Goal: Task Accomplishment & Management: Manage account settings

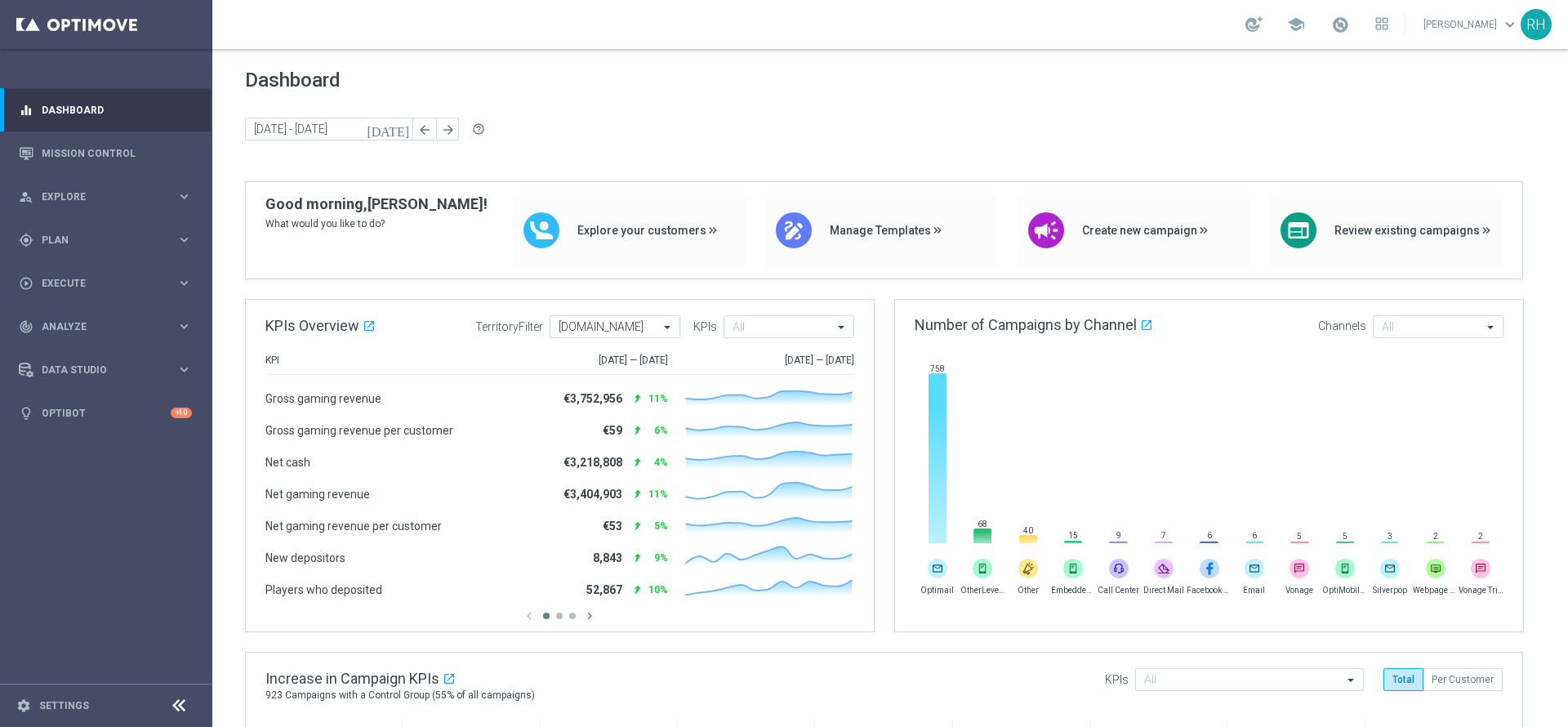
click at [1208, 86] on span "Dashboard" at bounding box center [890, 80] width 1291 height 23
click at [831, 78] on span "Dashboard" at bounding box center [890, 80] width 1291 height 23
click at [902, 103] on div "Dashboard today 22 Sep 2025 - 24 Sep 2025 arrow_back arrow_forward help_outline" at bounding box center [890, 125] width 1291 height 112
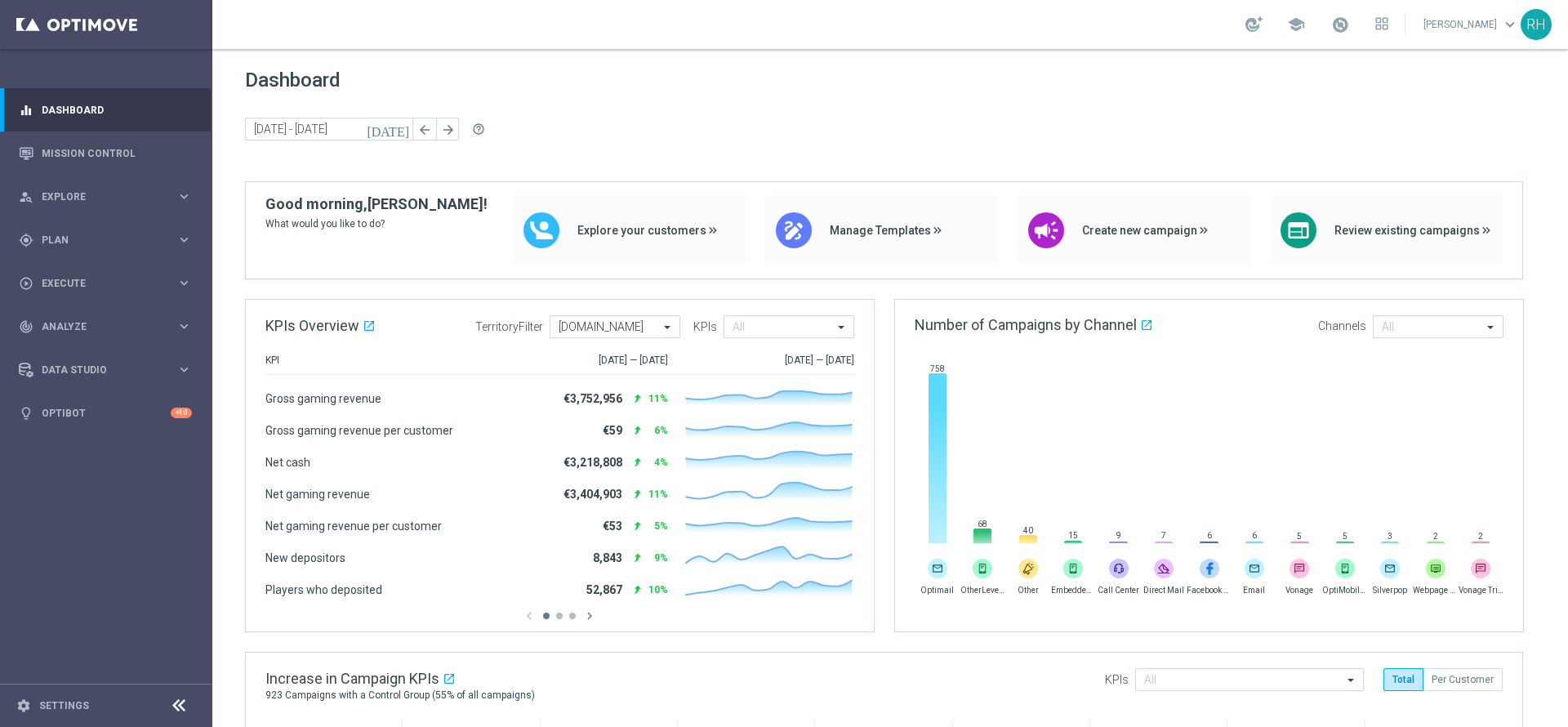
click at [902, 103] on div "Dashboard today 22 Sep 2025 - 24 Sep 2025 arrow_back arrow_forward help_outline" at bounding box center [890, 125] width 1291 height 112
click at [120, 152] on link "Mission Control" at bounding box center [117, 153] width 150 height 44
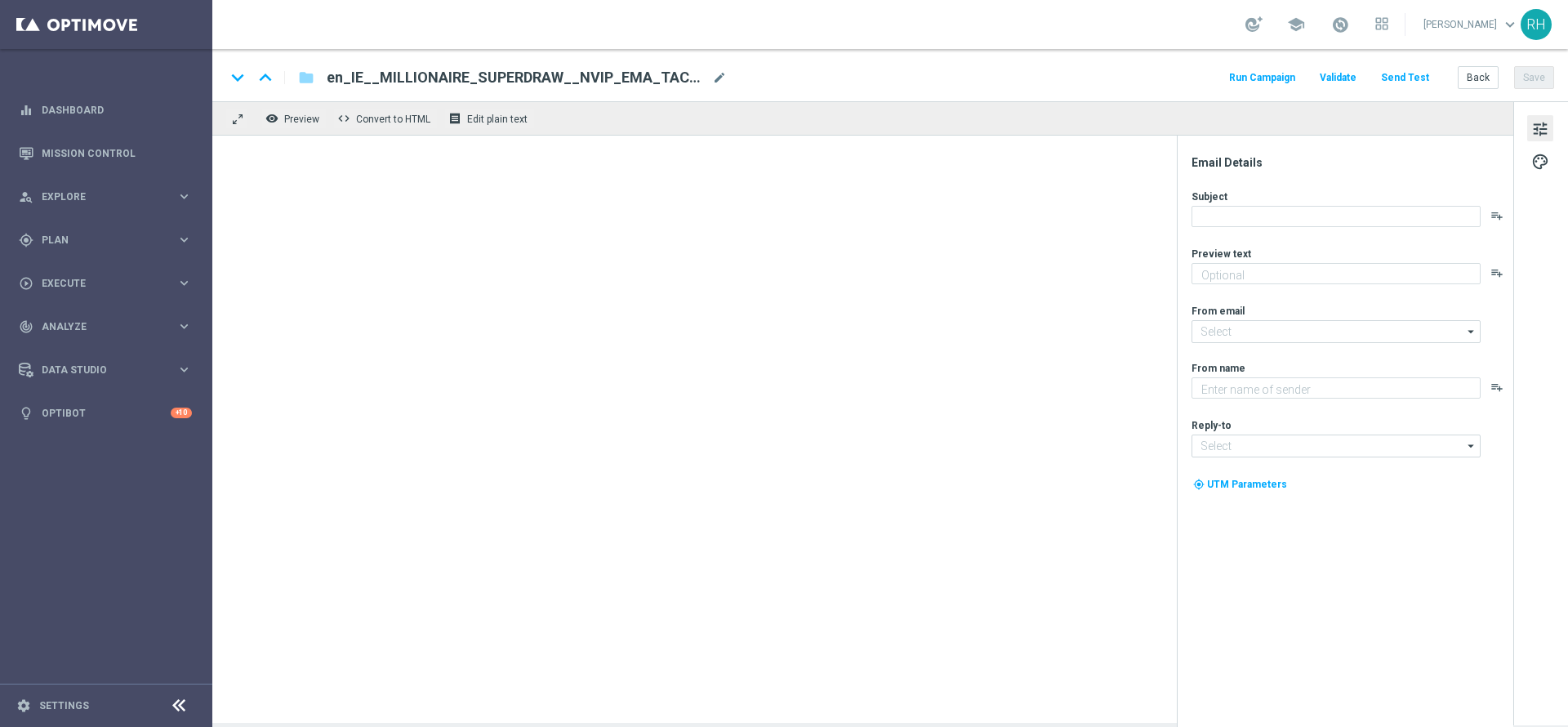
type textarea "[%FIRST_NAME%], could this SuperDraw be yours?"
type textarea "Lottoland"
type input "mail@crm.lottoland.com"
type input "support@lottoland.ie"
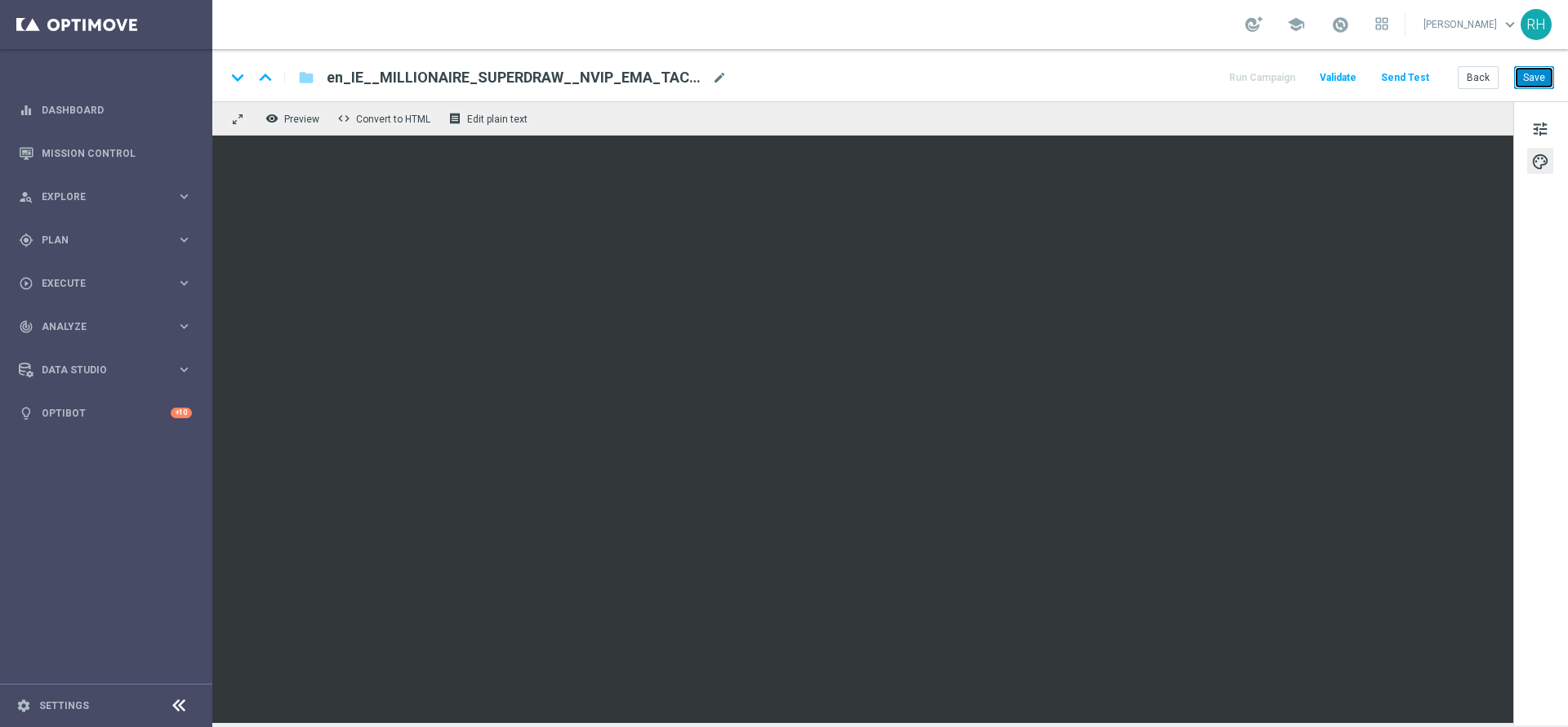
click at [1551, 80] on button "Save" at bounding box center [1534, 77] width 40 height 23
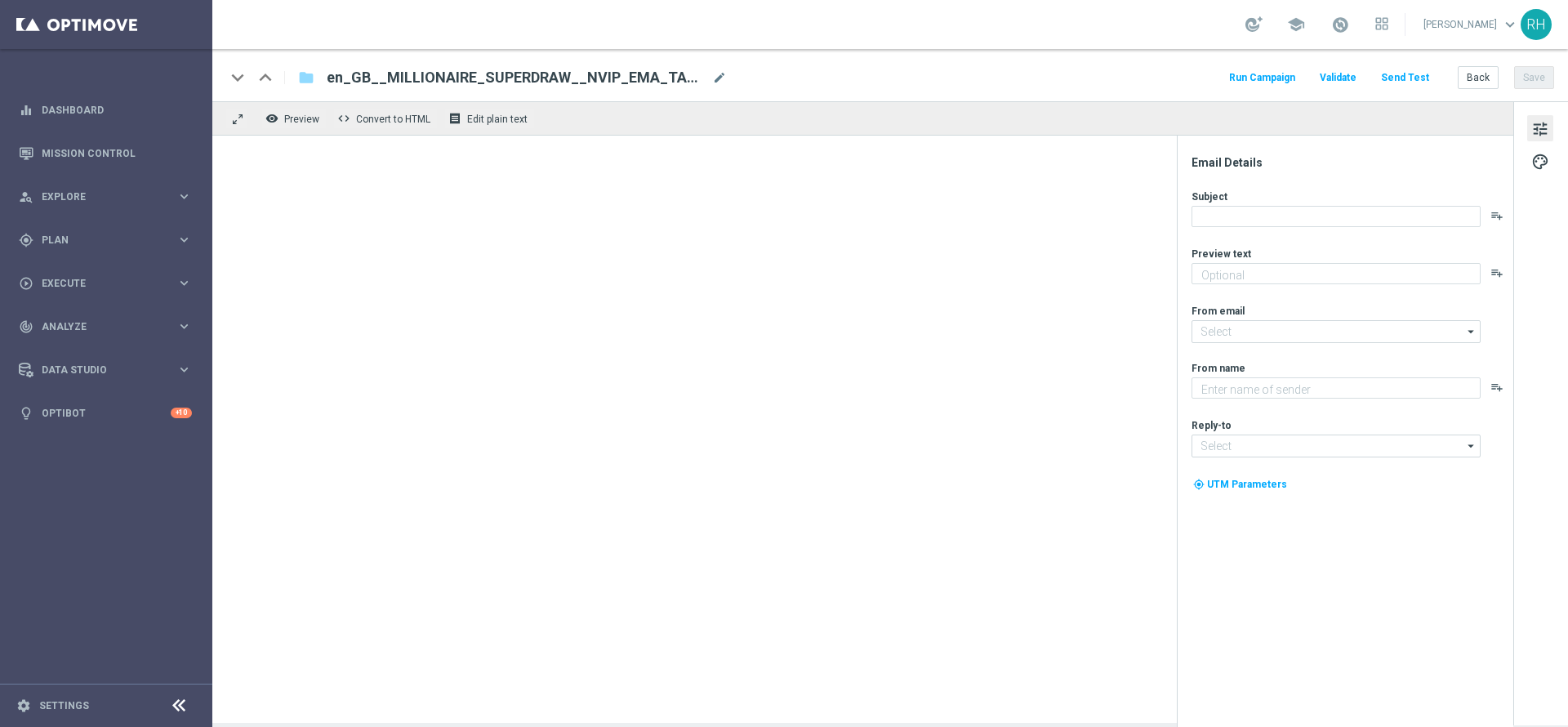
type textarea "[%FIRST_NAME%], could this SuperDraw be yours?"
type input "[EMAIL_ADDRESS][DOMAIN_NAME]"
type textarea "Lottoland"
type input "support@lottoland.co.uk"
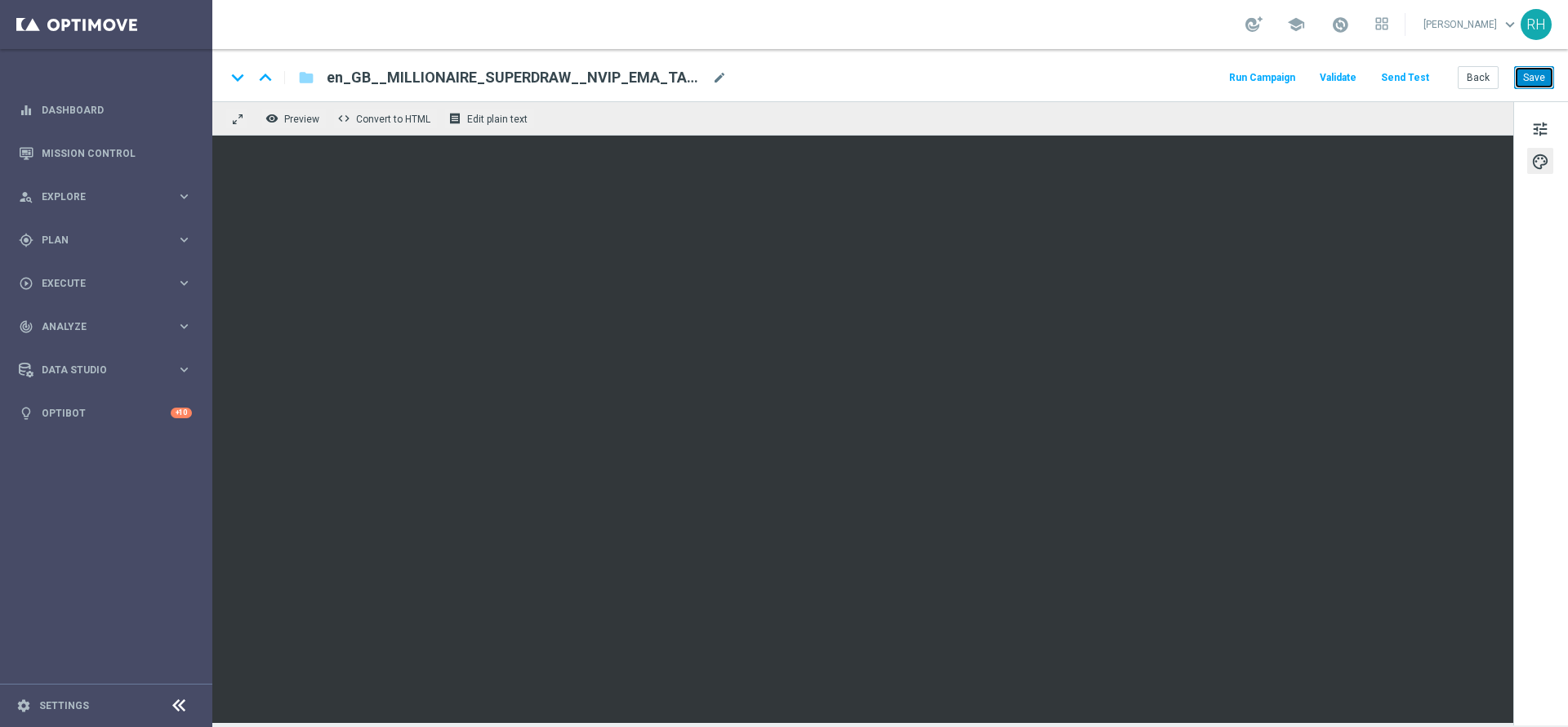
click at [1541, 82] on button "Save" at bounding box center [1534, 77] width 40 height 23
click at [1147, 85] on div "keyboard_arrow_down keyboard_arrow_up folder en_GB__MILLIONAIRE_SUPERDRAW__NVIP…" at bounding box center [890, 77] width 1329 height 21
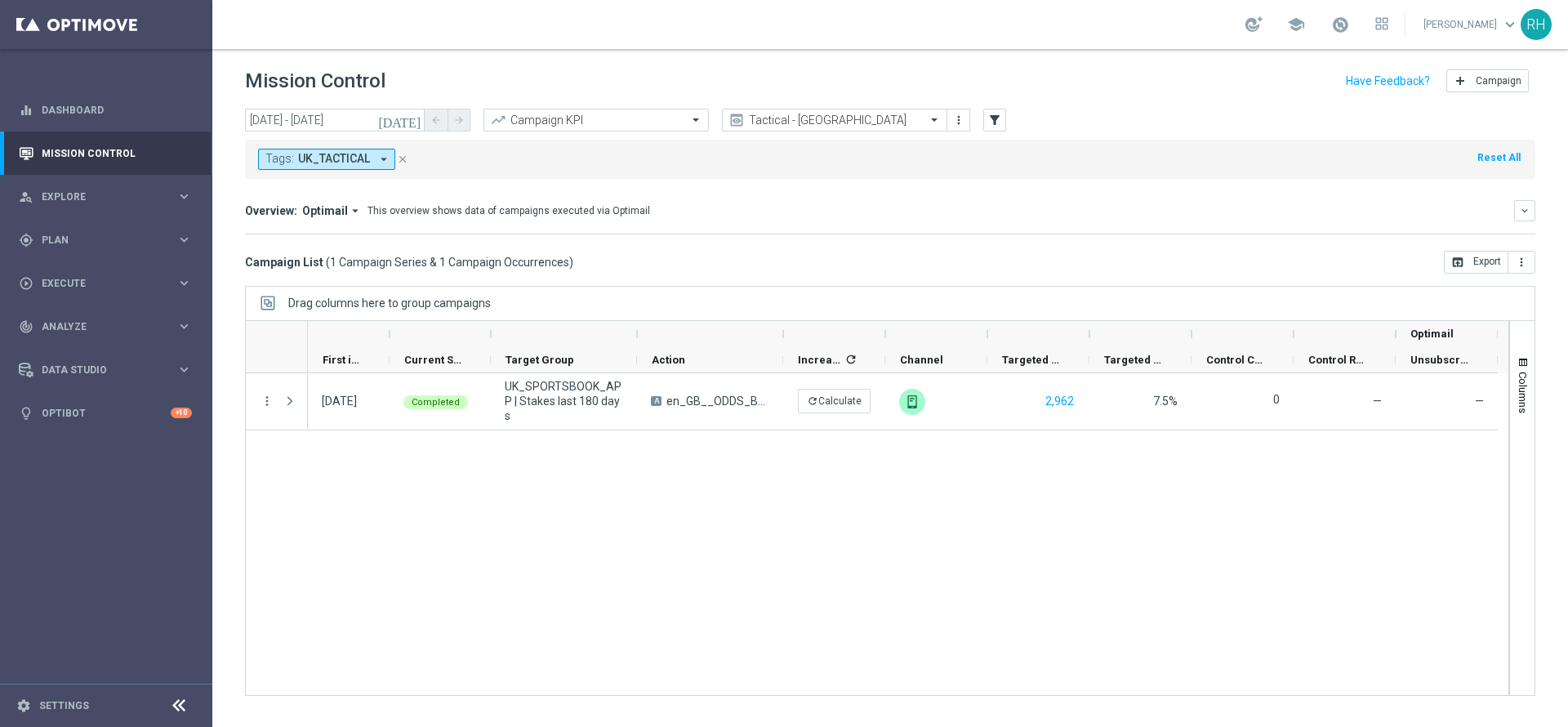
click at [1128, 220] on div "Overview: Optimail arrow_drop_down This overview shows data of campaigns execut…" at bounding box center [890, 218] width 1291 height 34
click at [1144, 173] on div "Tags: UK_TACTICAL arrow_drop_down close Reset All" at bounding box center [890, 159] width 1291 height 39
click at [812, 282] on div "[DATE] [DATE] - [DATE] arrow_back arrow_forward Campaign KPI trending_up Tactic…" at bounding box center [890, 411] width 1356 height 604
click at [96, 245] on div "gps_fixed Plan" at bounding box center [98, 240] width 158 height 15
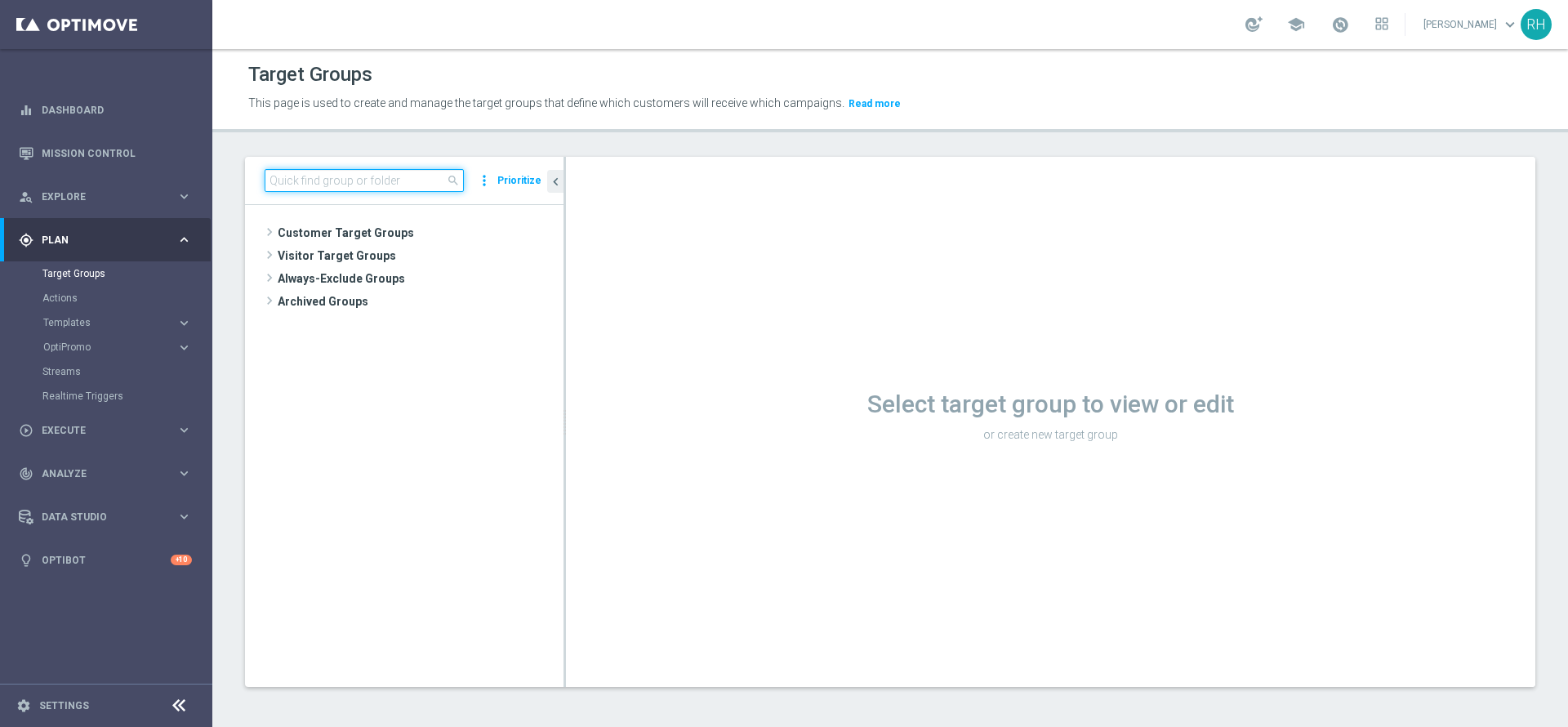
click at [320, 179] on input at bounding box center [364, 180] width 199 height 23
paste input "UK_CASINO_APP | FTP"
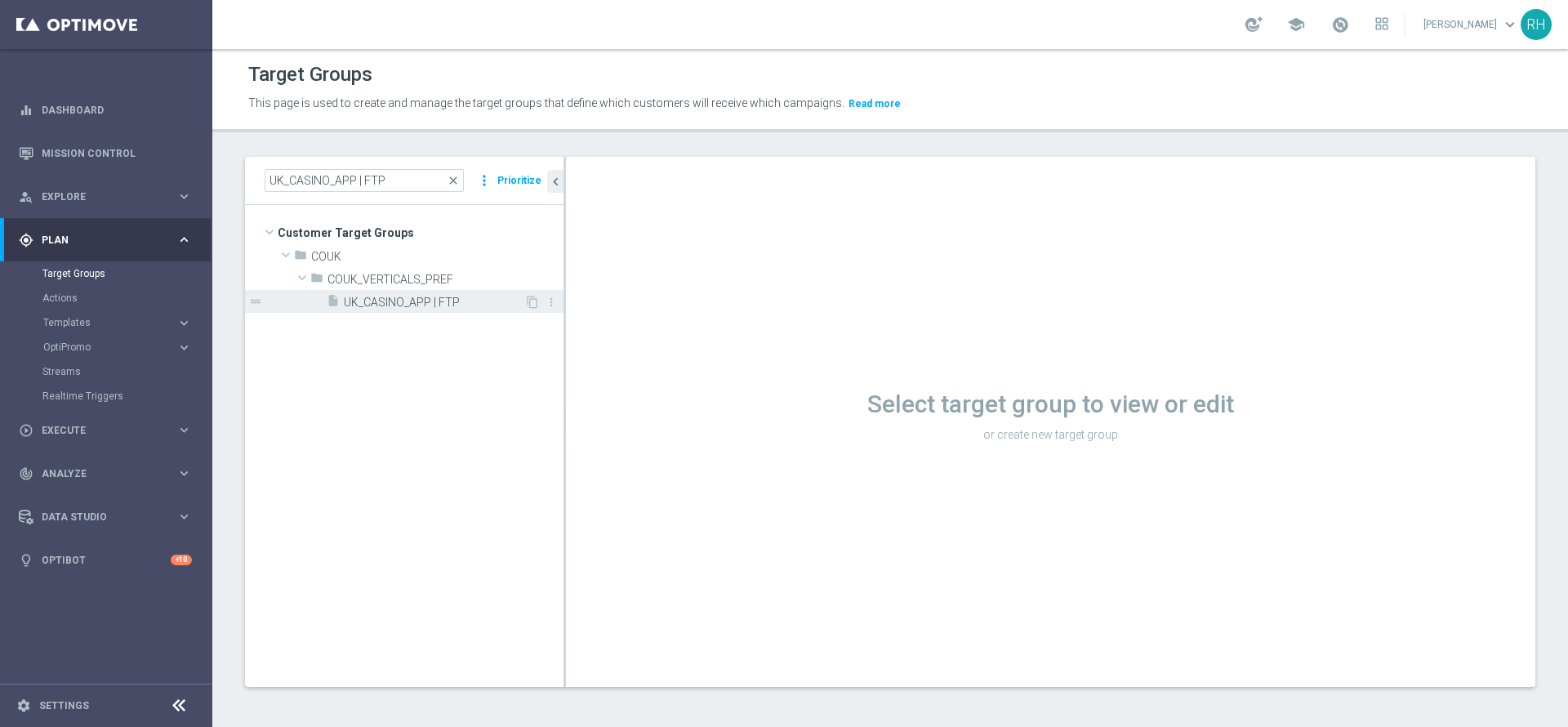
click at [370, 296] on span "UK_CASINO_APP | FTP" at bounding box center [433, 302] width 180 height 14
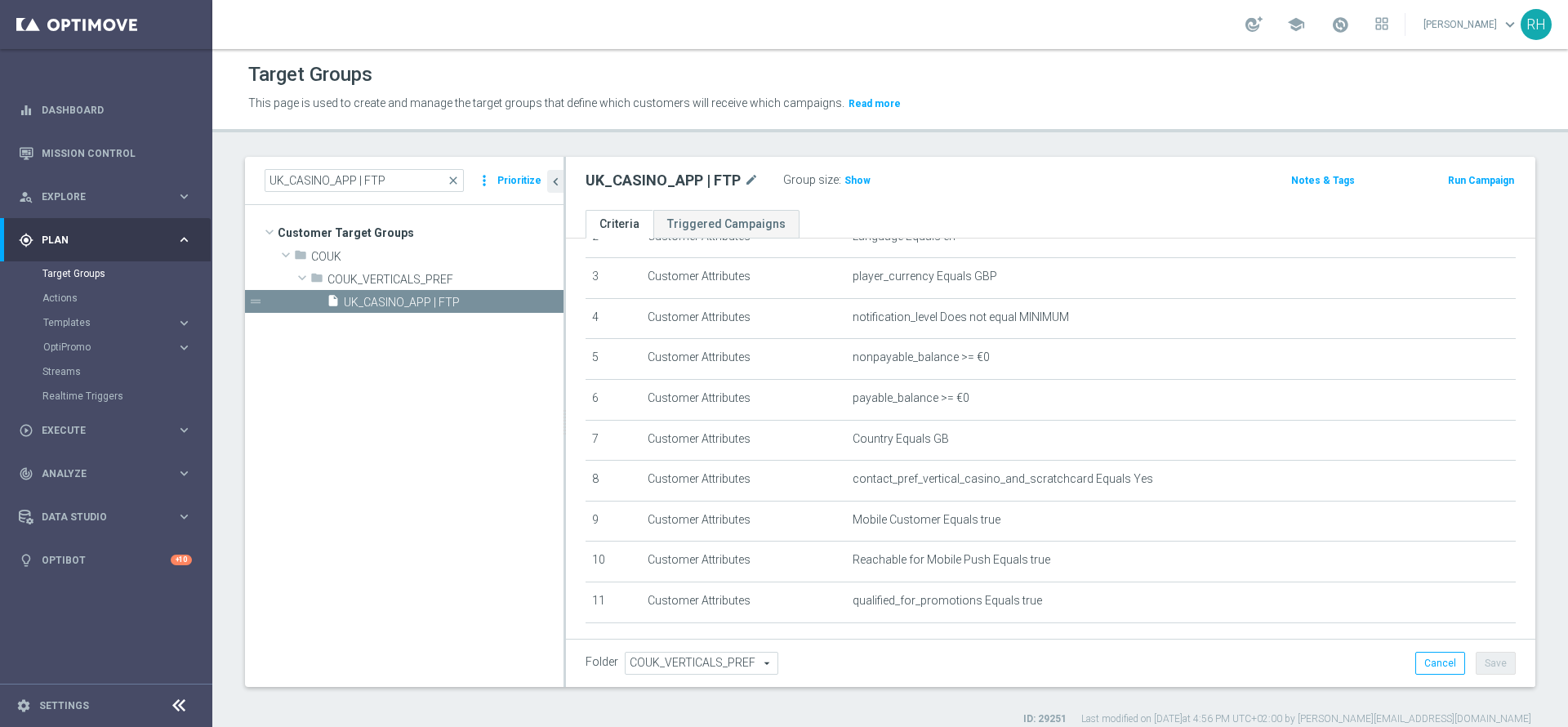
scroll to position [195, 0]
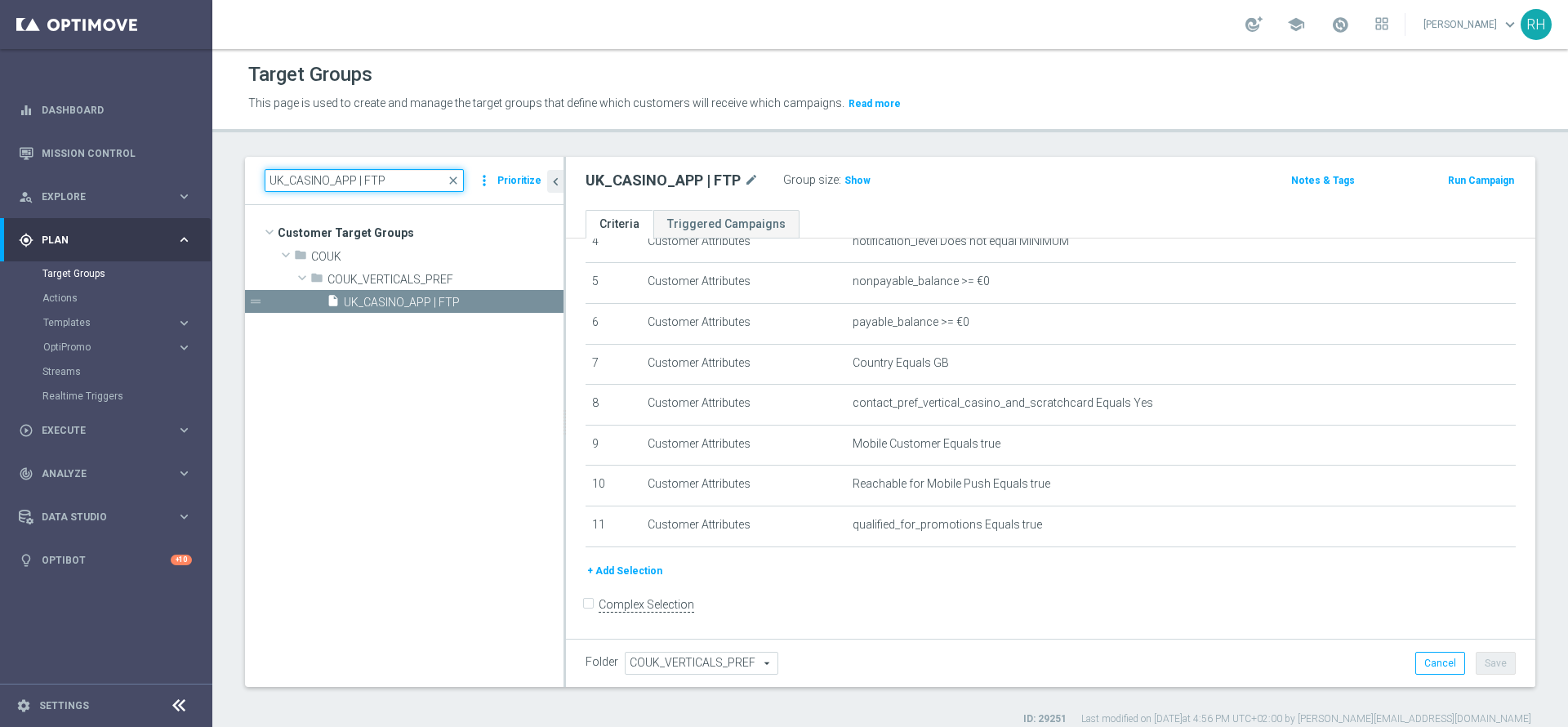
click at [372, 185] on input "UK_CASINO_APP | FTP" at bounding box center [364, 180] width 199 height 23
paste input "SCRATCHCARDS_AP"
type input "UK_SCRATCHCARDS_APP"
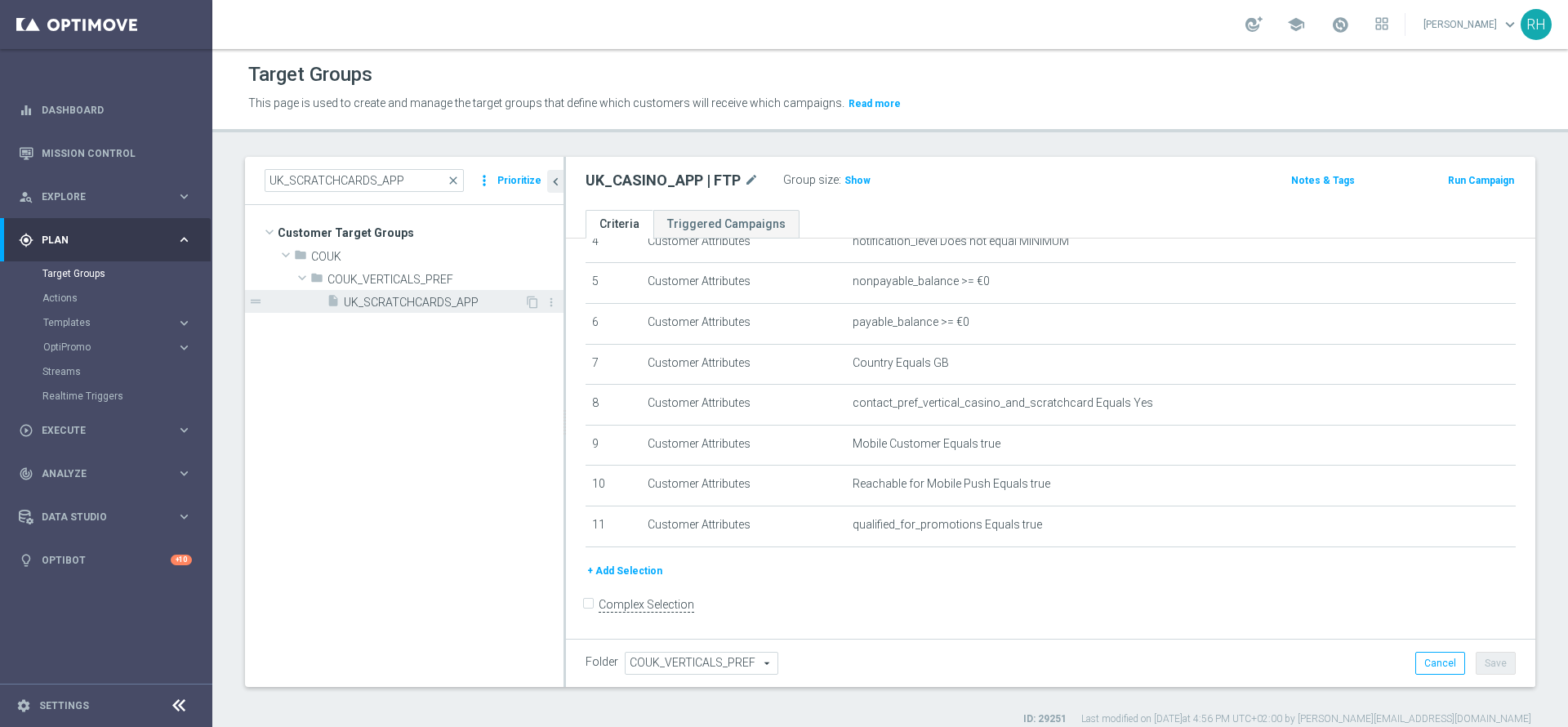
click at [452, 299] on span "UK_SCRATCHCARDS_APP" at bounding box center [433, 302] width 180 height 14
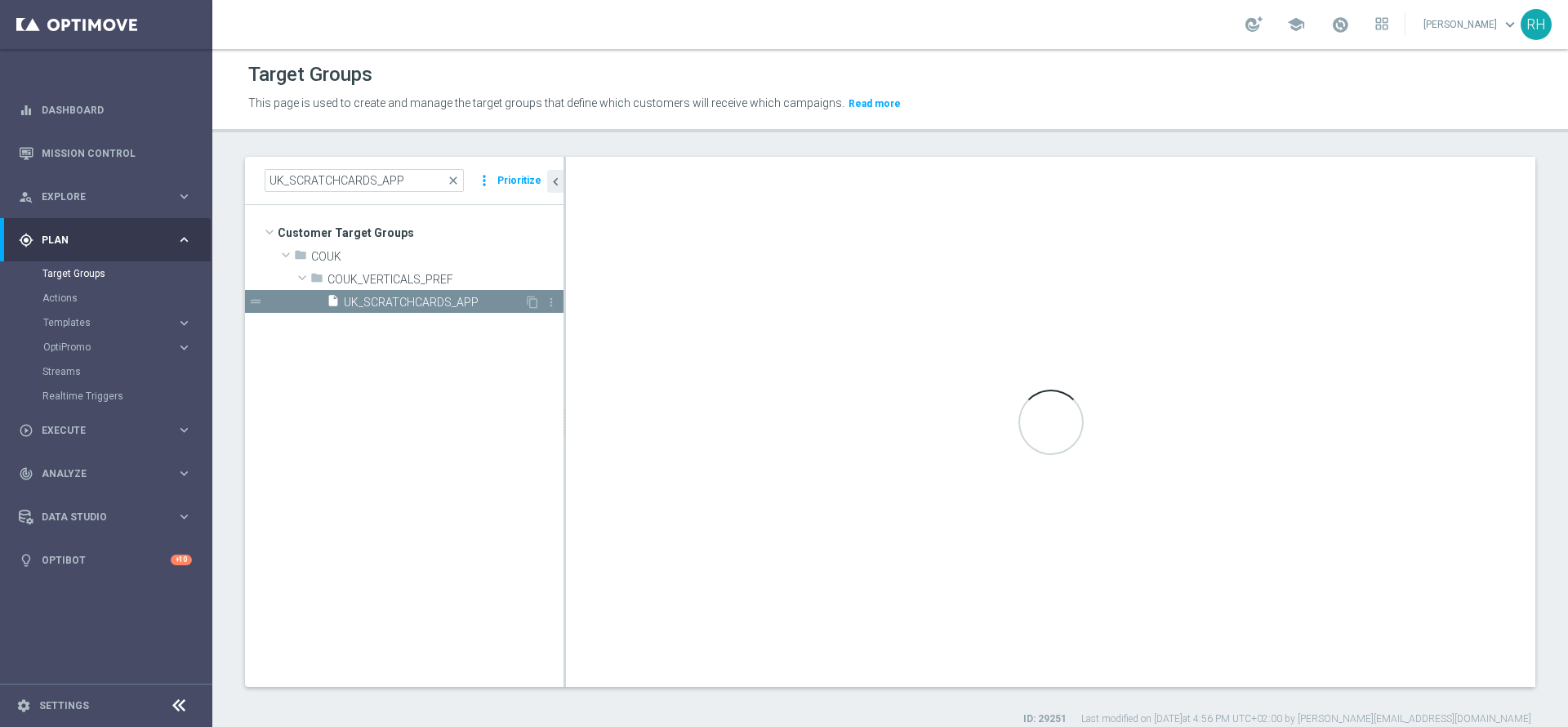
scroll to position [154, 0]
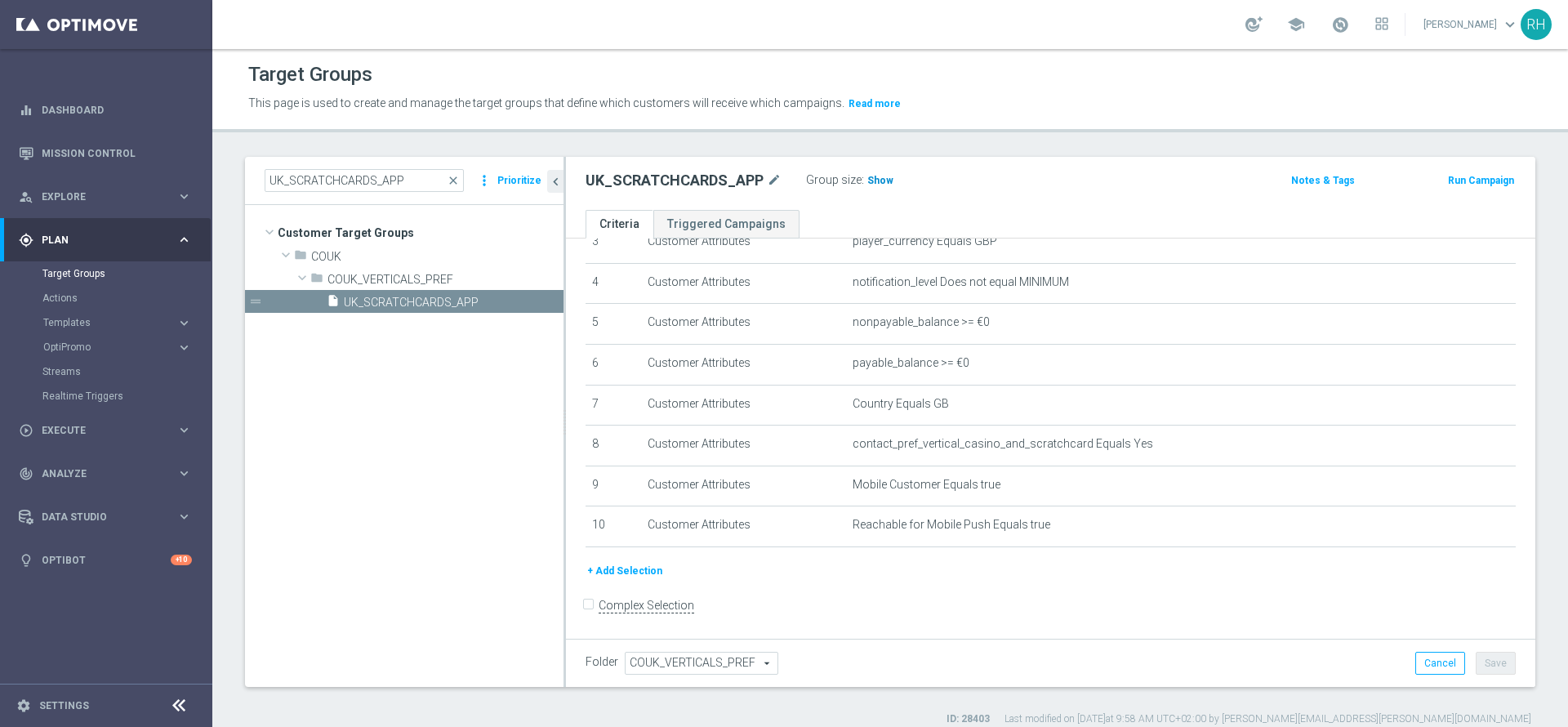
click at [877, 175] on span "Show" at bounding box center [880, 180] width 26 height 12
click at [878, 182] on span "22,615" at bounding box center [886, 182] width 34 height 15
click at [70, 141] on link "Mission Control" at bounding box center [117, 153] width 150 height 44
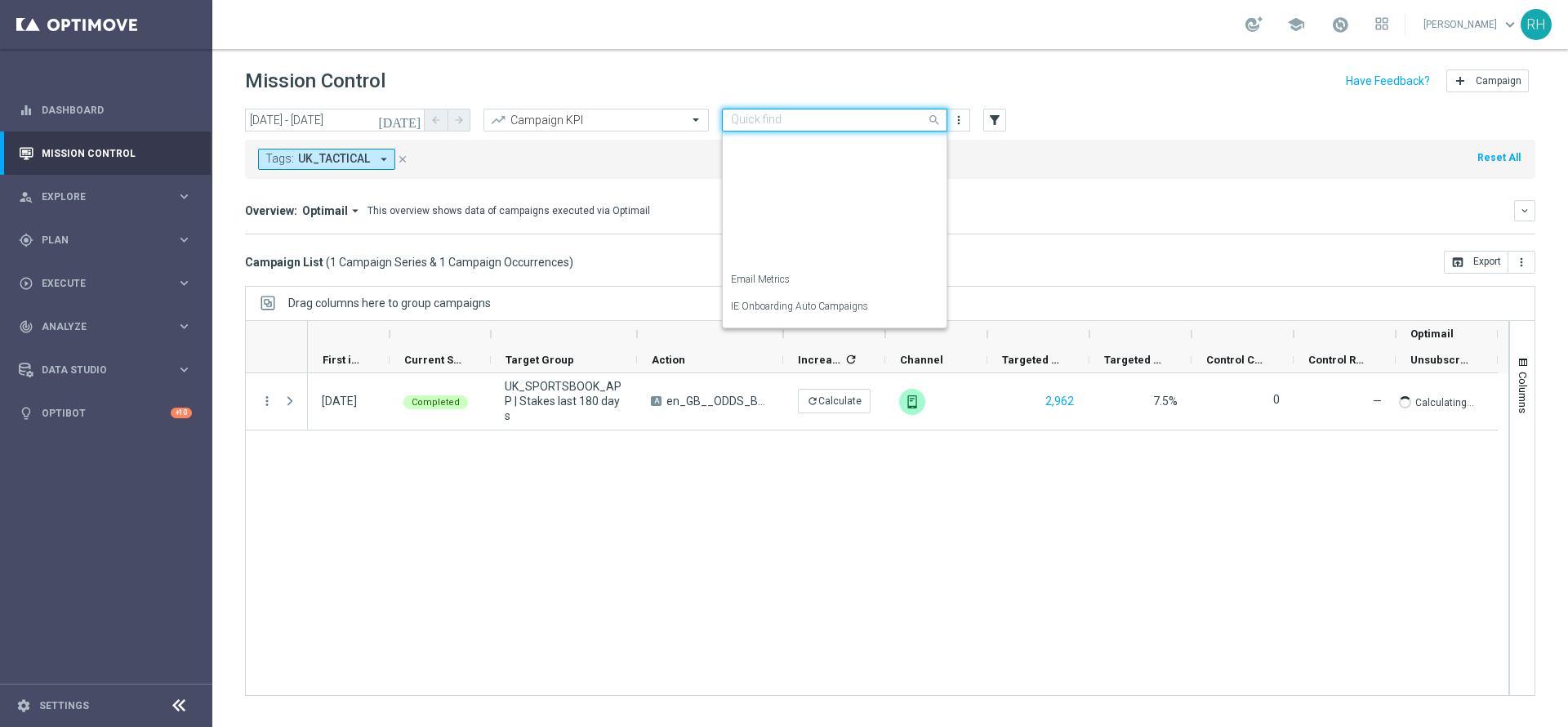
click at [912, 119] on div at bounding box center [834, 120] width 224 height 14
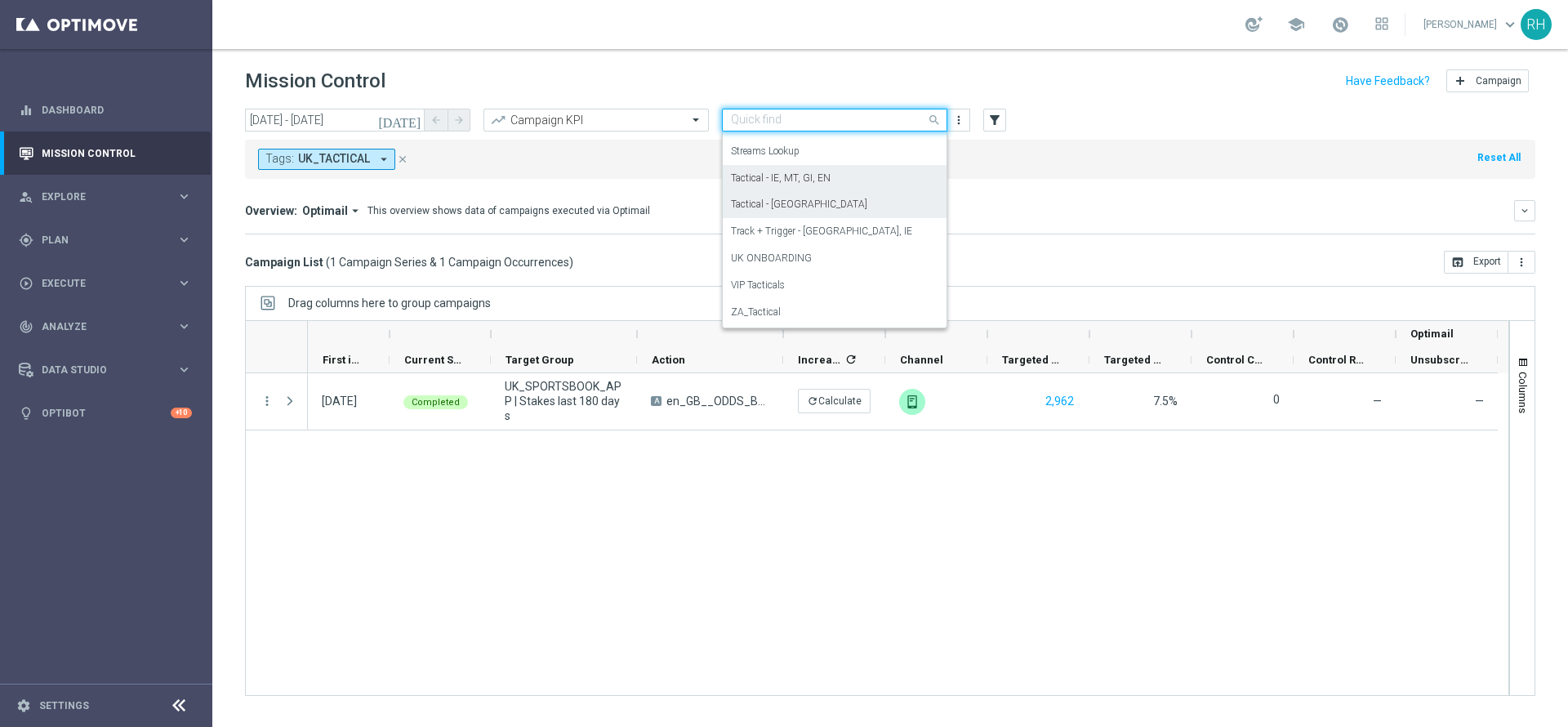
click at [882, 187] on div "Tactical - IE, MT, GI, EN" at bounding box center [834, 179] width 208 height 27
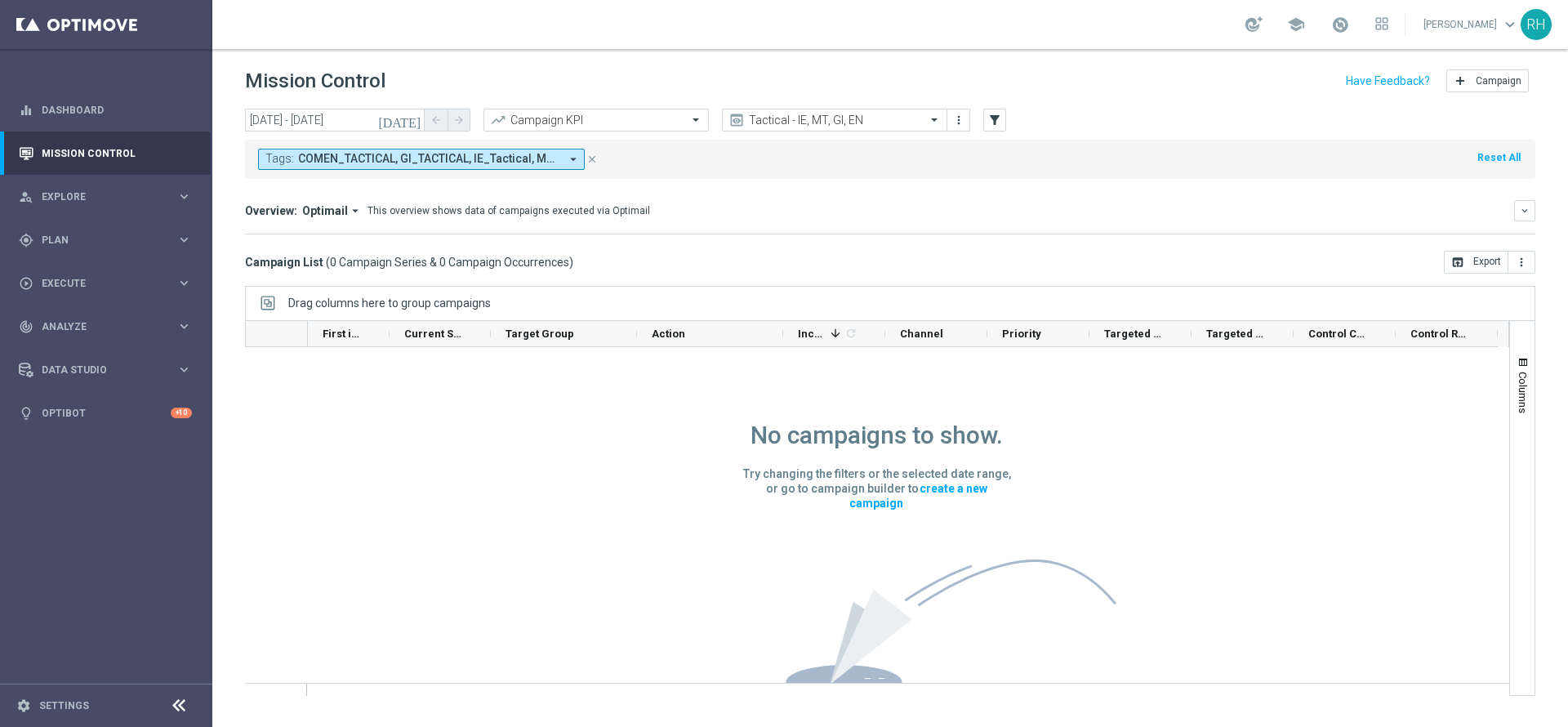
click at [882, 187] on mini-dashboard "Overview: Optimail arrow_drop_down This overview shows data of campaigns execut…" at bounding box center [890, 214] width 1291 height 72
drag, startPoint x: 882, startPoint y: 187, endPoint x: 882, endPoint y: 296, distance: 109.0
click at [882, 281] on div "today 23 Sep 2025 - 23 Sep 2025 arrow_back arrow_forward Campaign KPI trending_…" at bounding box center [890, 411] width 1356 height 604
drag, startPoint x: 902, startPoint y: 265, endPoint x: 902, endPoint y: 252, distance: 13.0
click at [902, 265] on div "Campaign List ( 0 Campaign Series & 0 Campaign Occurrences ) open_in_browser Ex…" at bounding box center [890, 262] width 1291 height 23
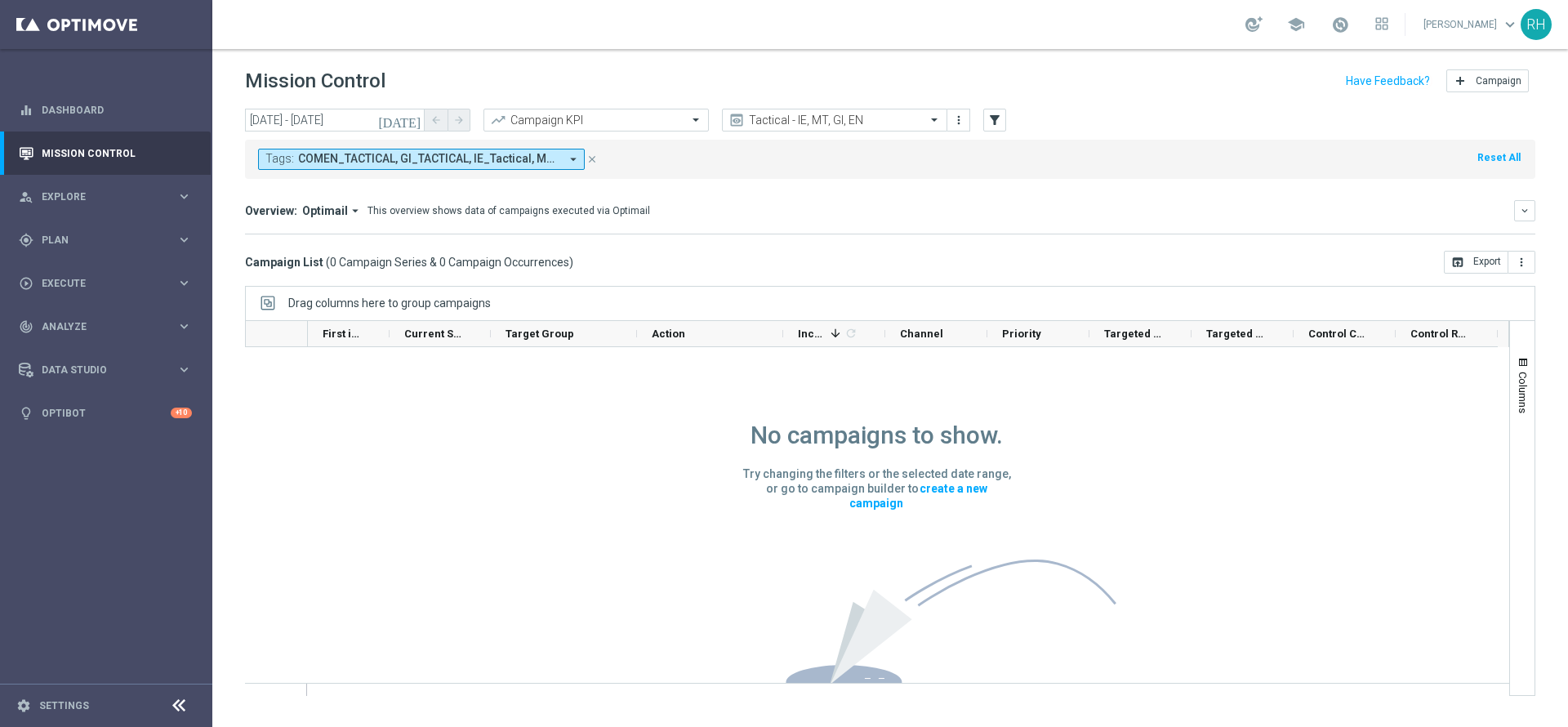
click at [898, 247] on mini-dashboard "Overview: Optimail arrow_drop_down This overview shows data of campaigns execut…" at bounding box center [890, 214] width 1291 height 72
click at [416, 120] on icon "[DATE]" at bounding box center [400, 120] width 44 height 15
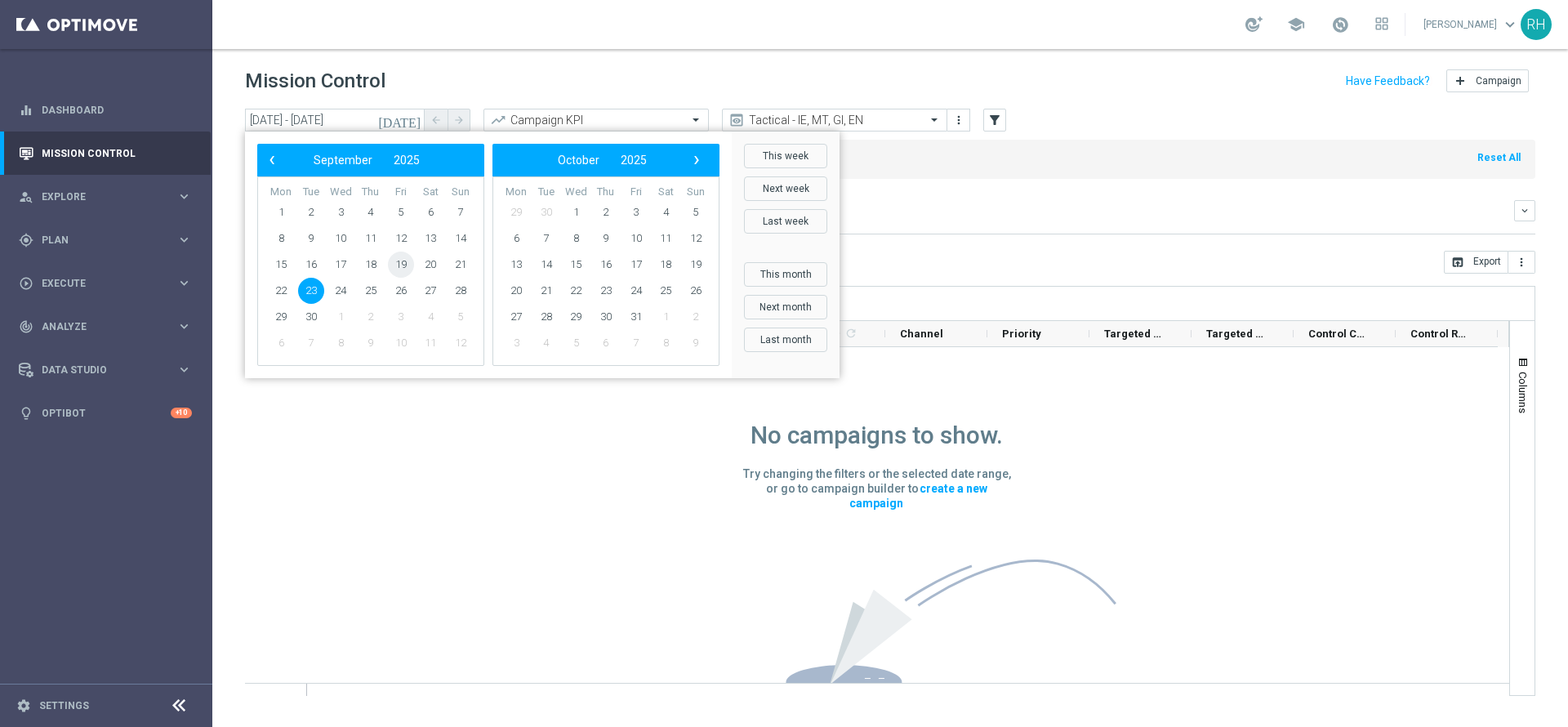
click at [402, 265] on span "19" at bounding box center [401, 265] width 26 height 26
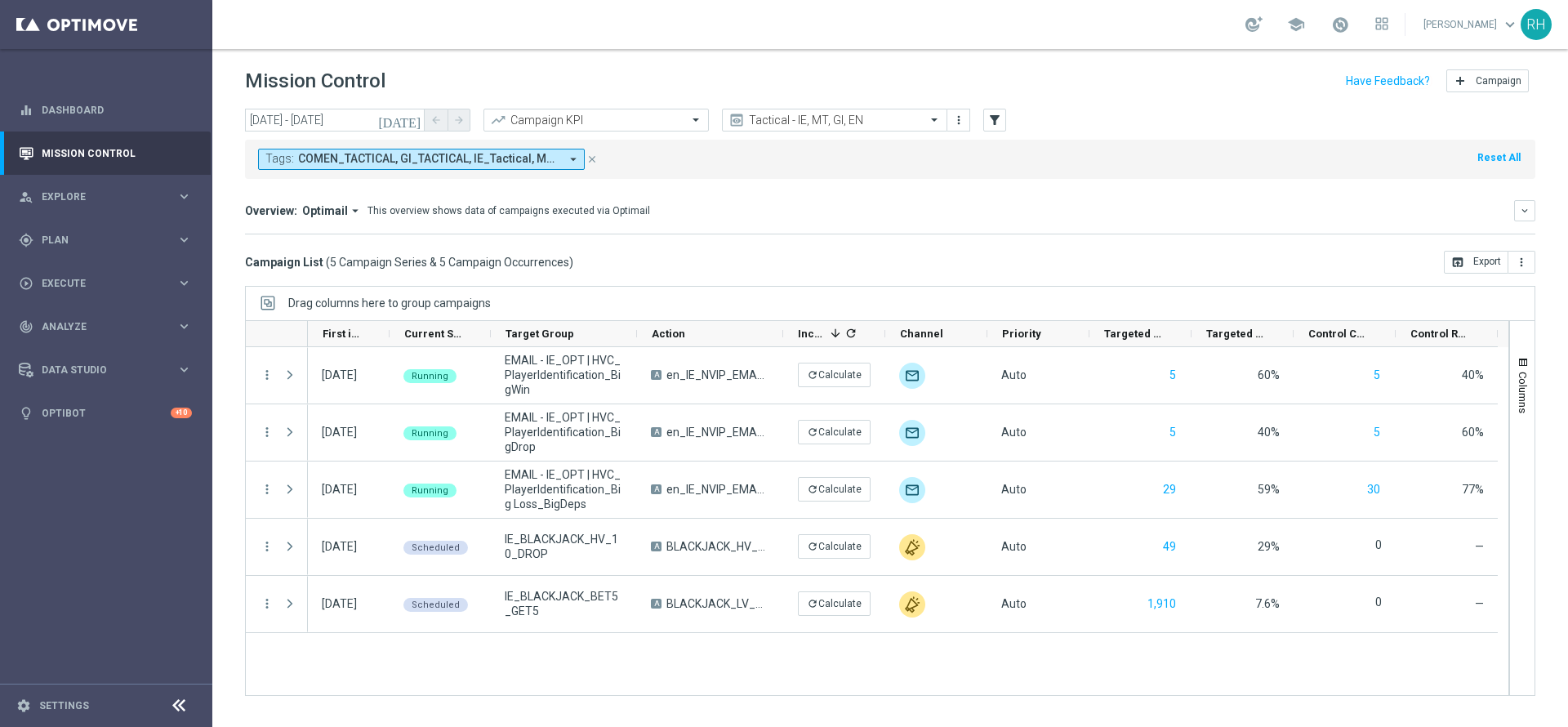
click at [953, 189] on mini-dashboard "Overview: Optimail arrow_drop_down This overview shows data of campaigns execut…" at bounding box center [890, 214] width 1291 height 72
click at [952, 194] on mini-dashboard "Overview: Optimail arrow_drop_down This overview shows data of campaigns execut…" at bounding box center [890, 214] width 1291 height 72
click at [949, 201] on div "Overview: Optimail arrow_drop_down This overview shows data of campaigns execut…" at bounding box center [890, 210] width 1291 height 21
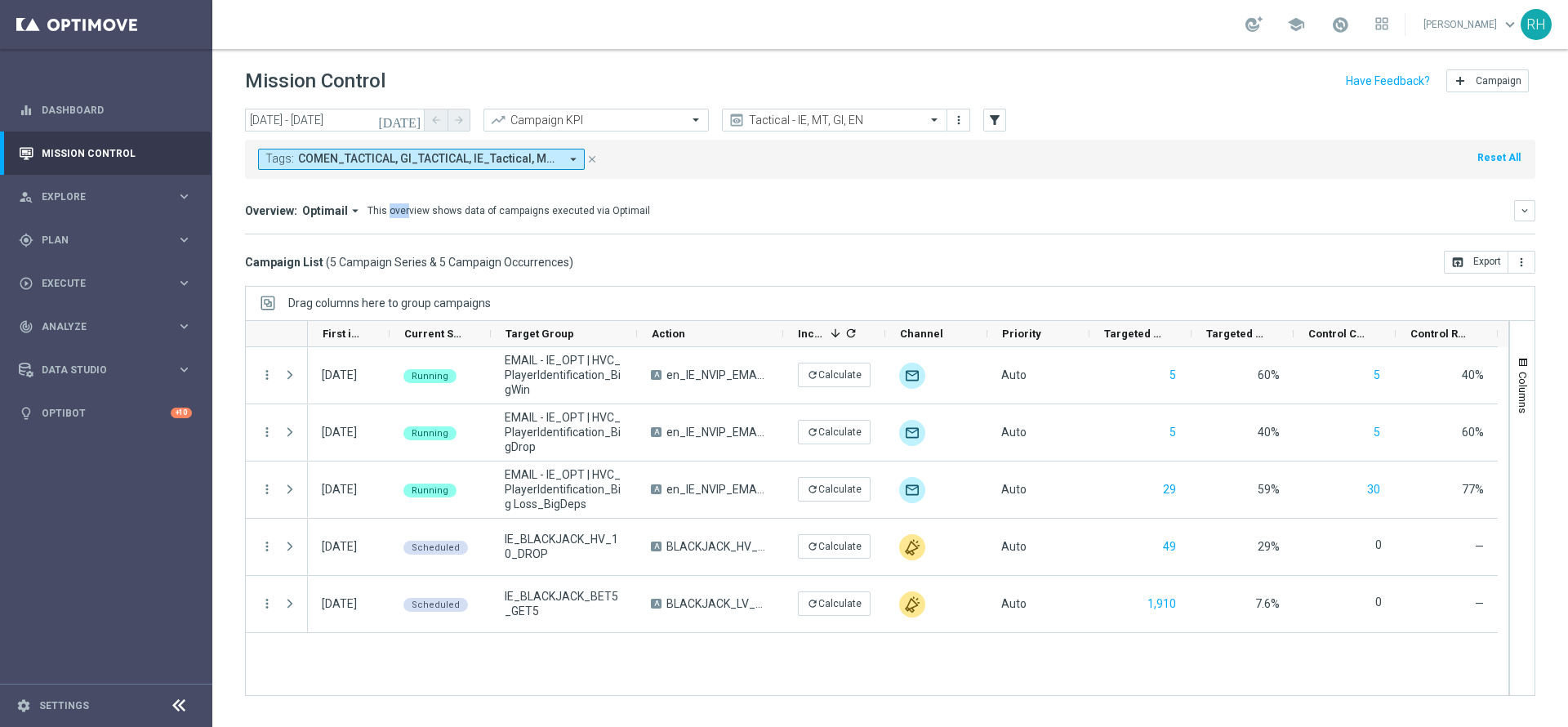
click at [949, 201] on div "Overview: Optimail arrow_drop_down This overview shows data of campaigns execut…" at bounding box center [890, 210] width 1291 height 21
click at [896, 219] on div "Overview: Optimail arrow_drop_down This overview shows data of campaigns execut…" at bounding box center [890, 210] width 1291 height 21
click at [1370, 188] on mini-dashboard "Overview: Optimail arrow_drop_down This overview shows data of campaigns execut…" at bounding box center [890, 214] width 1291 height 72
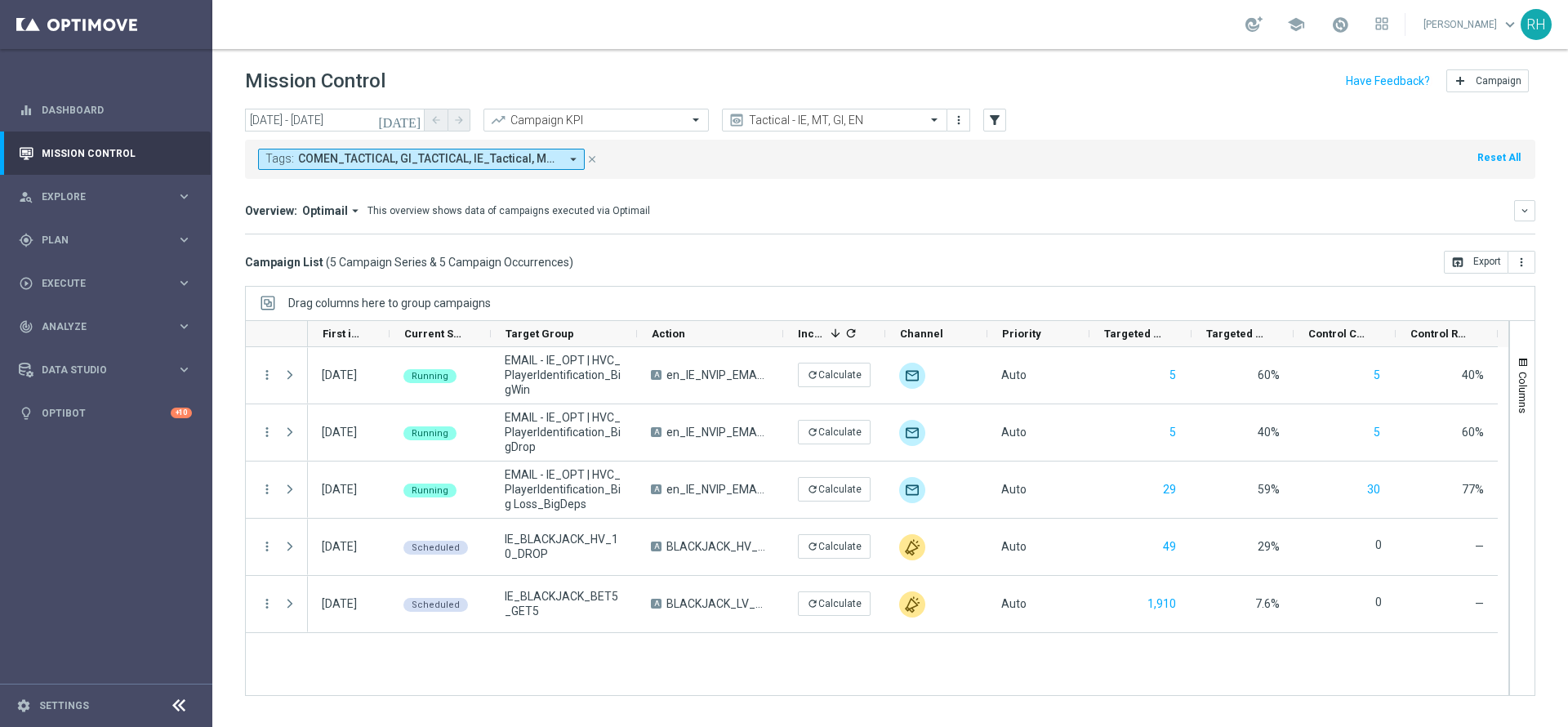
click at [935, 718] on div "Mission Control add Campaign today 19 Sep 2025 - 19 Sep 2025 arrow_back arrow_f…" at bounding box center [890, 388] width 1356 height 678
click at [1078, 219] on div "Overview: Optimail arrow_drop_down This overview shows data of campaigns execut…" at bounding box center [890, 210] width 1291 height 21
click at [1010, 252] on div "Campaign List ( 5 Campaign Series & 5 Campaign Occurrences ) open_in_browser Ex…" at bounding box center [890, 262] width 1291 height 23
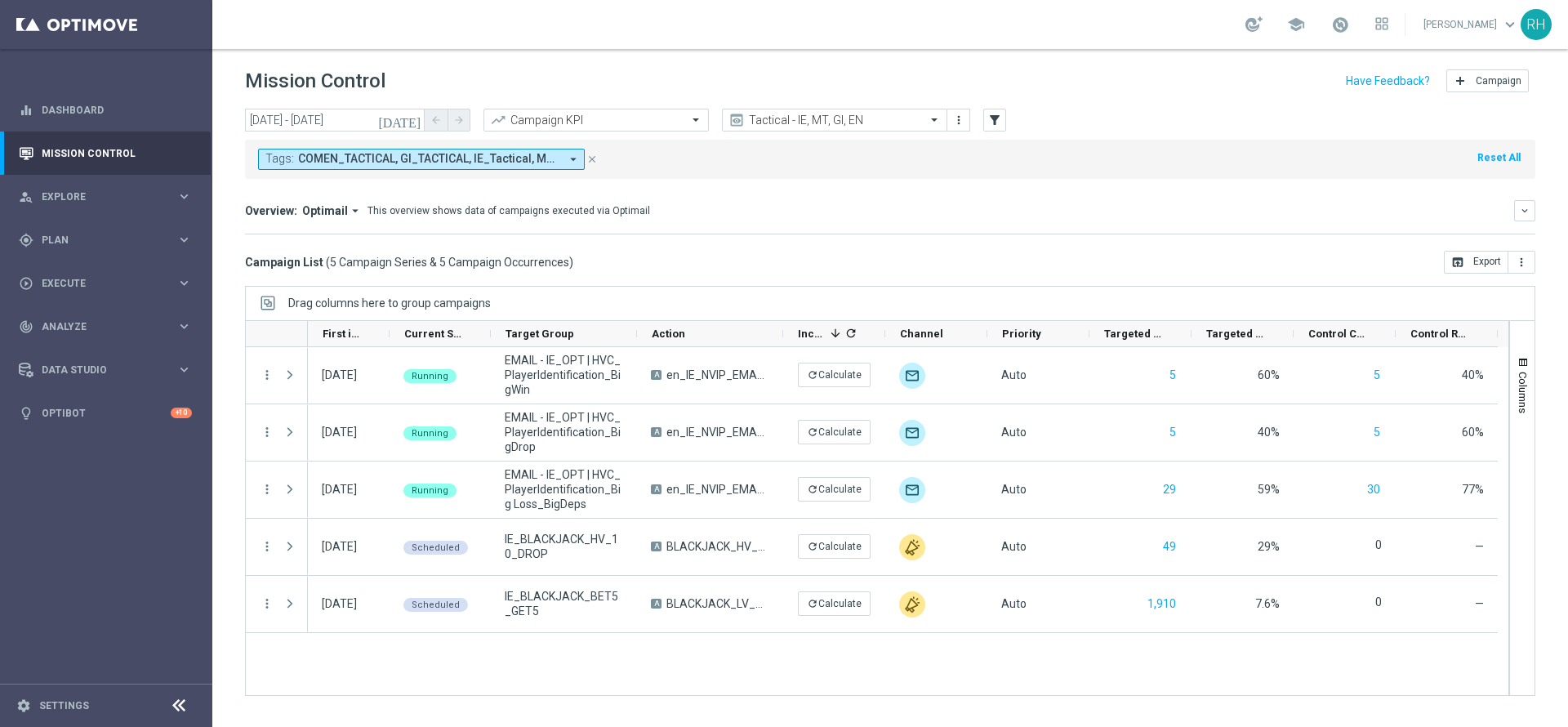
click at [1220, 285] on div "today 19 Sep 2025 - 19 Sep 2025 arrow_back arrow_forward Campaign KPI trending_…" at bounding box center [890, 411] width 1356 height 604
click at [1134, 216] on div "Overview: Optimail arrow_drop_down This overview shows data of campaigns execut…" at bounding box center [879, 210] width 1269 height 15
click at [1134, 217] on div "Overview: Optimail arrow_drop_down This overview shows data of campaigns execut…" at bounding box center [879, 210] width 1269 height 15
click at [1128, 227] on div "Overview: Optimail arrow_drop_down This overview shows data of campaigns execut…" at bounding box center [890, 218] width 1291 height 34
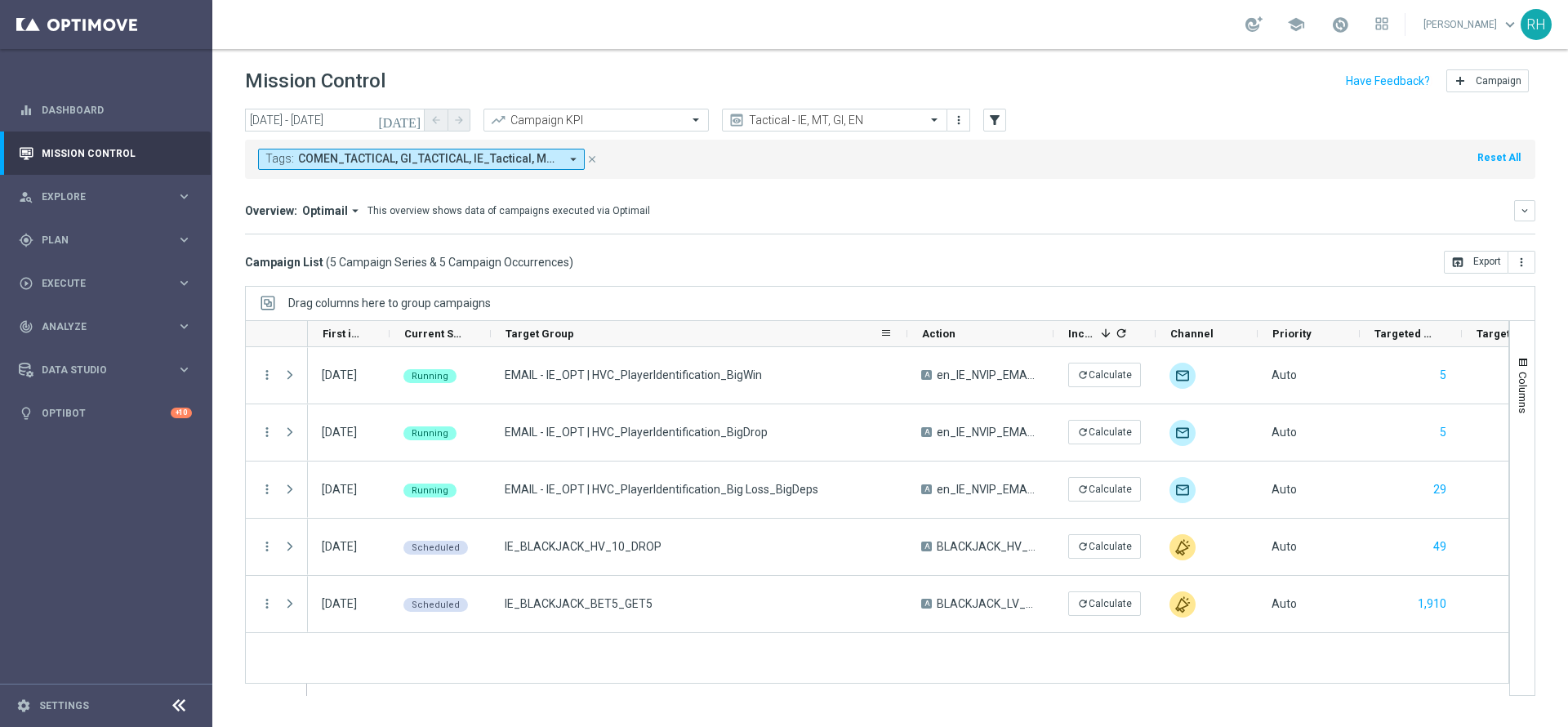
drag, startPoint x: 634, startPoint y: 331, endPoint x: 854, endPoint y: 323, distance: 220.1
click at [911, 323] on div at bounding box center [906, 334] width 6 height 25
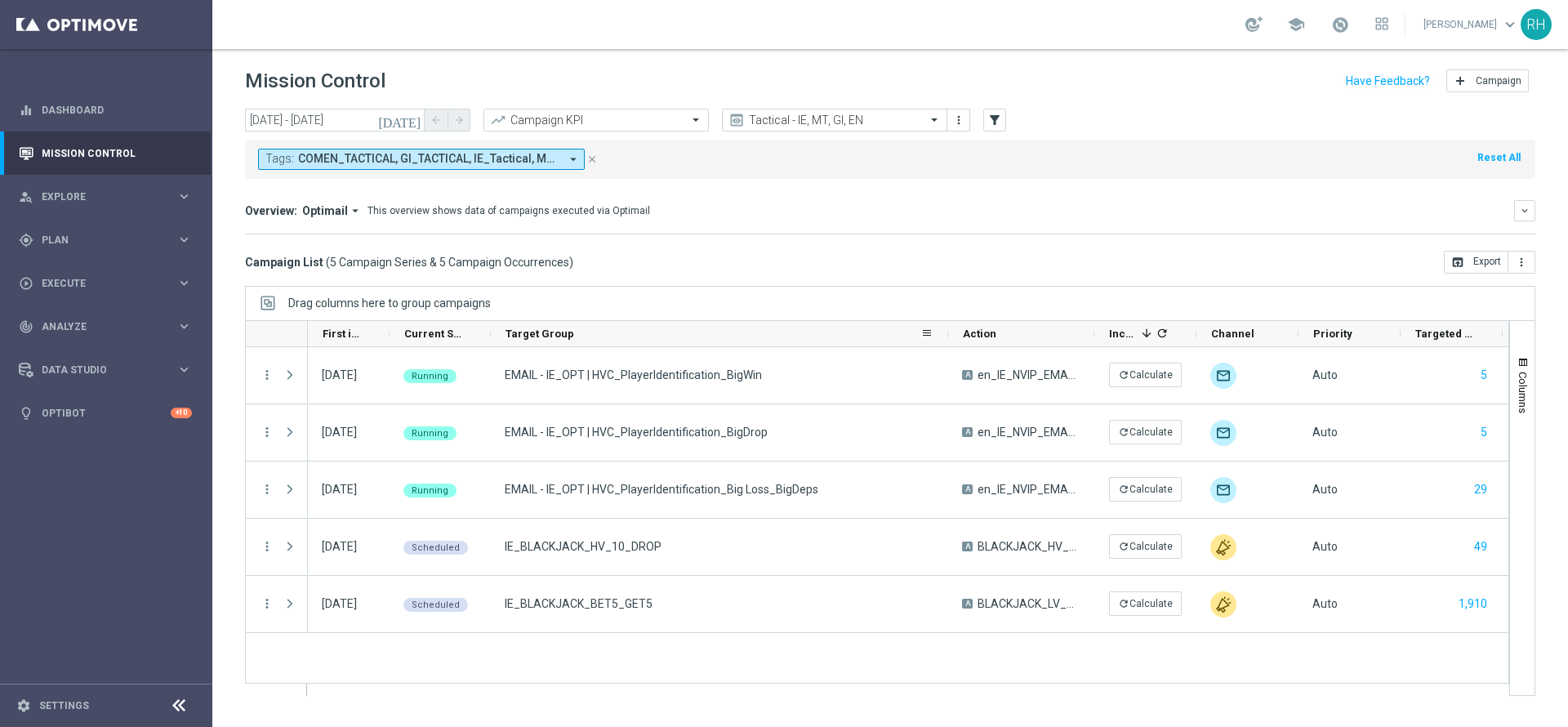
click at [418, 116] on icon "today" at bounding box center [400, 120] width 44 height 15
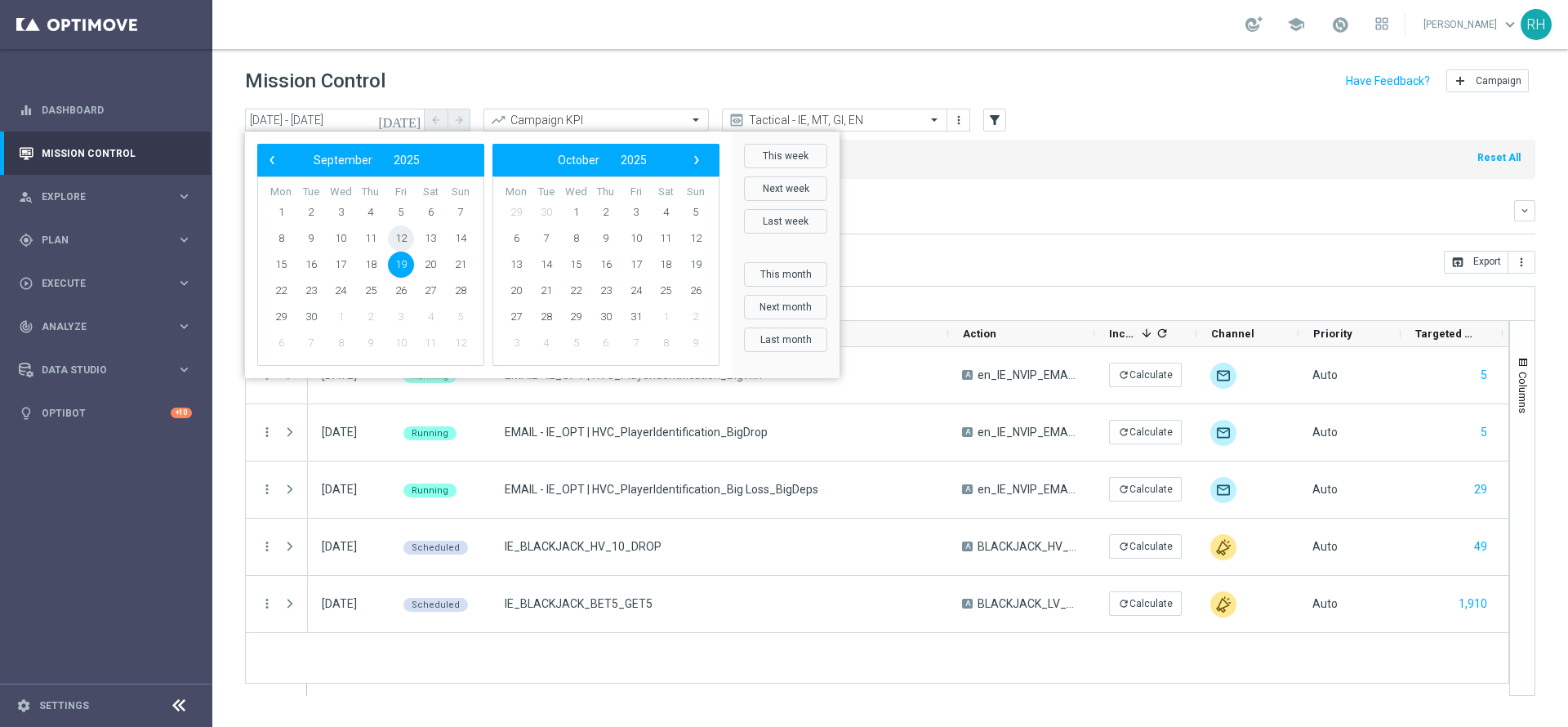
click at [410, 240] on span "12" at bounding box center [401, 238] width 26 height 26
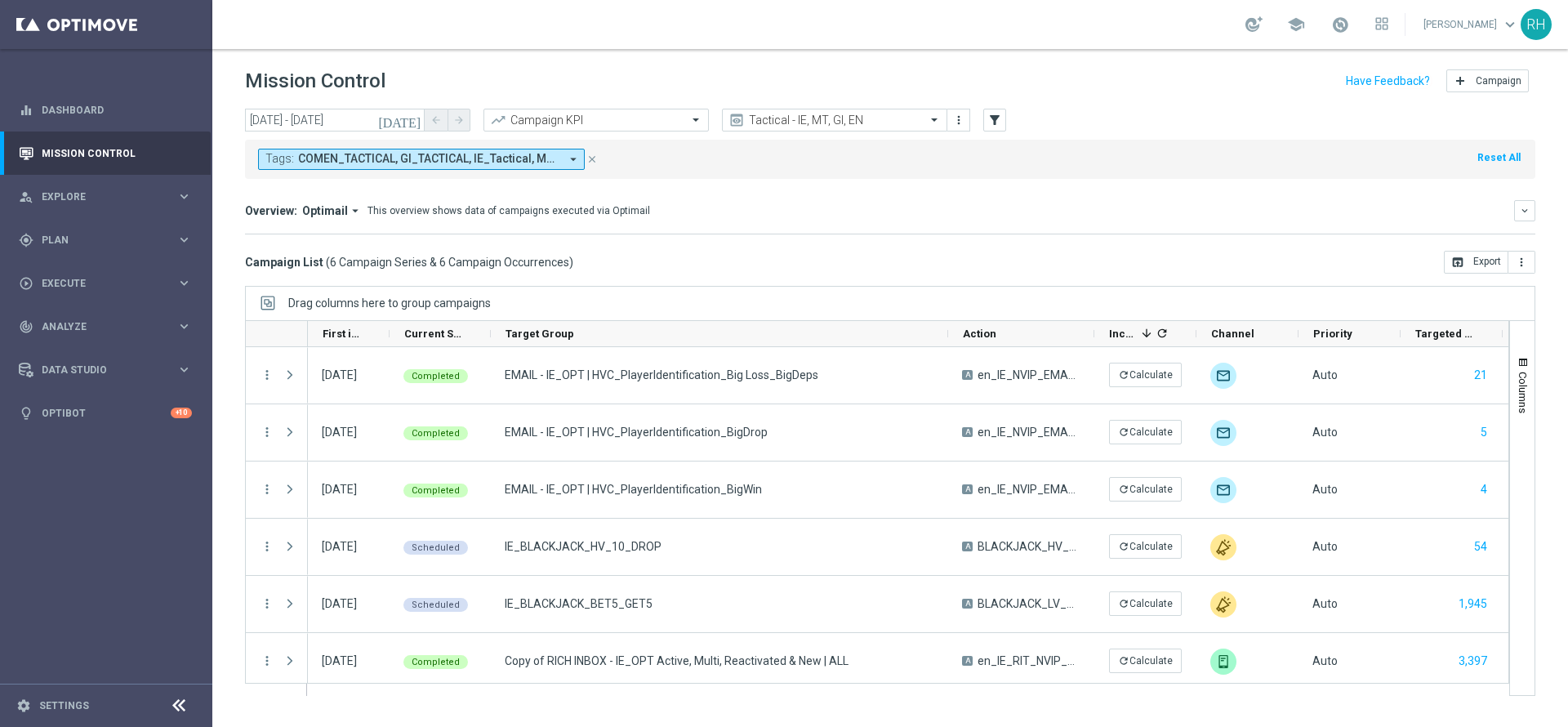
click at [405, 118] on button "today" at bounding box center [400, 121] width 49 height 24
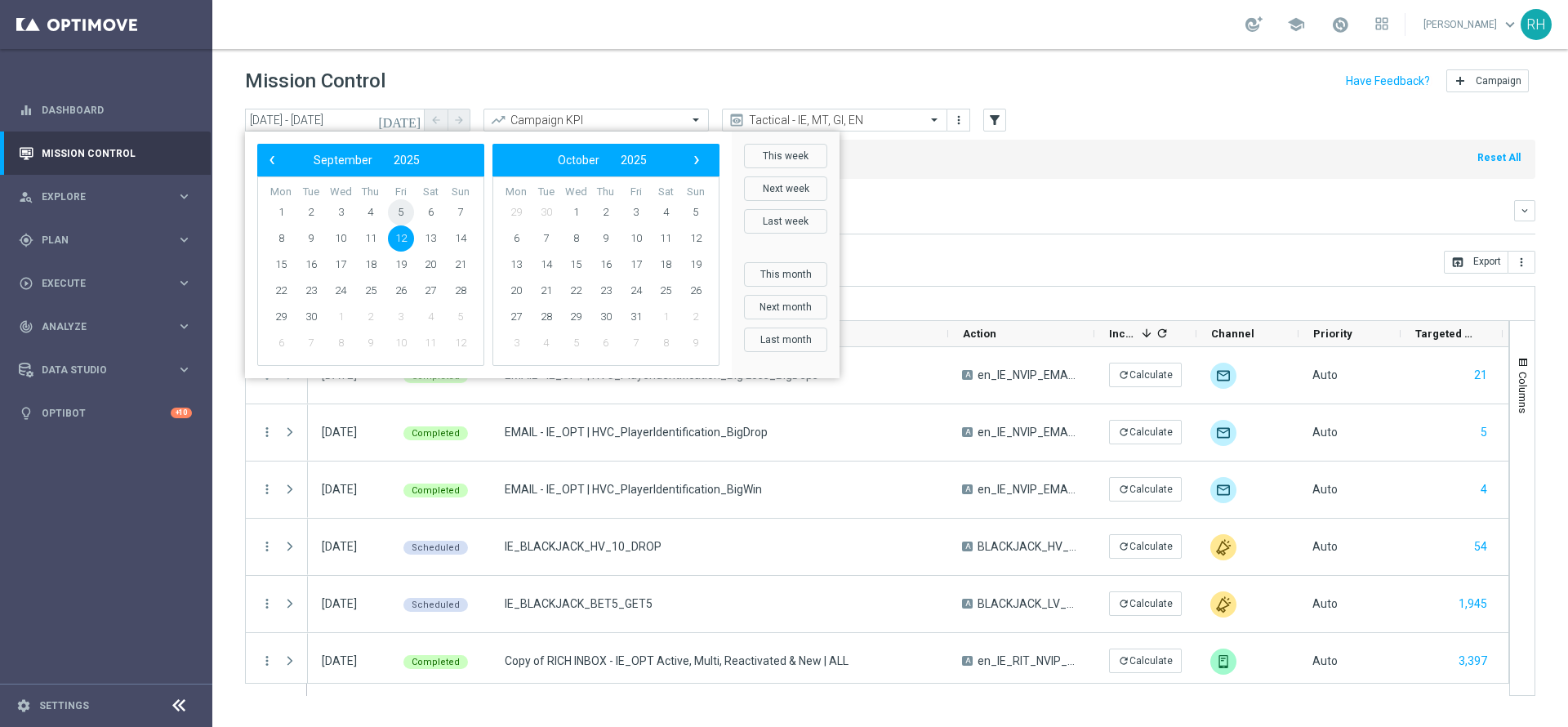
click at [402, 215] on span "5" at bounding box center [401, 212] width 26 height 26
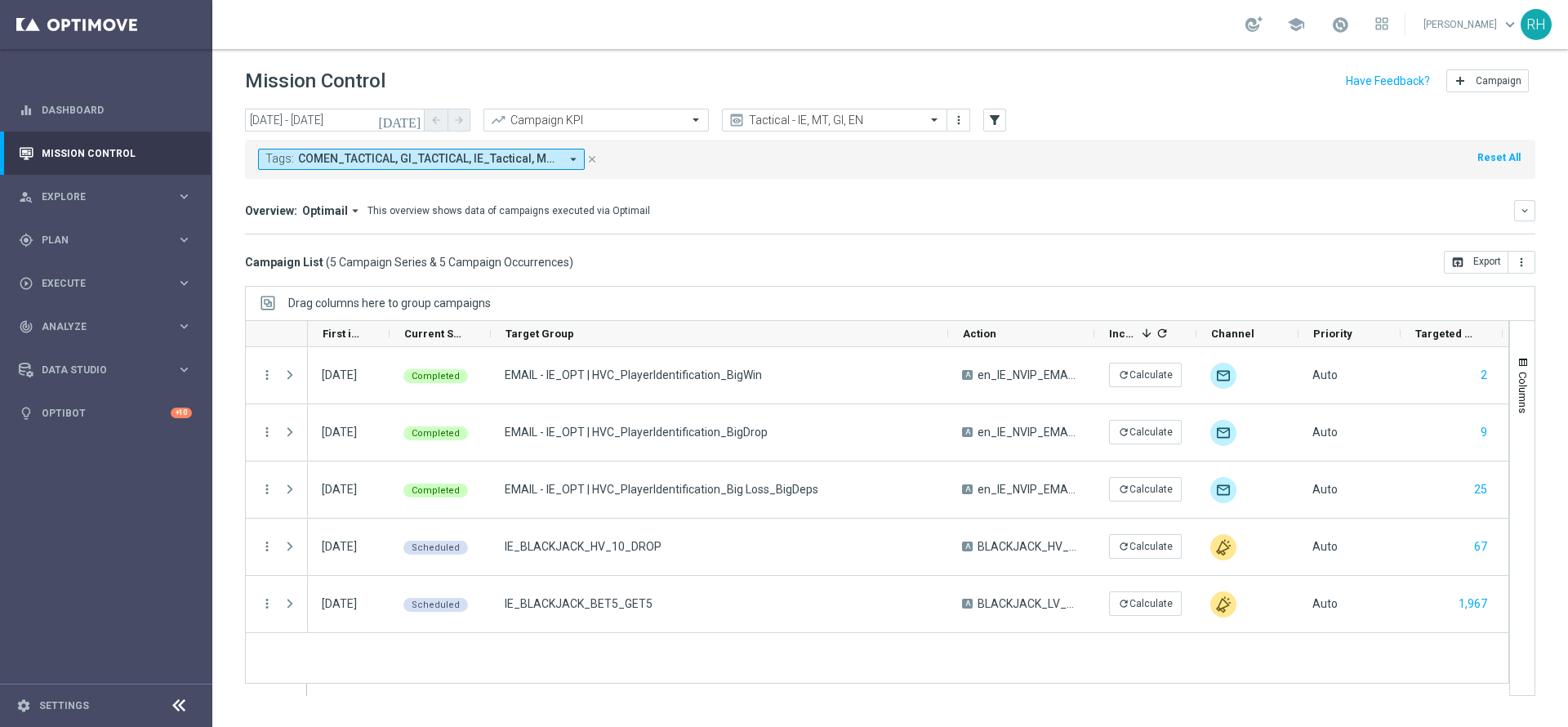
click at [417, 120] on icon "today" at bounding box center [400, 120] width 44 height 15
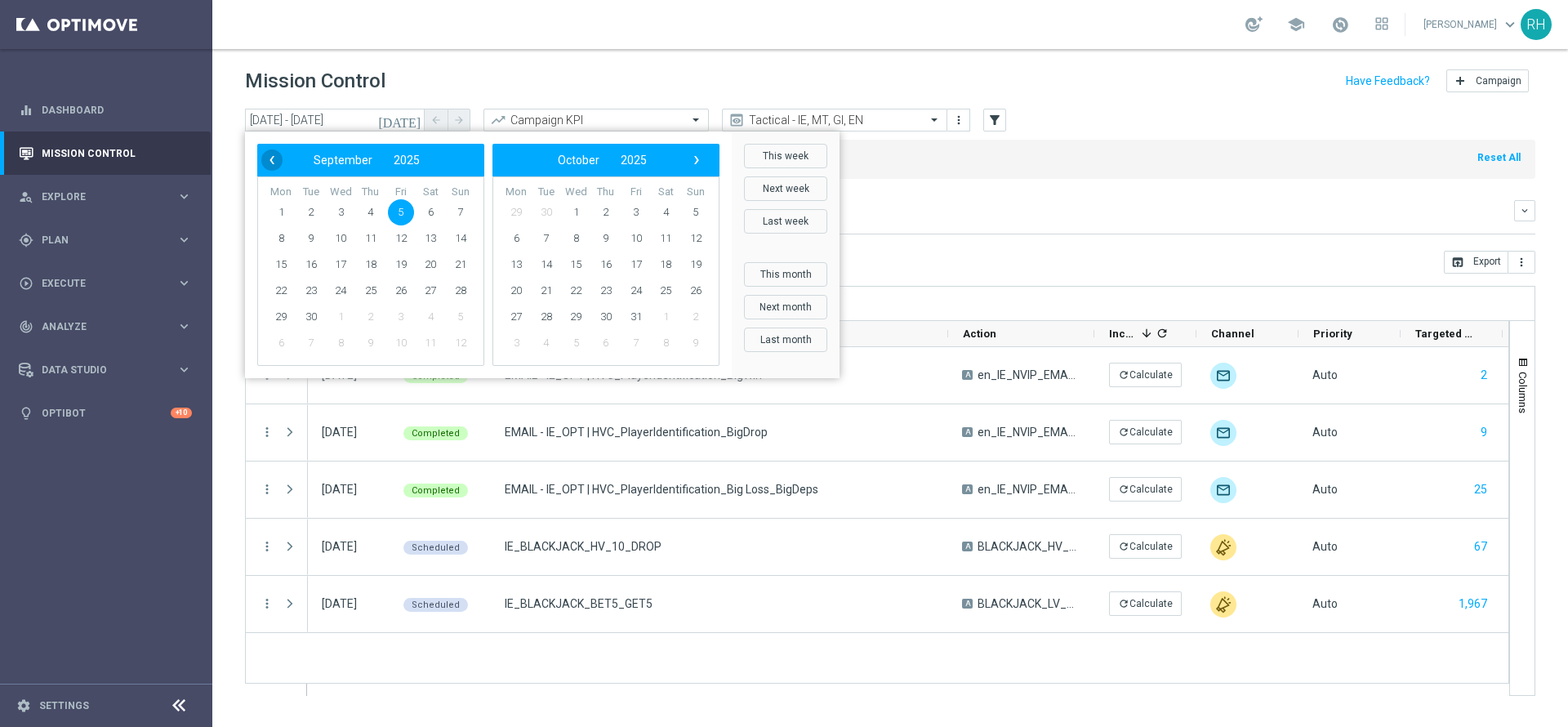
click at [270, 158] on span "‹" at bounding box center [271, 160] width 21 height 21
click at [400, 318] on span "29" at bounding box center [401, 316] width 26 height 26
type input "29 Aug 2025 - 29 Aug 2025"
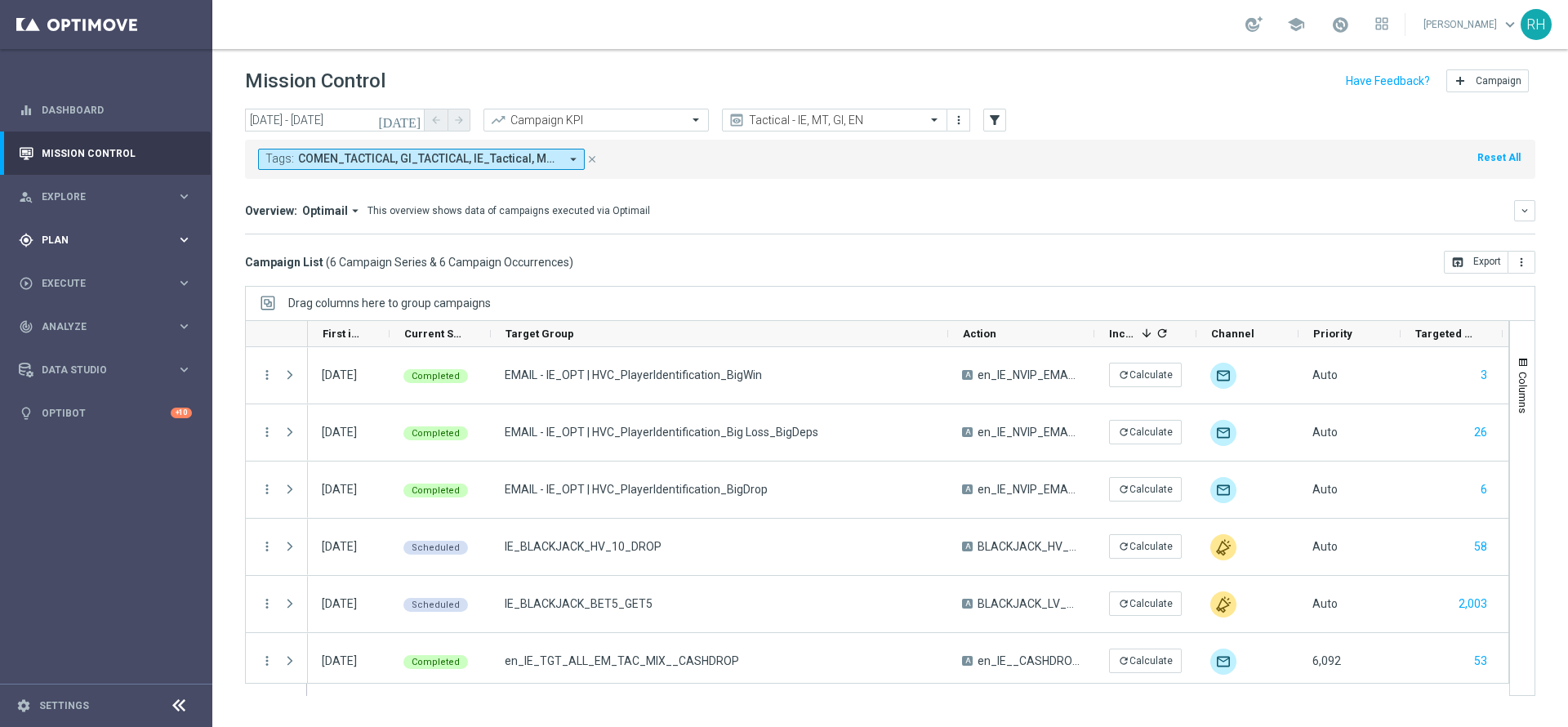
click at [80, 237] on span "Plan" at bounding box center [109, 239] width 135 height 10
click at [85, 272] on link "Target Groups" at bounding box center [106, 274] width 128 height 13
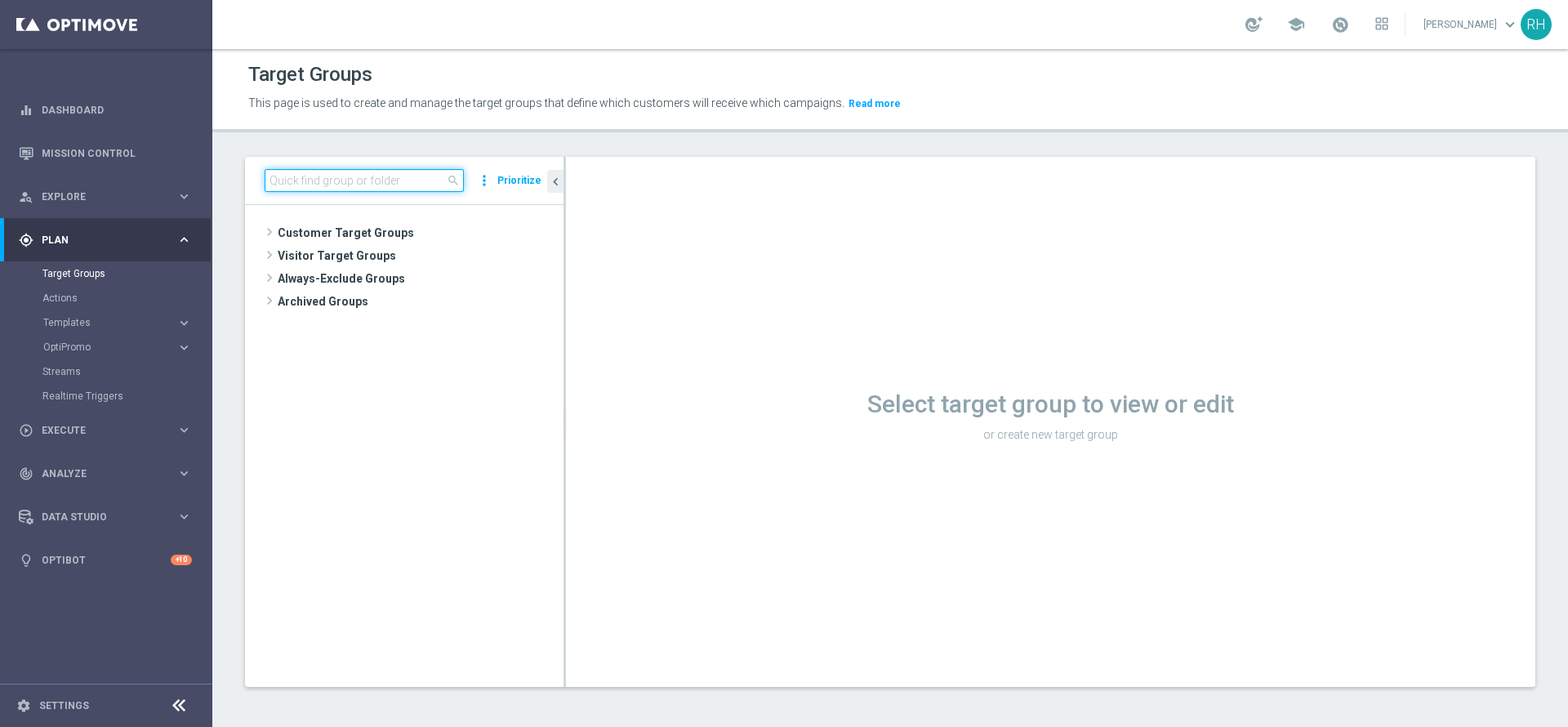
click at [285, 186] on input at bounding box center [364, 180] width 199 height 23
paste input "EMAIL - IE_OPT | Casino players - ALL Actives, Multi, Reactivated, New & Churned"
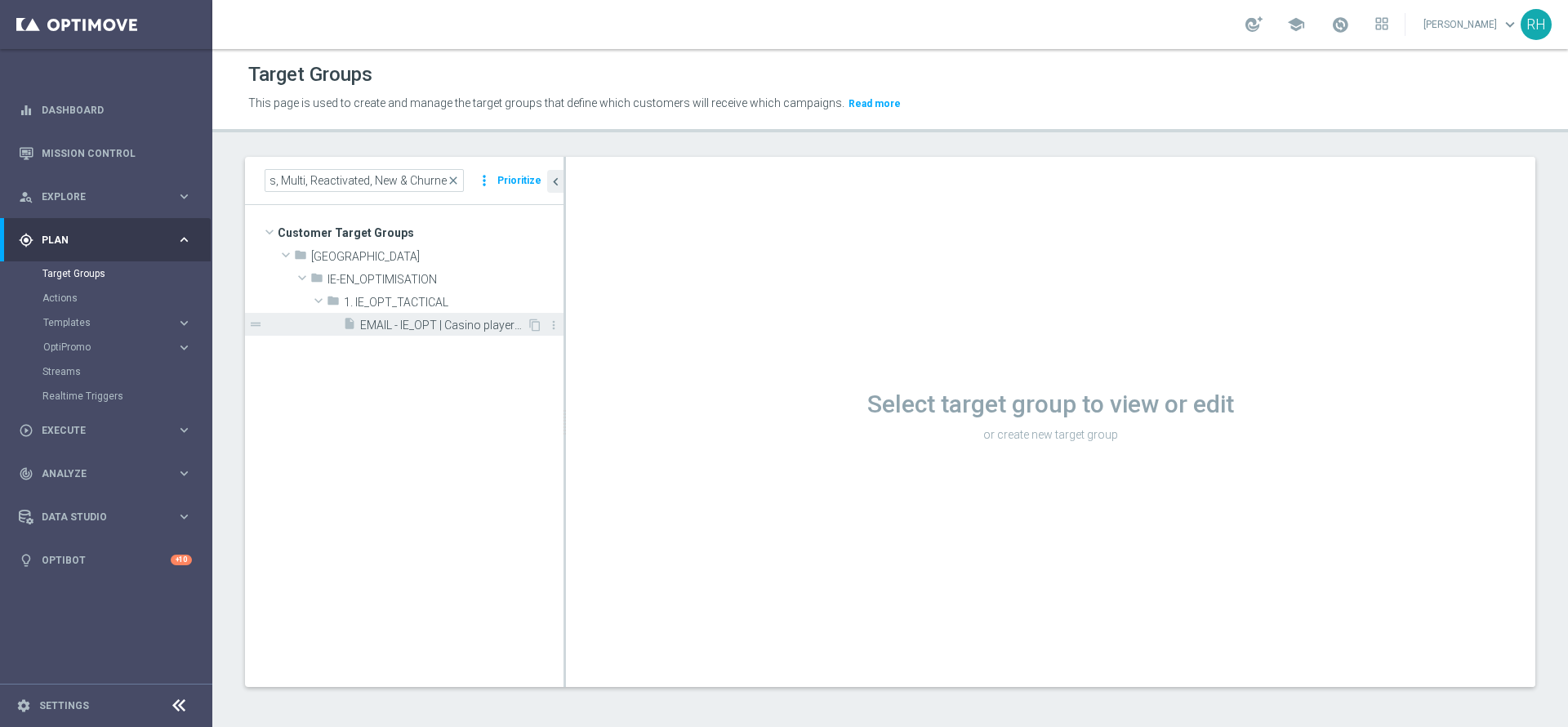
click at [411, 327] on span "EMAIL - IE_OPT | Casino players - ALL Actives, Multi, Reactivated, New & Churned" at bounding box center [443, 325] width 167 height 14
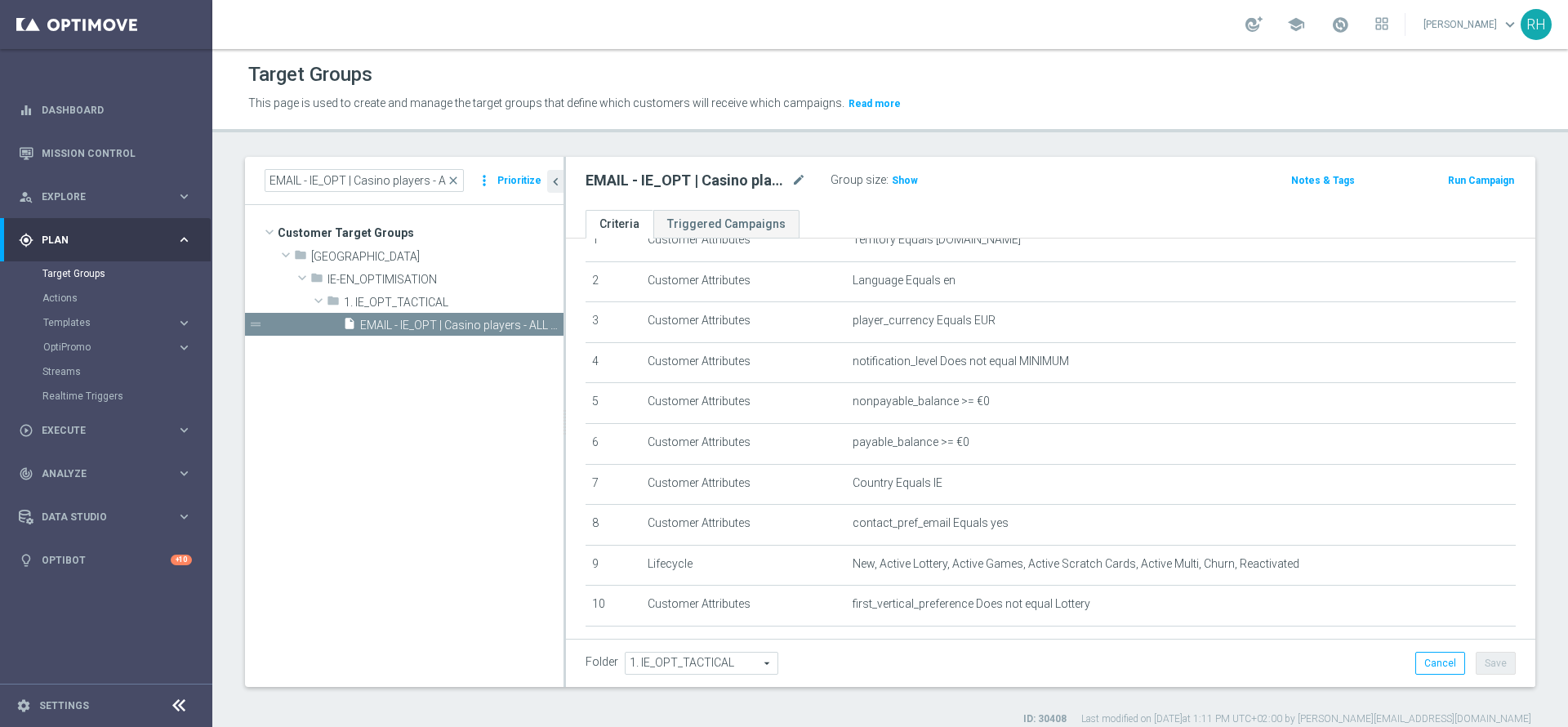
scroll to position [154, 0]
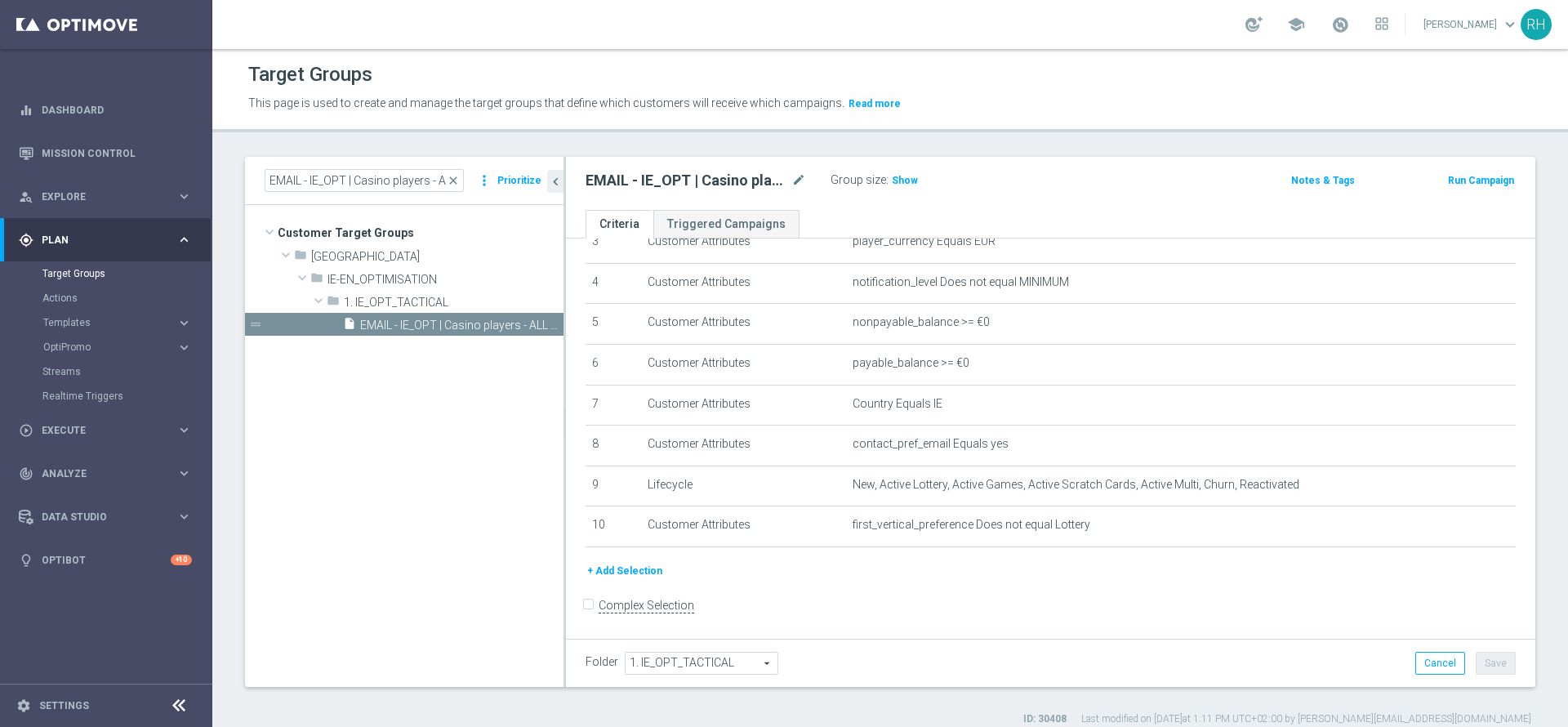
click at [971, 623] on form "Complex Selection Invalid Expression" at bounding box center [1050, 622] width 930 height 61
click at [427, 178] on input "EMAIL - IE_OPT | Casino players - ALL Actives, Multi, Reactivated, New & Churned" at bounding box center [364, 180] width 199 height 23
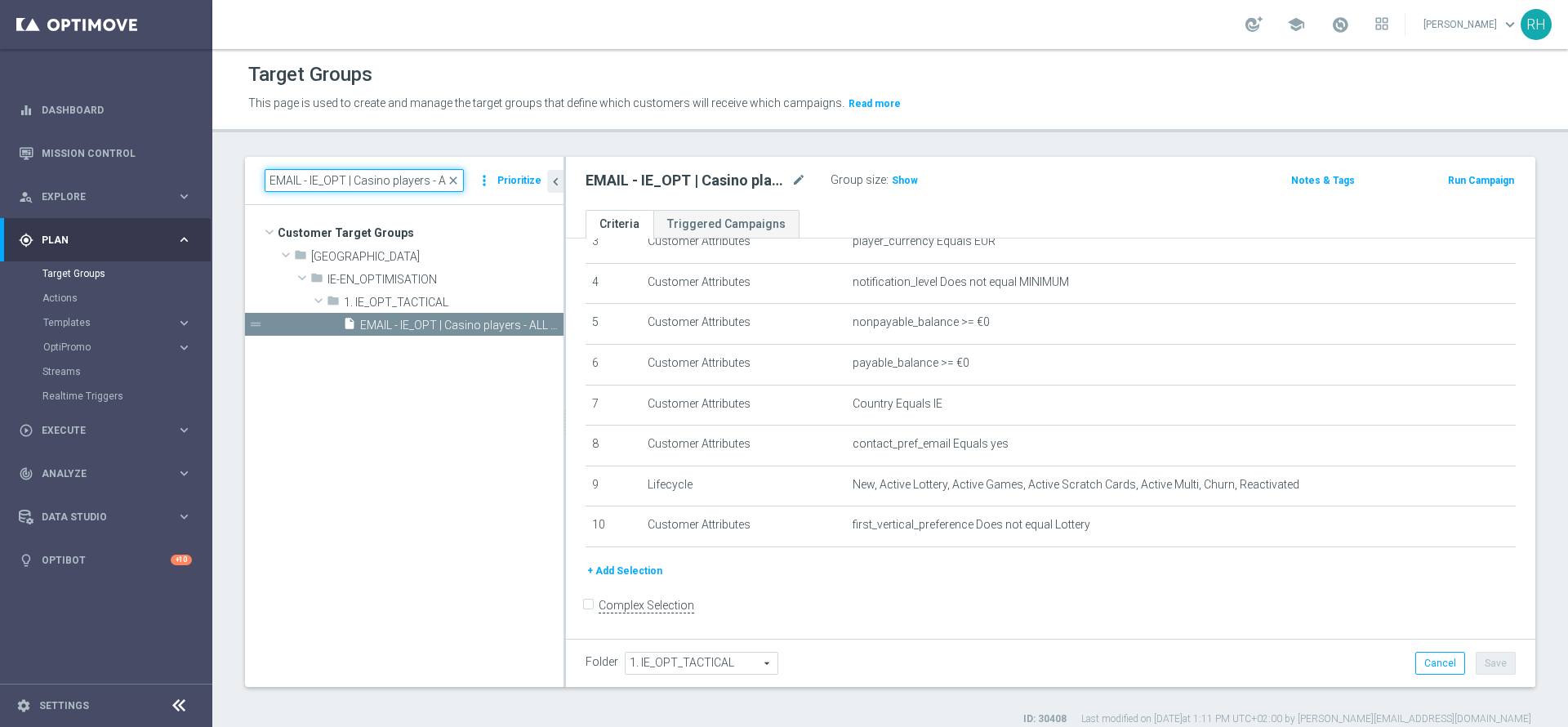
click at [427, 178] on input "EMAIL - IE_OPT | Casino players - ALL Actives, Multi, Reactivated, New & Churned" at bounding box center [364, 180] width 199 height 23
paste input
type input "EMAIL - IE_OPT | ALL Actives, Multi, Reactivated, New & Churned"
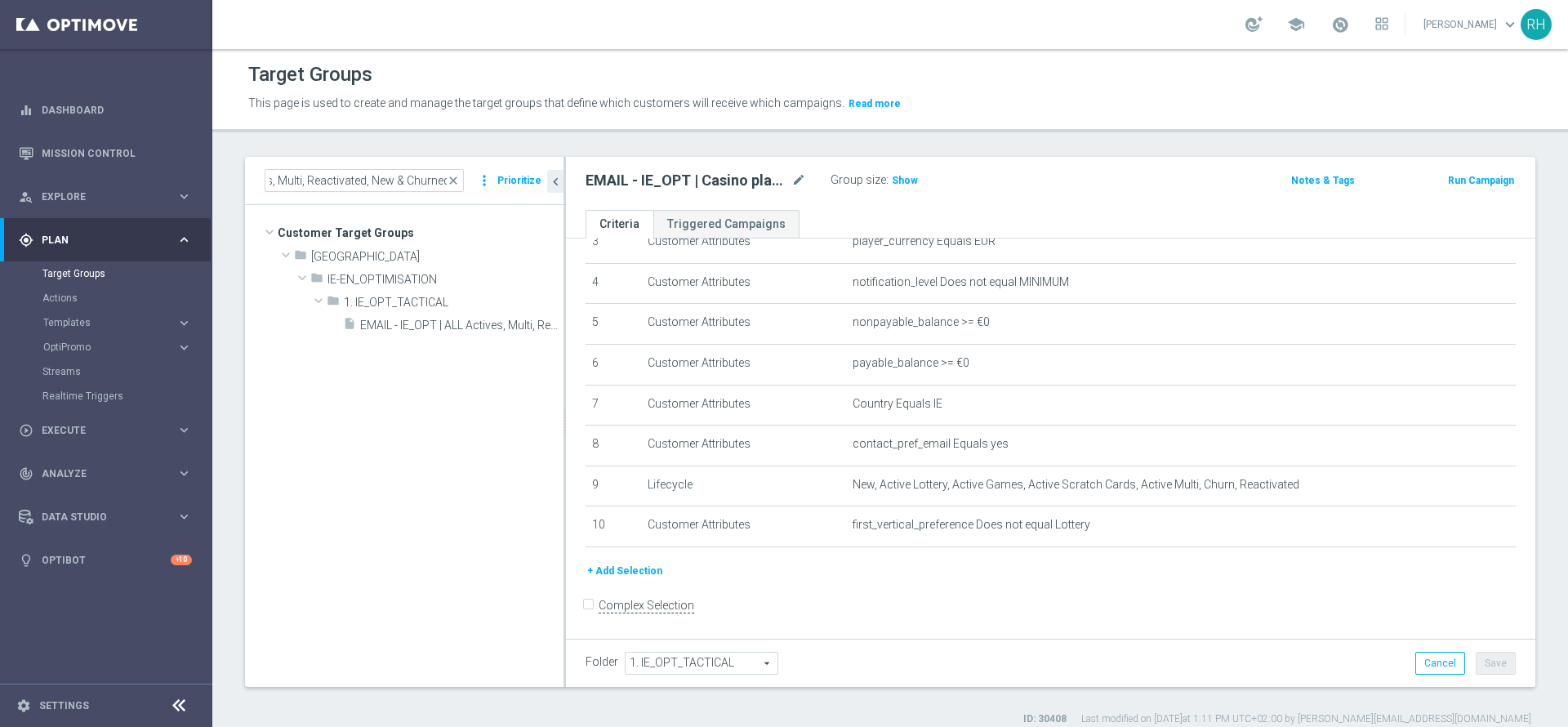
drag, startPoint x: 439, startPoint y: 321, endPoint x: 566, endPoint y: 457, distance: 186.1
click at [439, 321] on span "EMAIL - IE_OPT | ALL Actives, Multi, Reactivated, New & Churned" at bounding box center [461, 325] width 203 height 14
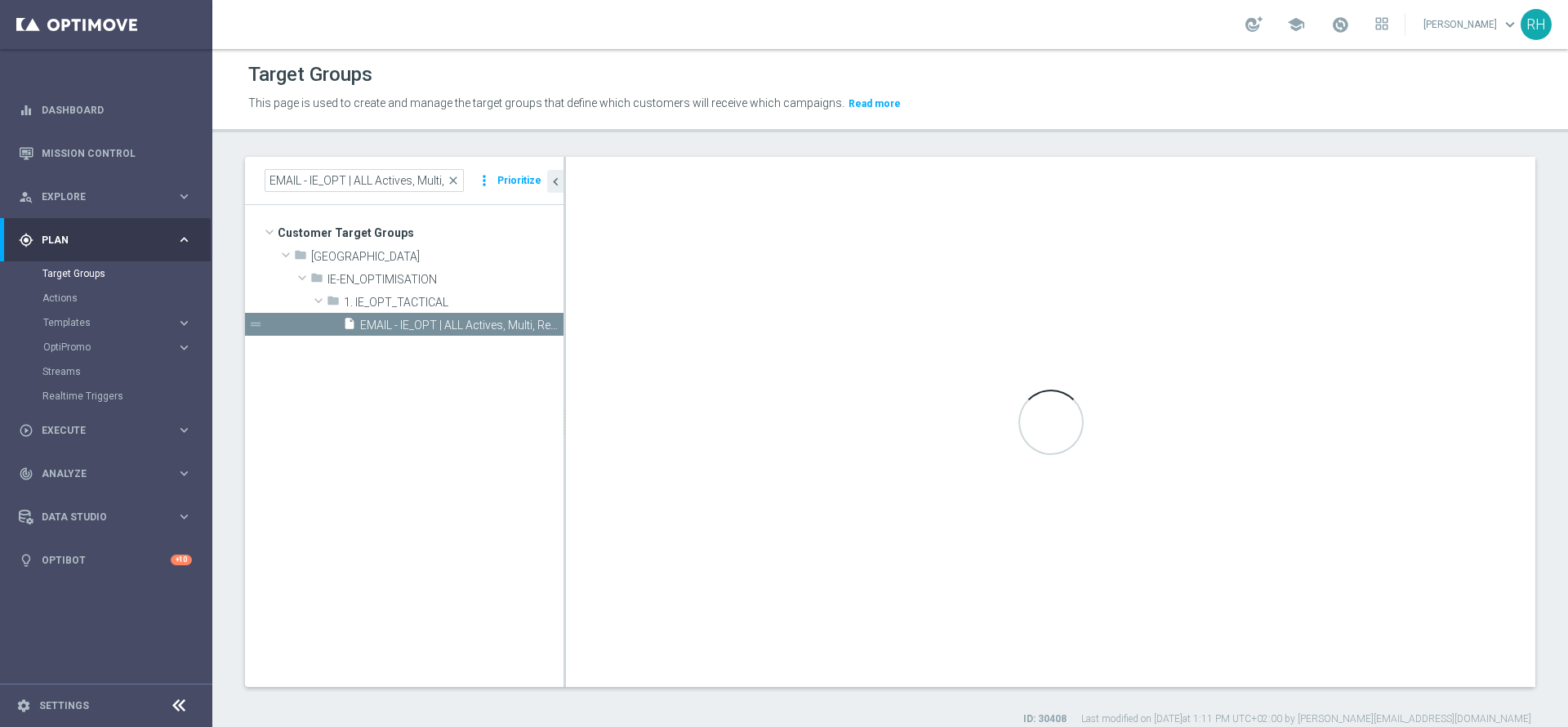
scroll to position [113, 0]
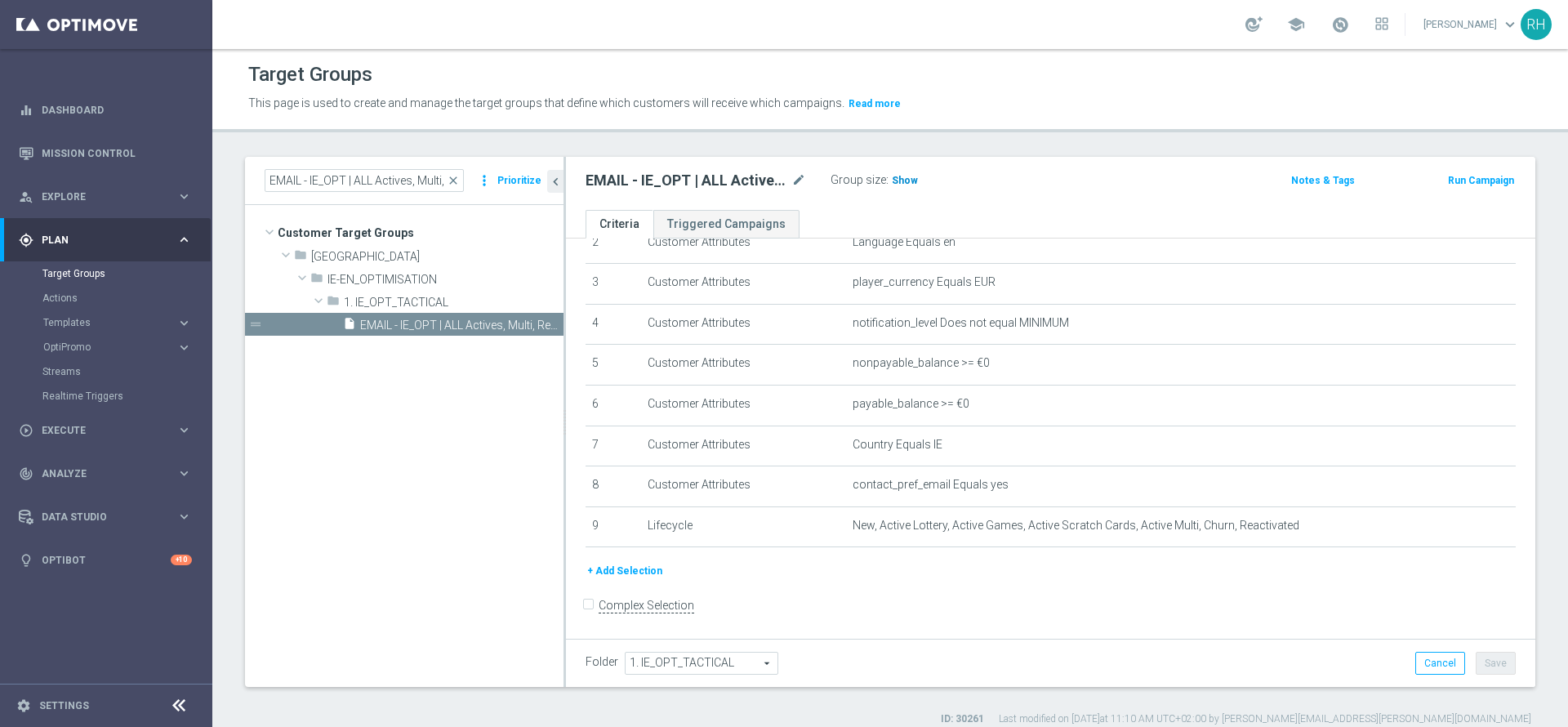
click at [900, 186] on h3 "Show" at bounding box center [905, 180] width 29 height 18
click at [1447, 178] on button "Run Campaign" at bounding box center [1481, 180] width 70 height 18
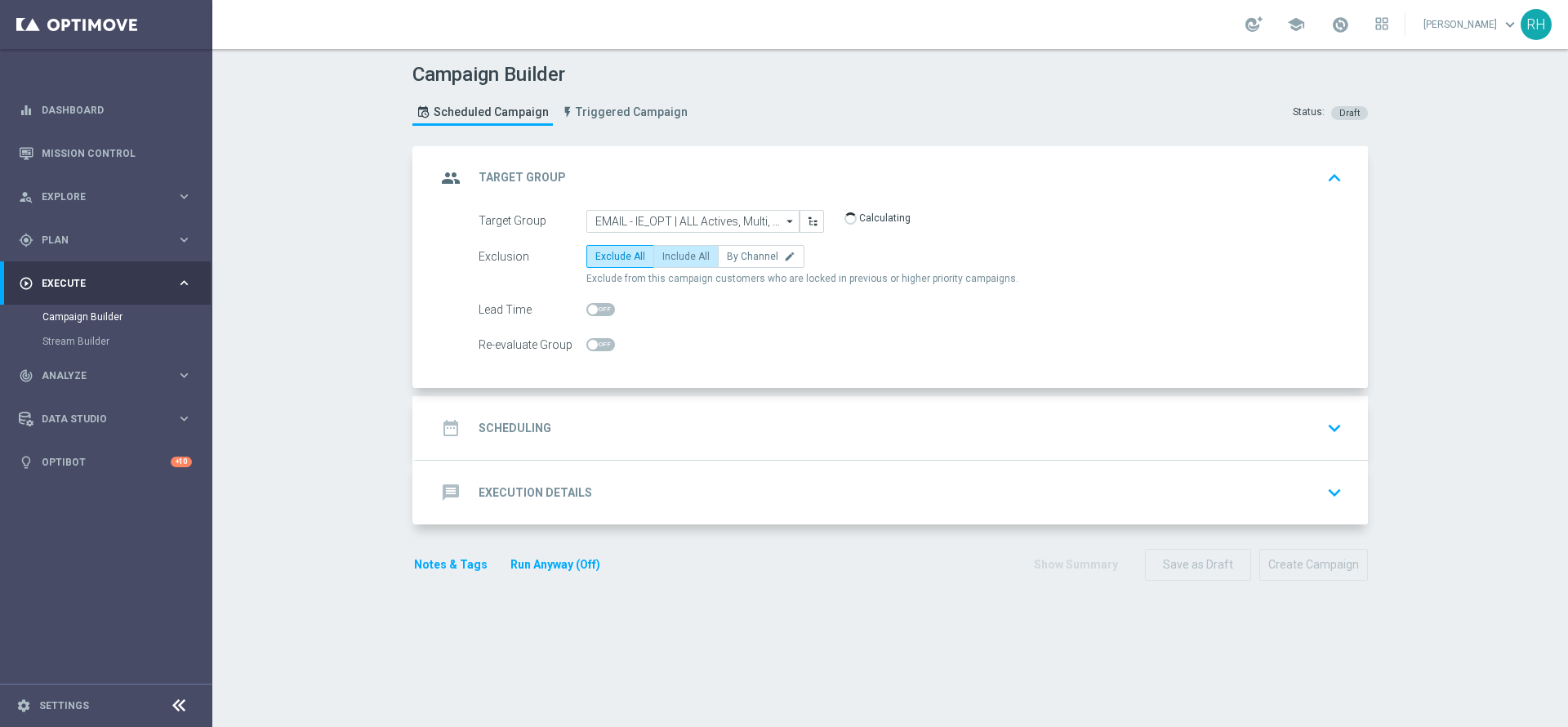
click at [698, 253] on span "Include All" at bounding box center [686, 257] width 47 height 12
click at [673, 254] on input "Include All" at bounding box center [668, 259] width 11 height 11
radio input "true"
click at [708, 403] on div "date_range Scheduling keyboard_arrow_down" at bounding box center [893, 428] width 952 height 63
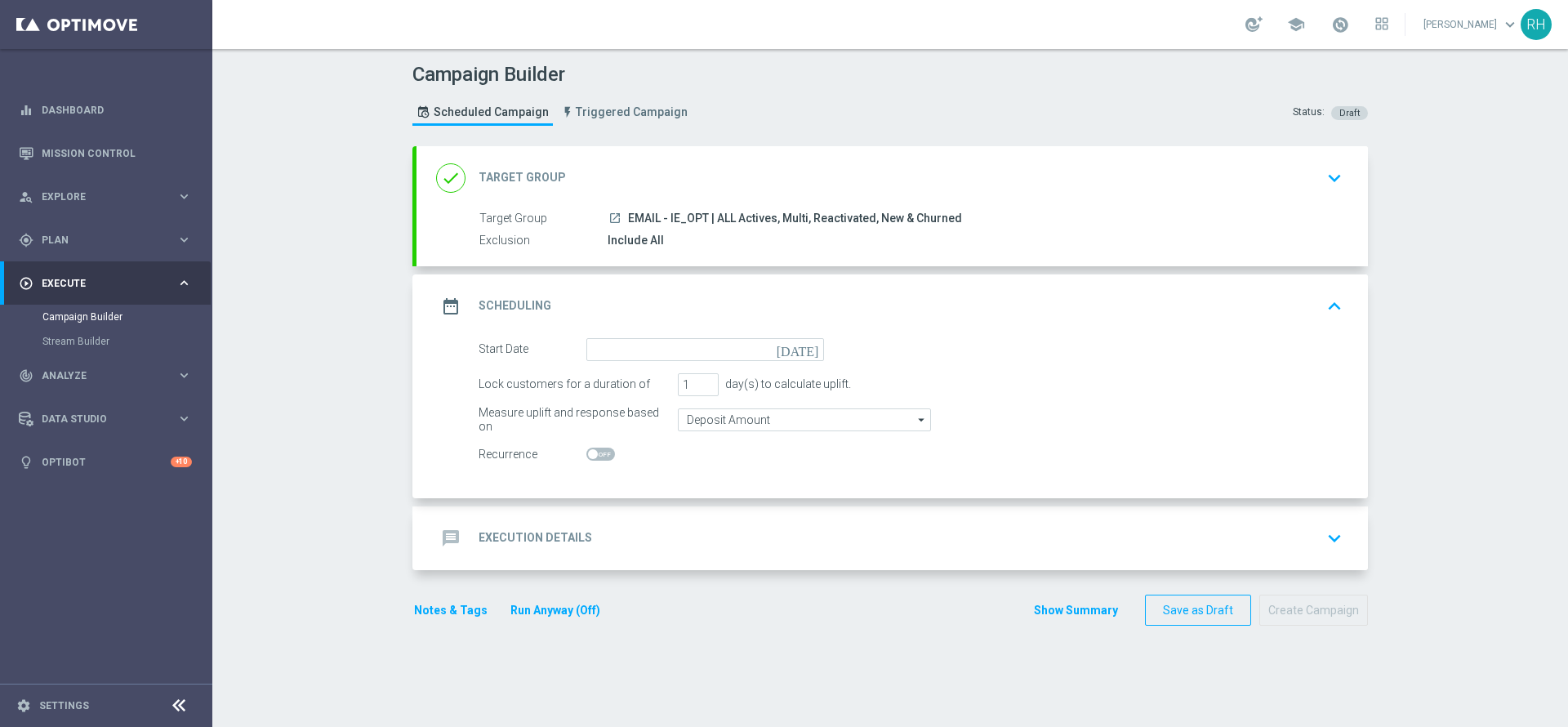
click at [811, 344] on icon "today" at bounding box center [800, 347] width 48 height 18
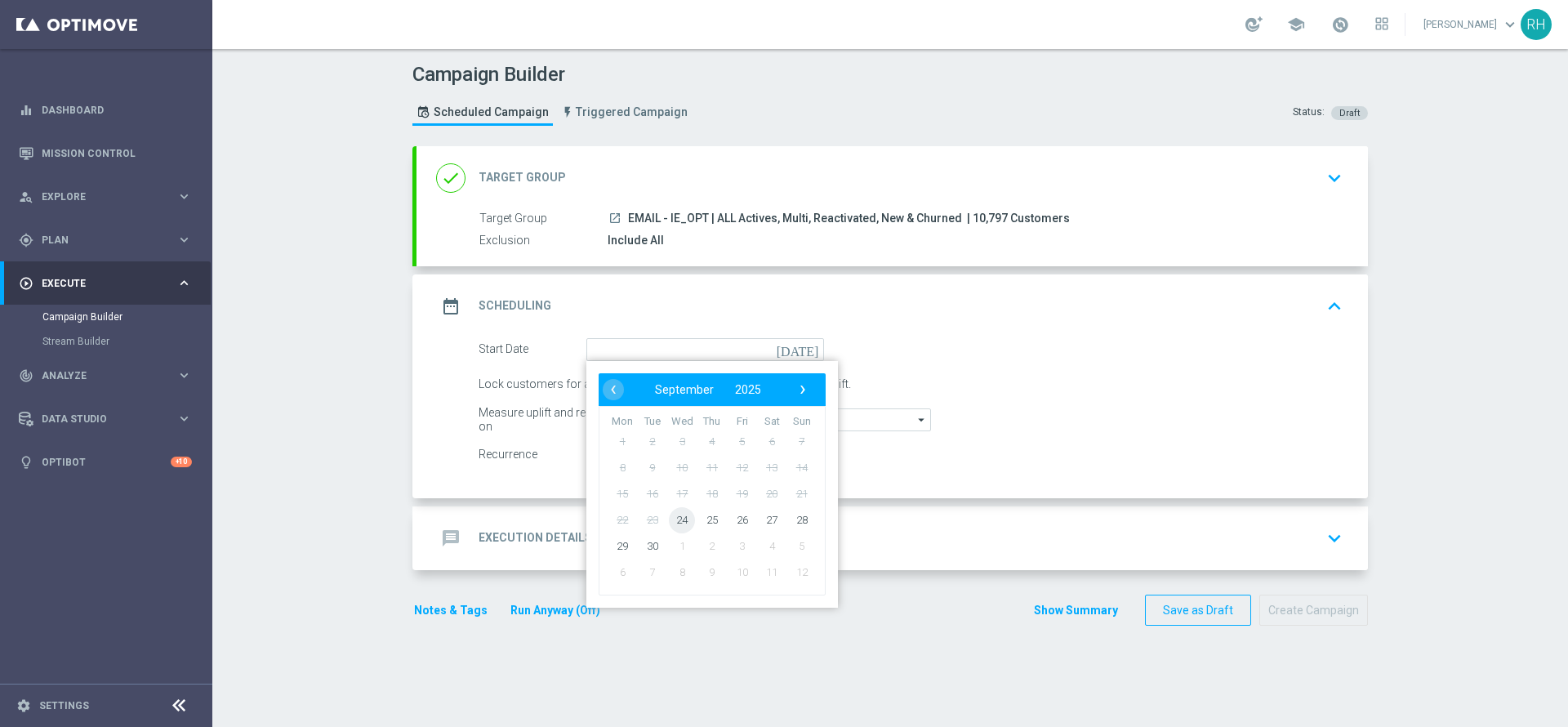
click at [682, 524] on span "24" at bounding box center [682, 519] width 26 height 26
type input "24 Sep 2025"
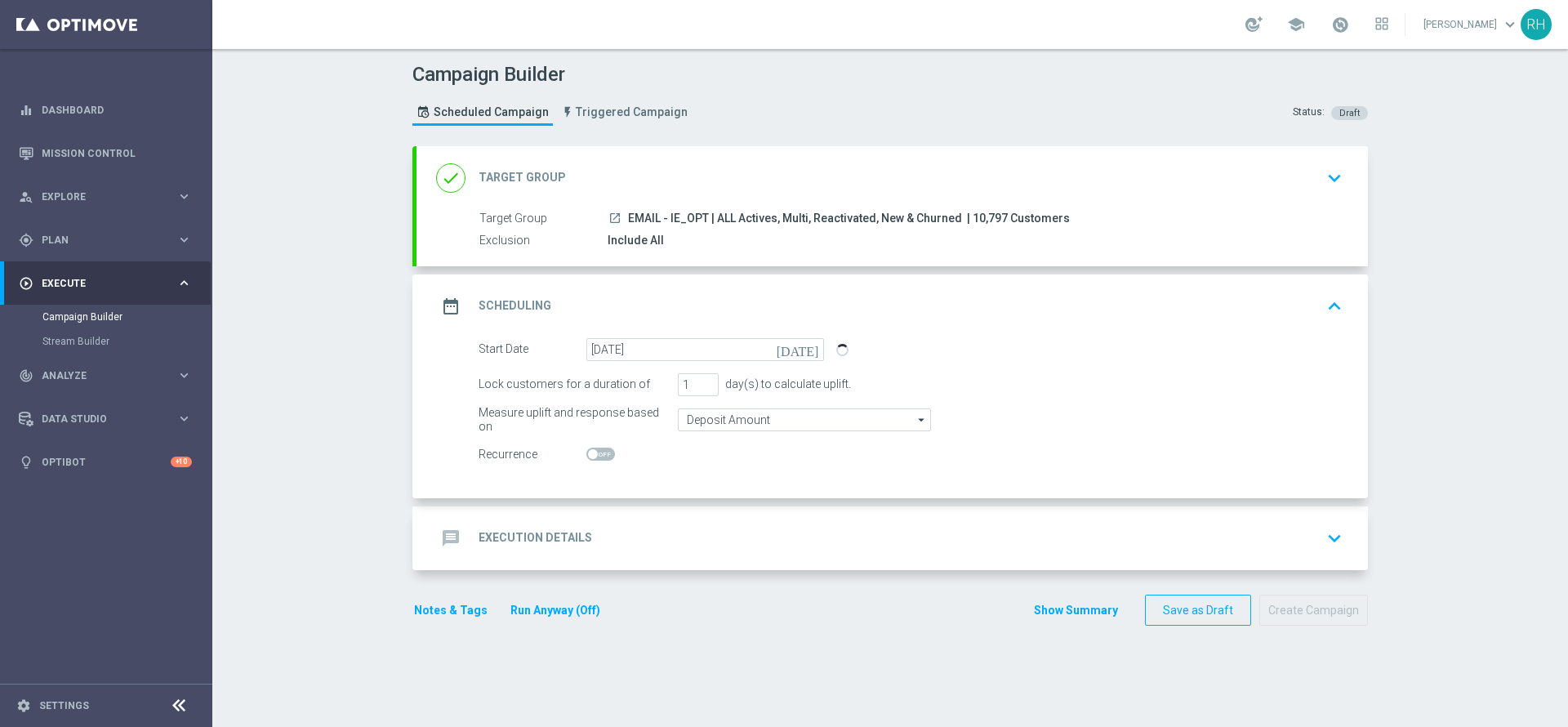
click at [697, 546] on div "message Execution Details keyboard_arrow_down" at bounding box center [892, 538] width 912 height 31
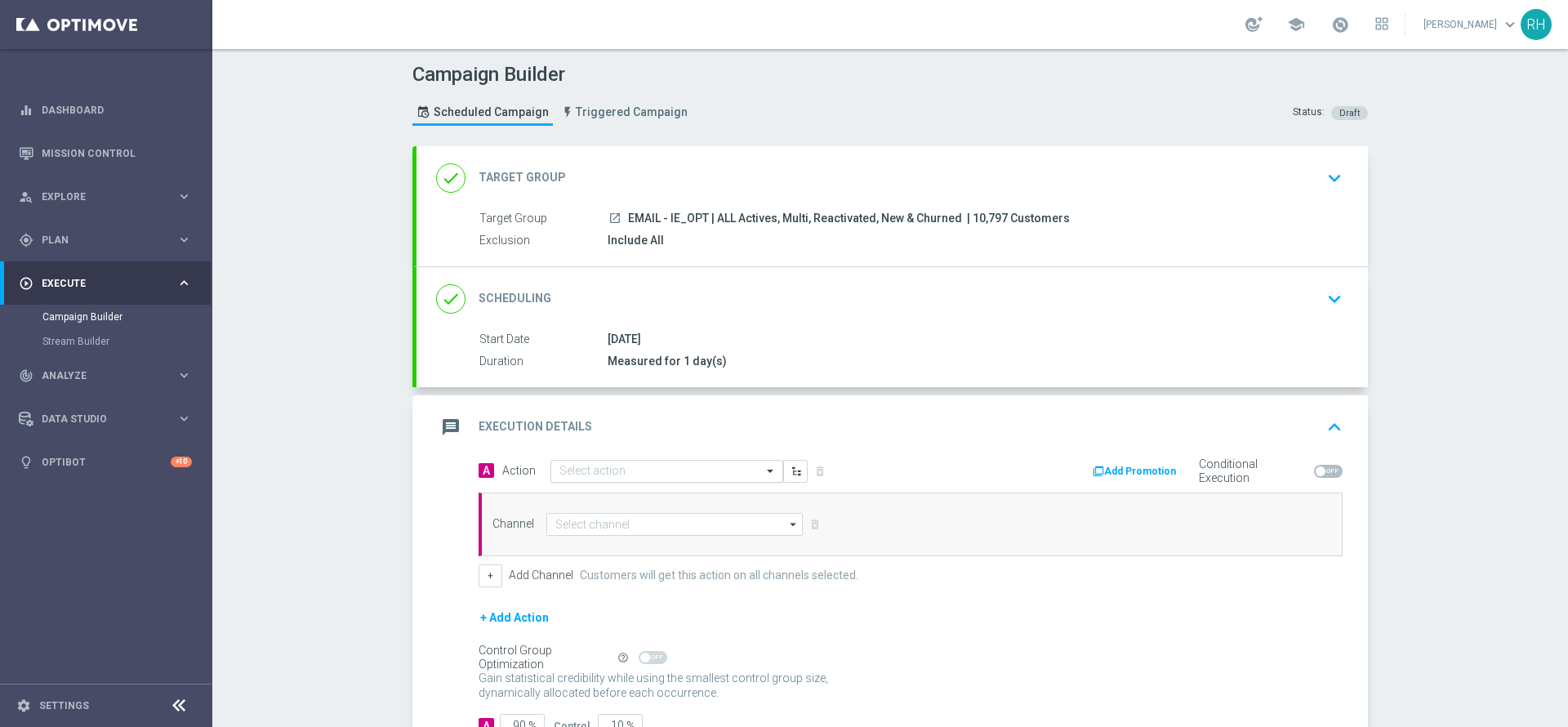
click at [762, 465] on span at bounding box center [772, 470] width 21 height 14
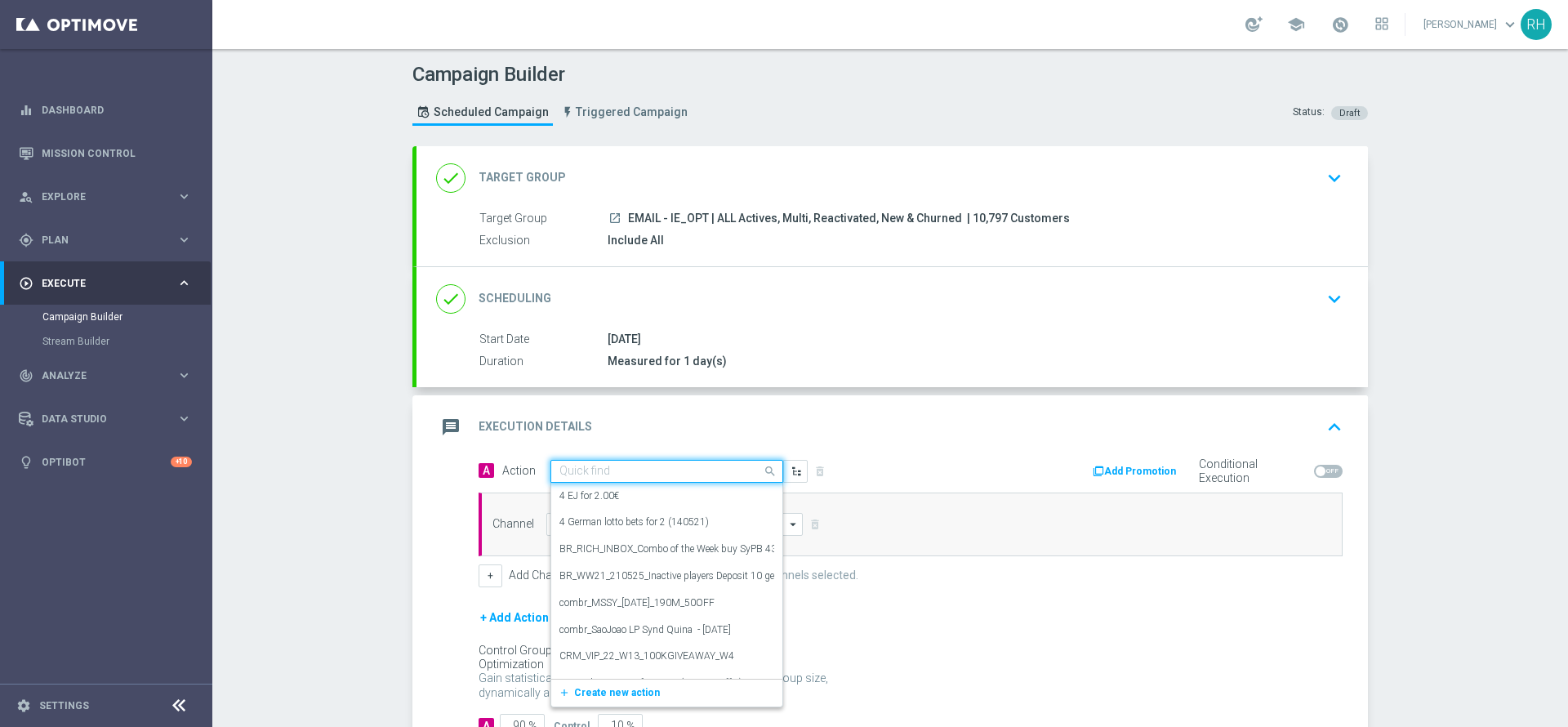
click at [989, 508] on div "Channel arrow_drop_down Drag here to set row groups Drag here to set column lab…" at bounding box center [910, 524] width 864 height 63
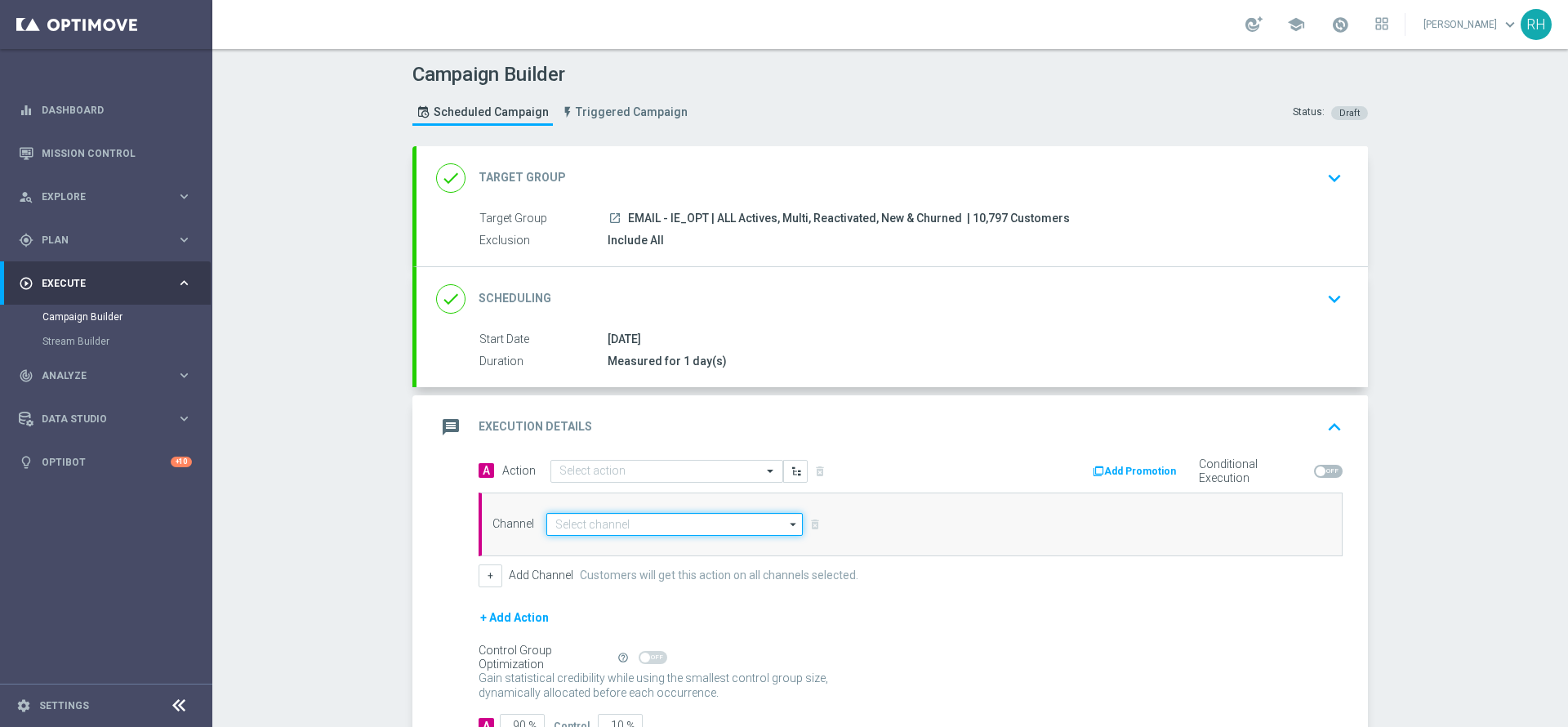
click at [716, 523] on input at bounding box center [674, 524] width 256 height 23
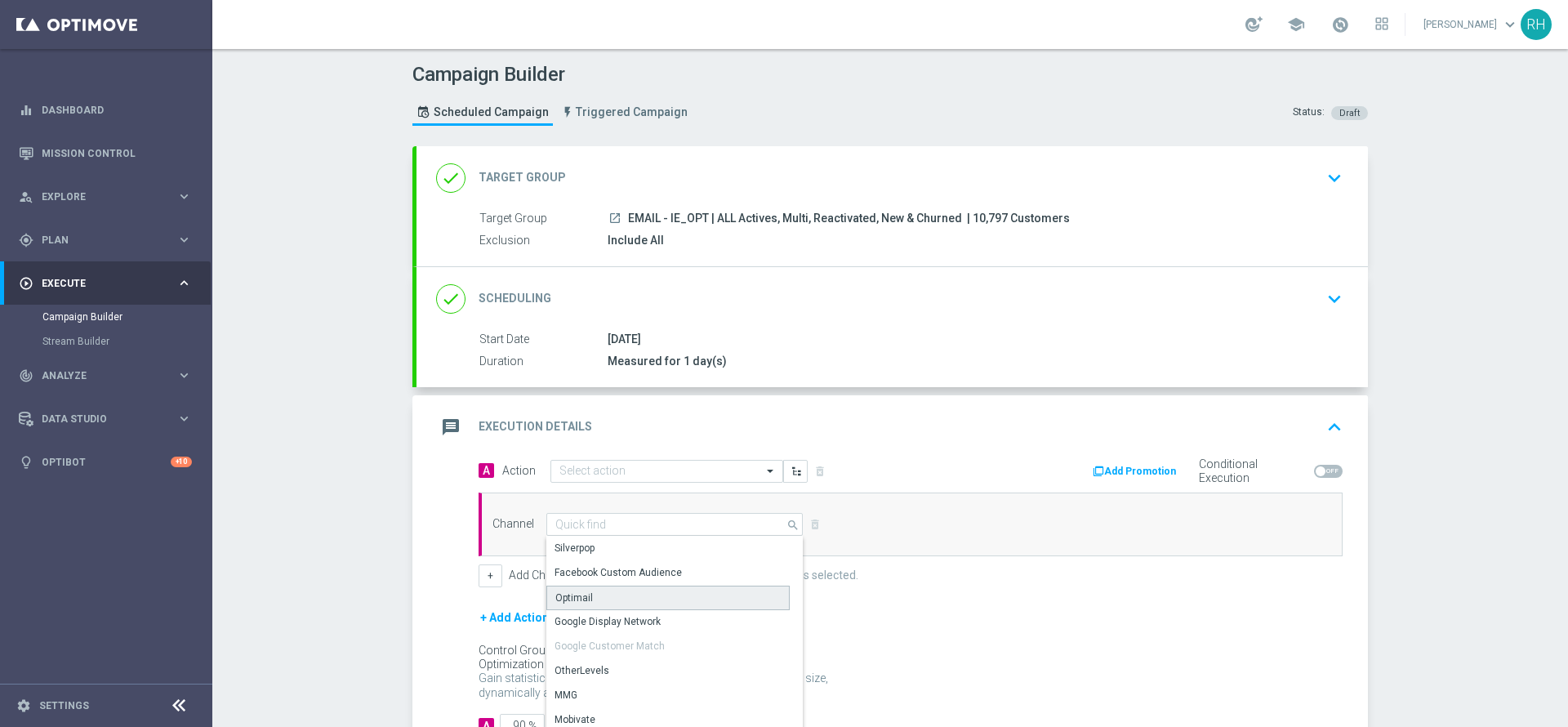
click at [683, 594] on div "Optimail" at bounding box center [668, 597] width 243 height 24
type input "Optimail"
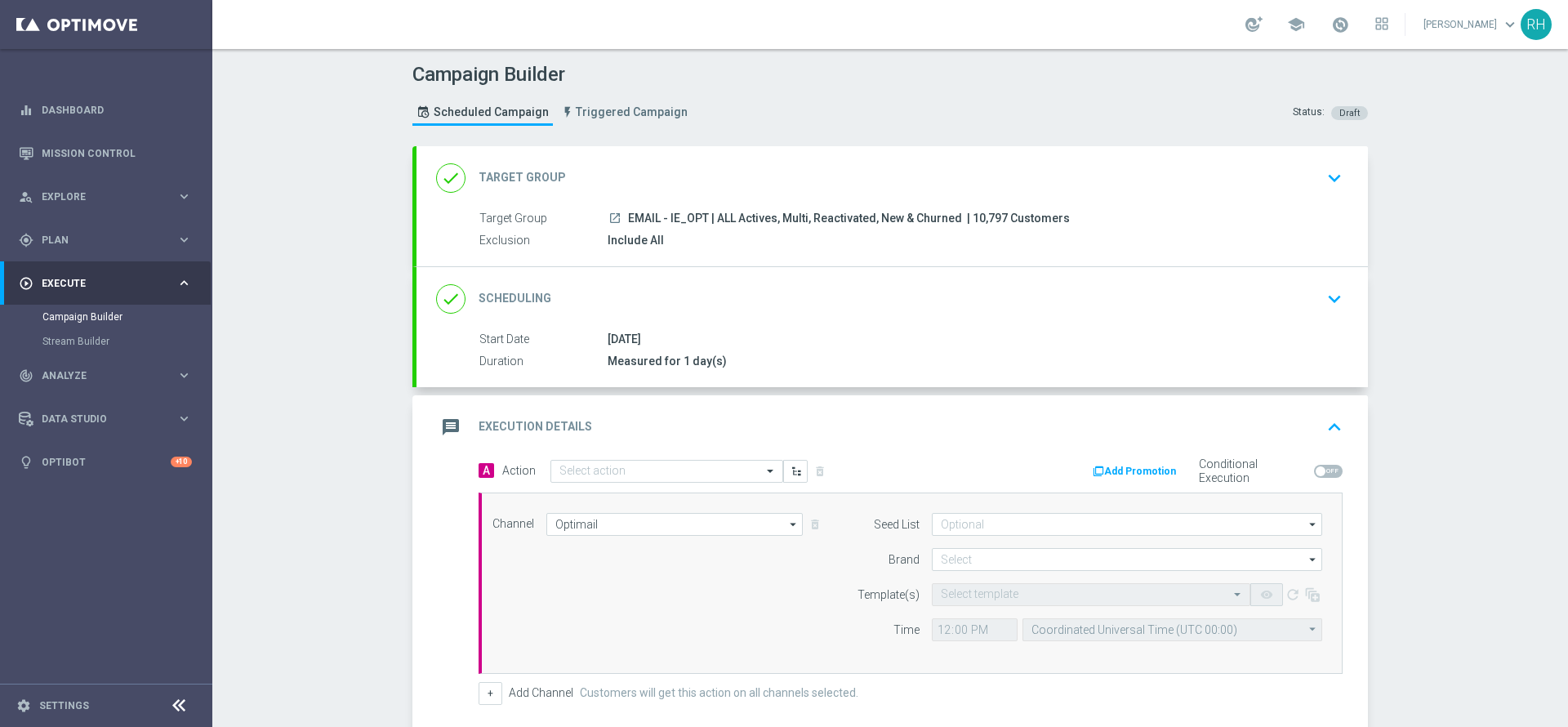
scroll to position [4, 0]
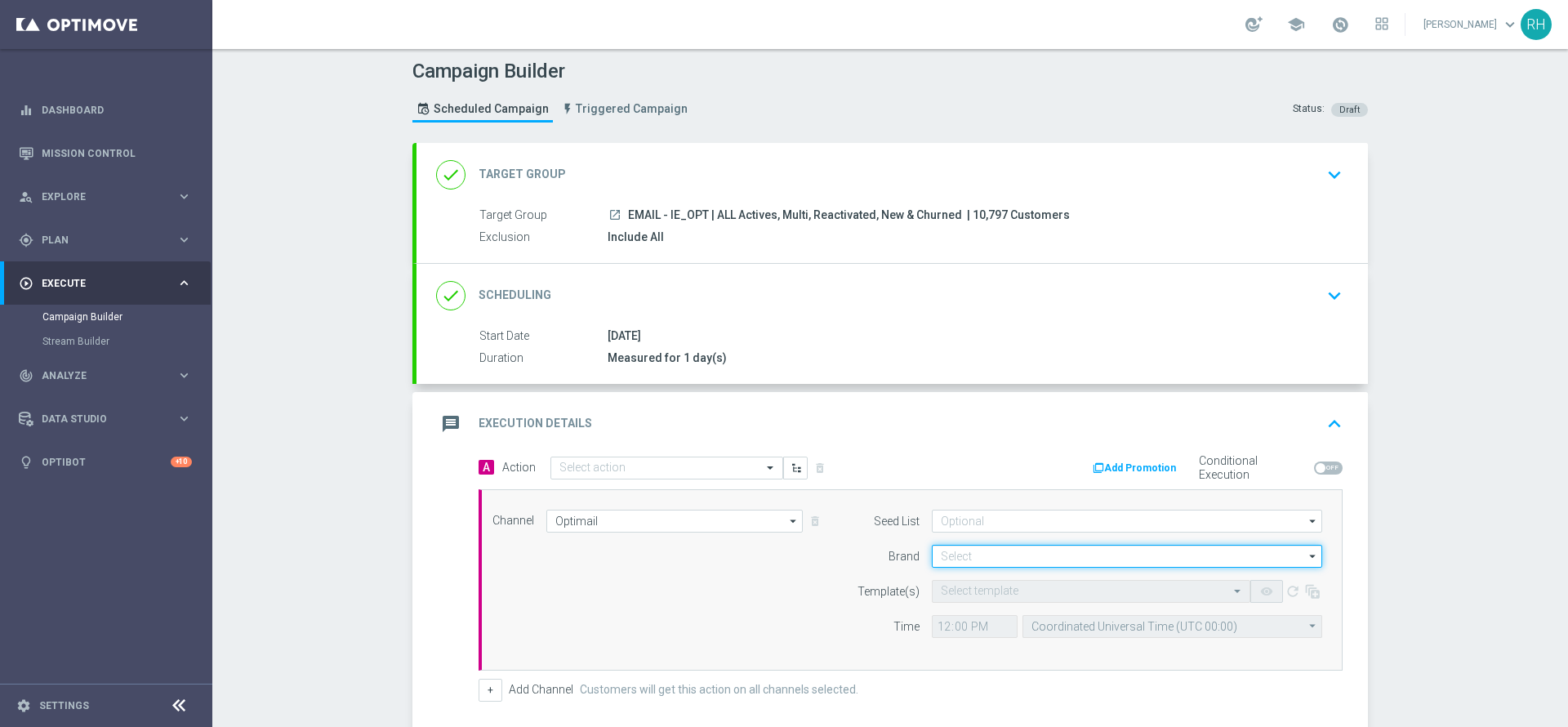
click at [1000, 565] on input at bounding box center [1127, 556] width 391 height 23
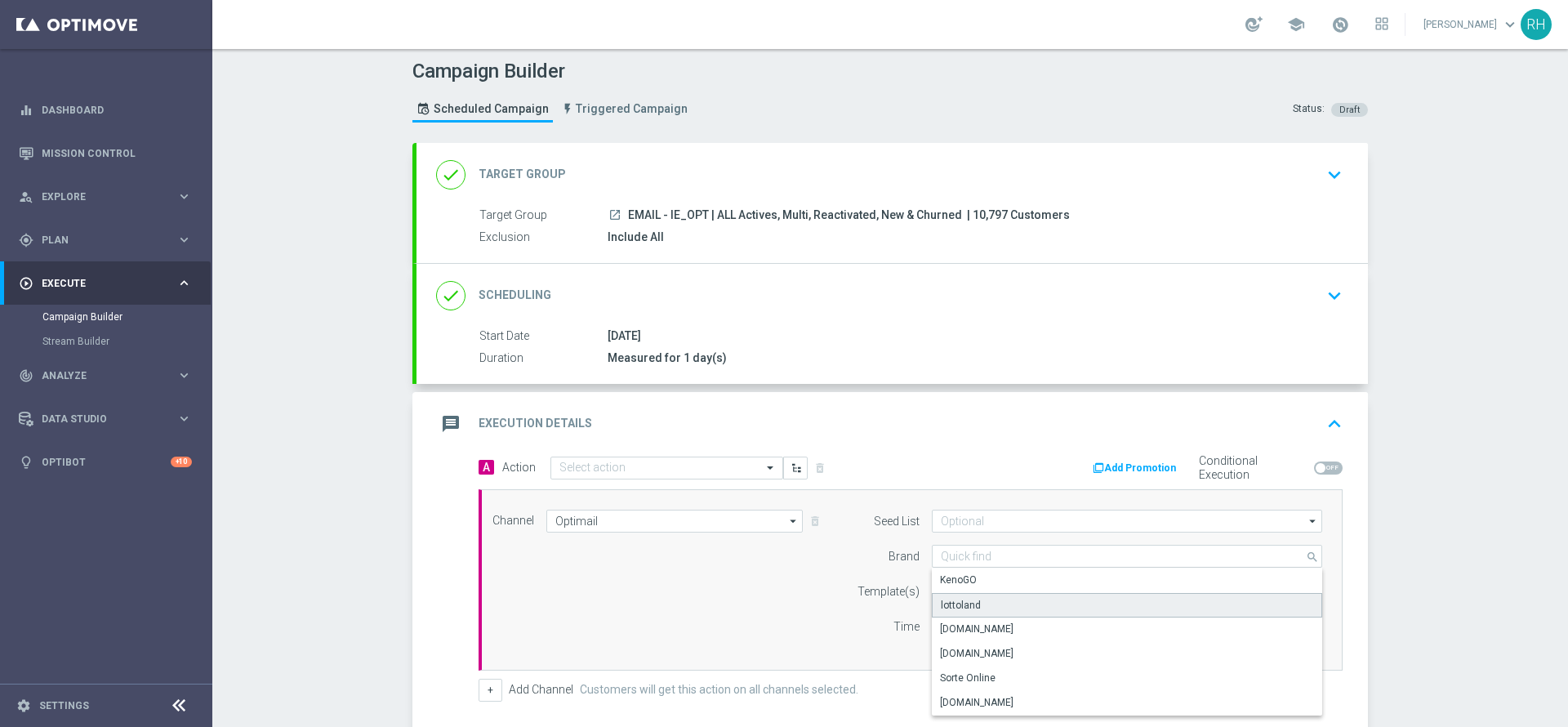
click at [1002, 593] on div "lottoland" at bounding box center [1127, 605] width 391 height 24
type input "lottoland"
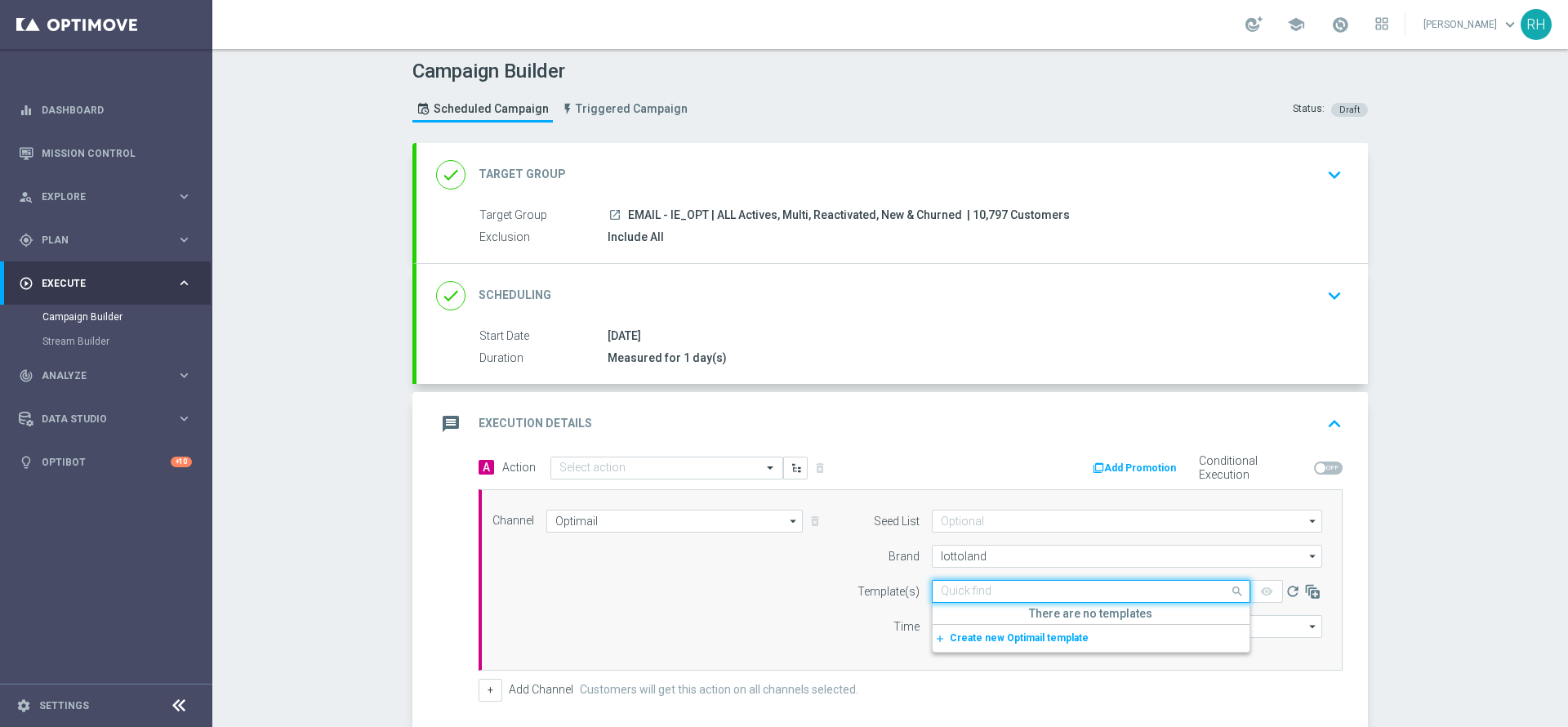
click at [1002, 593] on input "text" at bounding box center [1075, 591] width 268 height 14
paste input "en_IE__MILLIONAIRE_SUPERDRAW__NVIP_EMA_TAC_LT_260912"
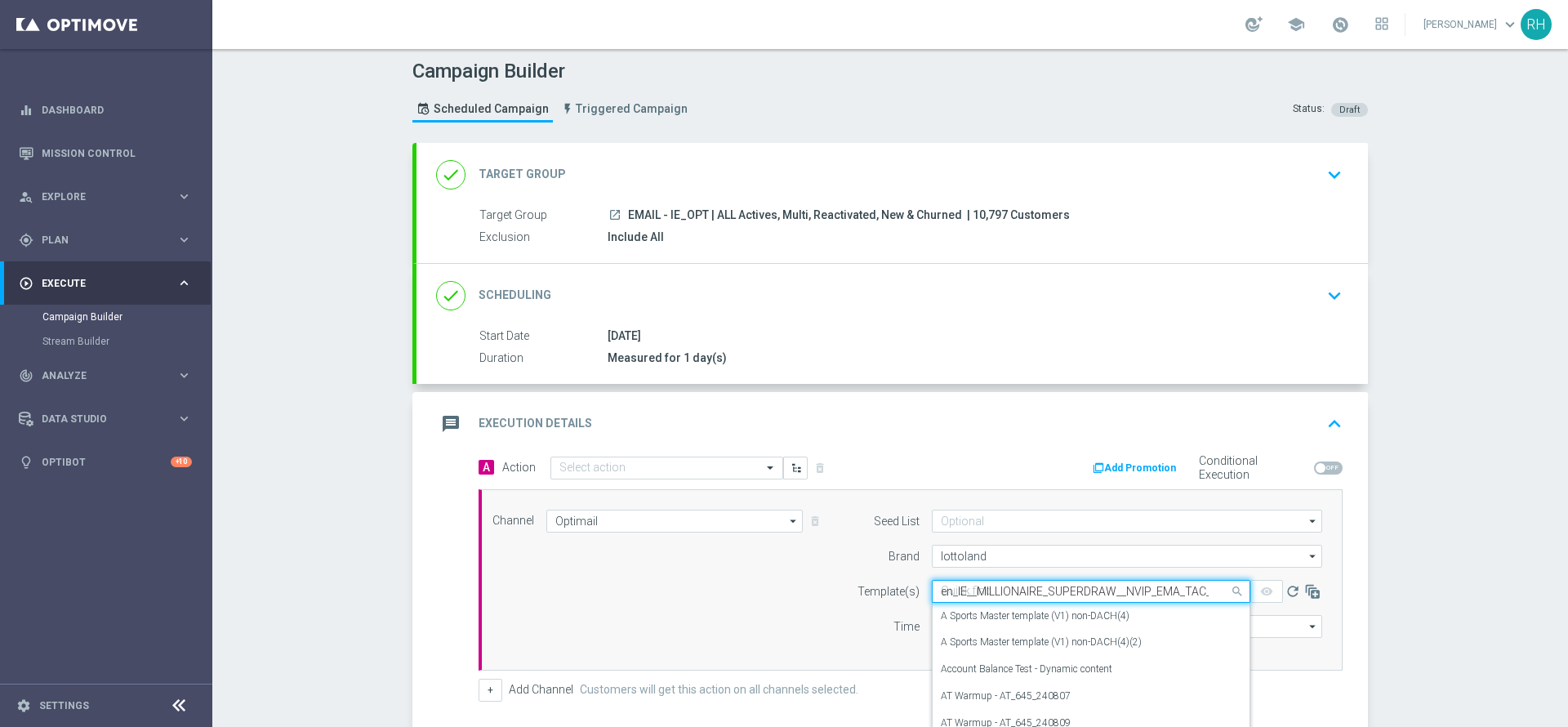
scroll to position [0, 57]
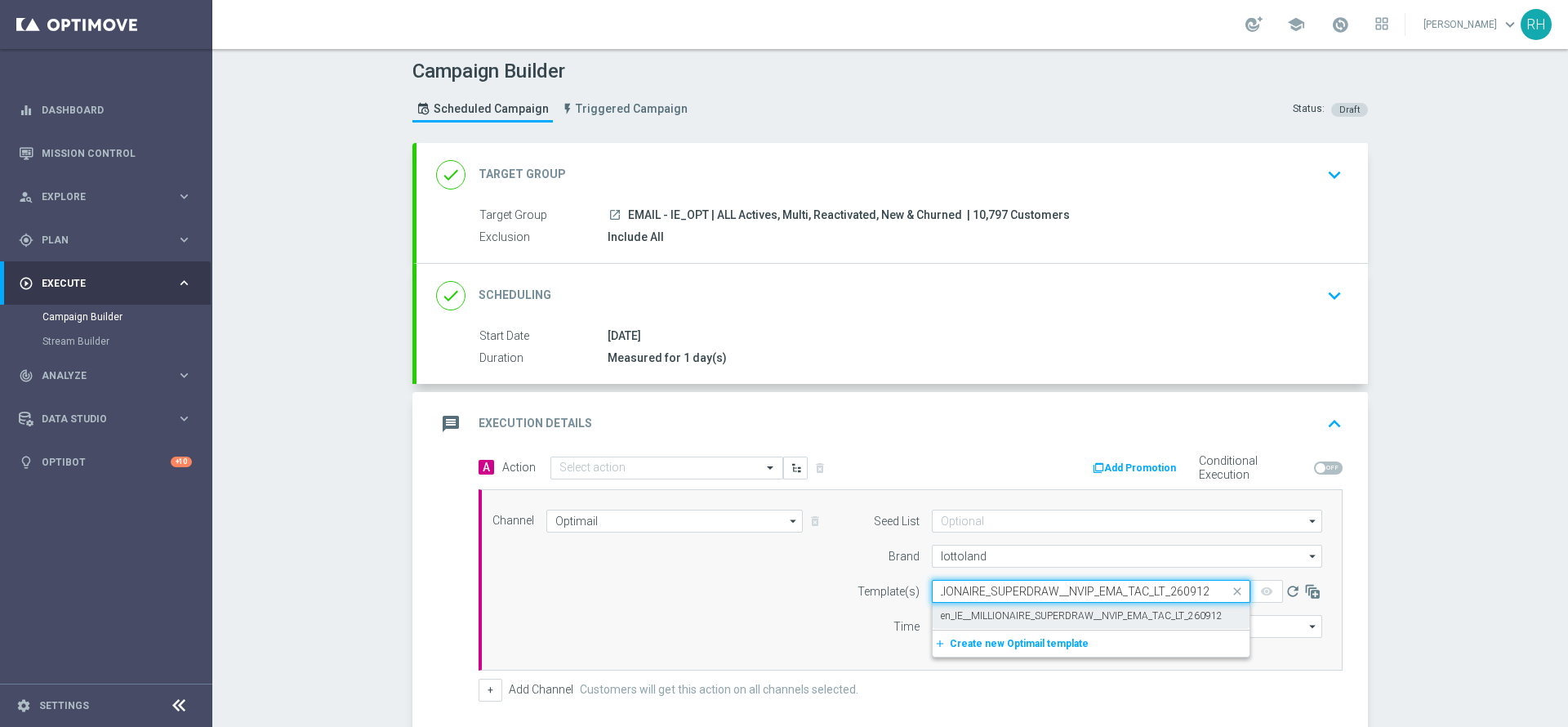
click at [1002, 606] on div "en_IE__MILLIONAIRE_SUPERDRAW__NVIP_EMA_TAC_LT_260912" at bounding box center [1091, 616] width 301 height 27
type input "en_IE__MILLIONAIRE_SUPERDRAW__NVIP_EMA_TAC_LT_260912"
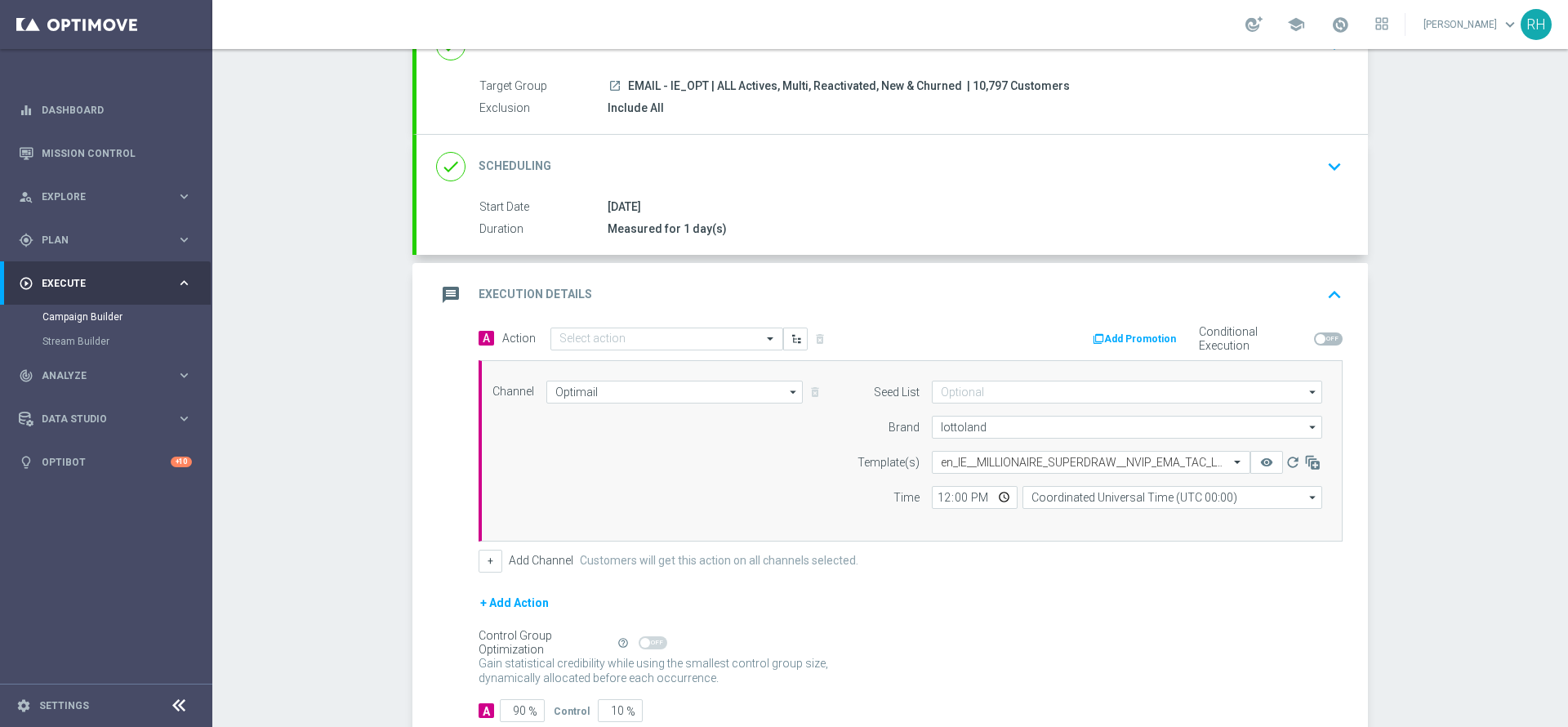
scroll to position [208, 0]
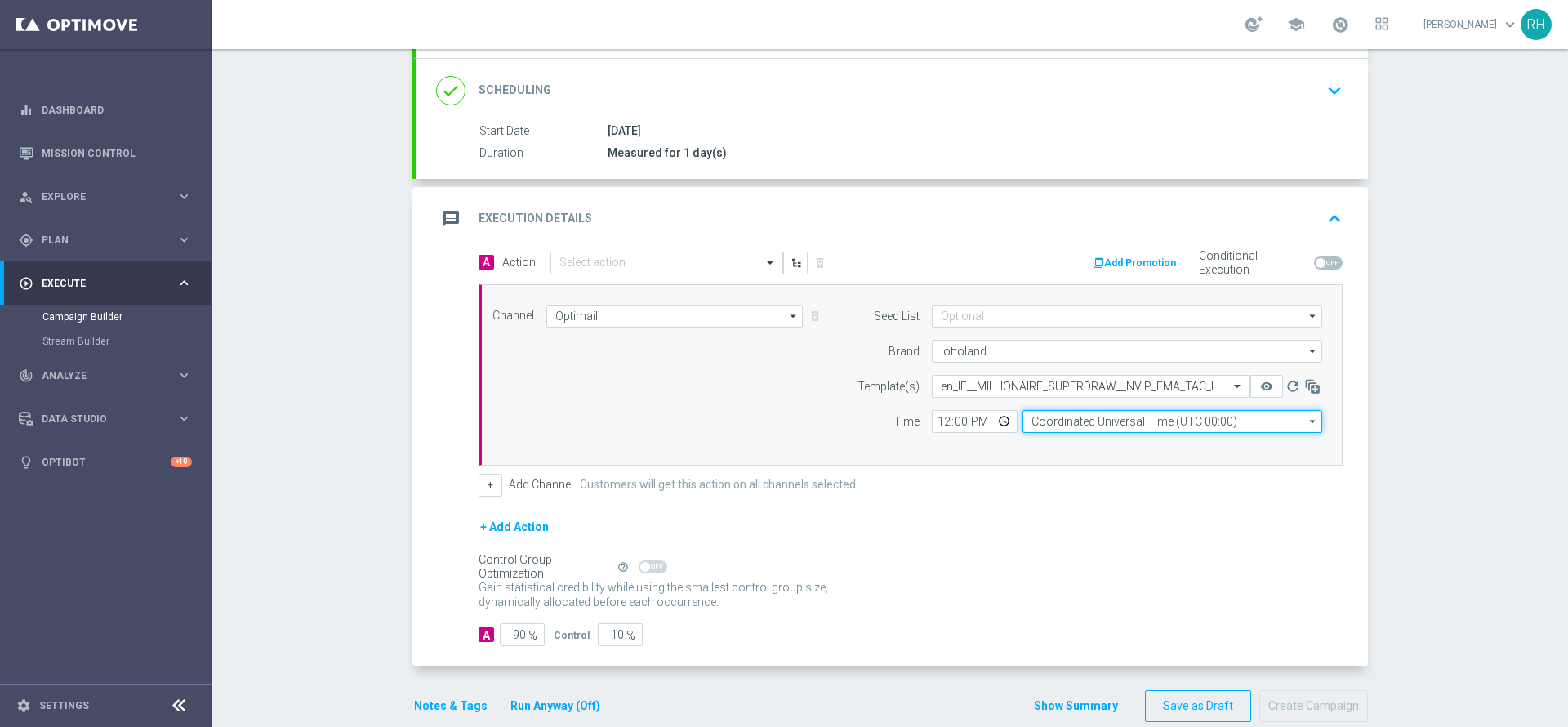
click at [1050, 422] on input "Coordinated Universal Time (UTC 00:00)" at bounding box center [1172, 421] width 300 height 23
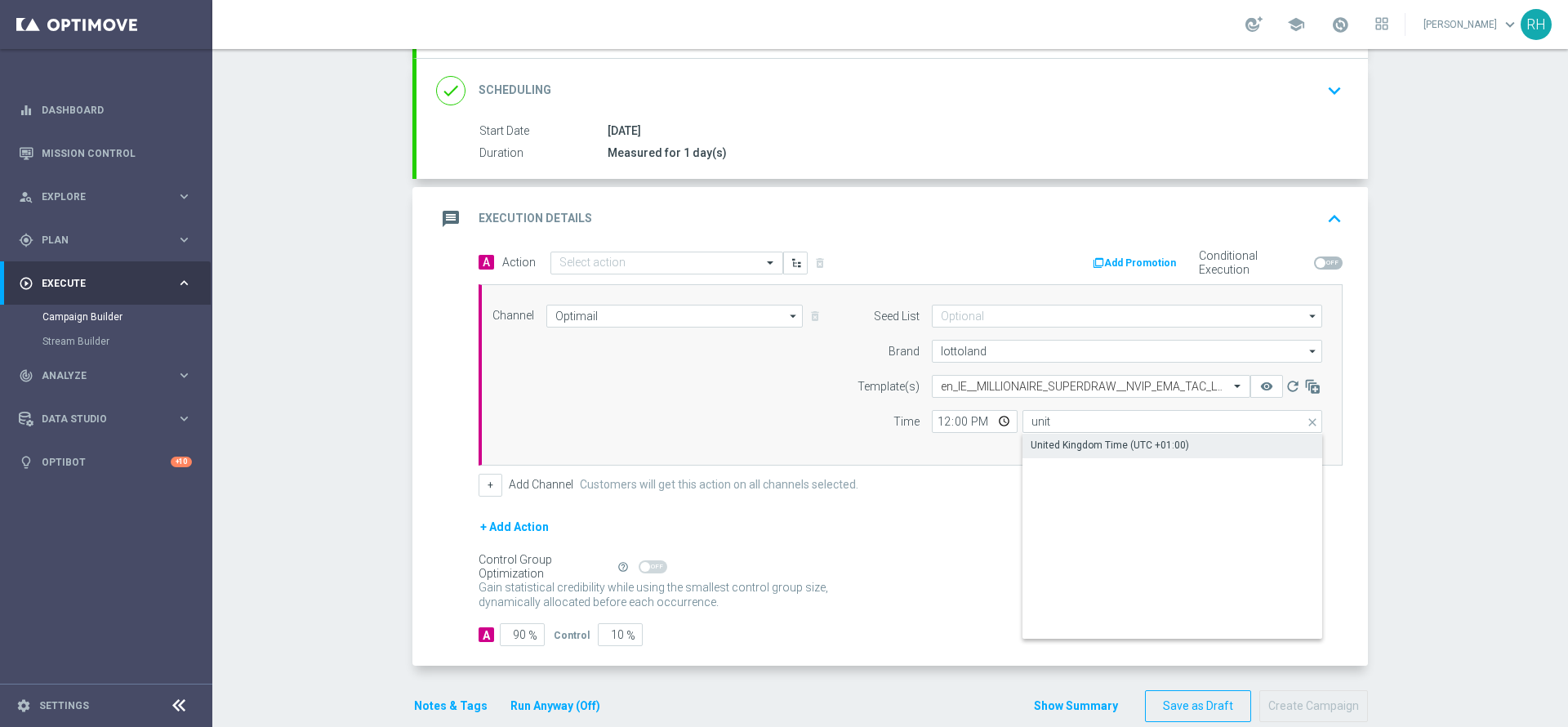
click at [1053, 448] on div "United Kingdom Time (UTC +01:00)" at bounding box center [1109, 445] width 159 height 15
type input "United Kingdom Time (UTC +01:00)"
click at [932, 418] on input "12:00" at bounding box center [974, 421] width 86 height 23
click at [513, 638] on input "90" at bounding box center [522, 634] width 45 height 23
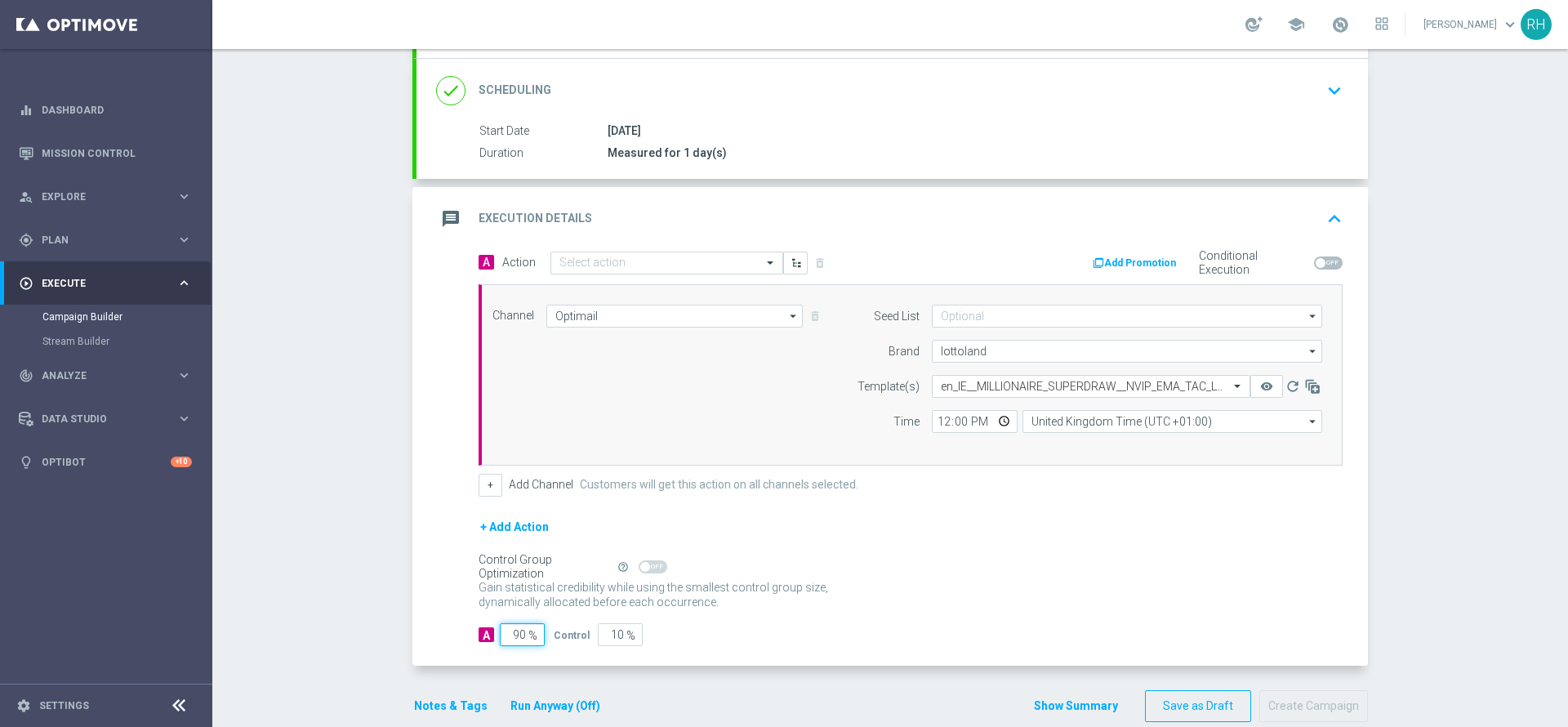
type input "1"
type input "99"
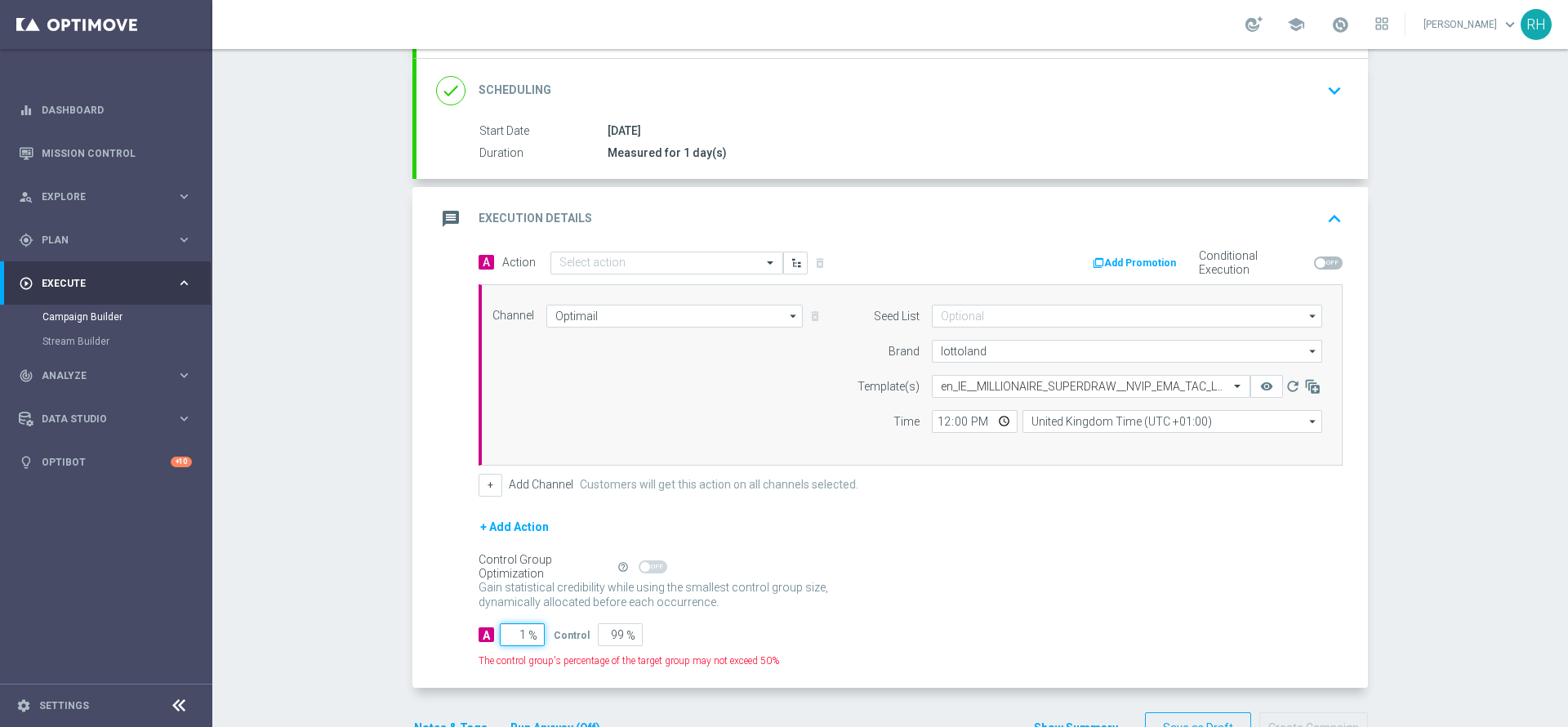
type input "10"
type input "90"
type input "100"
type input "0"
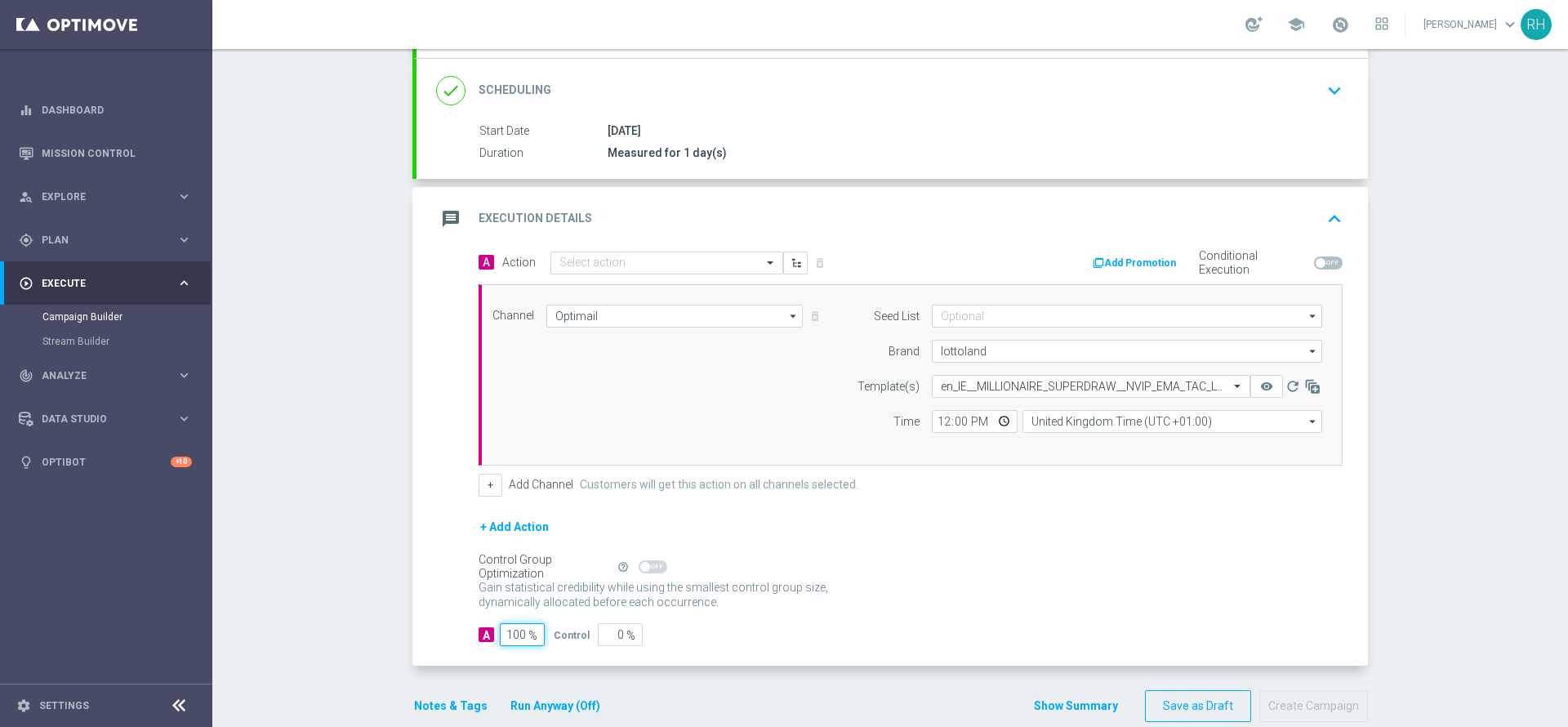
type input "100"
click at [469, 607] on div "A Action Select action delete_forever Add Promotion Conditional Execution Chann…" at bounding box center [893, 459] width 952 height 416
click at [446, 705] on button "Notes & Tags" at bounding box center [450, 706] width 77 height 21
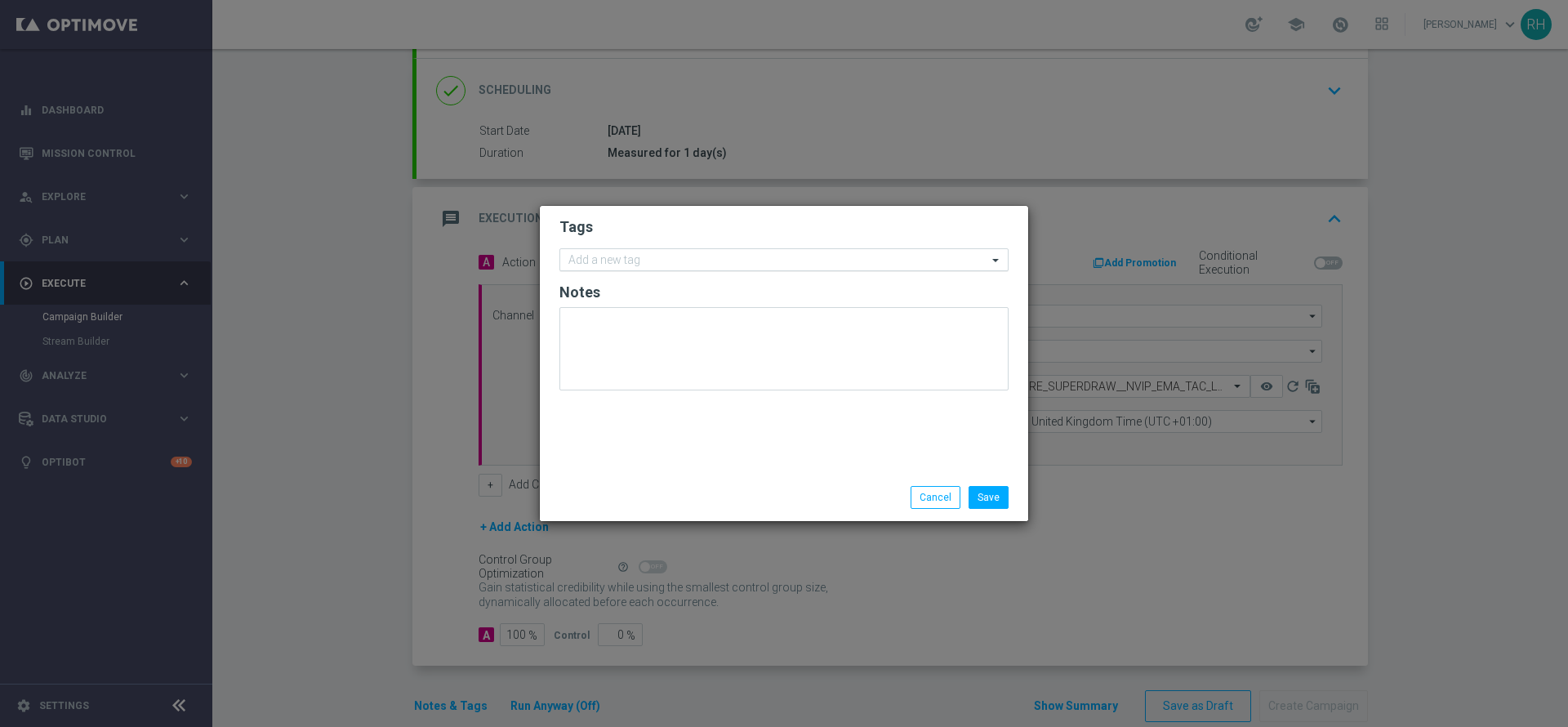
click at [731, 252] on div "Add a new tag" at bounding box center [773, 260] width 427 height 21
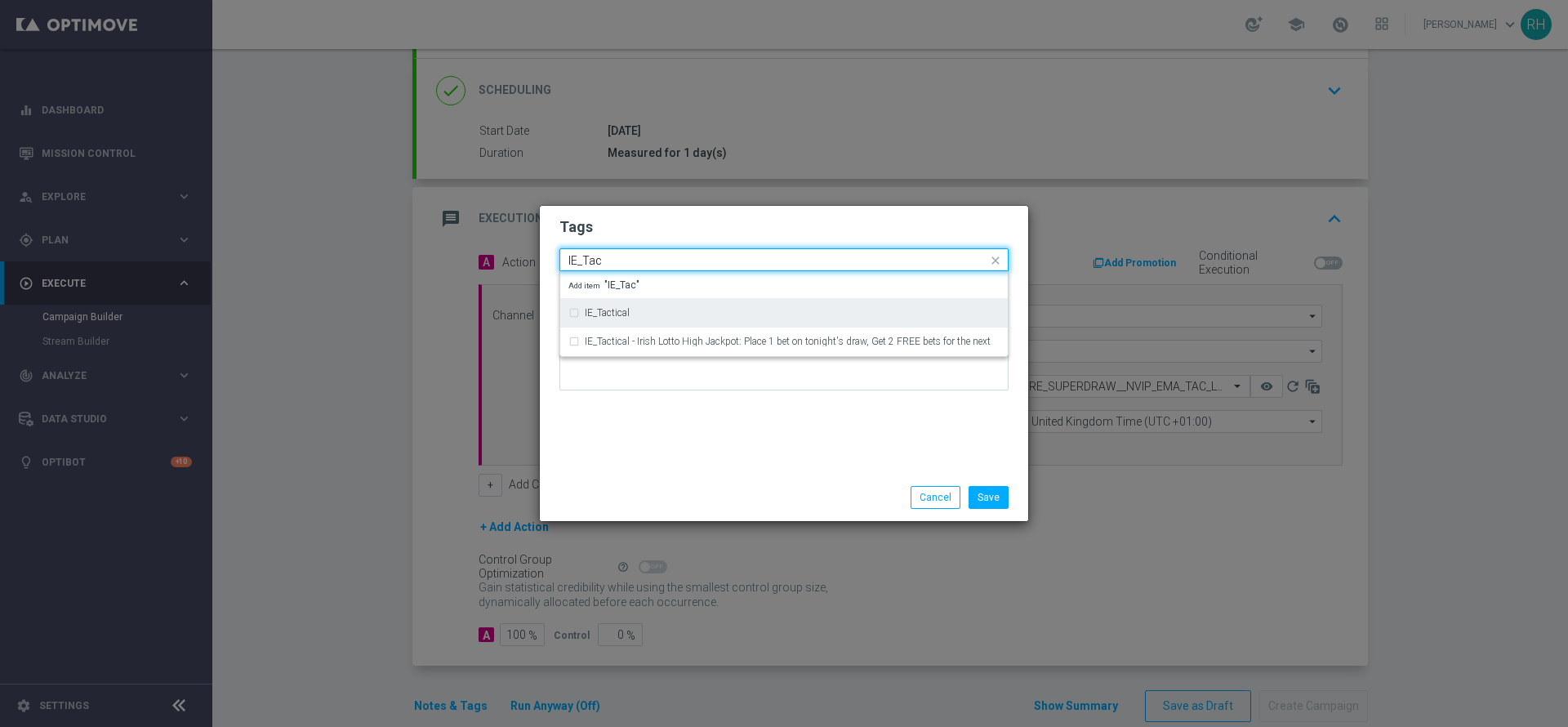
click at [709, 317] on div "IE_Tactical" at bounding box center [784, 313] width 431 height 26
type input "IE_Tac"
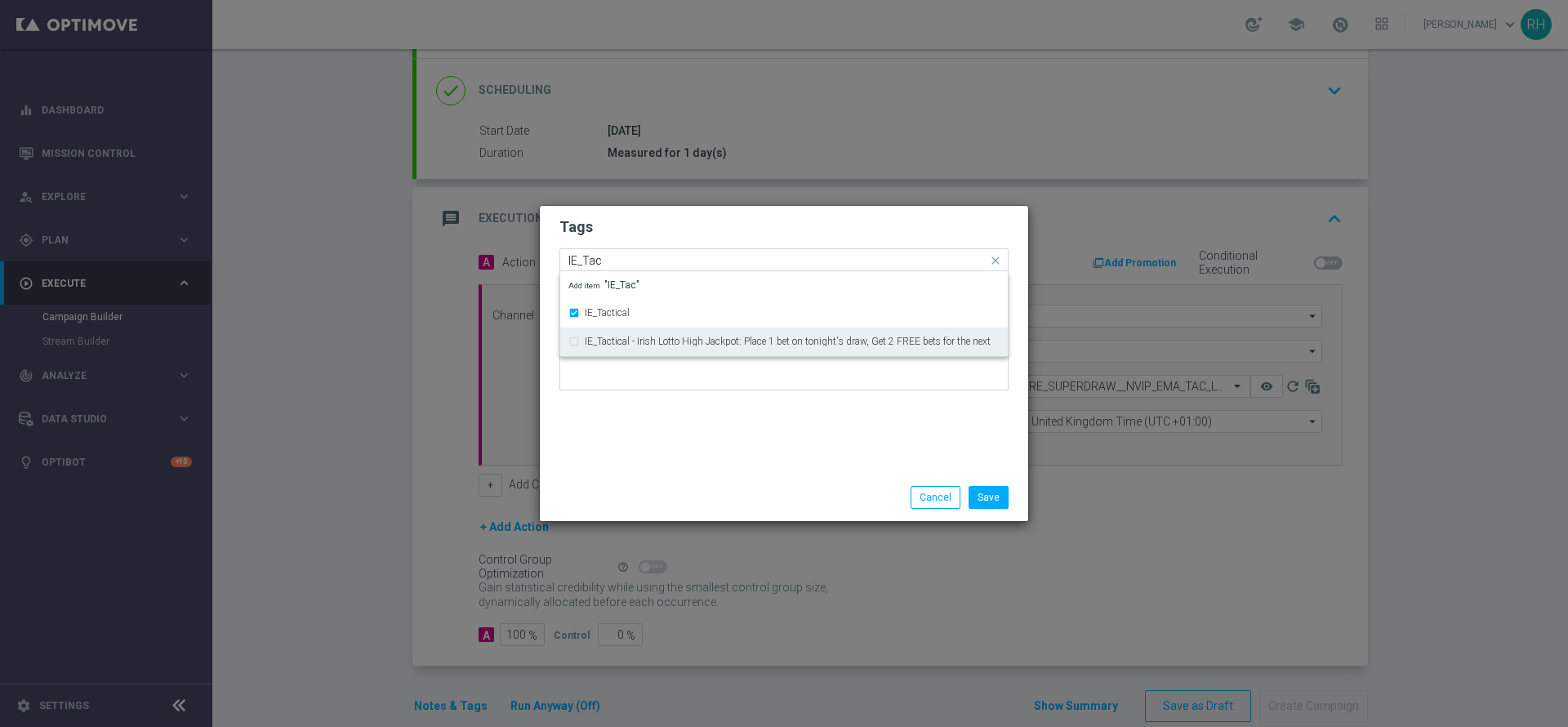
click at [711, 402] on div at bounding box center [784, 354] width 450 height 95
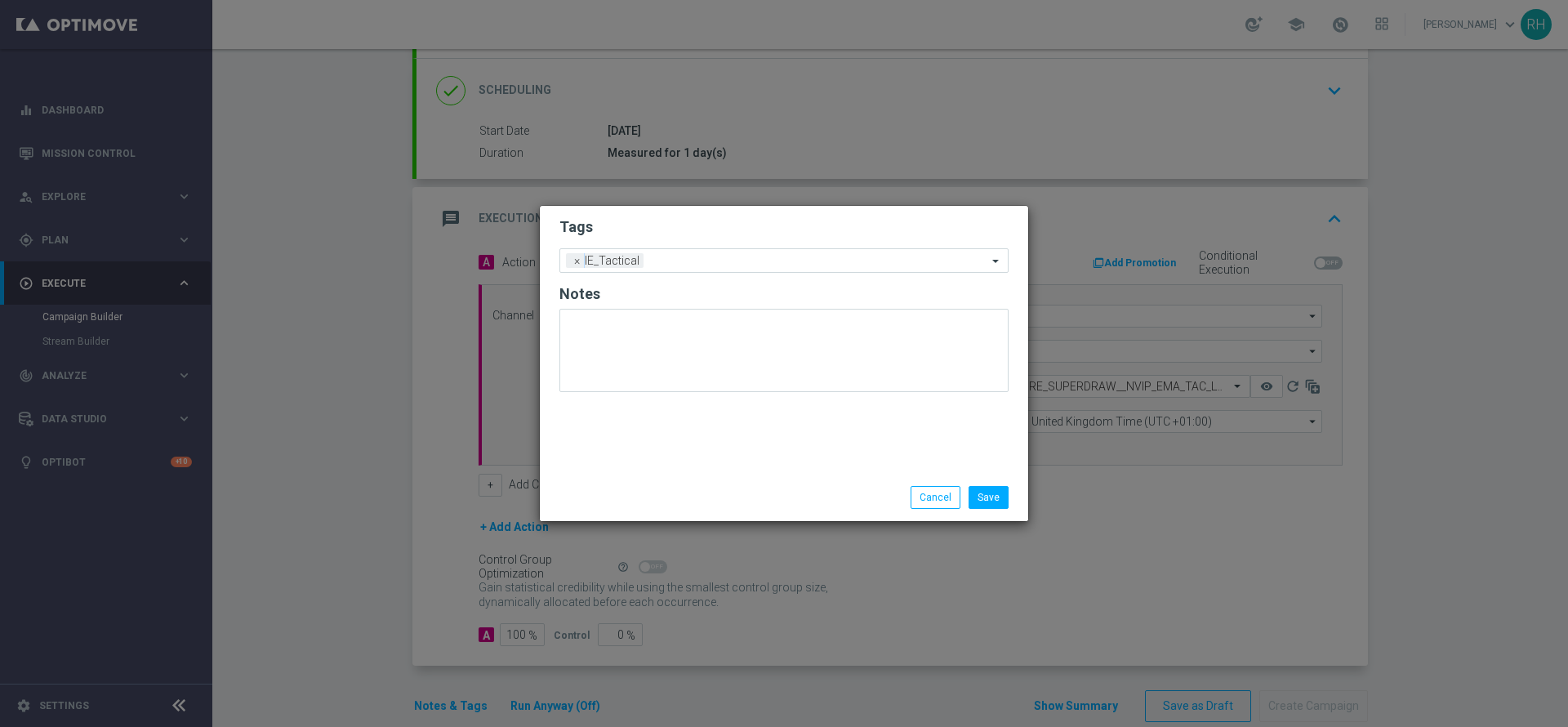
click at [1009, 507] on li "Save" at bounding box center [988, 497] width 48 height 23
click at [993, 499] on button "Save" at bounding box center [989, 497] width 40 height 23
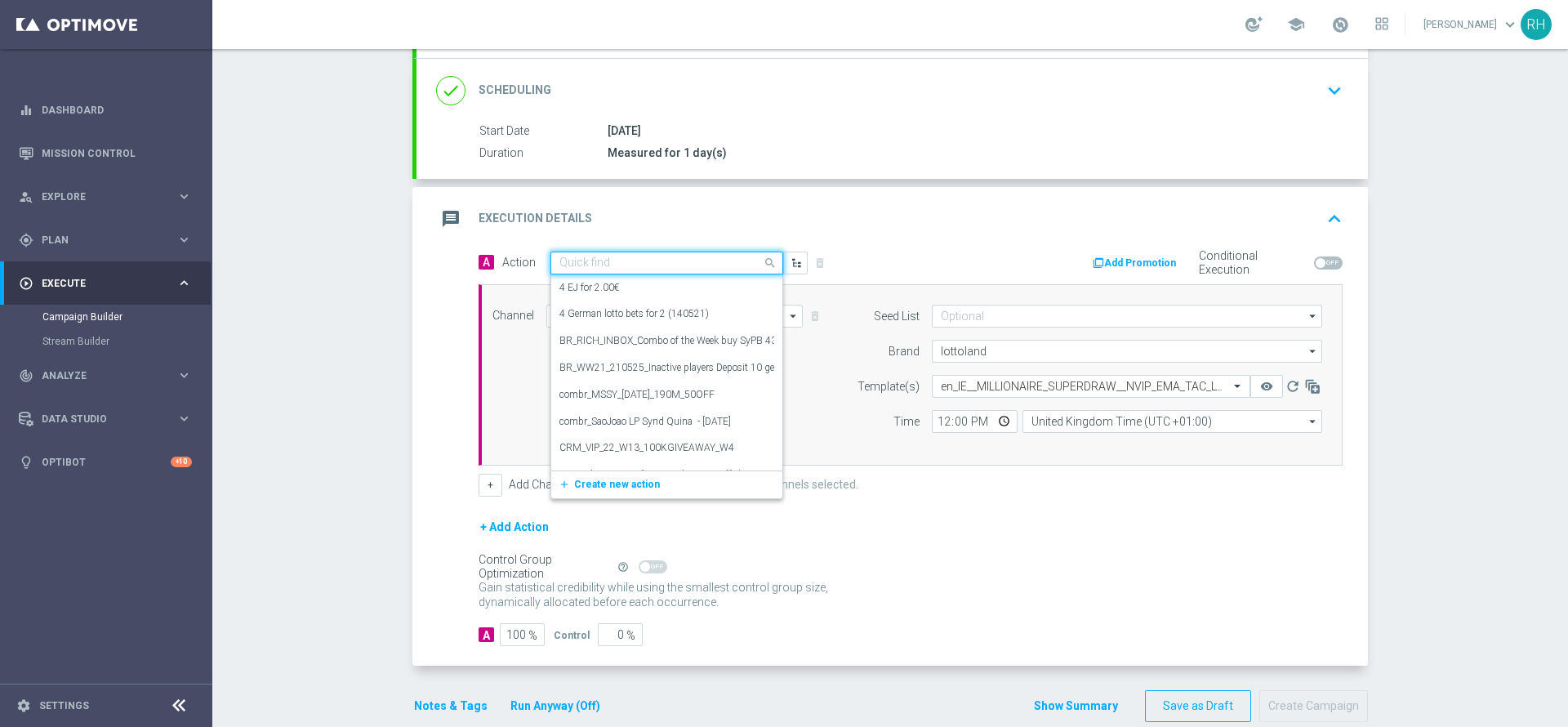
click at [573, 258] on input "text" at bounding box center [650, 263] width 182 height 14
click at [589, 482] on span "Create new action" at bounding box center [616, 484] width 86 height 12
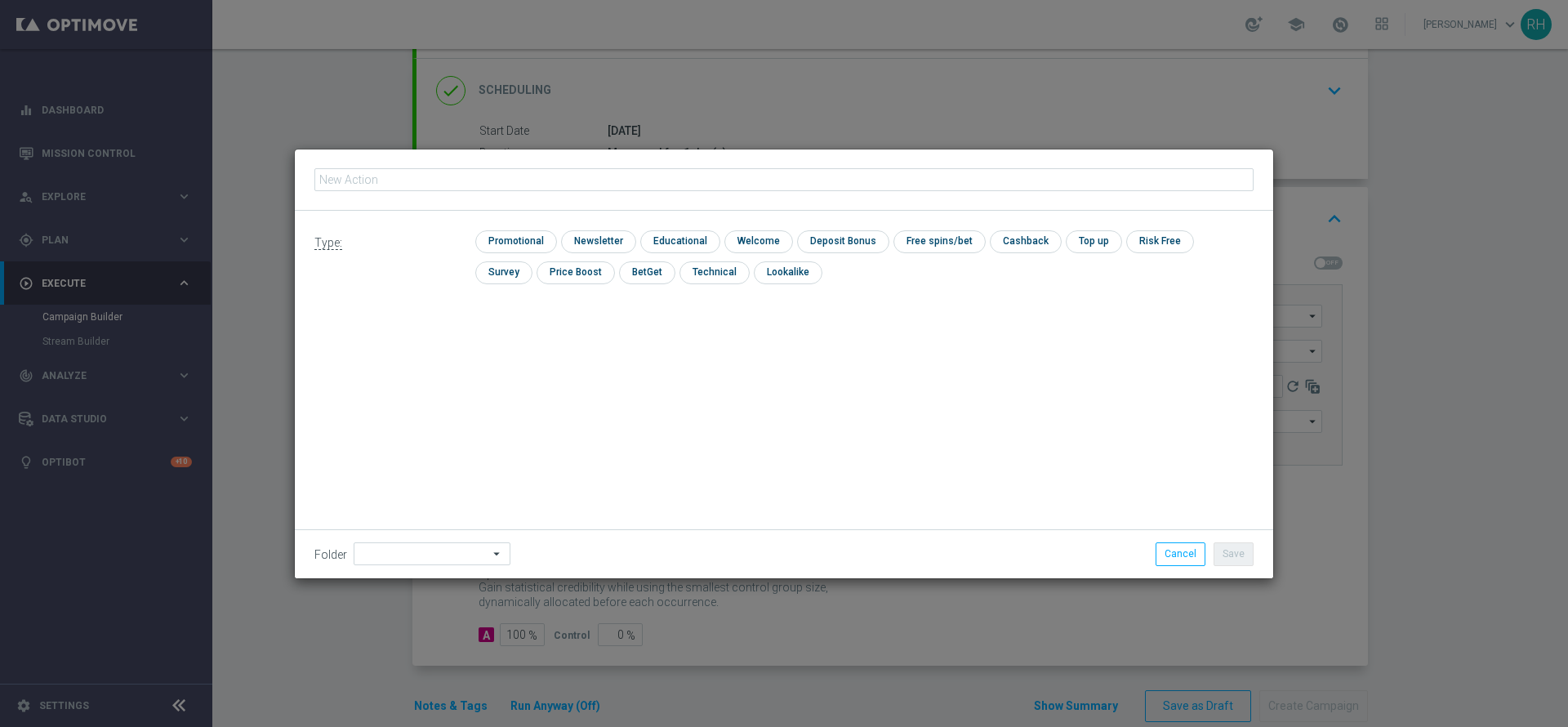
type input "en_IE__MILLIONAIRE_SUPERDRAW__NVIP_EMA_TAC_LT_260912"
click at [496, 240] on input "checkbox" at bounding box center [514, 241] width 78 height 22
checkbox input "true"
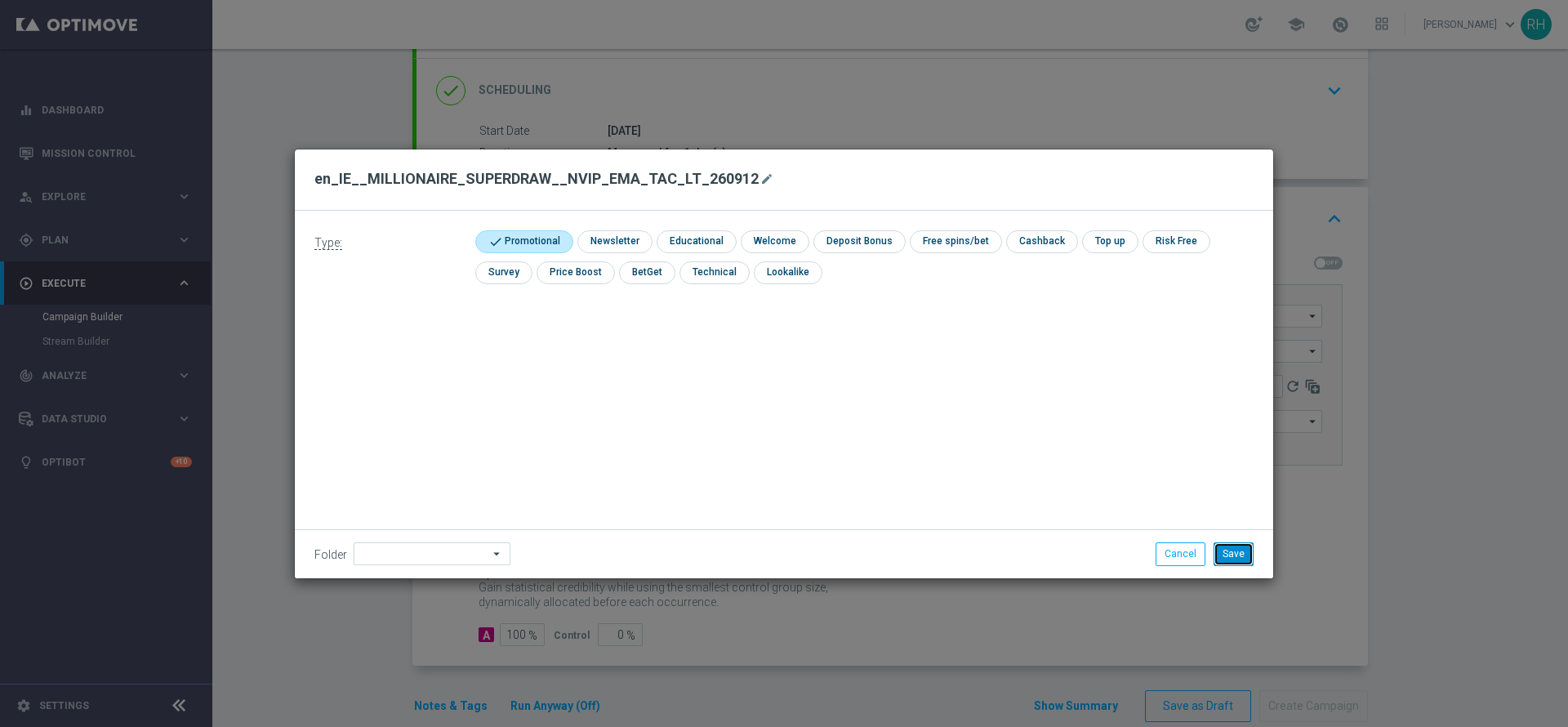
click at [1237, 564] on button "Save" at bounding box center [1234, 553] width 40 height 23
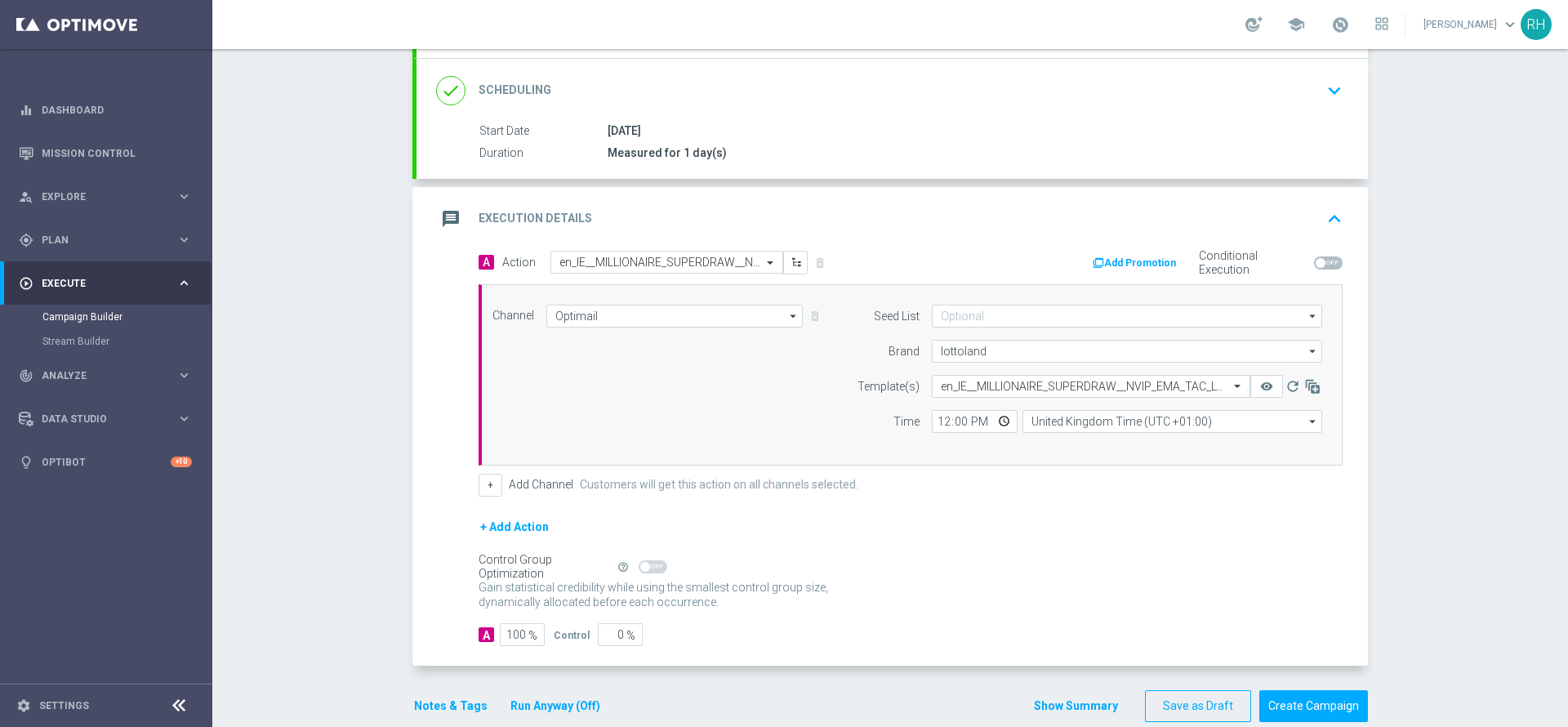
click at [1218, 561] on div "Control Group Optimization Self Optimizing Campaign help_outline" at bounding box center [910, 567] width 864 height 18
click at [935, 427] on input "12:00" at bounding box center [974, 421] width 86 height 23
type input "19:00"
click at [972, 508] on form "A Action Select action en_IE__MILLIONAIRE_SUPERDRAW__NVIP_EMA_TAC_LT_260912 del…" at bounding box center [910, 449] width 864 height 396
click at [1263, 393] on button "remove_red_eye" at bounding box center [1266, 386] width 33 height 23
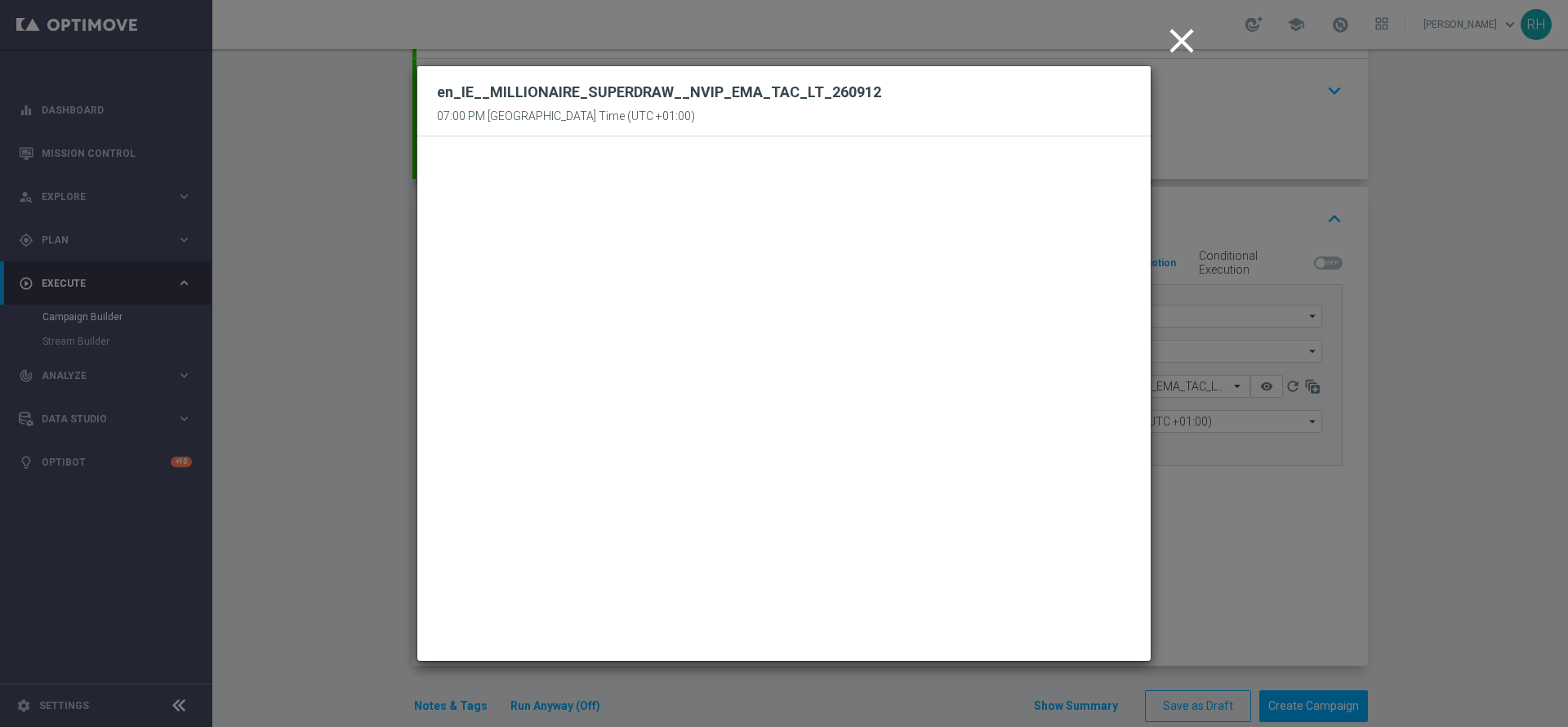
click at [1299, 493] on modal-container "close en_IE__MILLIONAIRE_SUPERDRAW__NVIP_EMA_TAC_LT_260912 07:00 PM United King…" at bounding box center [784, 364] width 1568 height 727
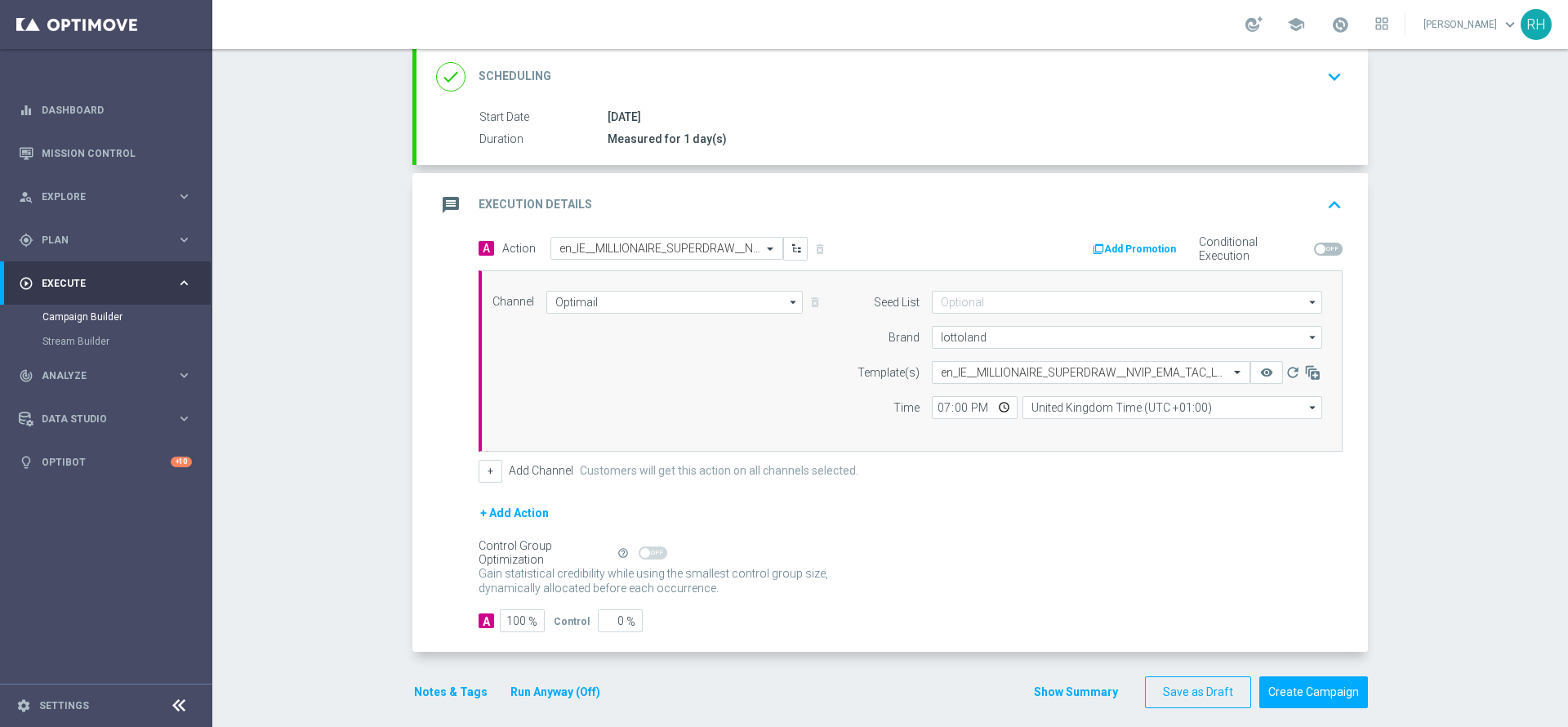
scroll to position [236, 0]
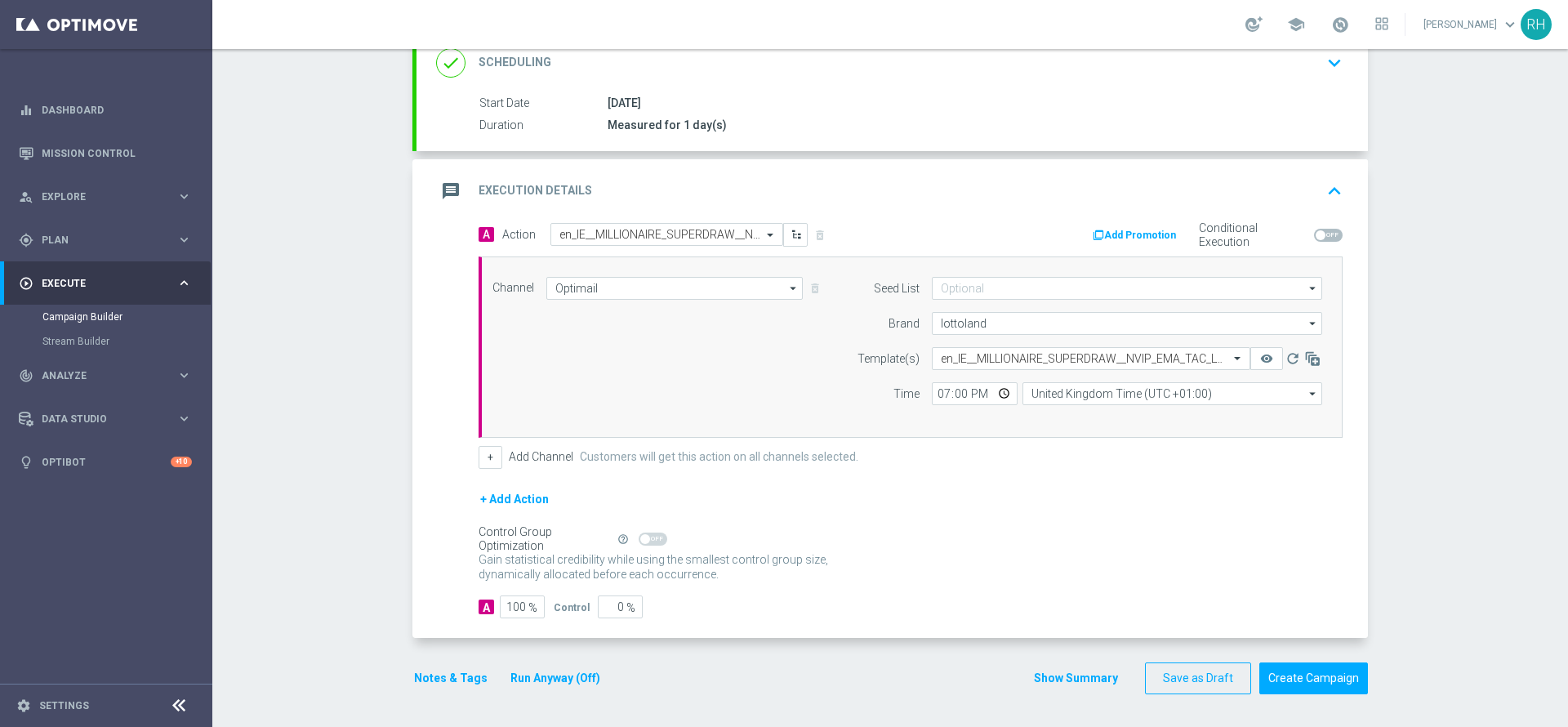
click at [1084, 682] on button "Show Summary" at bounding box center [1076, 678] width 86 height 19
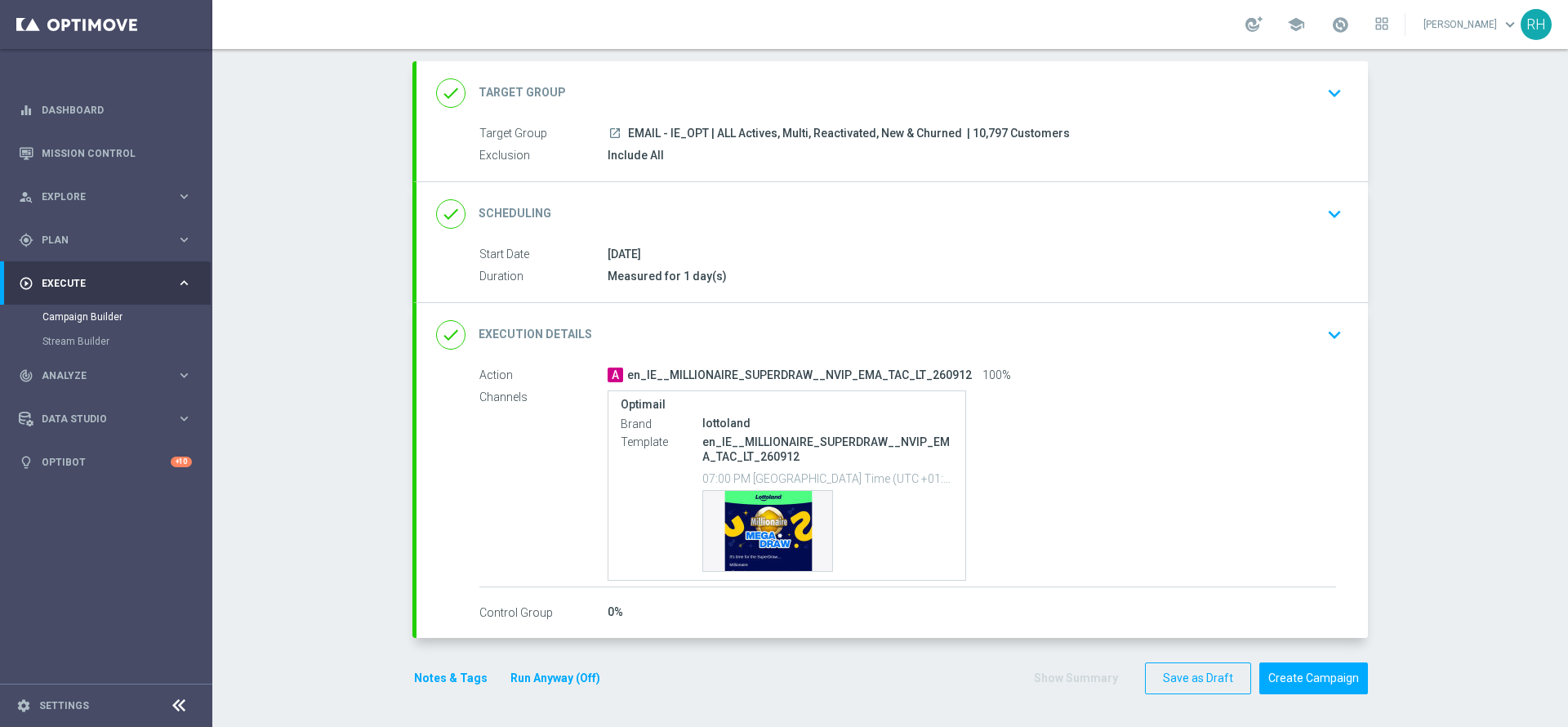
scroll to position [85, 0]
click at [1201, 675] on button "Save as Draft" at bounding box center [1197, 678] width 106 height 32
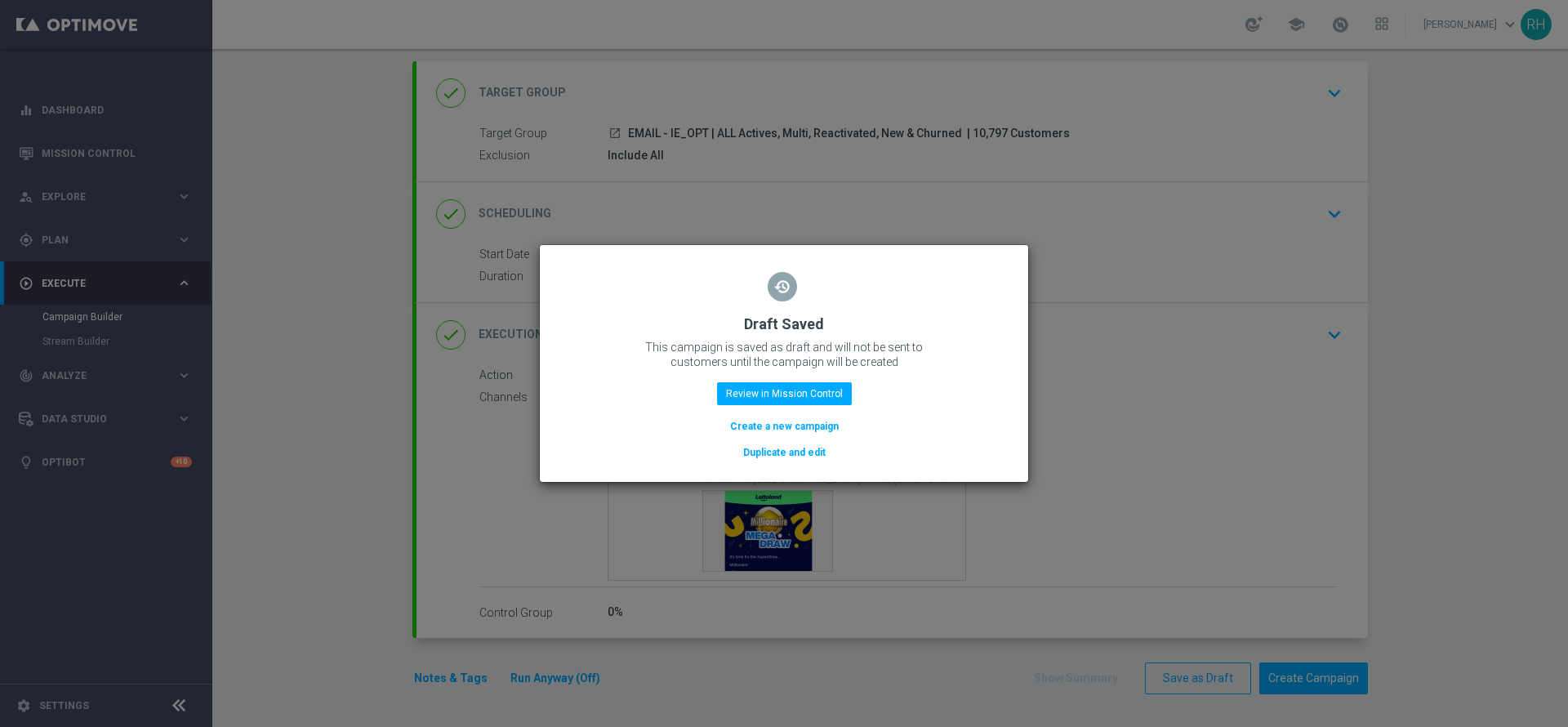
click at [1407, 360] on modal-container "restore Draft Saved This campaign is saved as draft and will not be sent to cus…" at bounding box center [784, 364] width 1568 height 727
click at [952, 538] on modal-container "restore Draft Saved This campaign is saved as draft and will not be sent to cus…" at bounding box center [784, 364] width 1568 height 727
click at [825, 430] on button "Create a new campaign" at bounding box center [784, 426] width 111 height 18
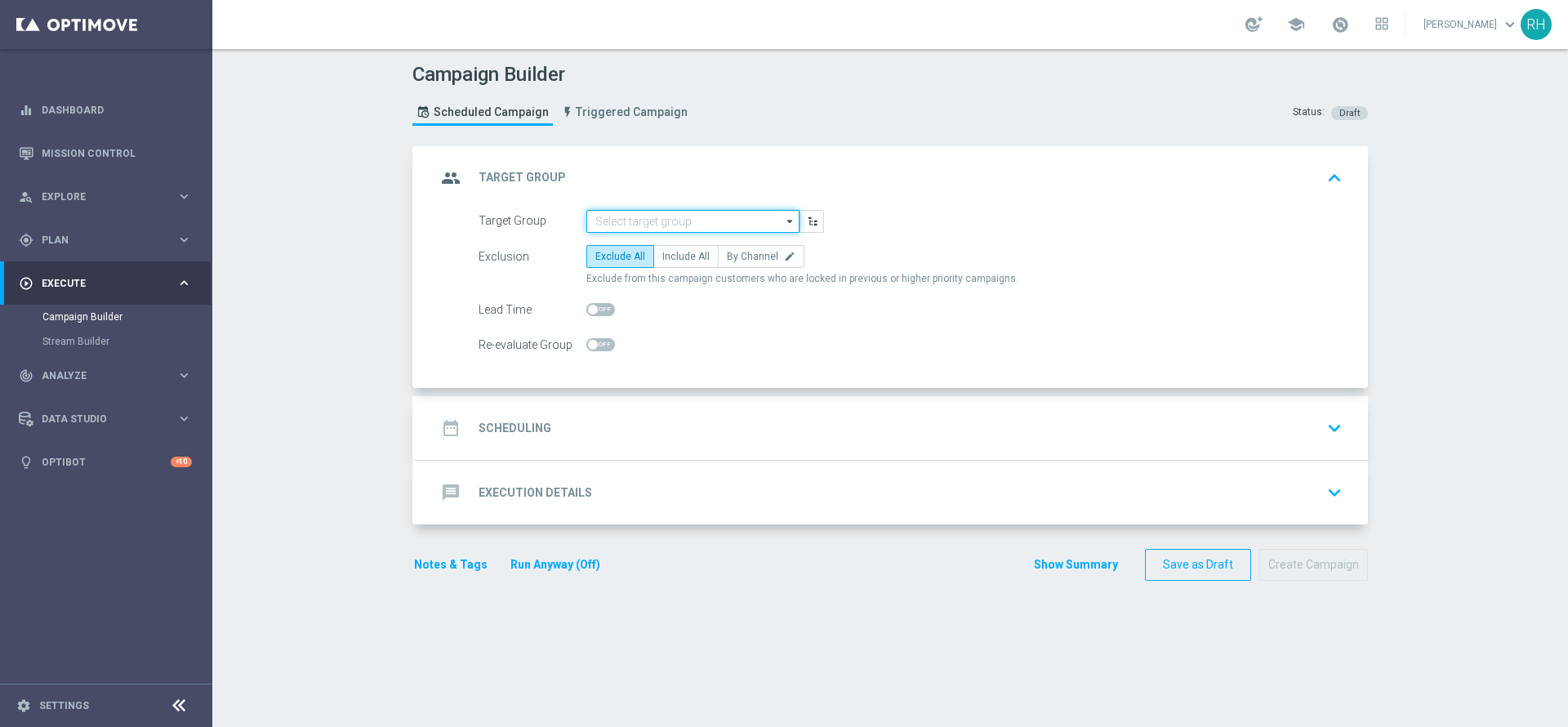
click at [673, 221] on input at bounding box center [692, 221] width 213 height 23
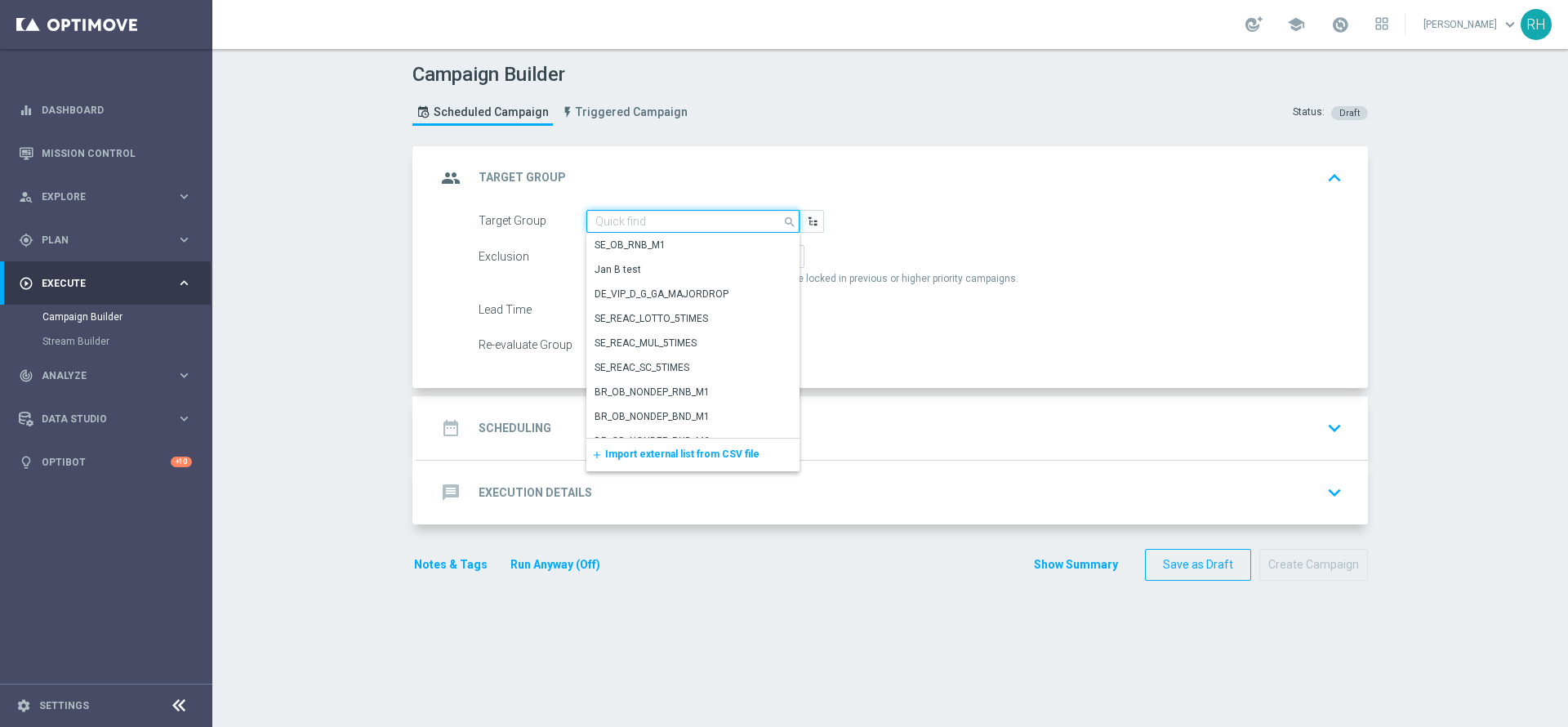
paste input ""UK_LOTTO_EMAIL | New, All Actives, Reactivated, Churn ""
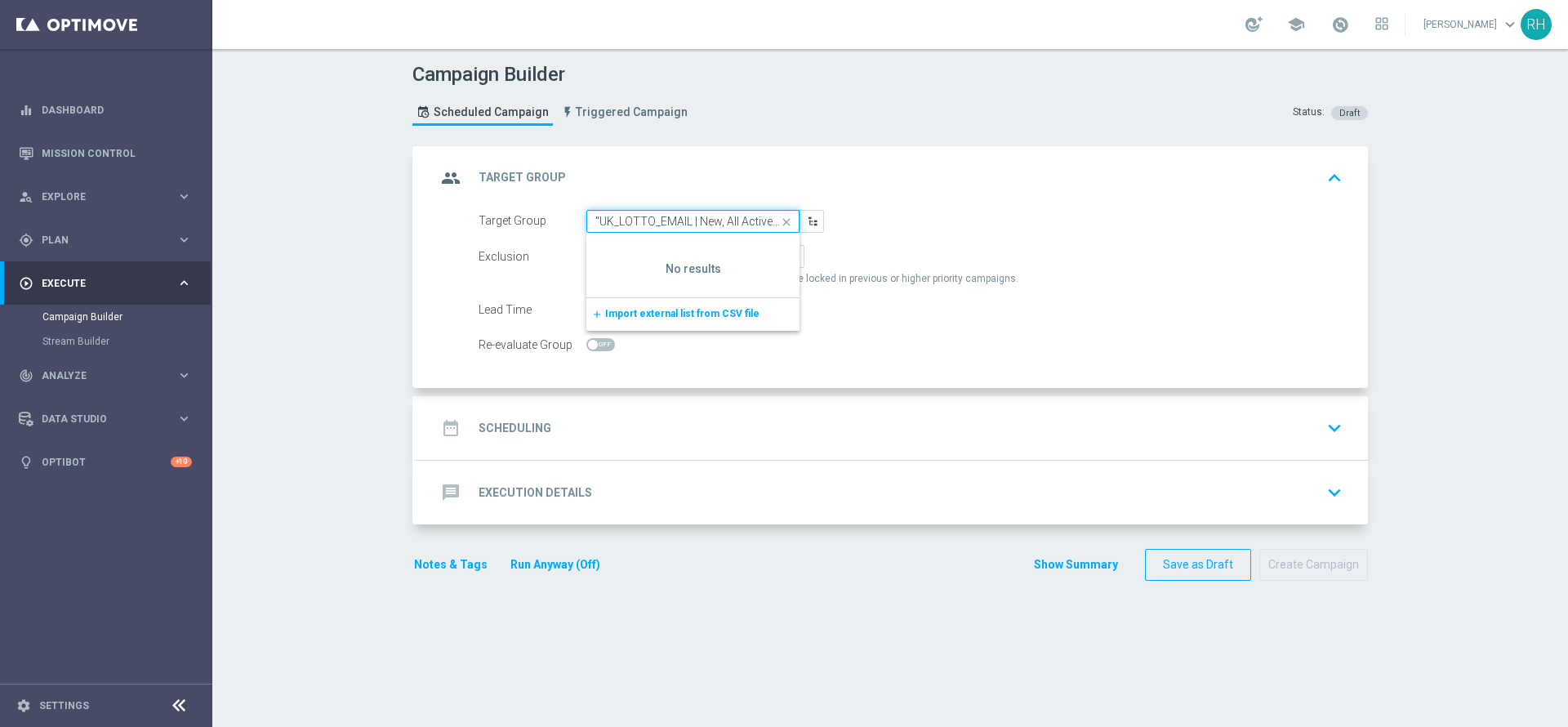
click at [732, 218] on input ""UK_LOTTO_EMAIL | New, All Actives, Reactivated, Churn "" at bounding box center [692, 221] width 213 height 23
paste input
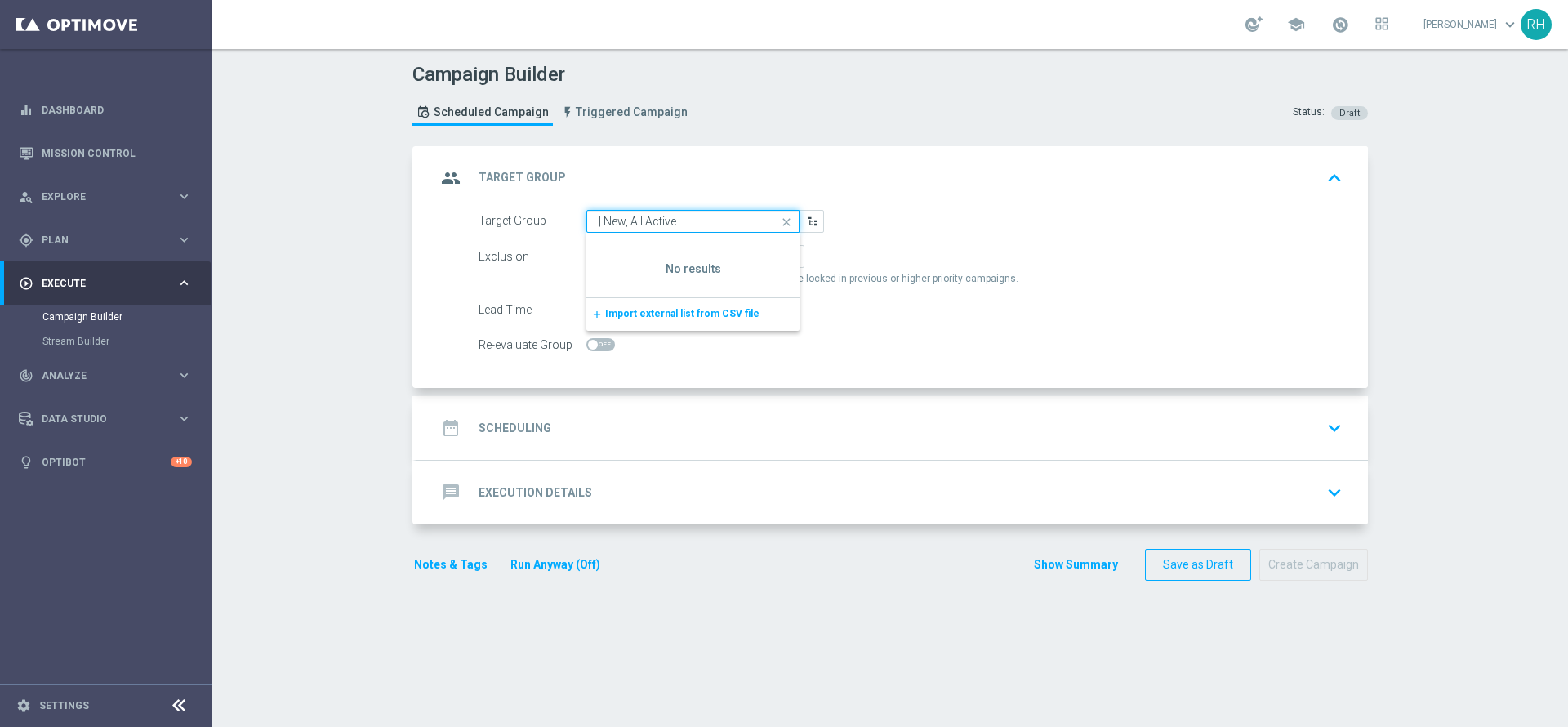
type input ""UK_LOTTO_EMAIL | New, All Actives, Reactivated, Churn"
drag, startPoint x: 729, startPoint y: 218, endPoint x: 574, endPoint y: 219, distance: 155.0
click at [574, 219] on div "Target Group "UK_LOTTO_EMAIL | New, All Actives, Reactivated, Churn close Drag …" at bounding box center [651, 221] width 370 height 23
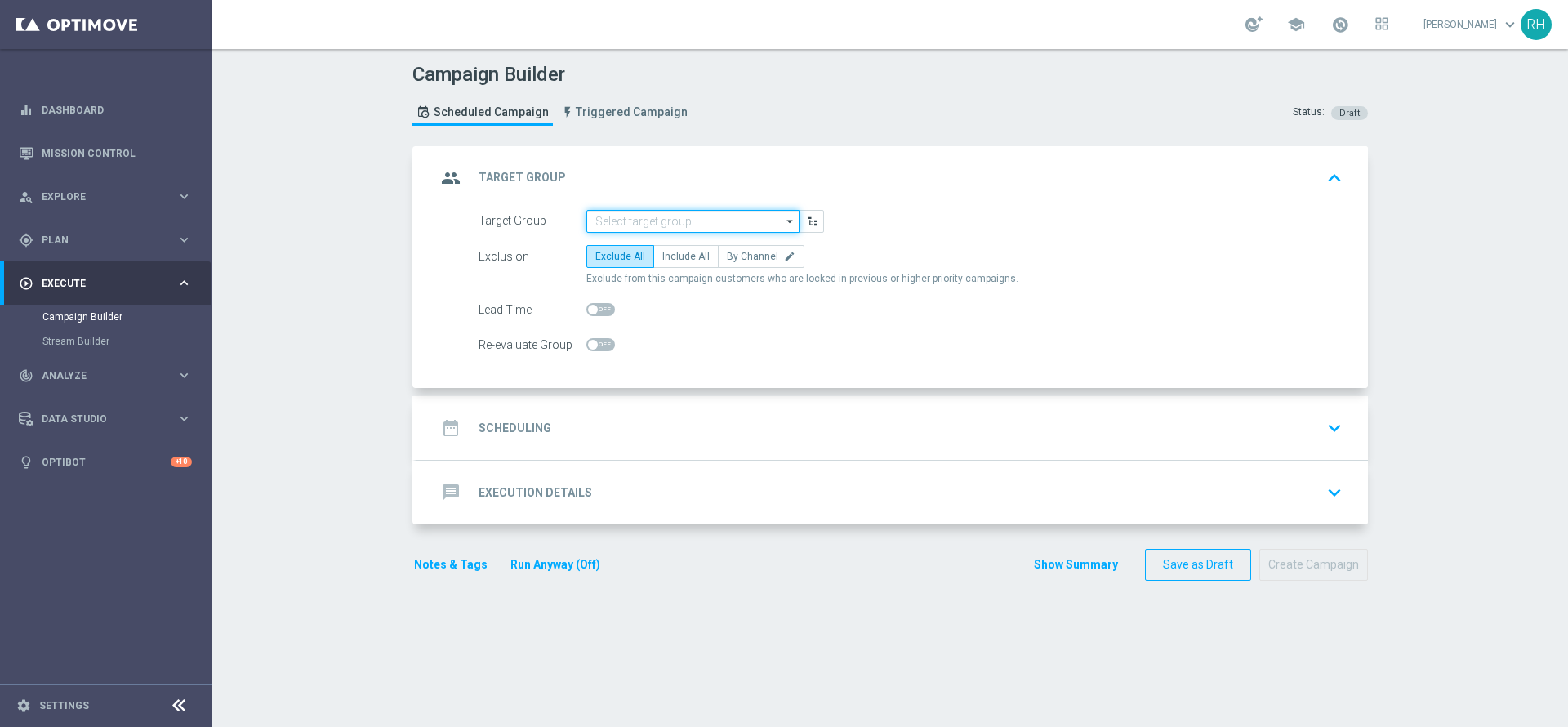
click at [593, 223] on input at bounding box center [692, 221] width 213 height 23
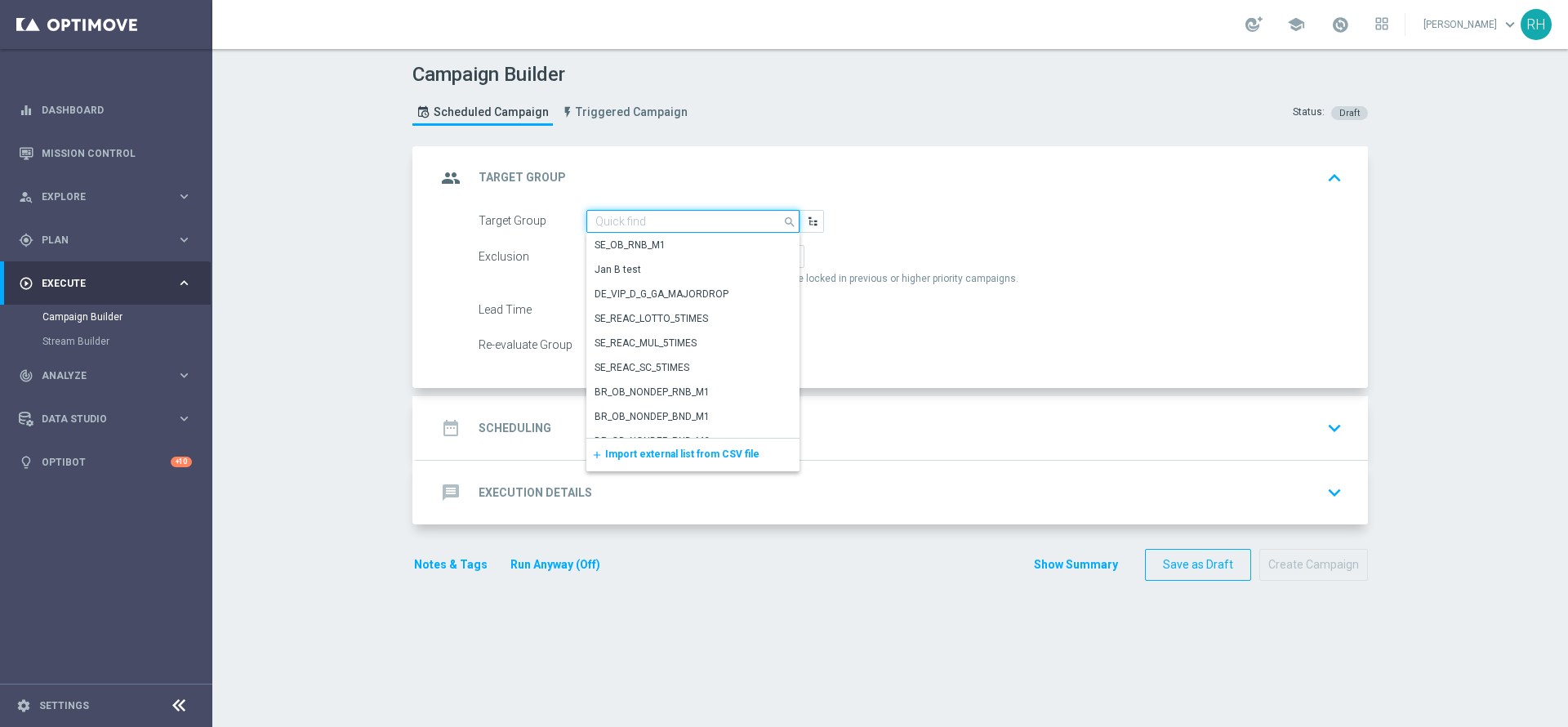
paste input ""UK_LOTTO_EMAIL | New, All Actives, Reactivated, Churn ""
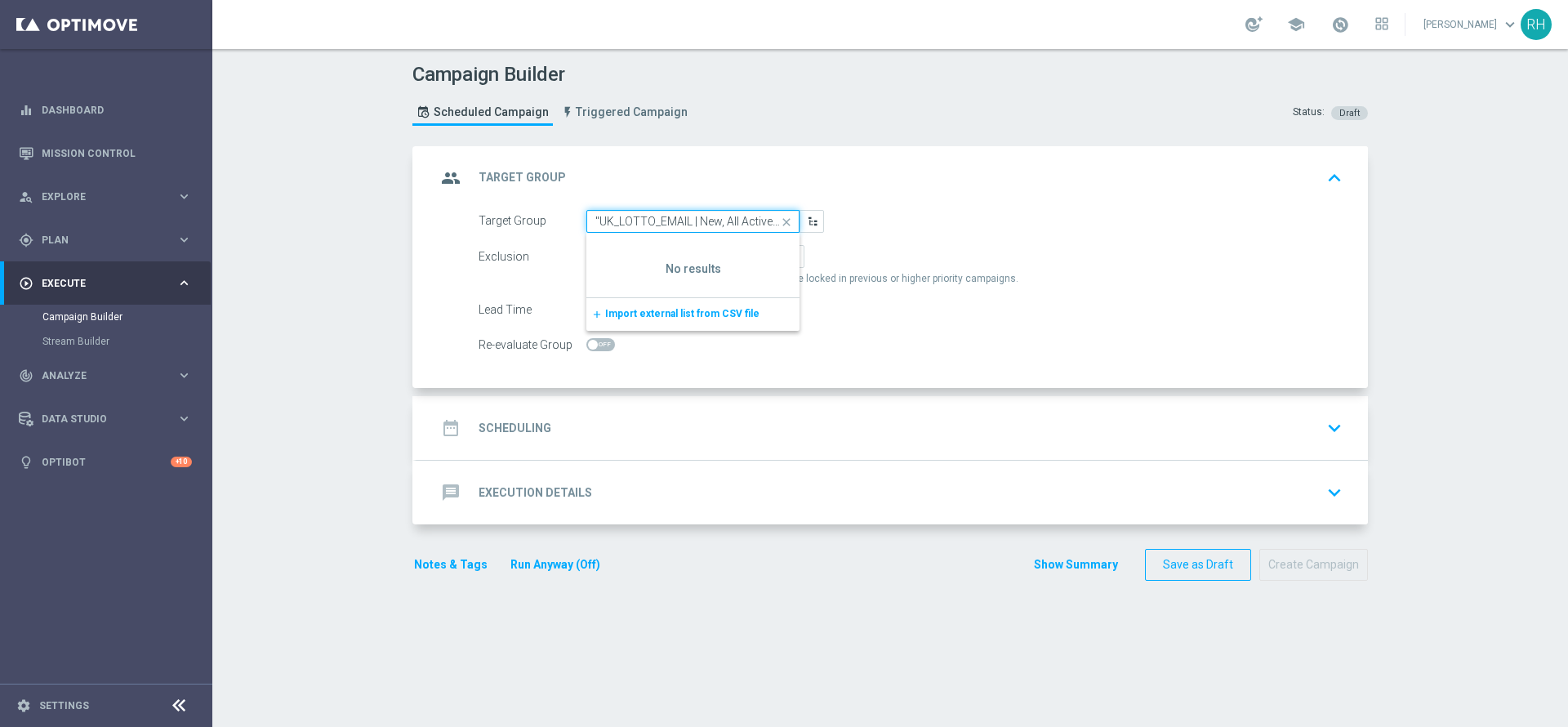
click at [595, 222] on input ""UK_LOTTO_EMAIL | New, All Actives, Reactivated, Churn" at bounding box center [692, 221] width 213 height 23
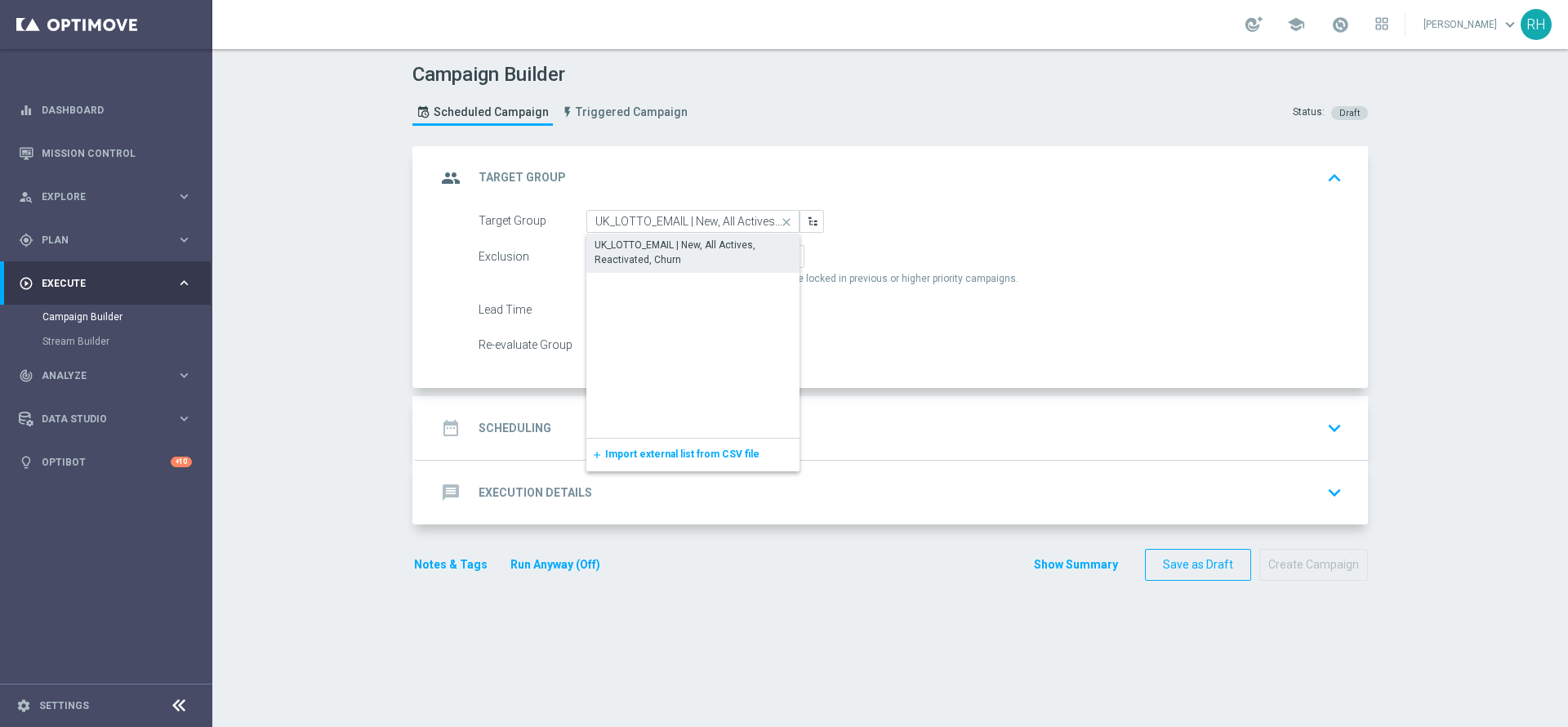
click at [614, 246] on div "UK_LOTTO_EMAIL | New, All Actives, Reactivated, Churn" at bounding box center [692, 252] width 197 height 29
type input "UK_LOTTO_EMAIL | New, All Actives, Reactivated, Churn"
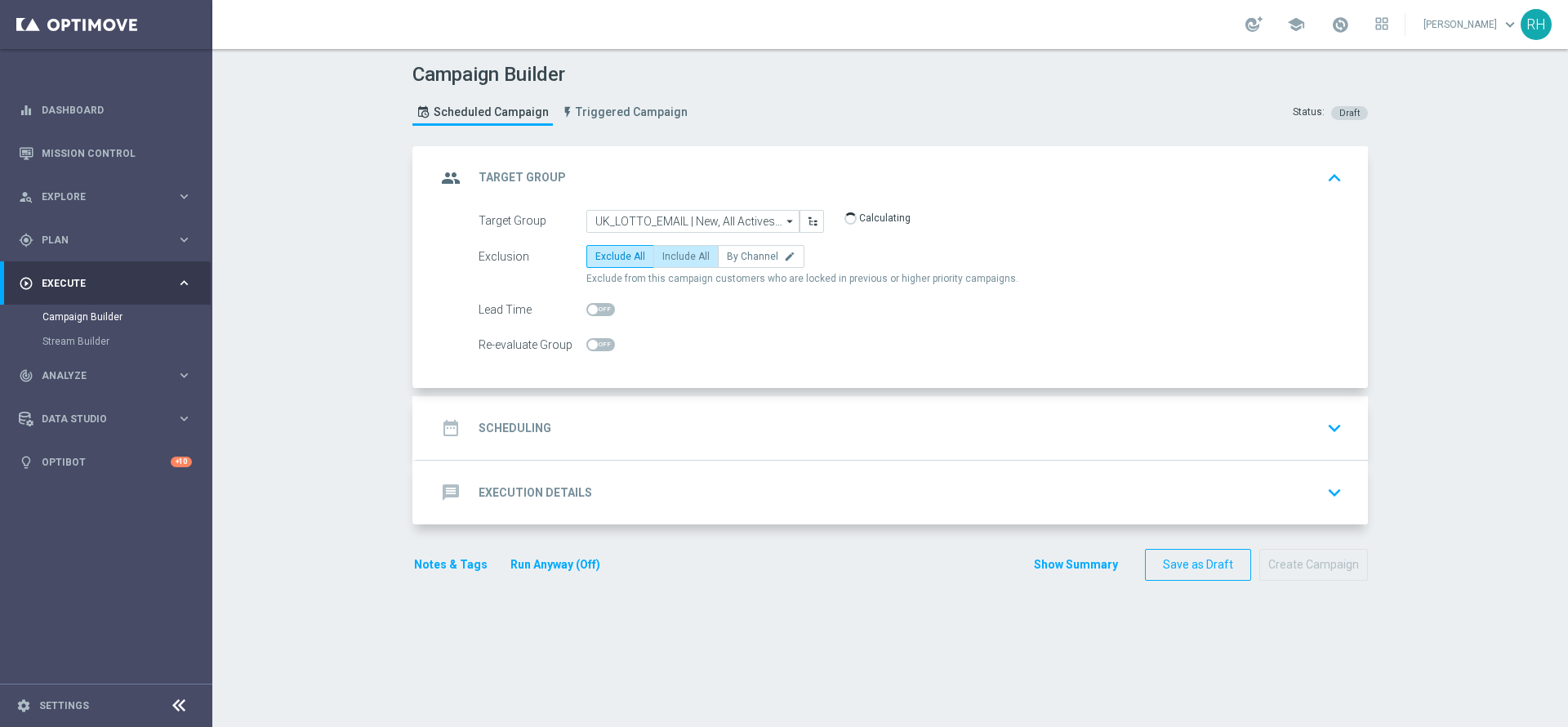
click at [681, 257] on span "Include All" at bounding box center [686, 257] width 47 height 12
click at [673, 257] on input "Include All" at bounding box center [668, 259] width 11 height 11
radio input "true"
click at [758, 413] on div "date_range Scheduling keyboard_arrow_down" at bounding box center [892, 428] width 912 height 31
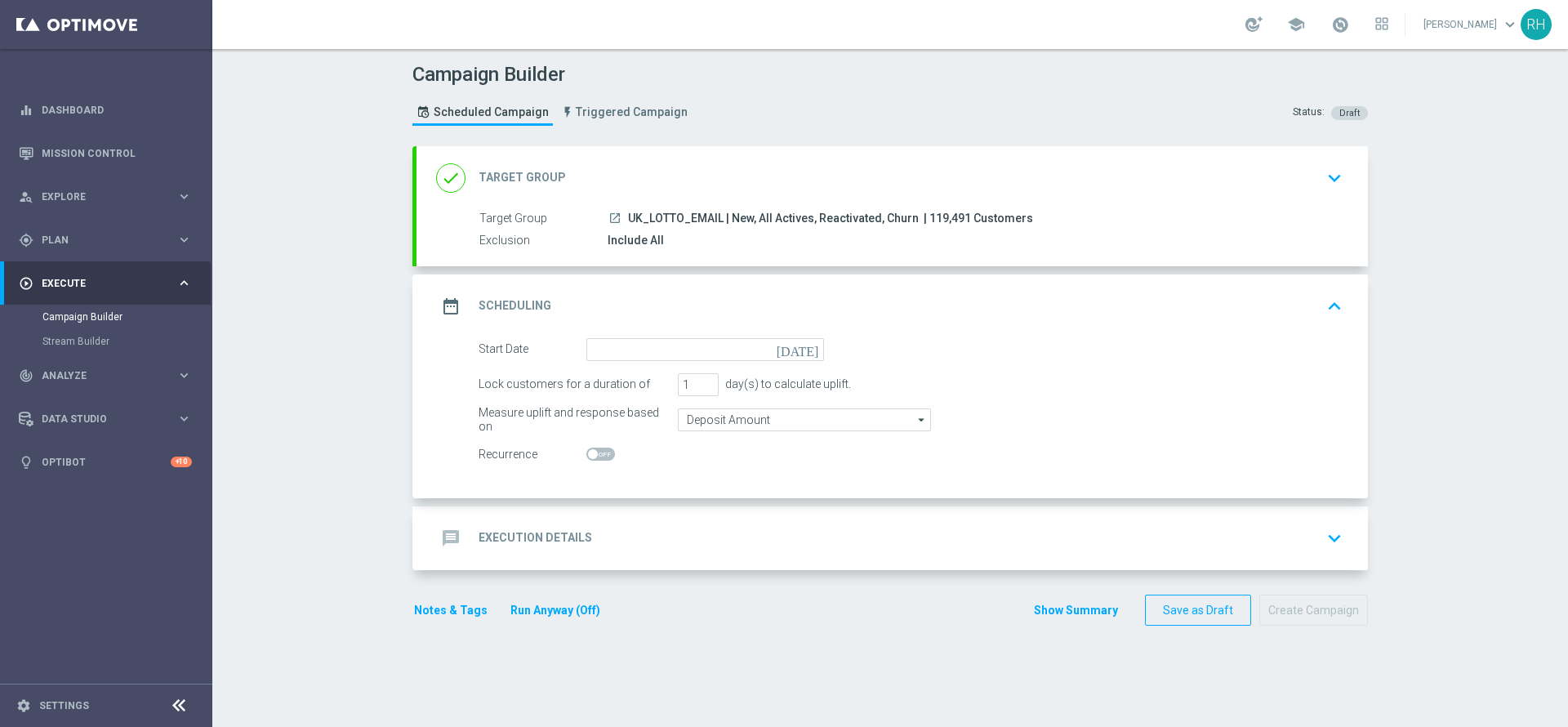
click at [807, 354] on icon "today" at bounding box center [800, 347] width 48 height 18
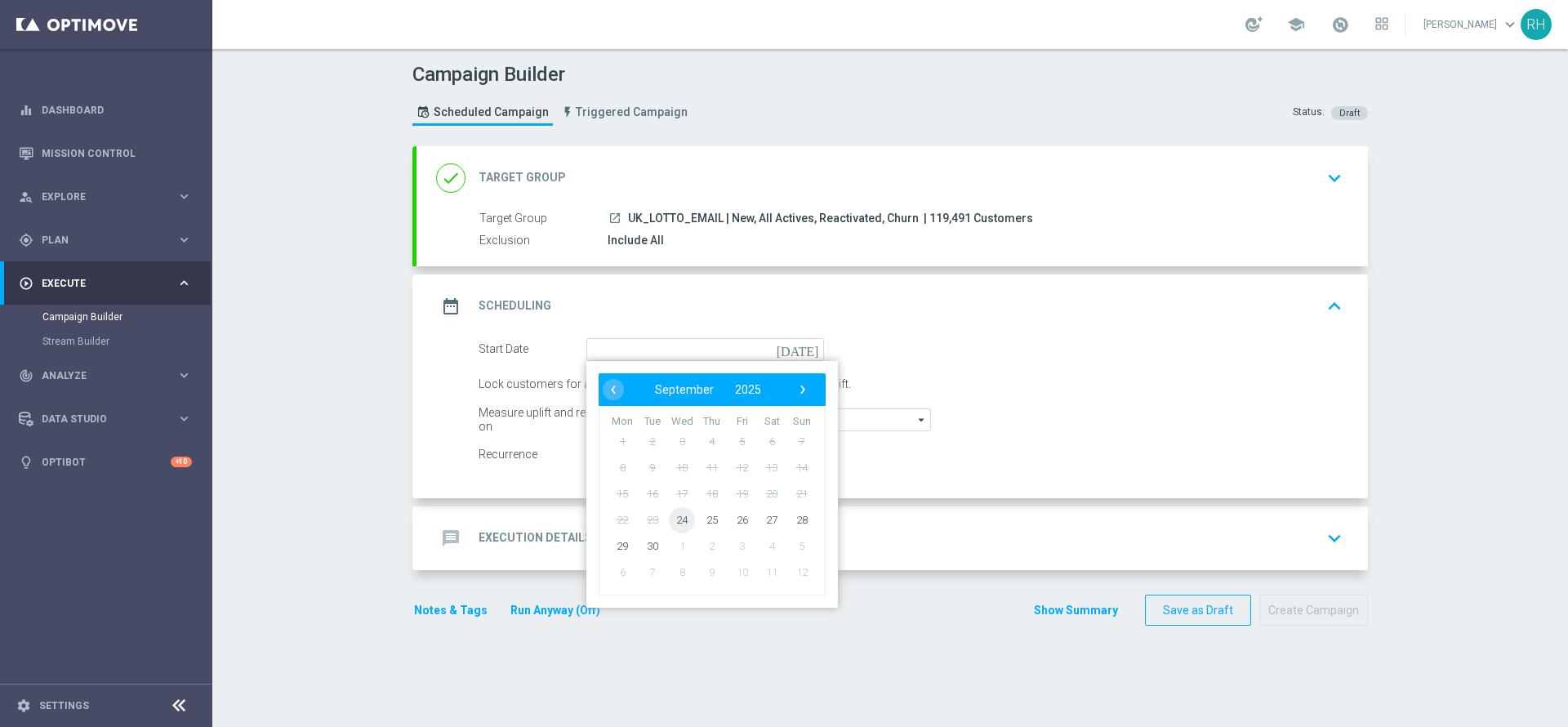
click at [681, 516] on span "24" at bounding box center [682, 519] width 26 height 26
type input "24 Sep 2025"
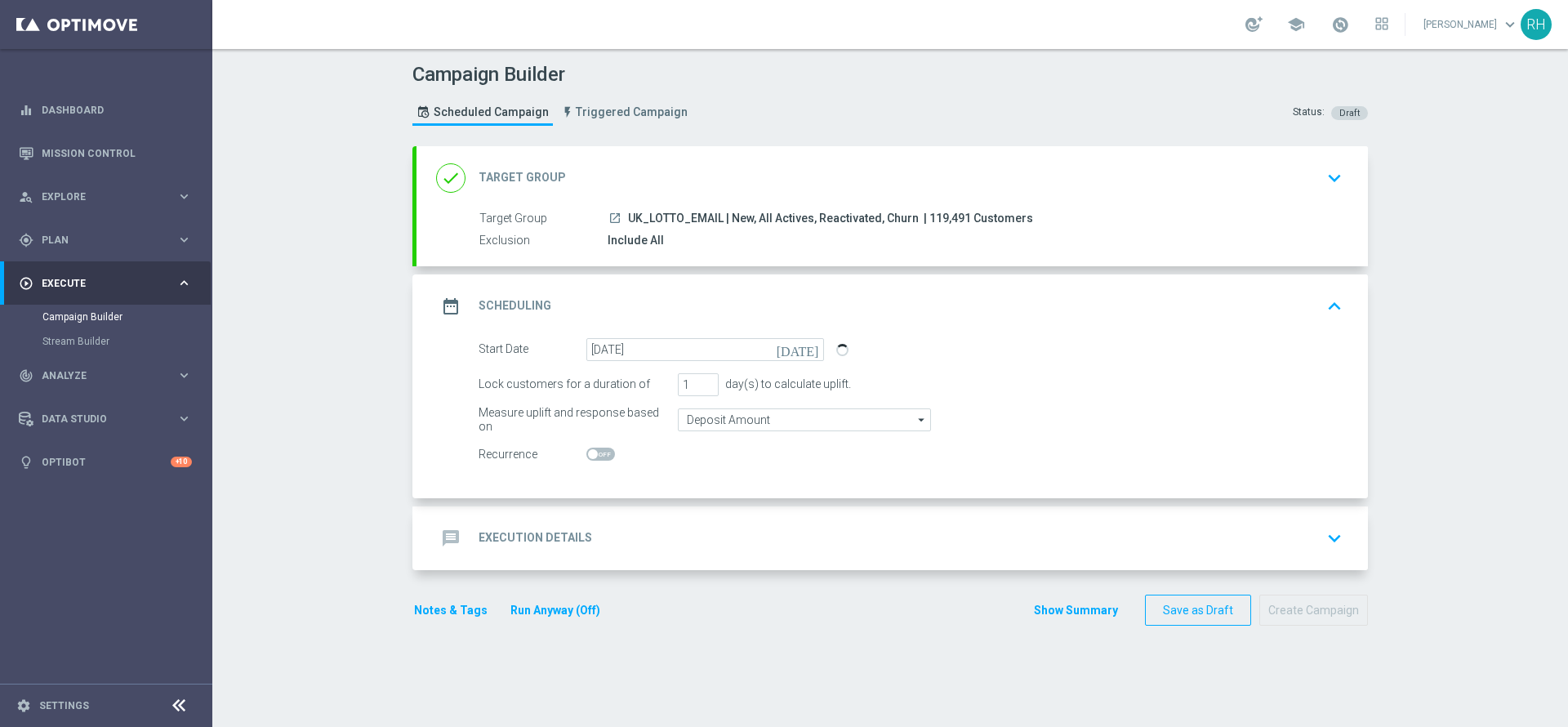
click at [686, 527] on div "message Execution Details keyboard_arrow_down" at bounding box center [892, 538] width 912 height 31
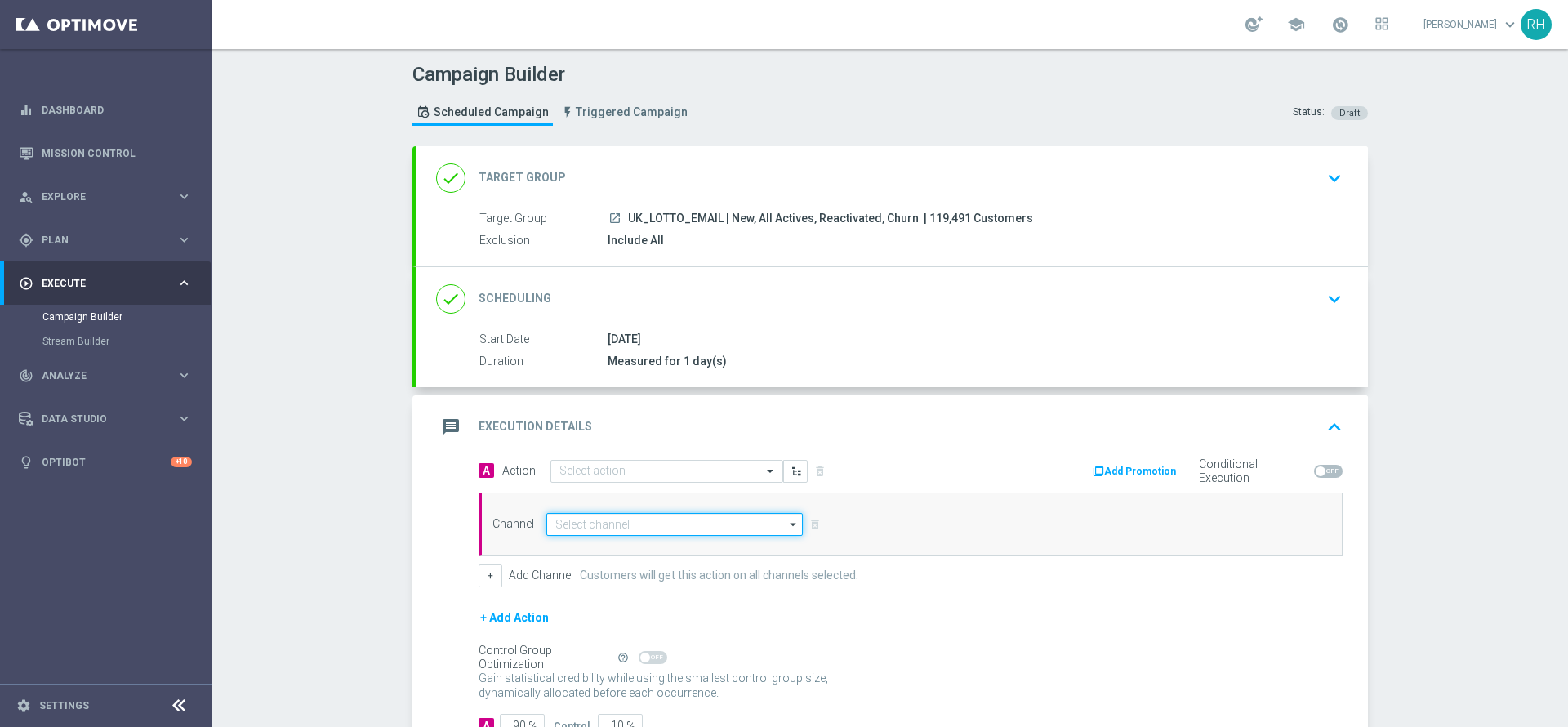
click at [686, 527] on input at bounding box center [674, 524] width 256 height 23
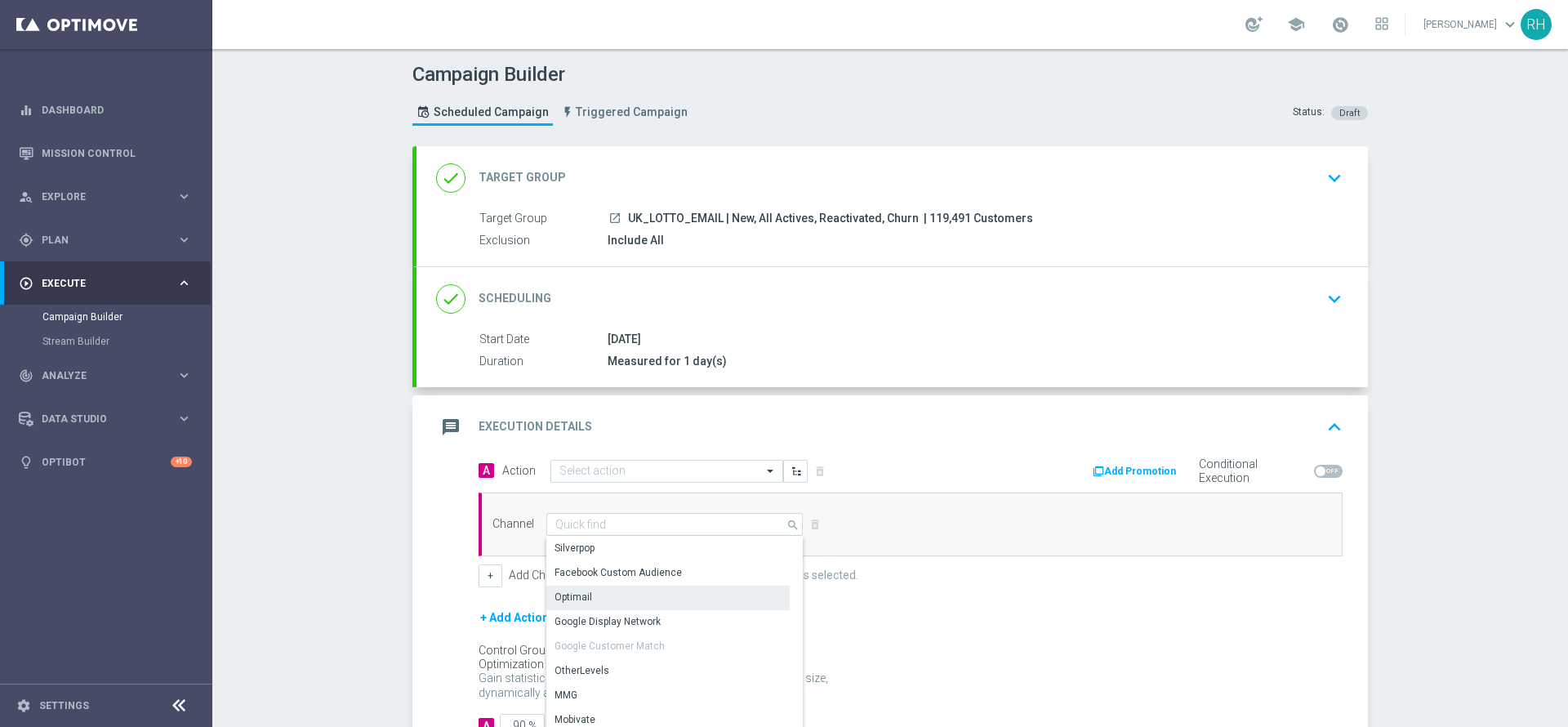
click at [689, 591] on div "Optimail" at bounding box center [668, 596] width 243 height 23
type input "Optimail"
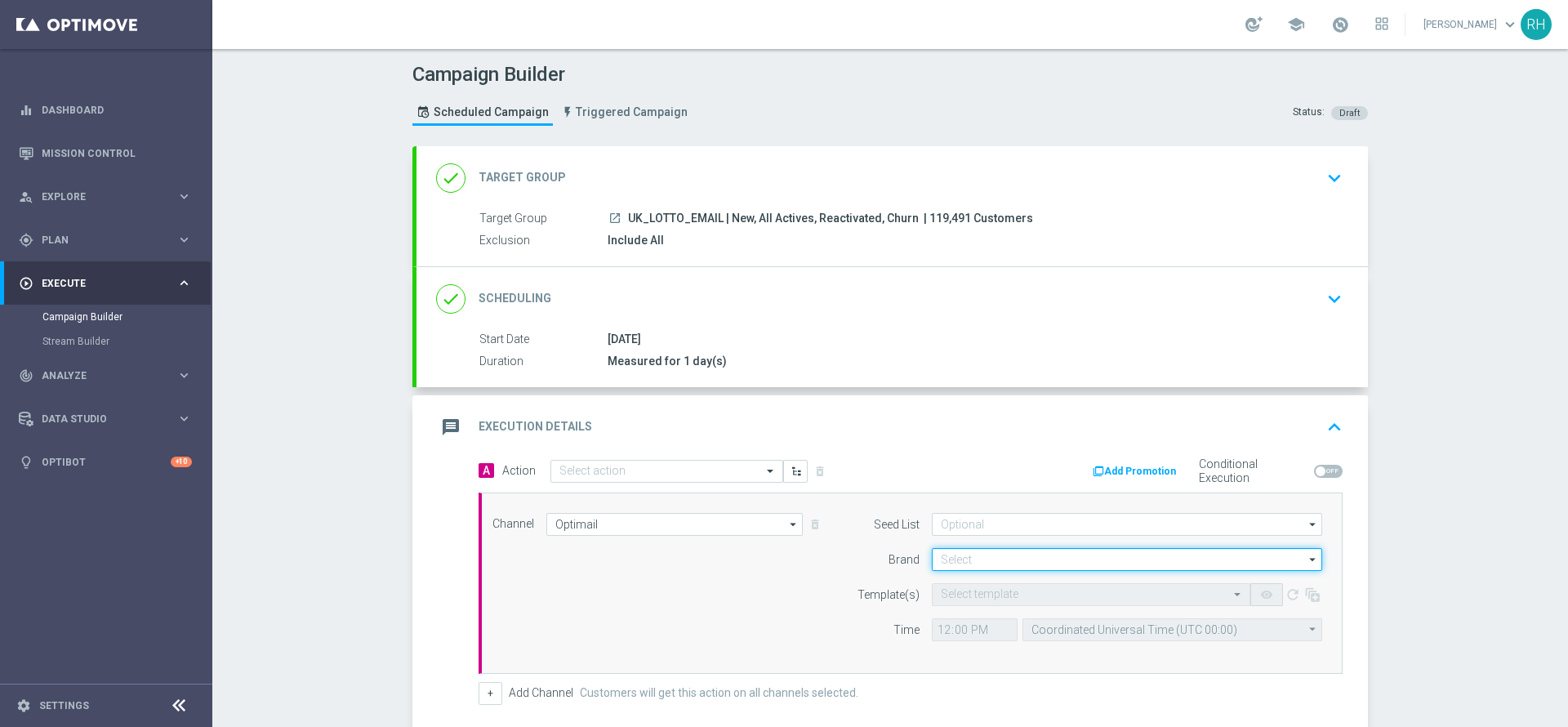
click at [976, 563] on input at bounding box center [1127, 559] width 391 height 23
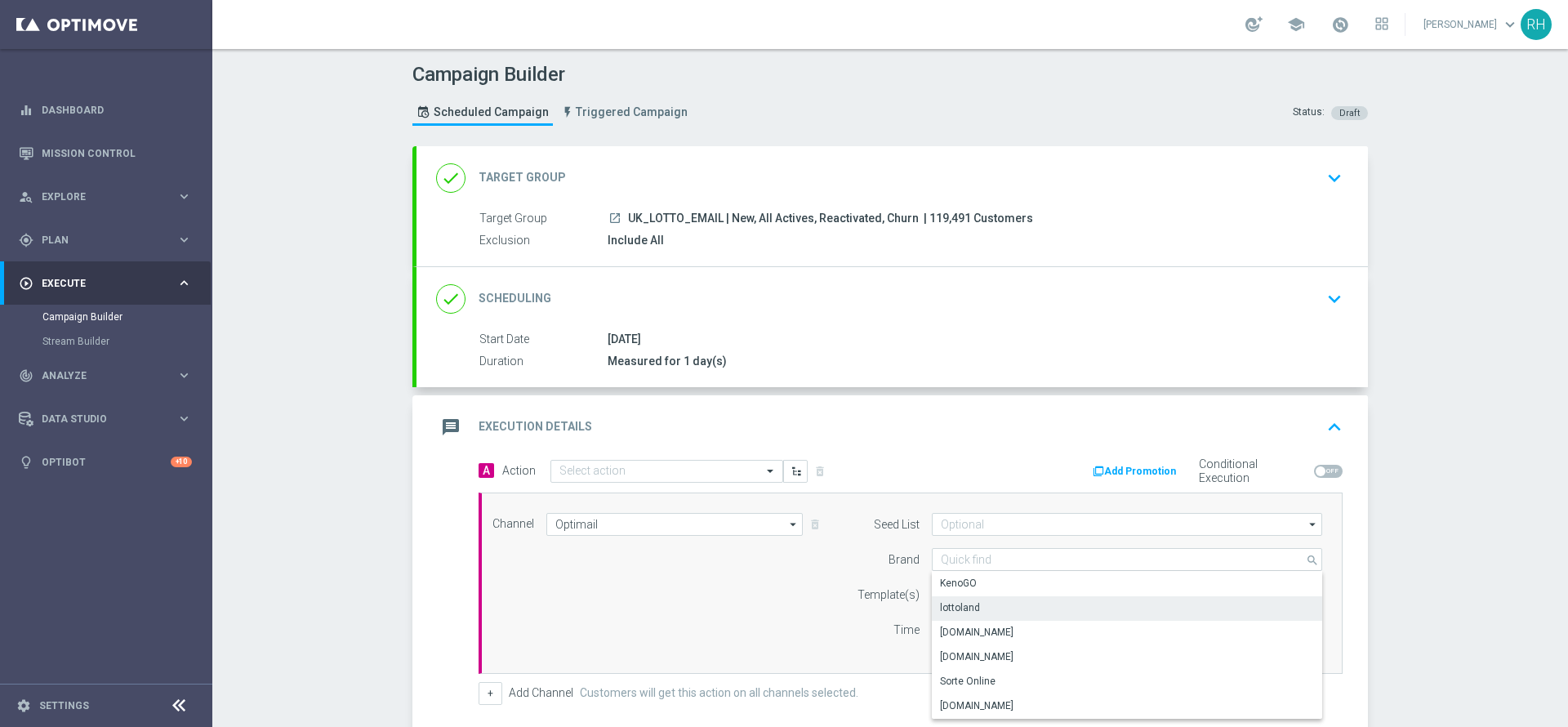
click at [992, 606] on div "lottoland" at bounding box center [1127, 607] width 391 height 23
type input "lottoland"
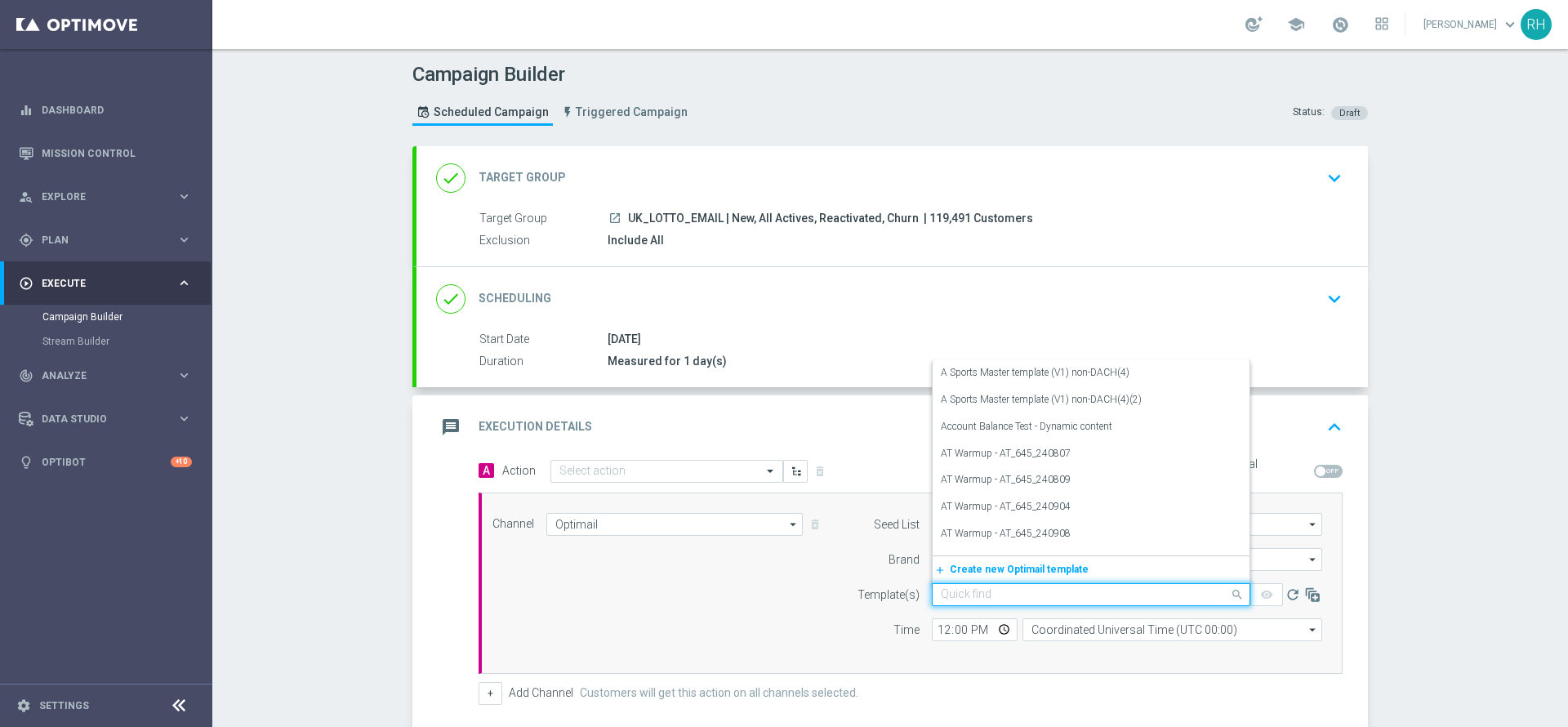
click at [983, 583] on div "Quick find" at bounding box center [1090, 594] width 318 height 23
paste input "en_GB__MILLIONAIRE_SUPERDRAW__NVIP_EMA_TAC_LT_260912"
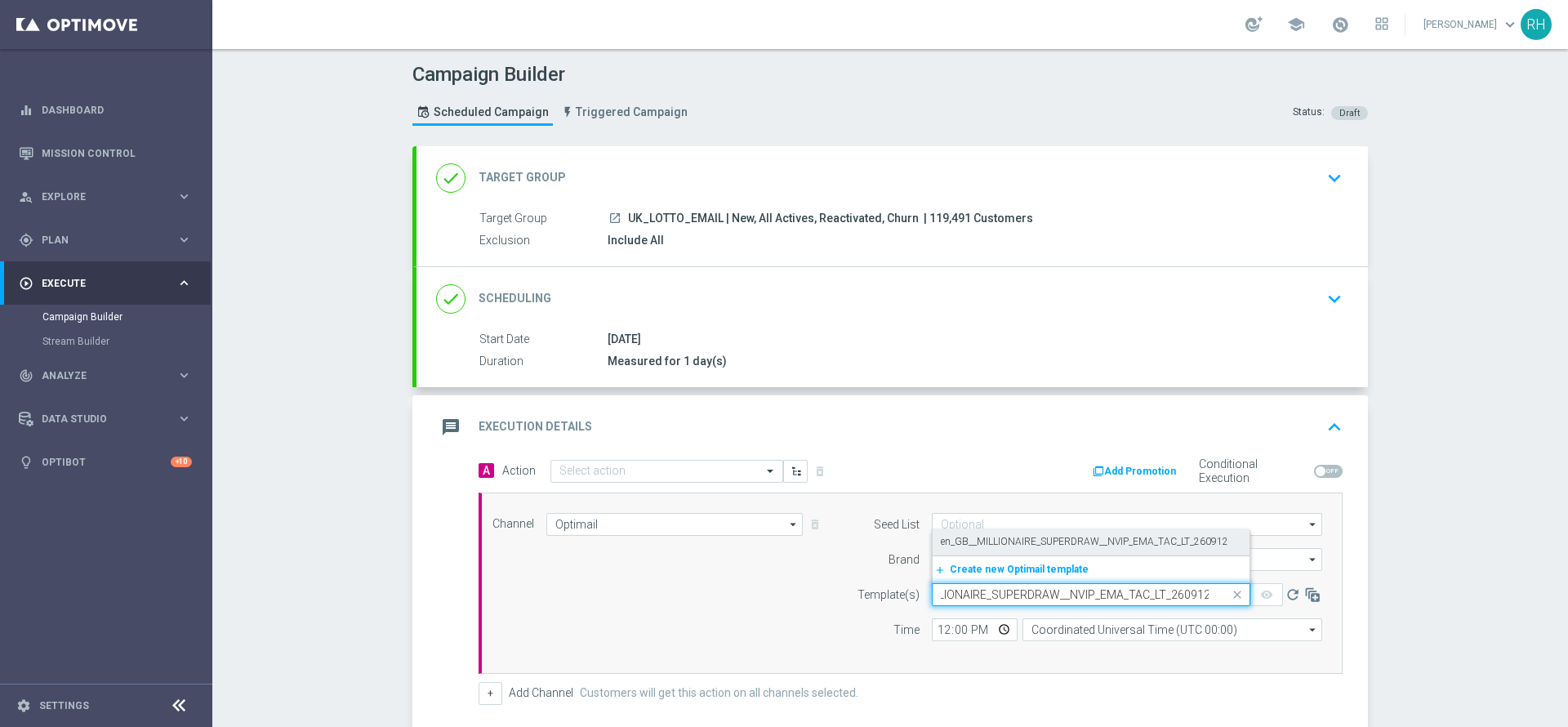
click at [985, 541] on label "en_GB__MILLIONAIRE_SUPERDRAW__NVIP_EMA_TAC_LT_260912" at bounding box center [1084, 541] width 287 height 14
type input "en_GB__MILLIONAIRE_SUPERDRAW__NVIP_EMA_TAC_LT_260912"
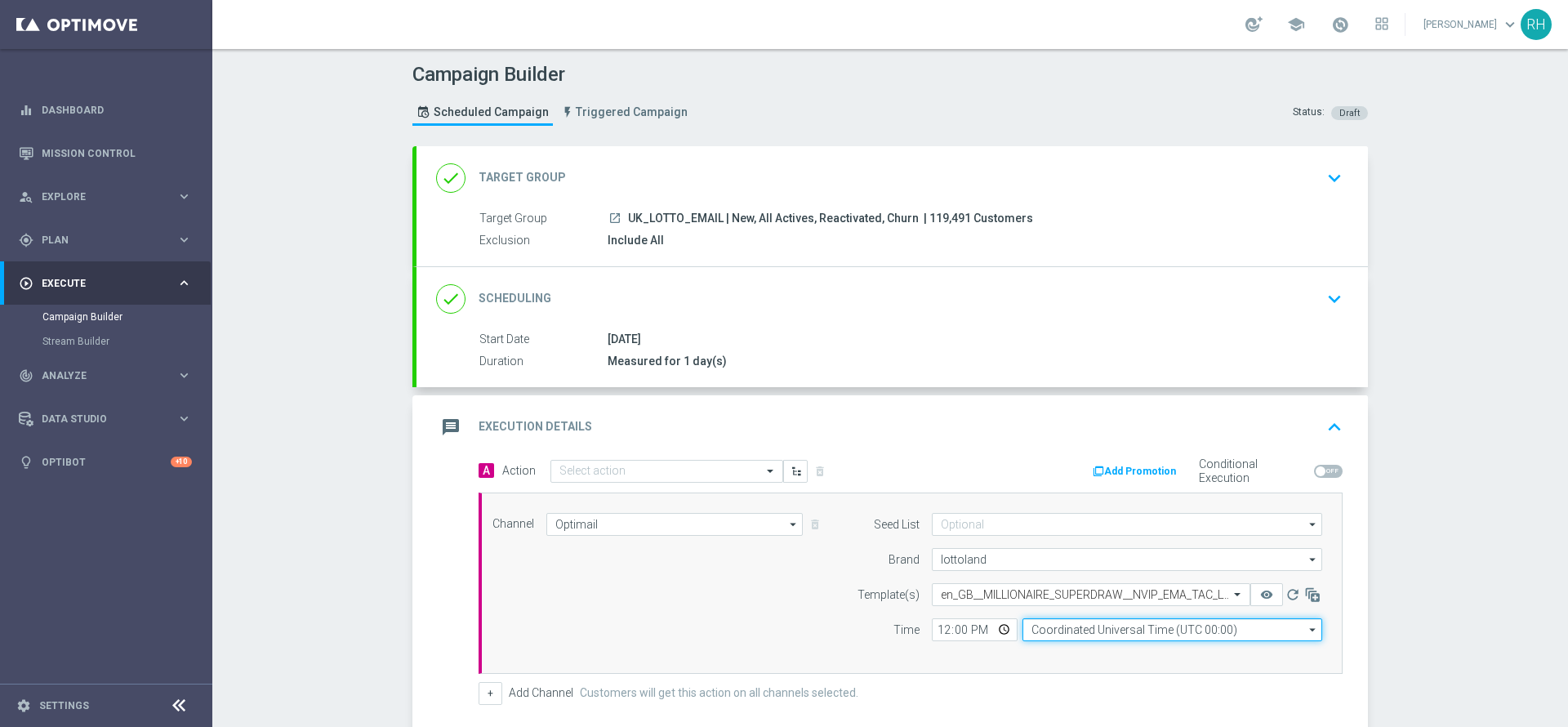
click at [1029, 621] on input "Coordinated Universal Time (UTC 00:00)" at bounding box center [1172, 629] width 300 height 23
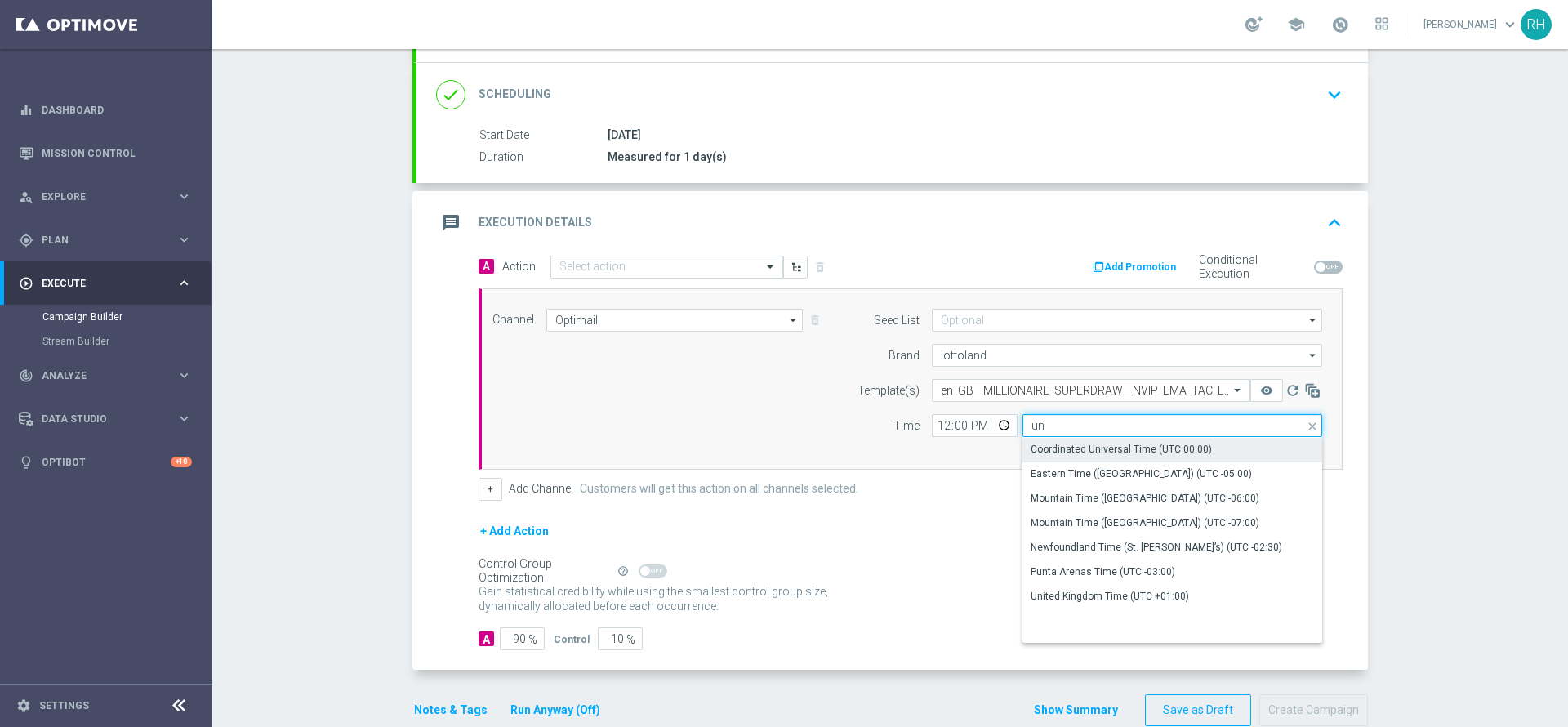
scroll to position [207, 0]
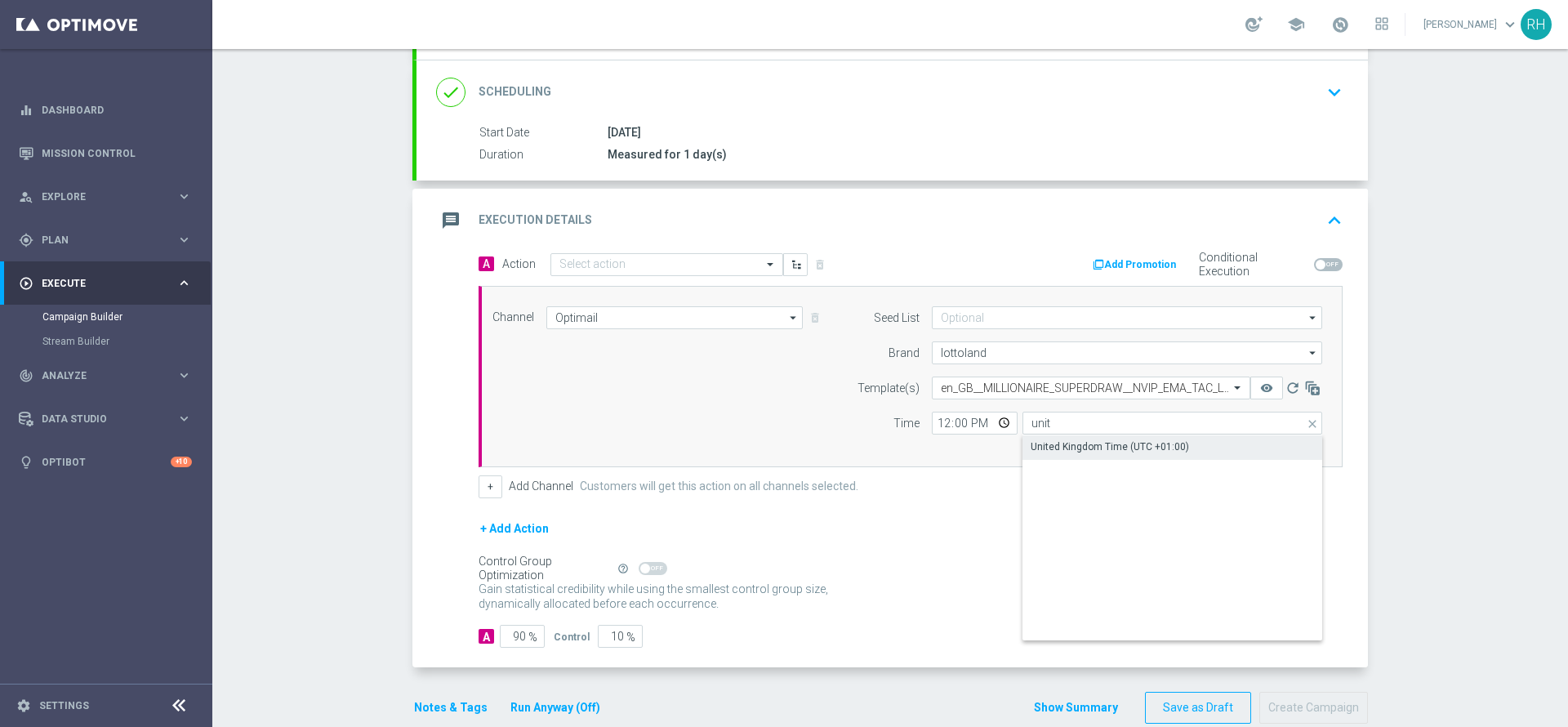
click at [1076, 437] on div "United Kingdom Time (UTC +01:00)" at bounding box center [1172, 446] width 300 height 23
type input "United Kingdom Time (UTC +01:00)"
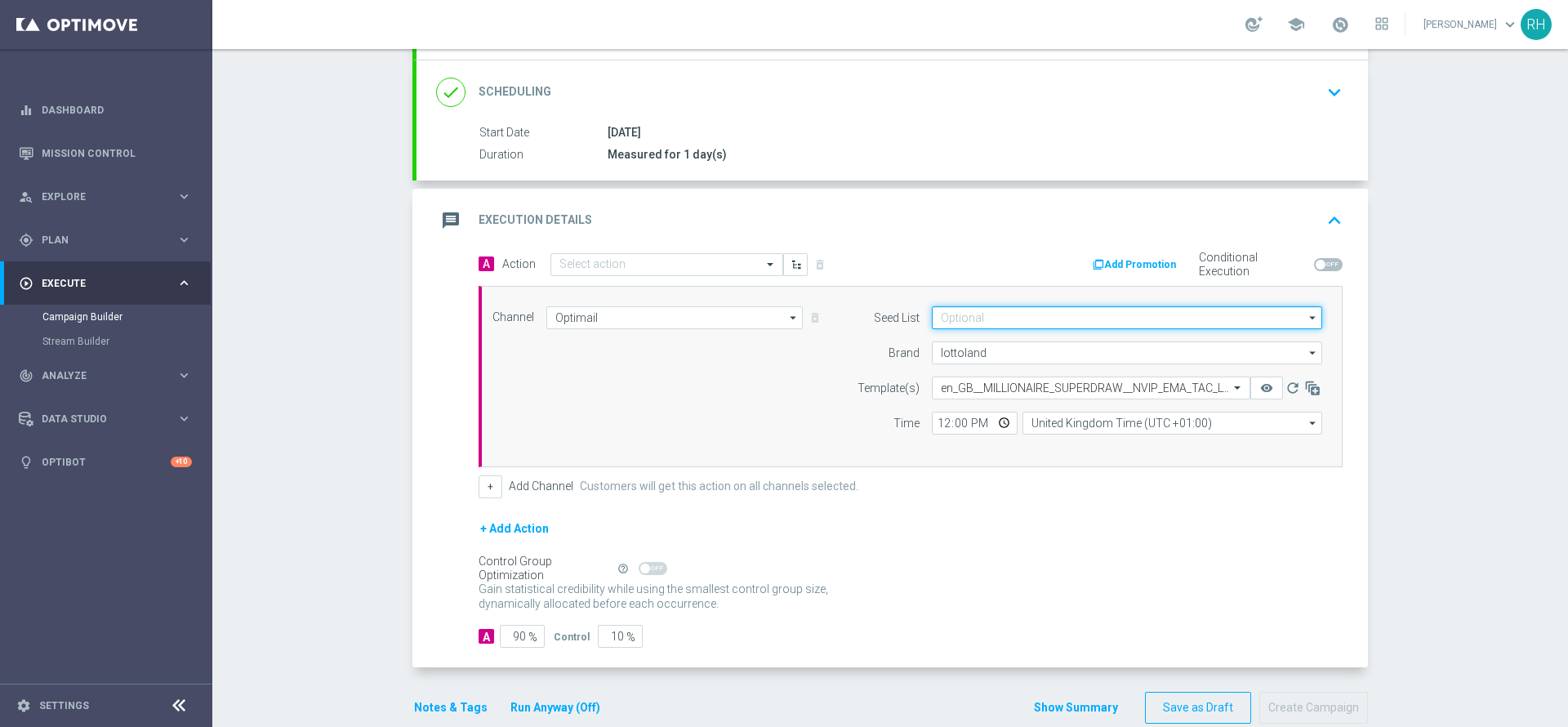
click at [1032, 323] on input at bounding box center [1127, 317] width 391 height 23
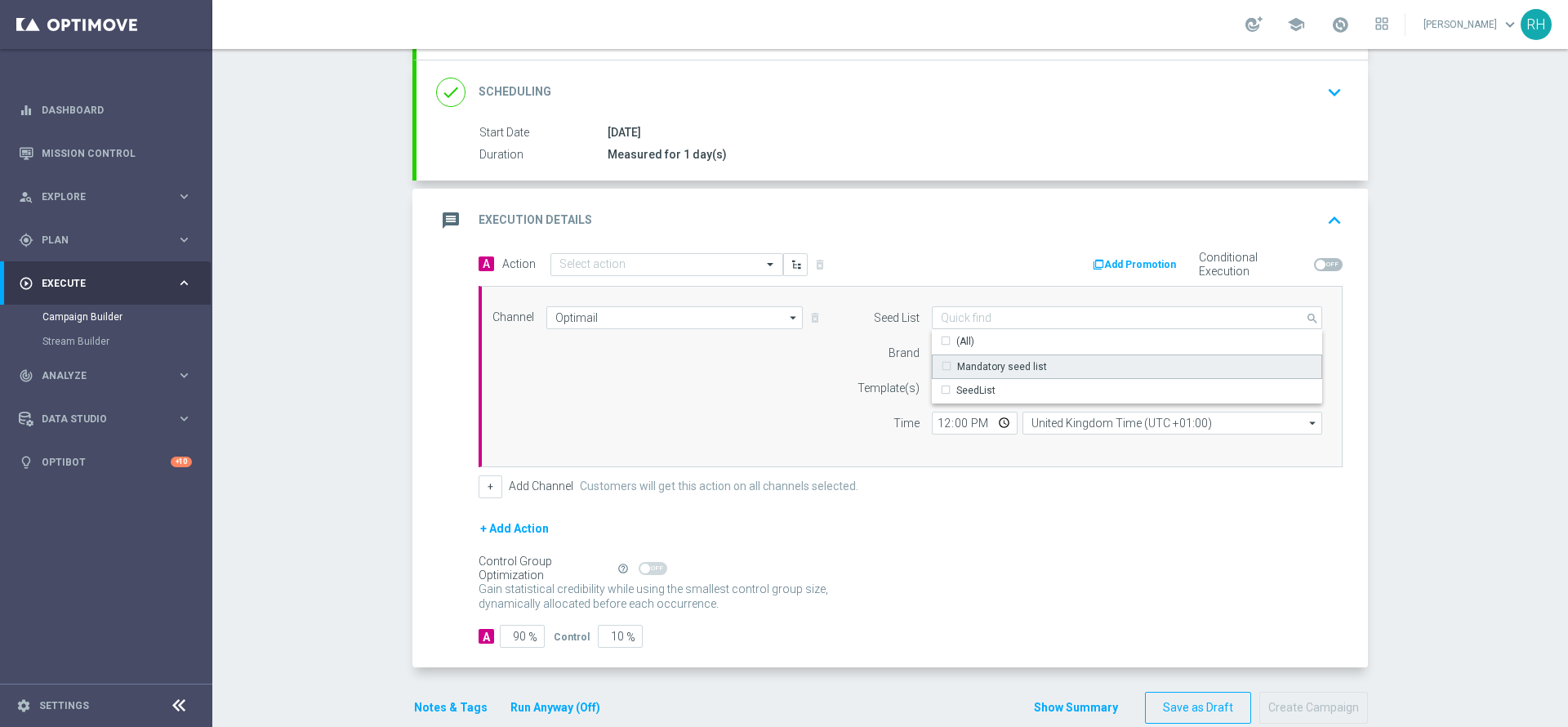
click at [1039, 362] on div "Mandatory seed list" at bounding box center [1127, 366] width 391 height 24
click at [901, 436] on div "Seed List Mandatory seed list search Drag here to set row groups Drag here to s…" at bounding box center [1086, 376] width 498 height 141
type input "Mandatory seed list"
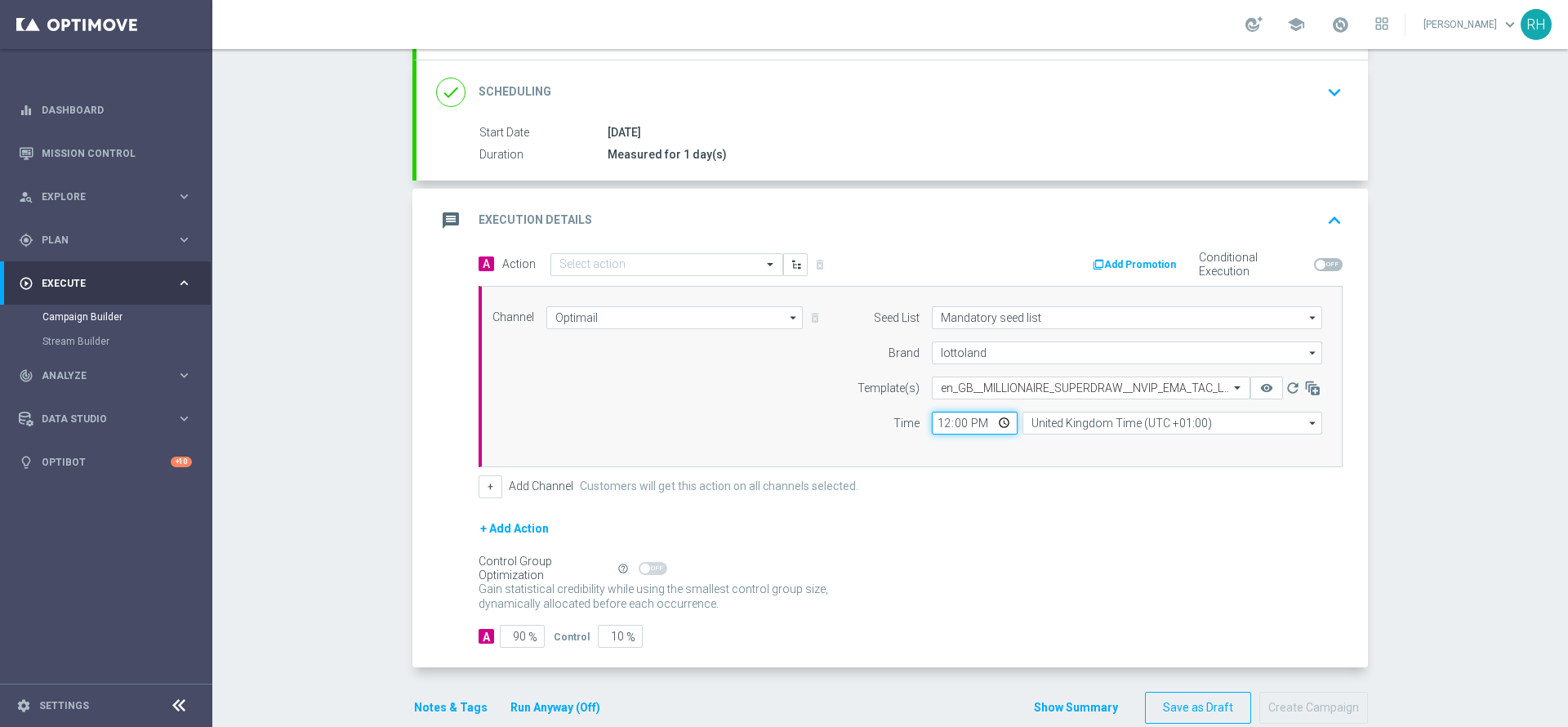
click at [935, 421] on input "12:00" at bounding box center [974, 422] width 86 height 23
type input "19:00"
click at [950, 484] on div "+ Add Channel Customers will get this action on all channels selected." at bounding box center [910, 486] width 864 height 23
click at [513, 634] on input "90" at bounding box center [522, 635] width 45 height 23
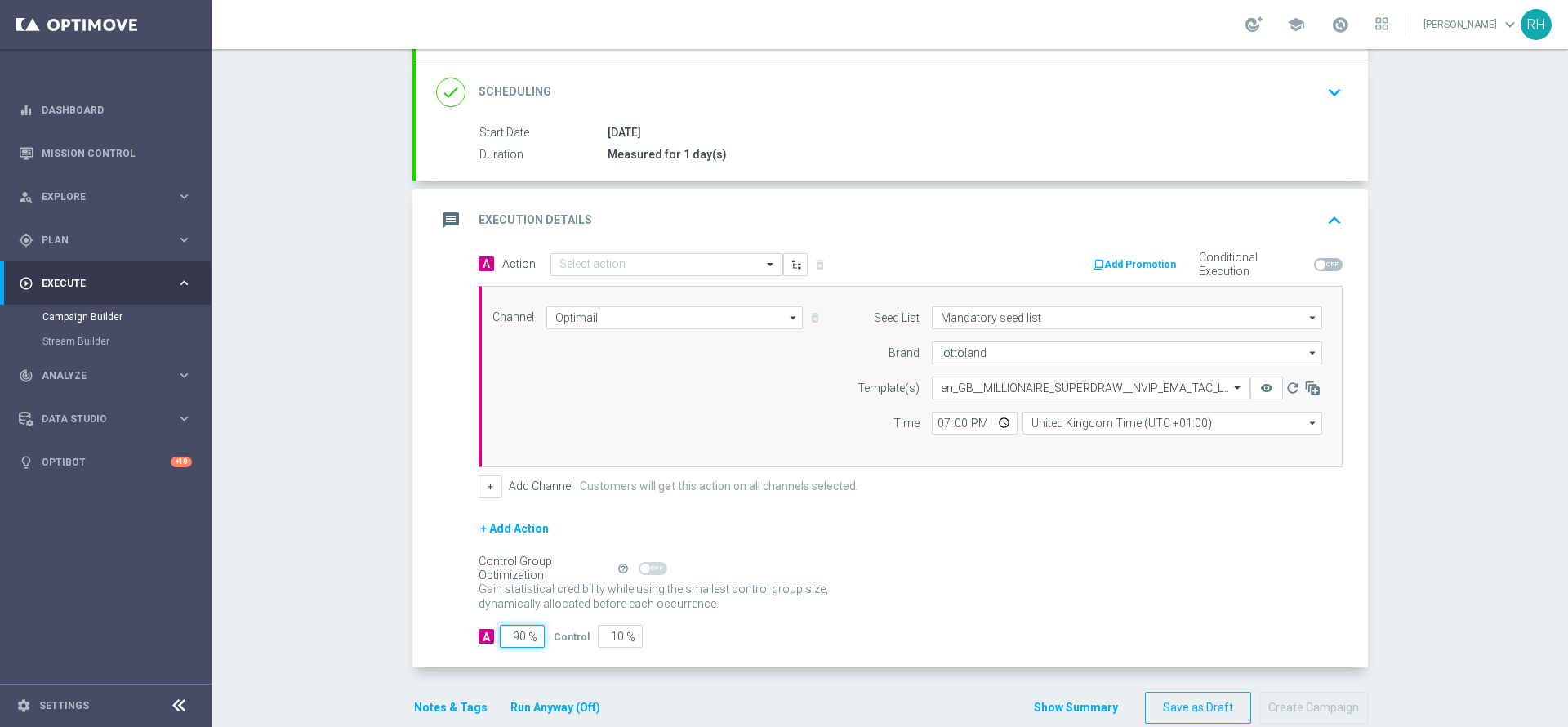
type input "1"
type input "99"
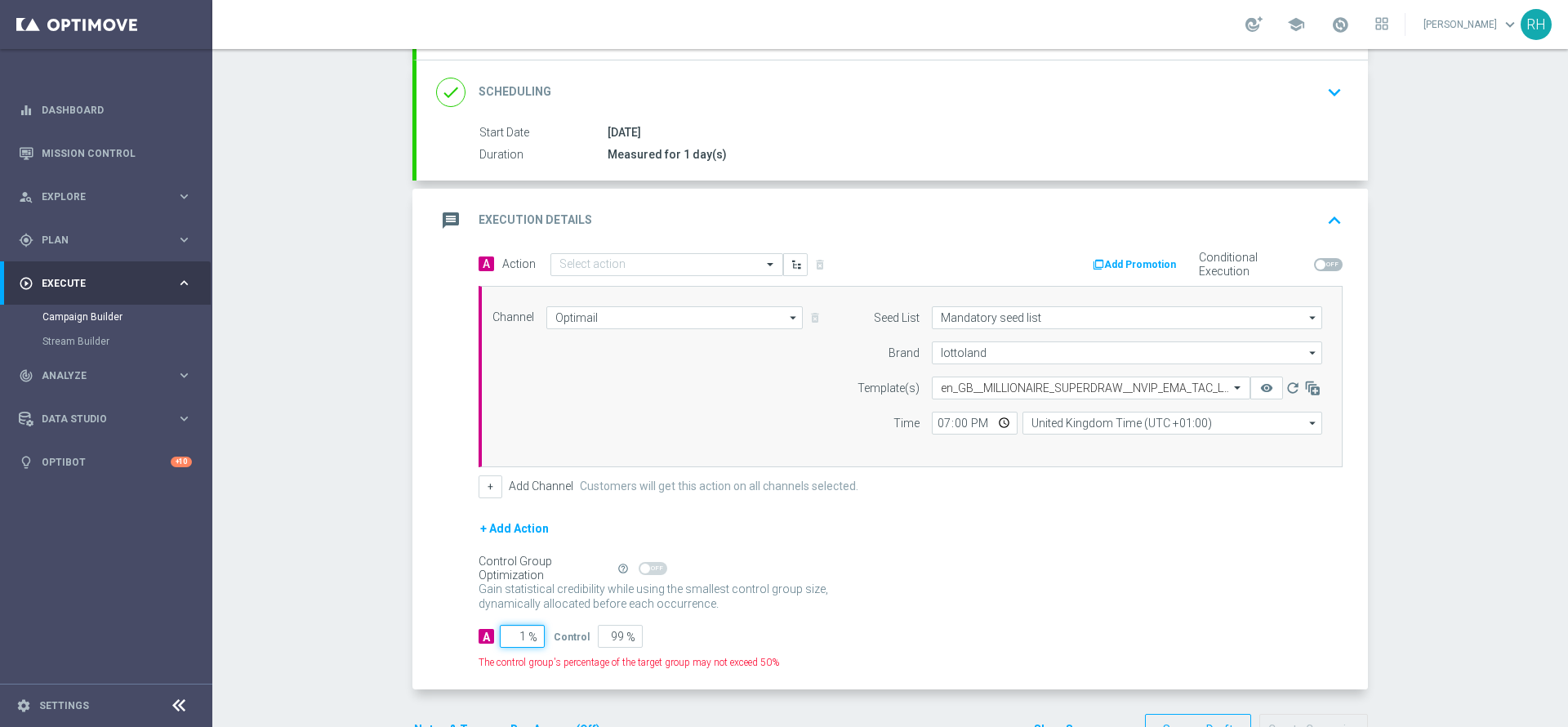
type input "10"
type input "90"
type input "100"
type input "0"
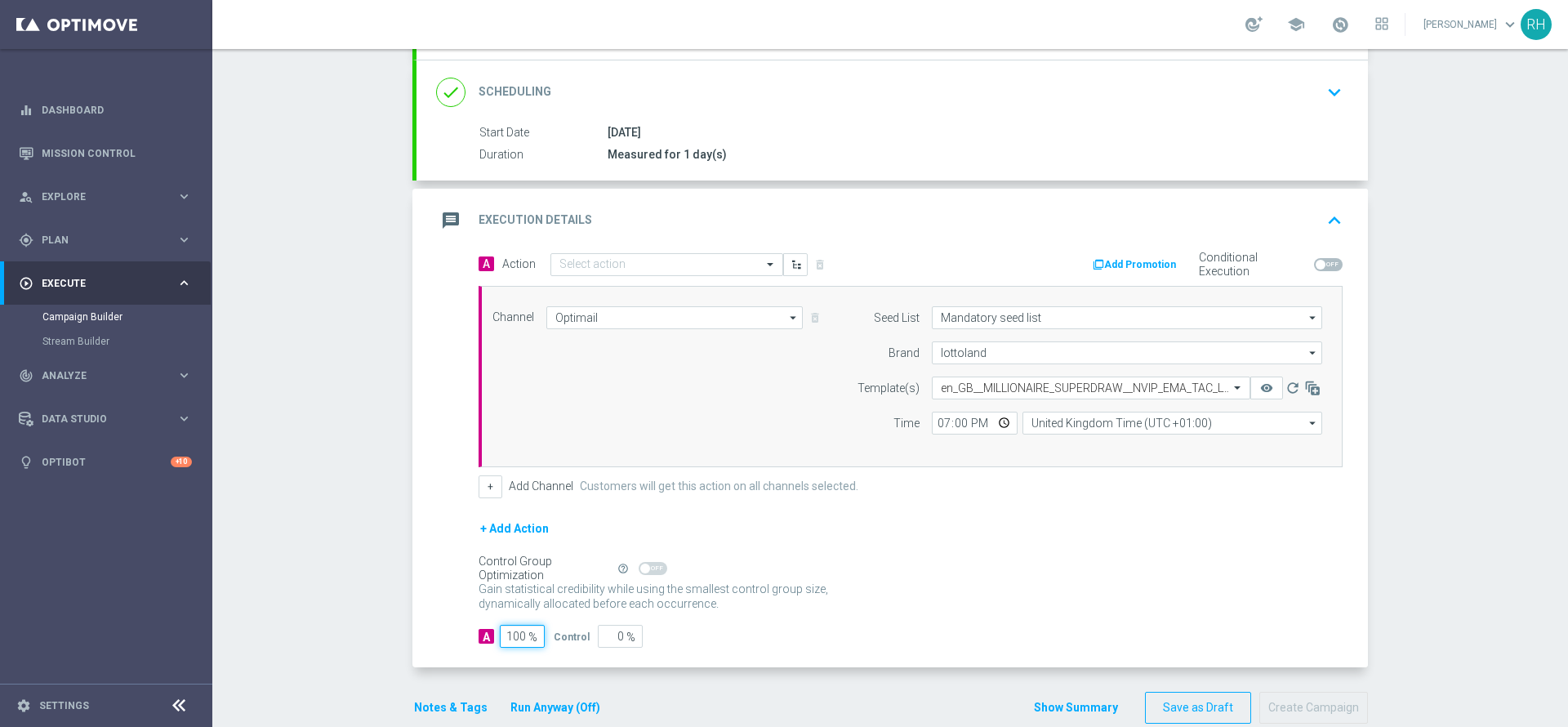
type input "100"
click at [456, 592] on div "A Action Select action delete_forever Add Promotion Conditional Execution Chann…" at bounding box center [893, 460] width 952 height 416
click at [455, 695] on div "Notes & Tags Run Anyway (Off)" at bounding box center [517, 707] width 209 height 32
click at [457, 707] on button "Notes & Tags" at bounding box center [450, 707] width 77 height 21
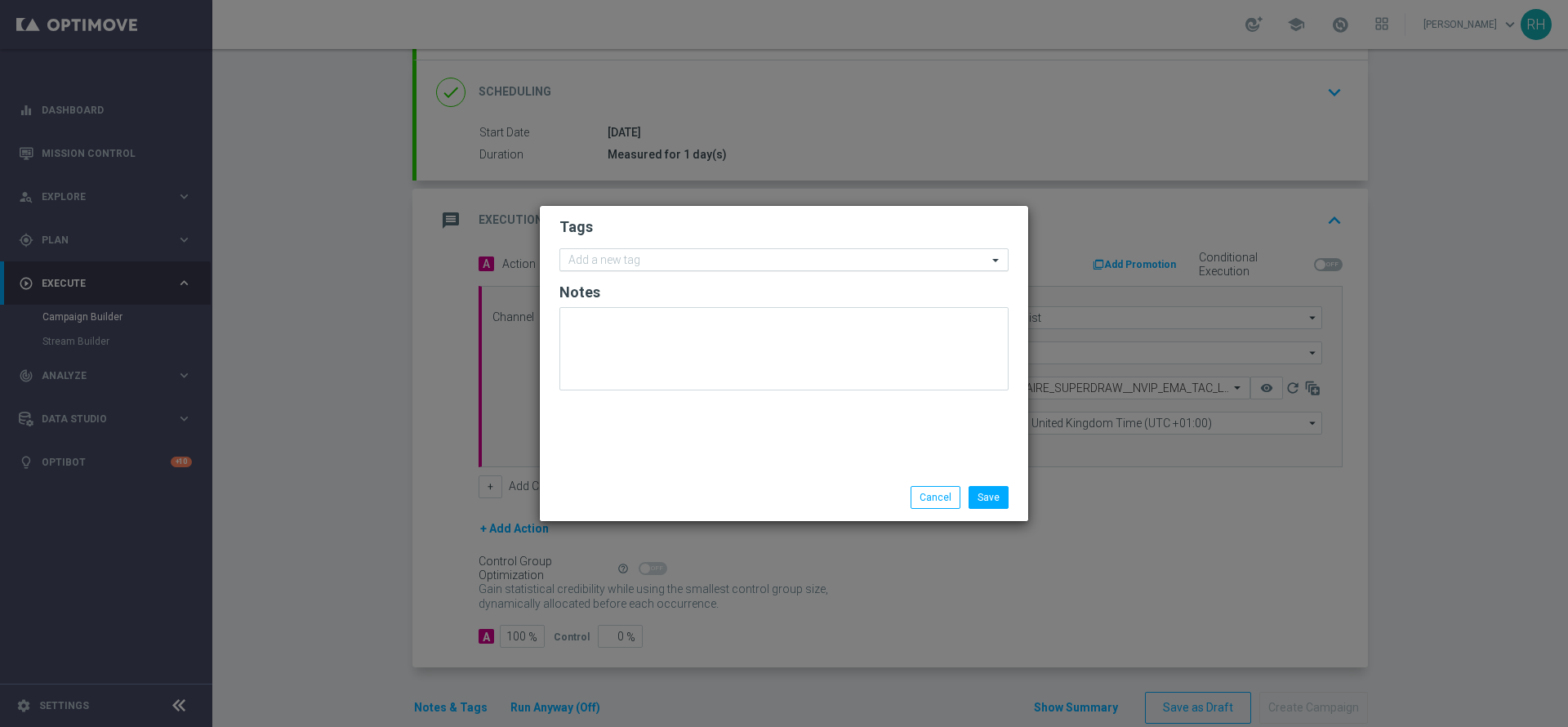
click at [653, 252] on div "Add a new tag" at bounding box center [773, 260] width 427 height 21
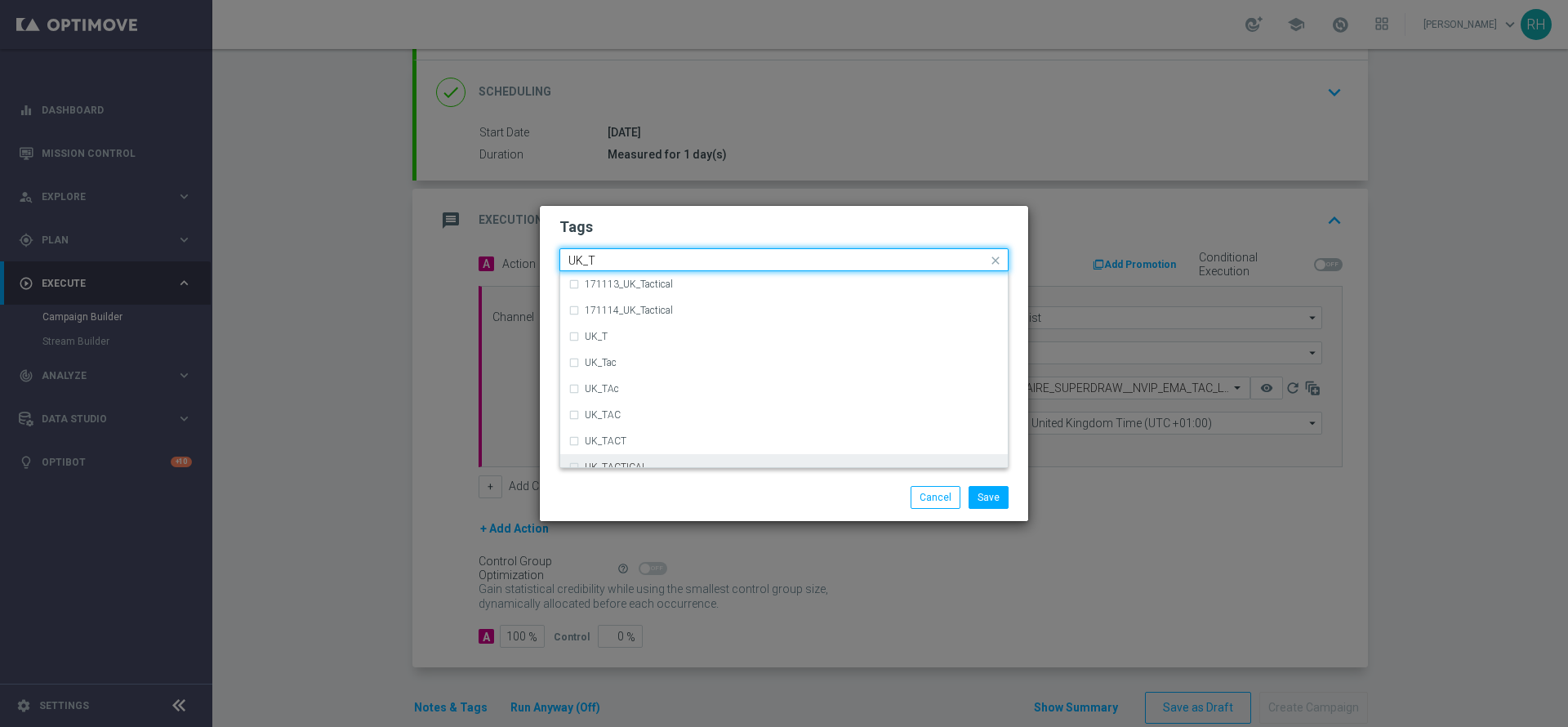
click at [634, 462] on label "UK_TACTICAL" at bounding box center [615, 467] width 62 height 10
type input "UK_T"
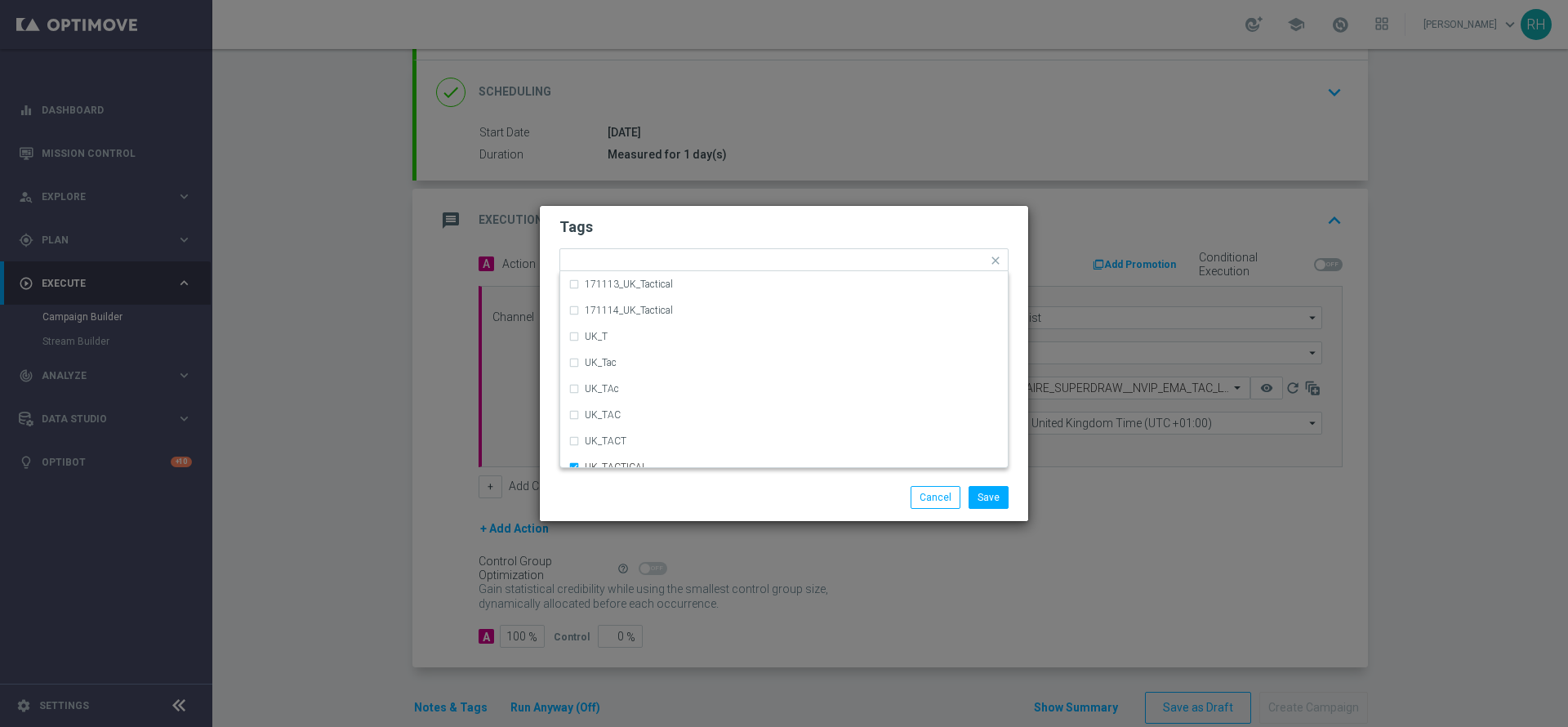
click at [646, 493] on div "Save Cancel" at bounding box center [784, 497] width 474 height 23
click at [982, 499] on button "Save" at bounding box center [989, 497] width 40 height 23
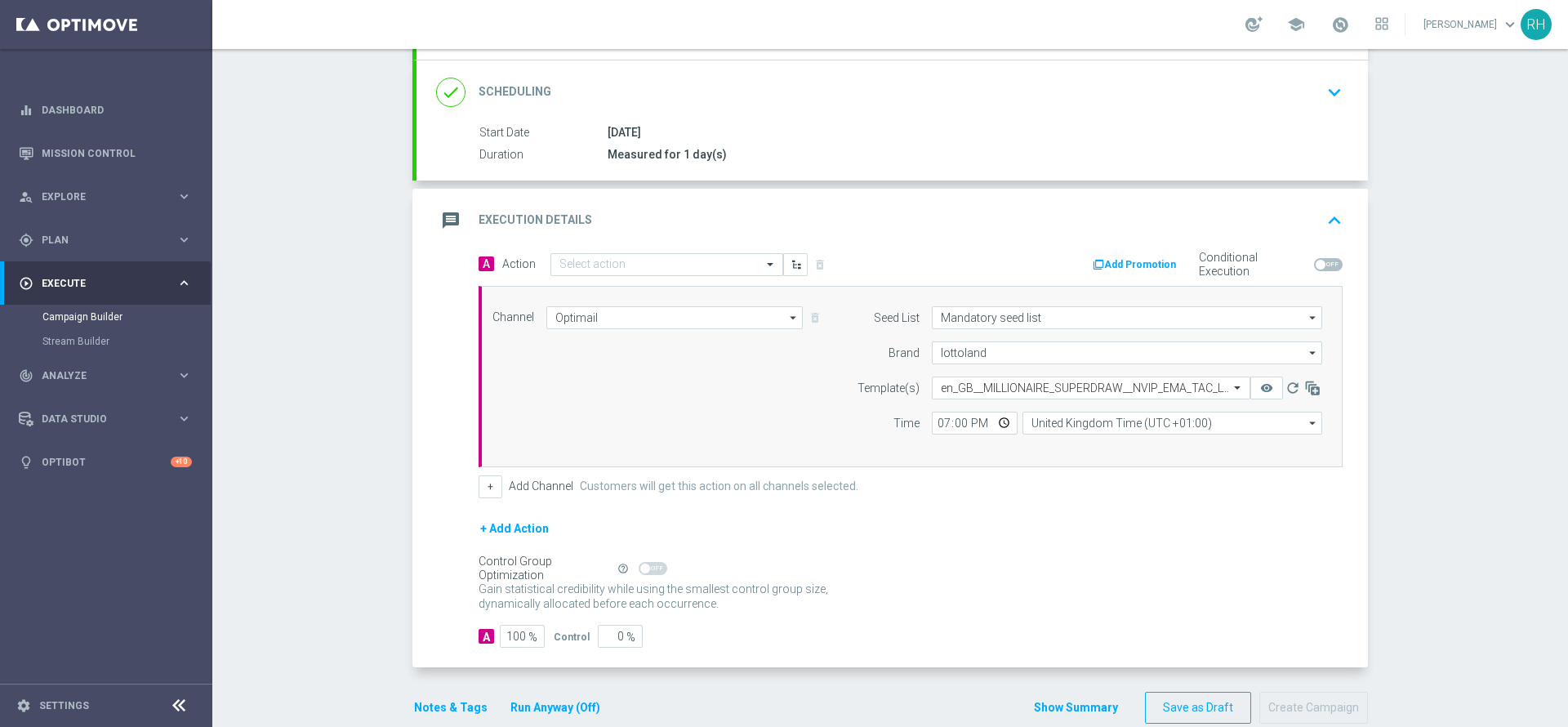
click at [1215, 218] on div "message Execution Details keyboard_arrow_up" at bounding box center [892, 220] width 912 height 31
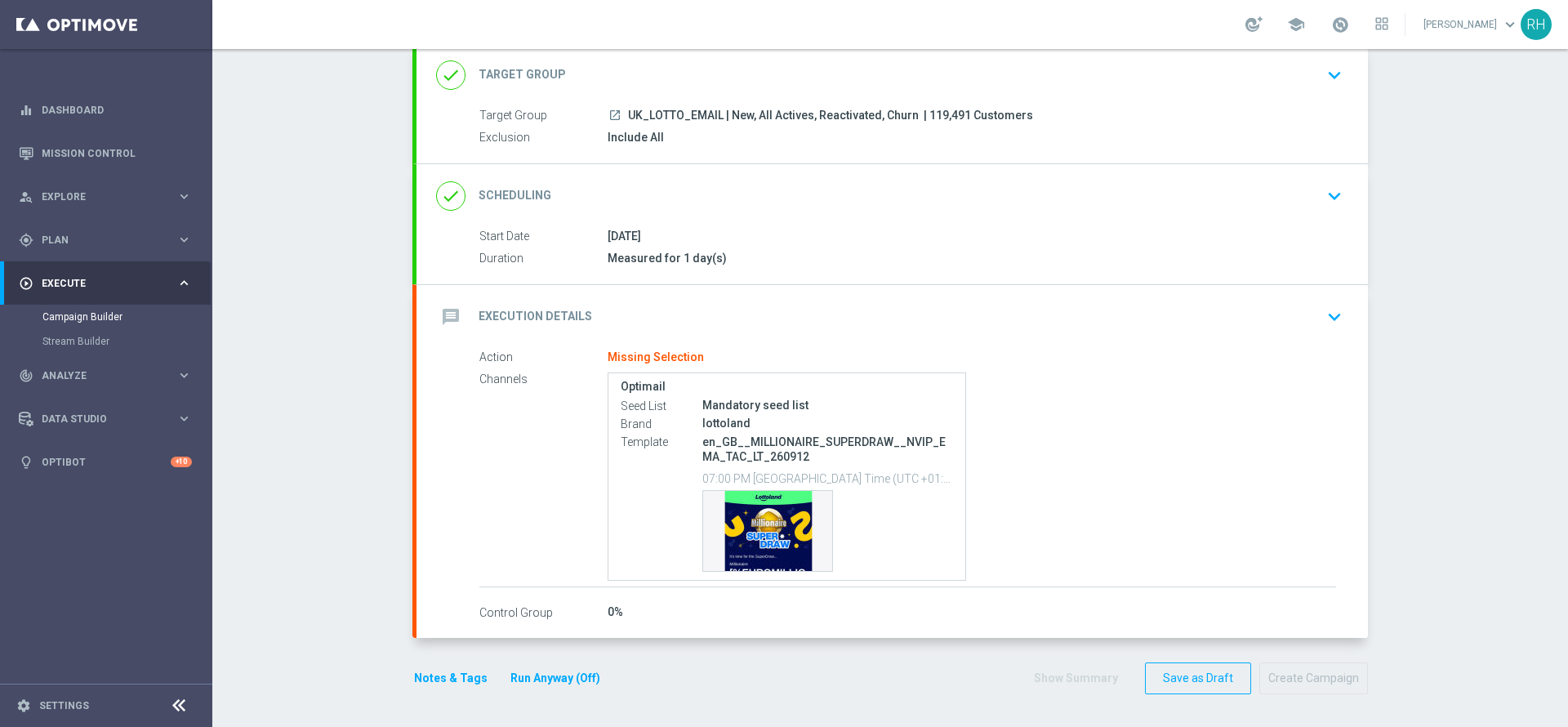
scroll to position [103, 0]
click at [840, 441] on p "en_GB__MILLIONAIRE_SUPERDRAW__NVIP_EMA_TAC_LT_260912" at bounding box center [828, 449] width 251 height 29
copy div "en_GB__MILLIONAIRE_SUPERDRAW__NVIP_EMA_TAC_LT_260912"
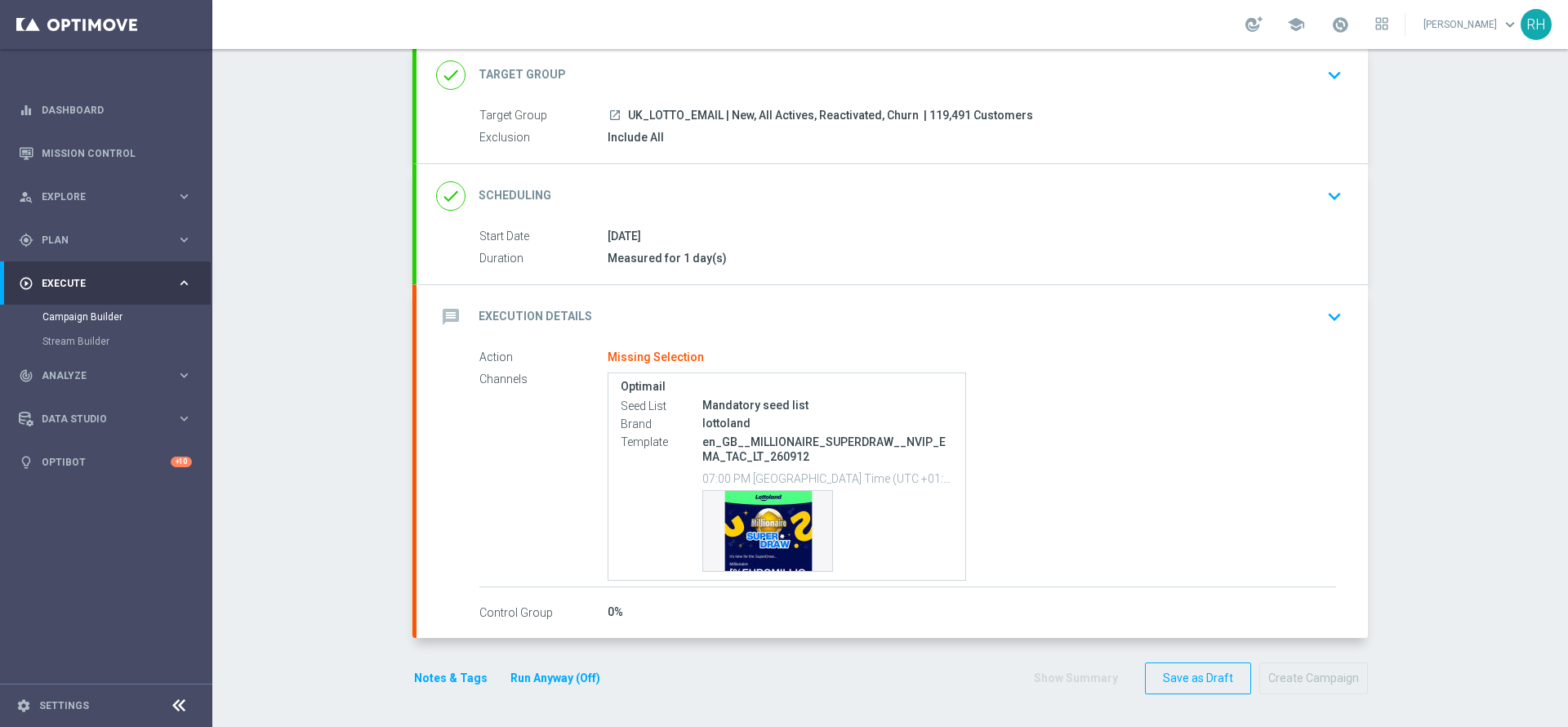
click at [854, 334] on div "message Execution Details keyboard_arrow_down" at bounding box center [893, 316] width 952 height 63
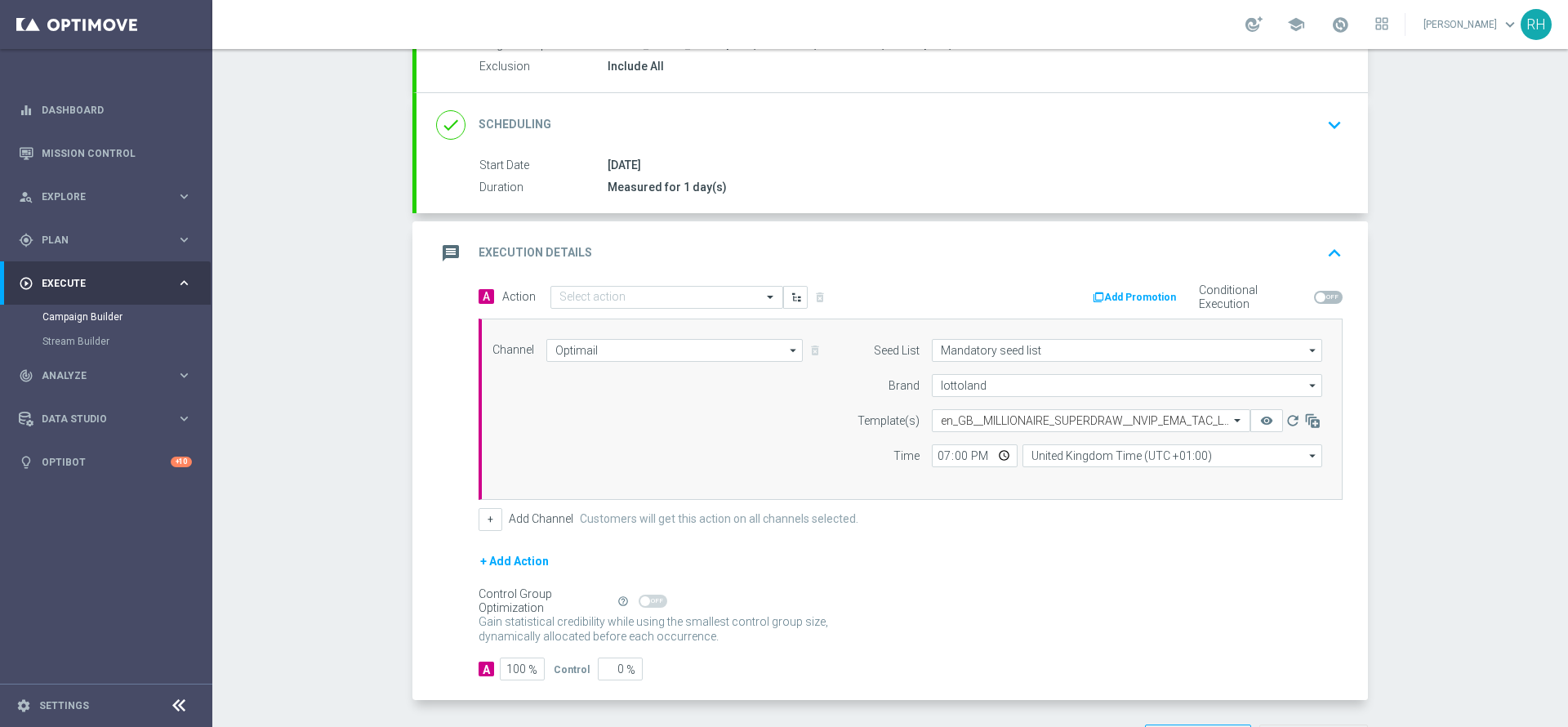
scroll to position [207, 0]
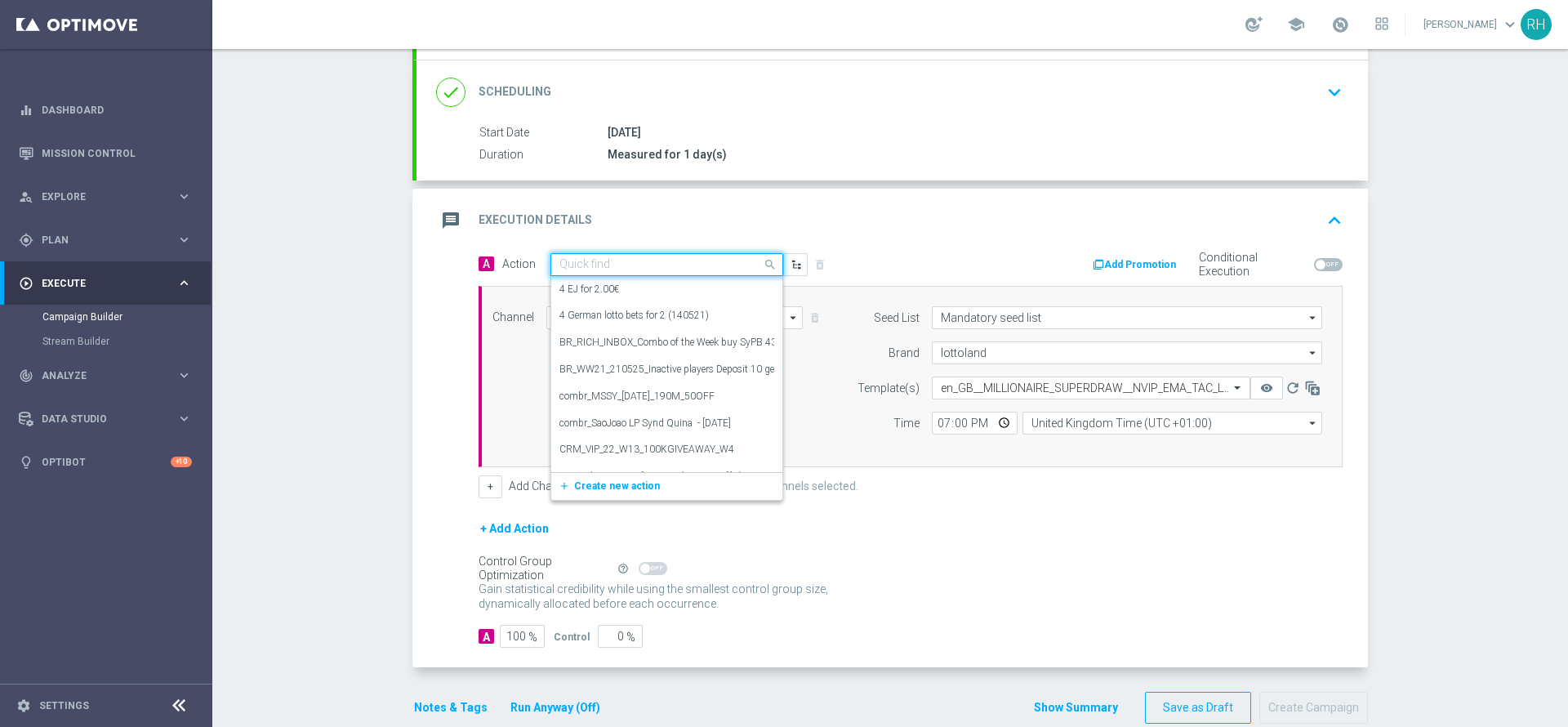
click at [673, 263] on input "text" at bounding box center [650, 265] width 182 height 14
paste input "en_GB__MILLIONAIRE_SUPERDRAW__NVIP_EMA_TAC_LT_260912"
type input "en_GB__MILLIONAIRE_SUPERDRAW__NVIP_EMA_TAC_LT_260912"
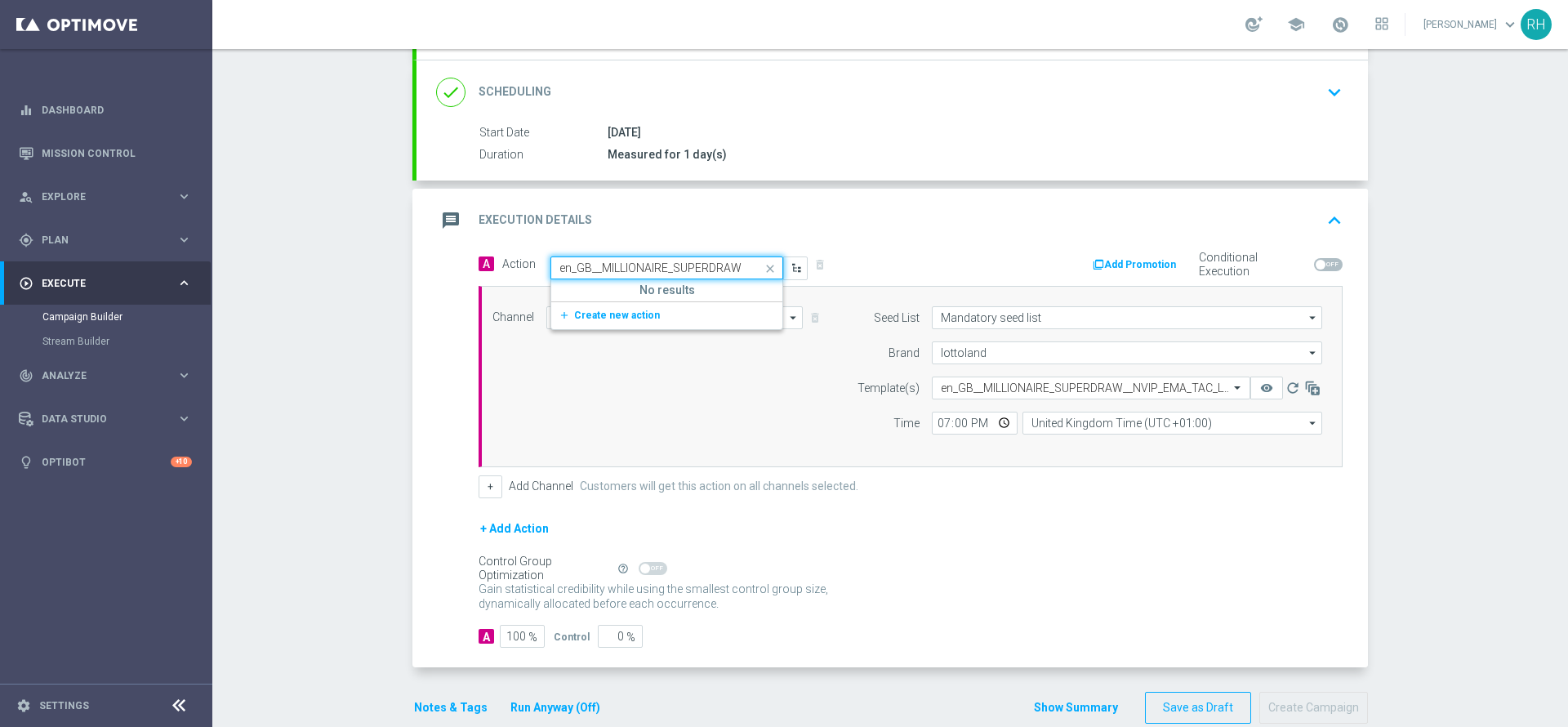
scroll to position [0, 149]
click at [624, 319] on span "Create new action" at bounding box center [616, 315] width 86 height 12
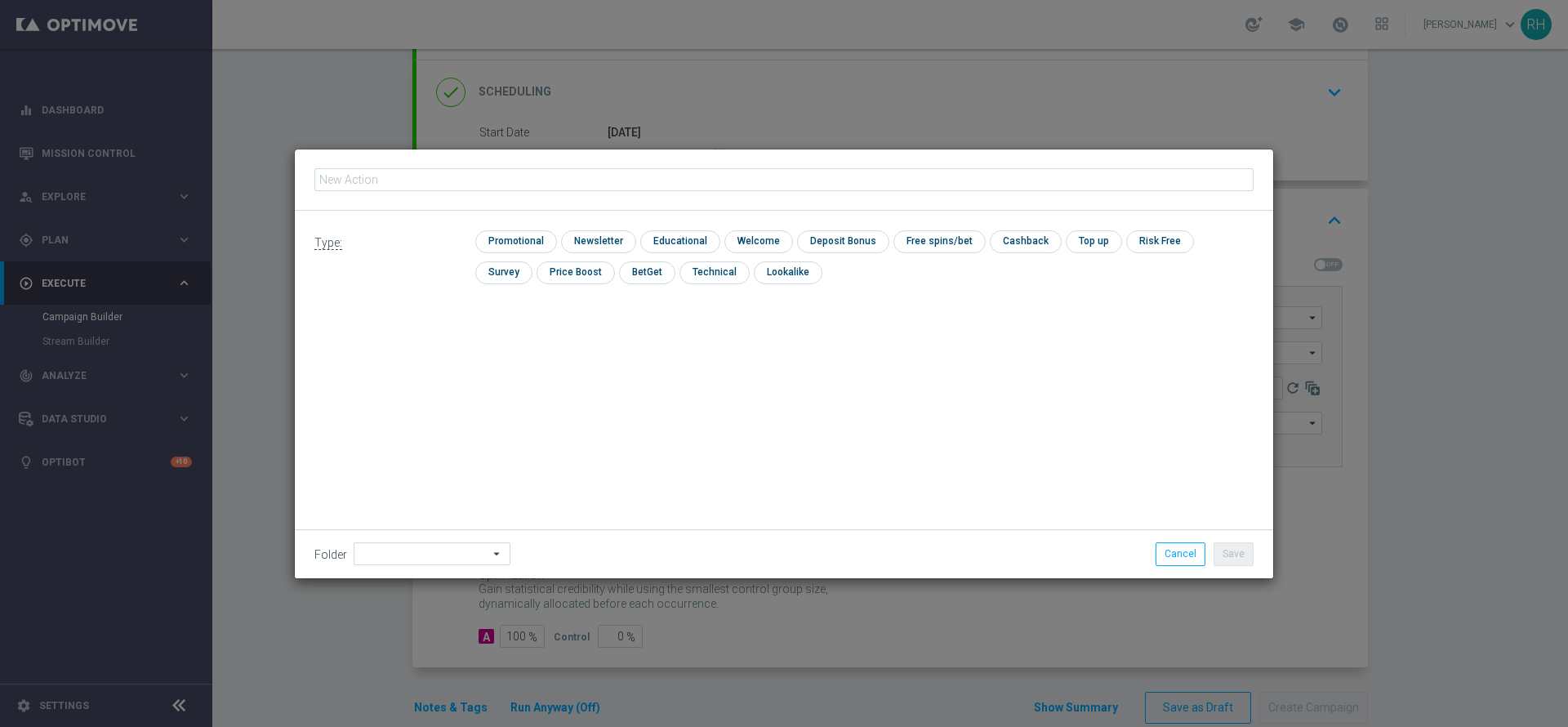
type input "en_GB__MILLIONAIRE_SUPERDRAW__NVIP_EMA_TAC_LT_260912"
click at [544, 240] on input "checkbox" at bounding box center [514, 241] width 78 height 22
checkbox input "true"
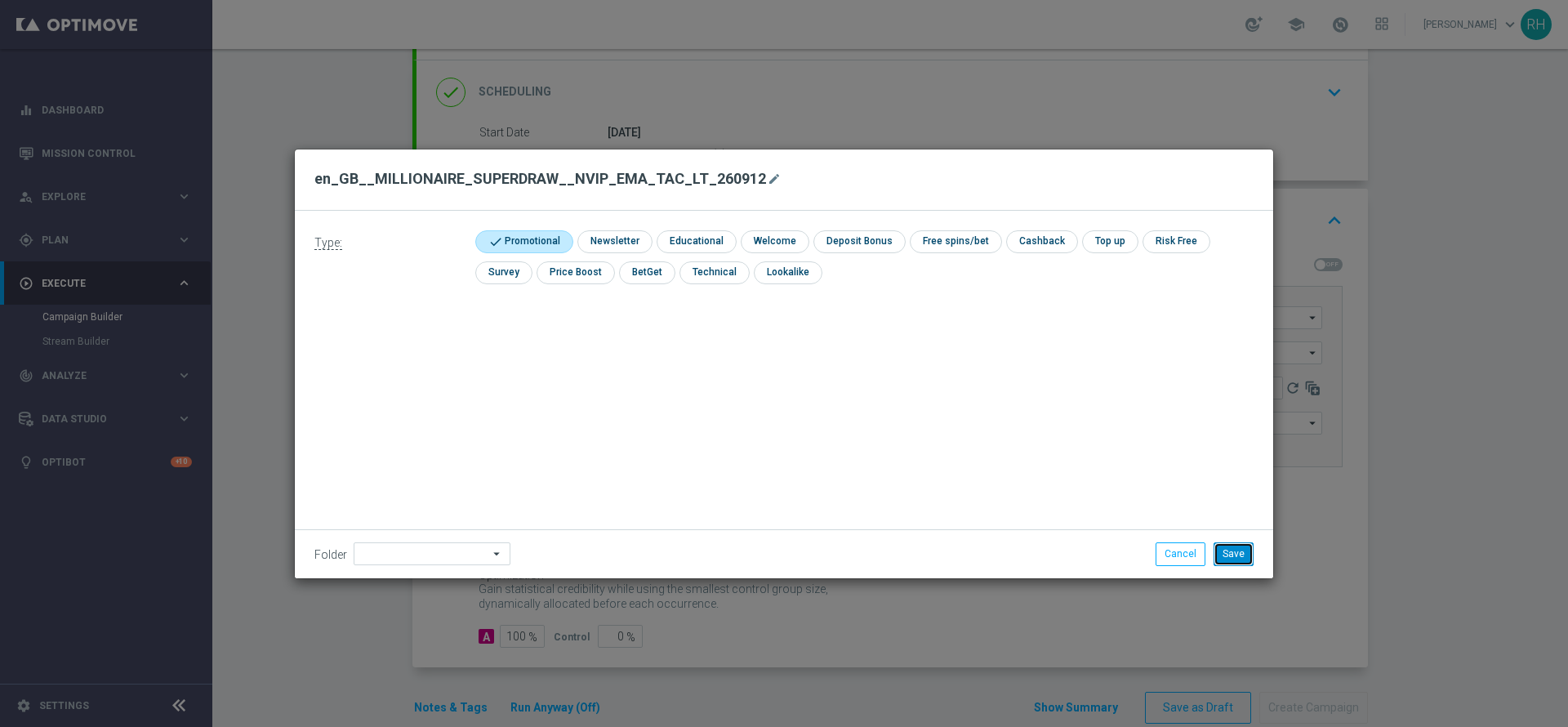
click at [1248, 552] on button "Save" at bounding box center [1234, 553] width 40 height 23
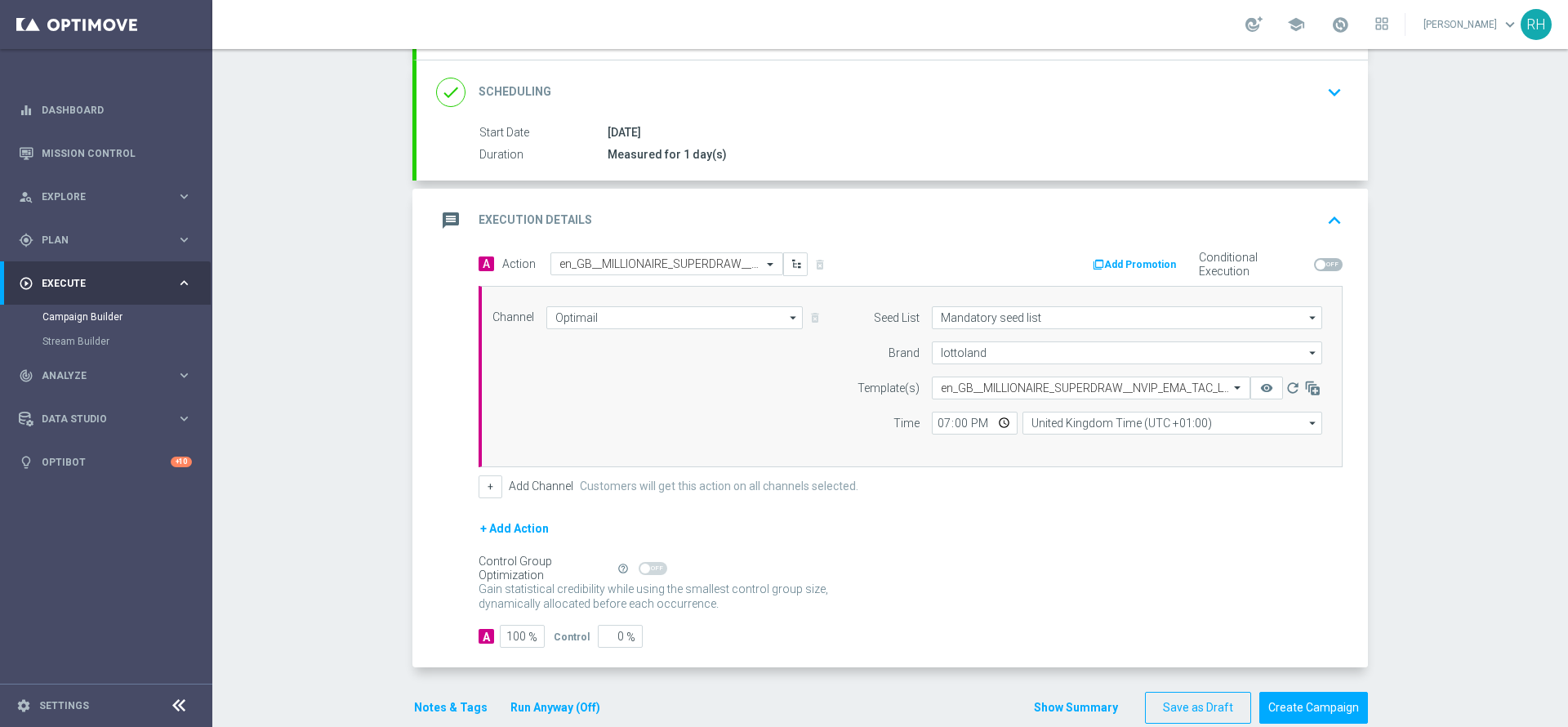
click at [1234, 550] on div "+ Add Action" at bounding box center [910, 538] width 864 height 41
click at [1073, 703] on button "Show Summary" at bounding box center [1076, 707] width 86 height 19
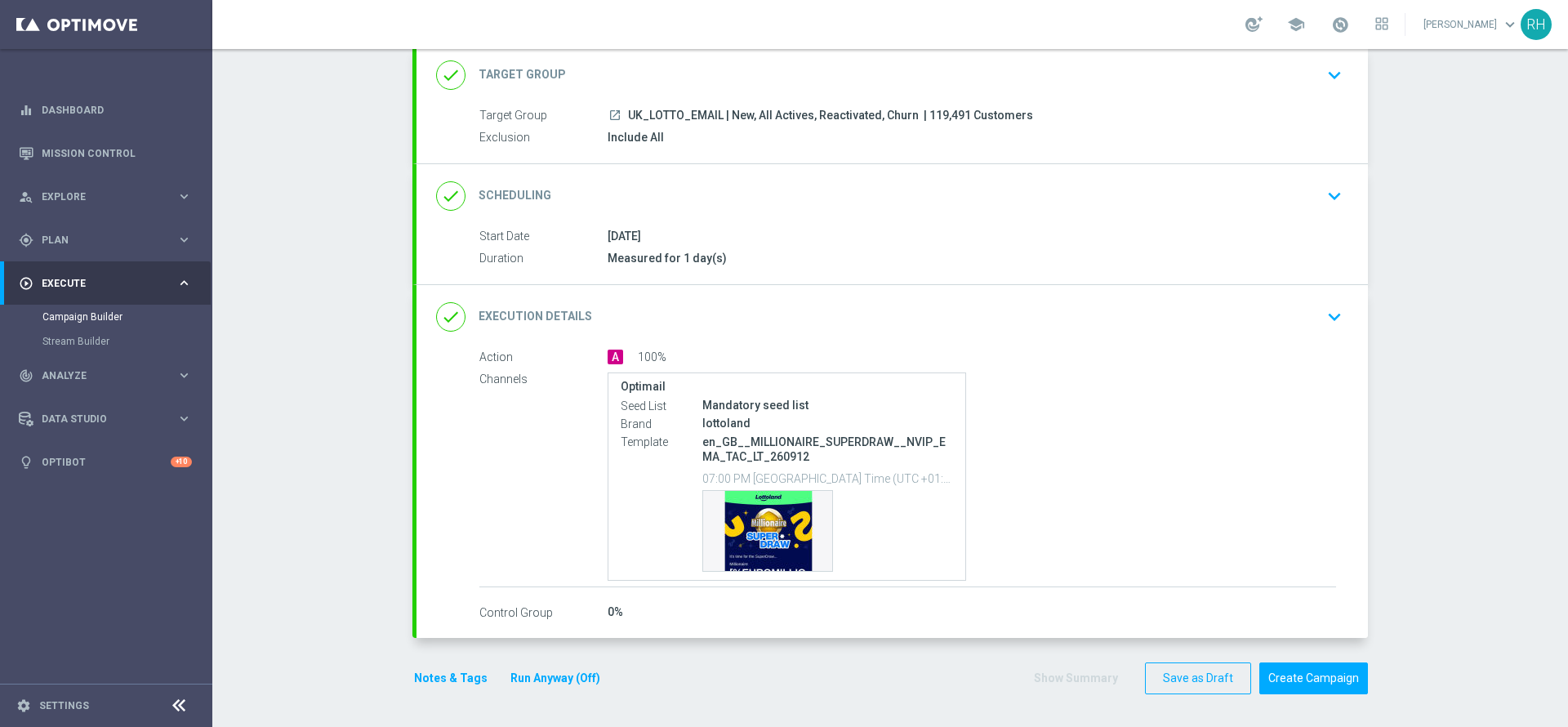
scroll to position [103, 0]
click at [947, 115] on span "| 119,491 Customers" at bounding box center [978, 116] width 110 height 15
copy span "119,491"
click at [1195, 677] on button "Save as Draft" at bounding box center [1197, 678] width 106 height 32
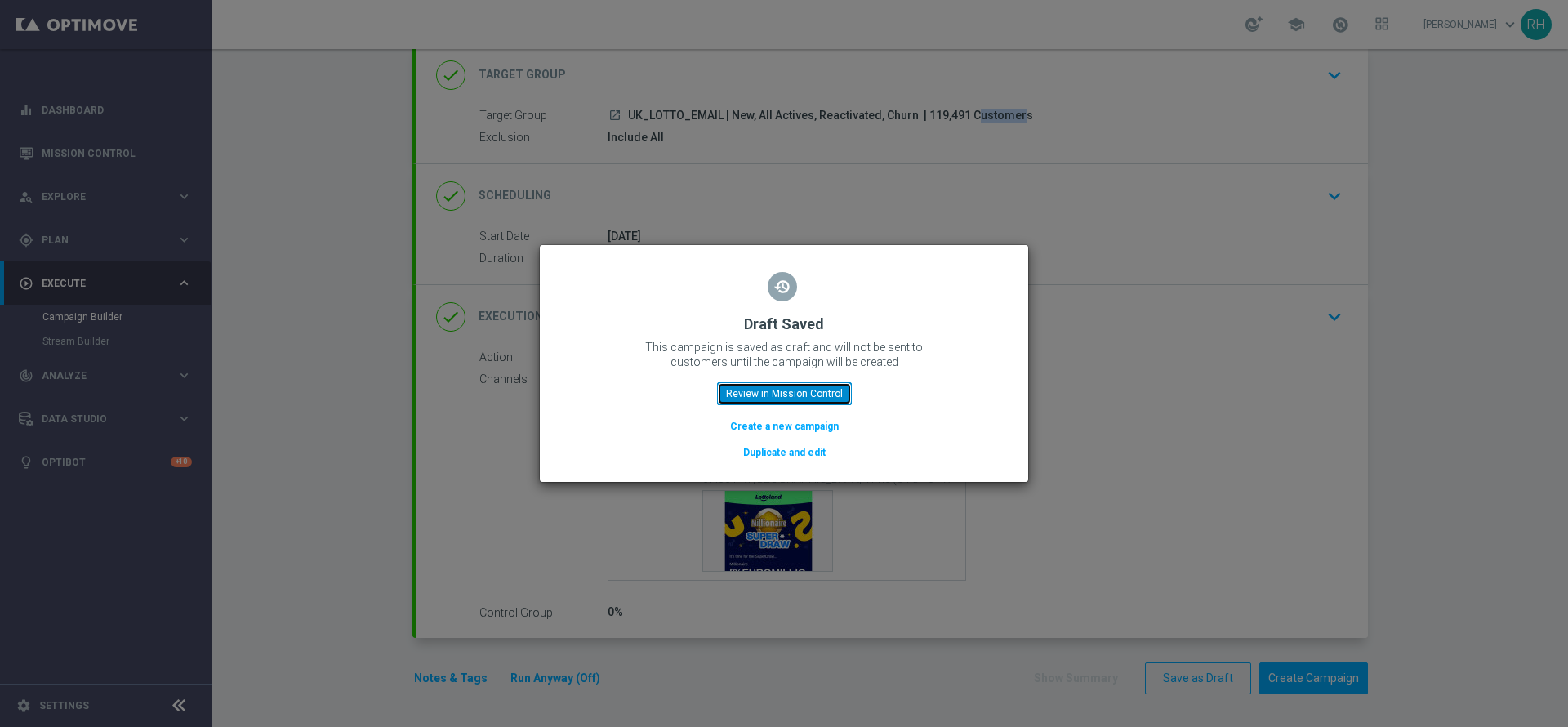
click at [784, 392] on button "Review in Mission Control" at bounding box center [784, 393] width 135 height 23
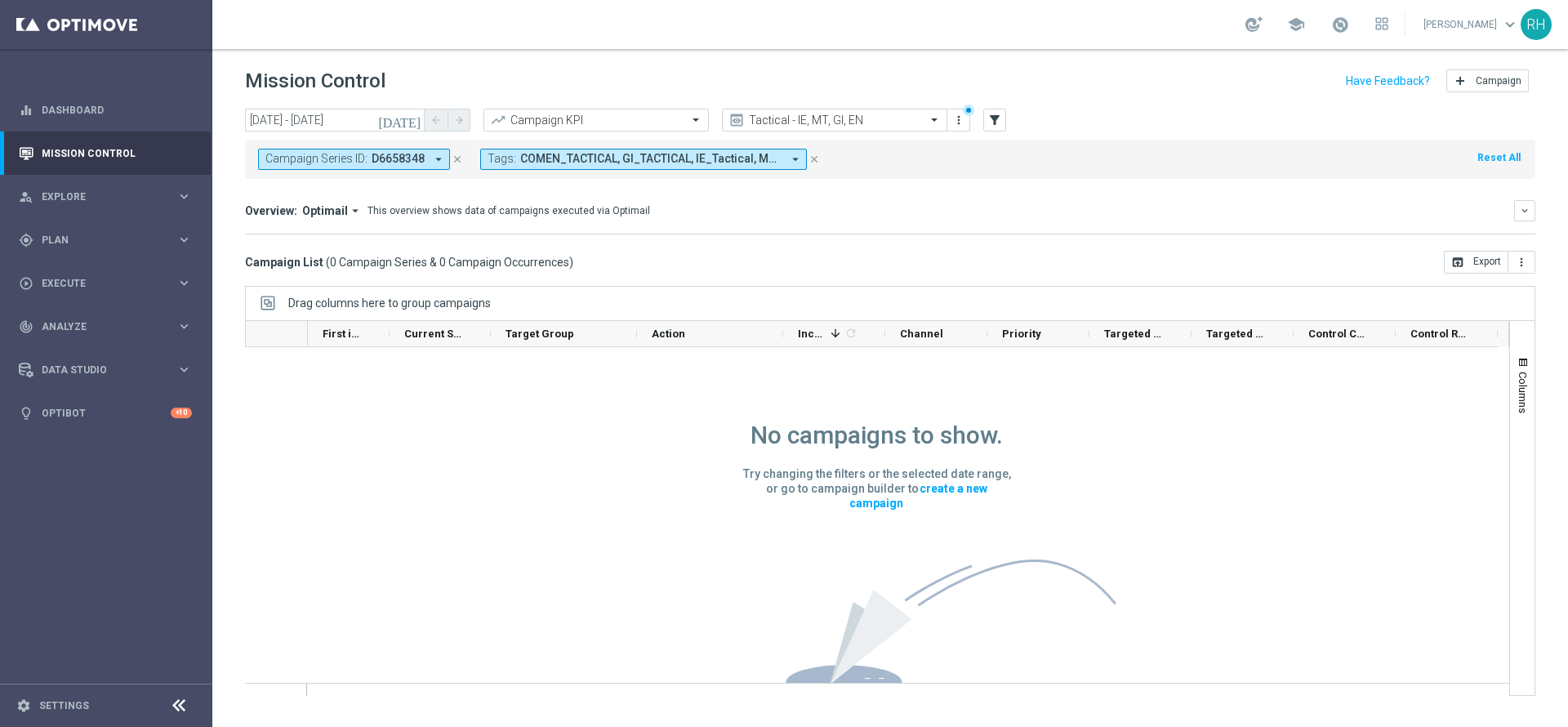
click at [878, 254] on div "Campaign List ( 0 Campaign Series & 0 Campaign Occurrences ) open_in_browser Ex…" at bounding box center [890, 262] width 1291 height 23
click at [847, 131] on div "Tactical - IE, MT, GI, EN preview more_vert" at bounding box center [846, 121] width 248 height 24
click at [452, 156] on icon "close" at bounding box center [457, 159] width 12 height 12
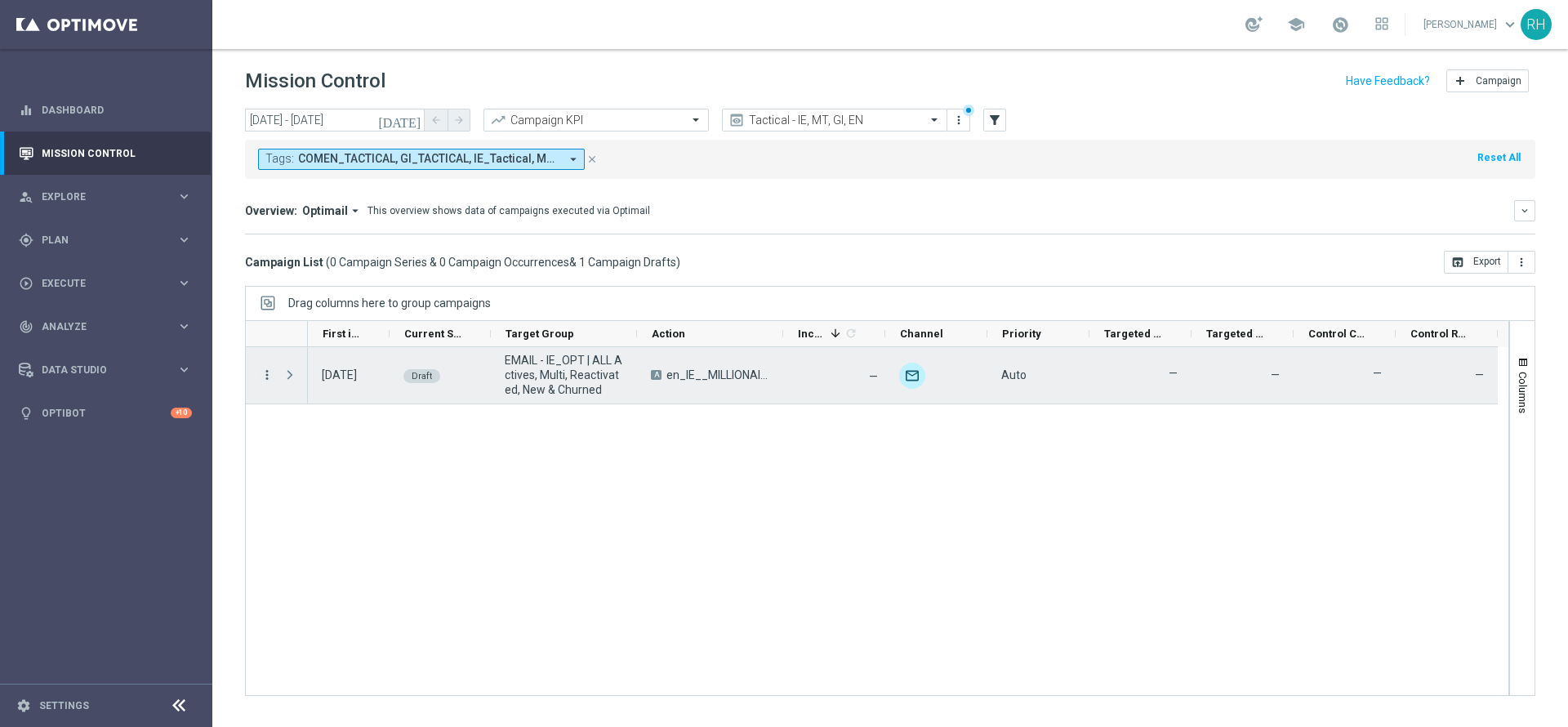
click at [267, 375] on icon "more_vert" at bounding box center [267, 374] width 15 height 15
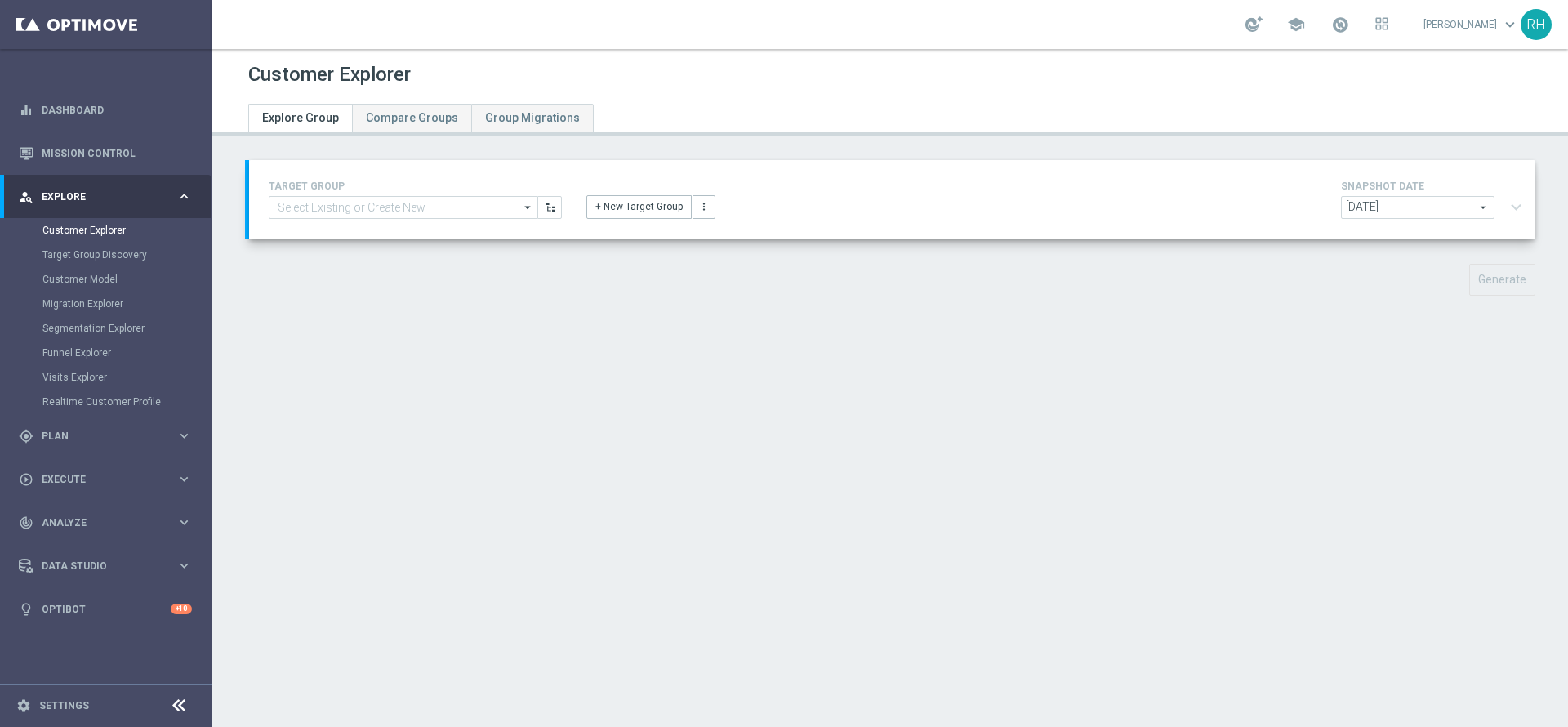
type input "UK_SCRATCHCARDS_APP"
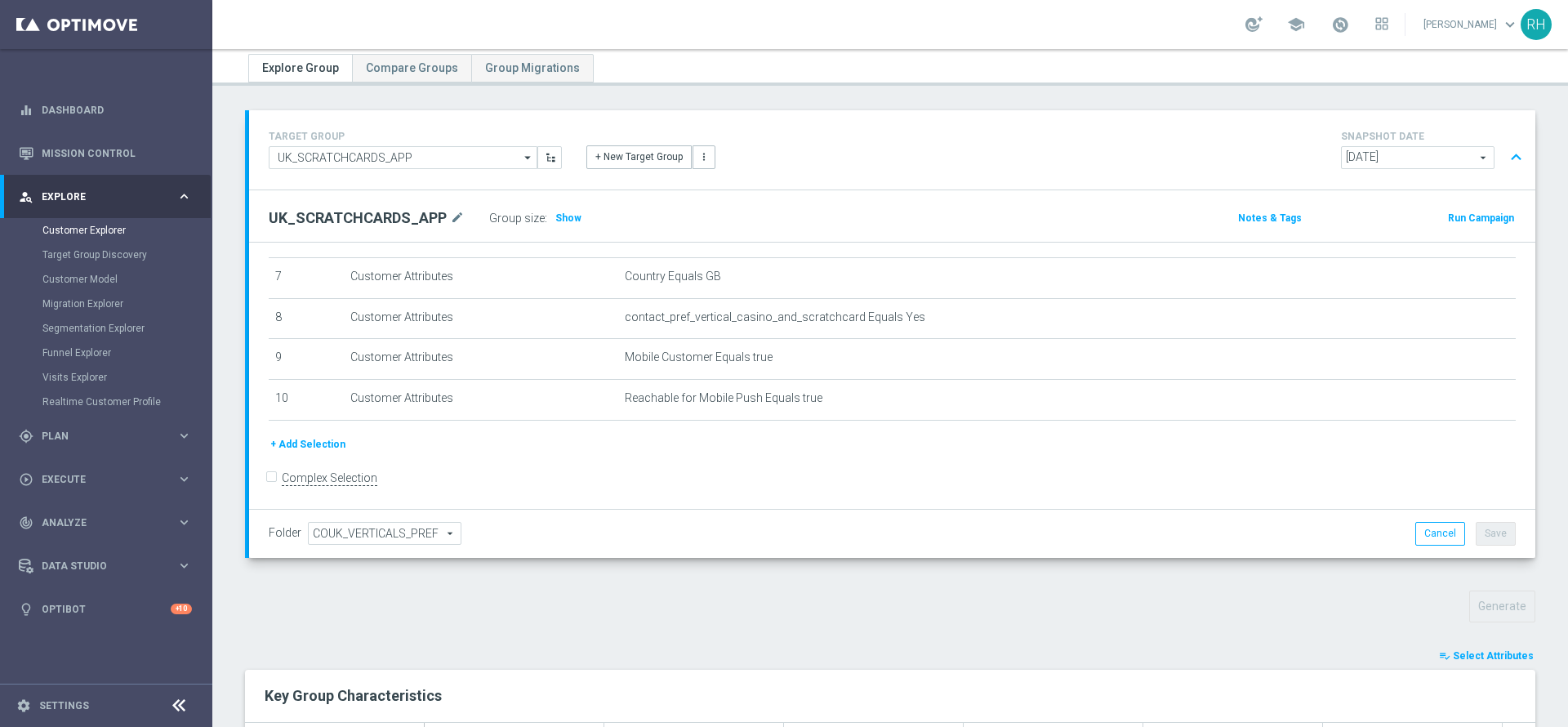
scroll to position [245, 0]
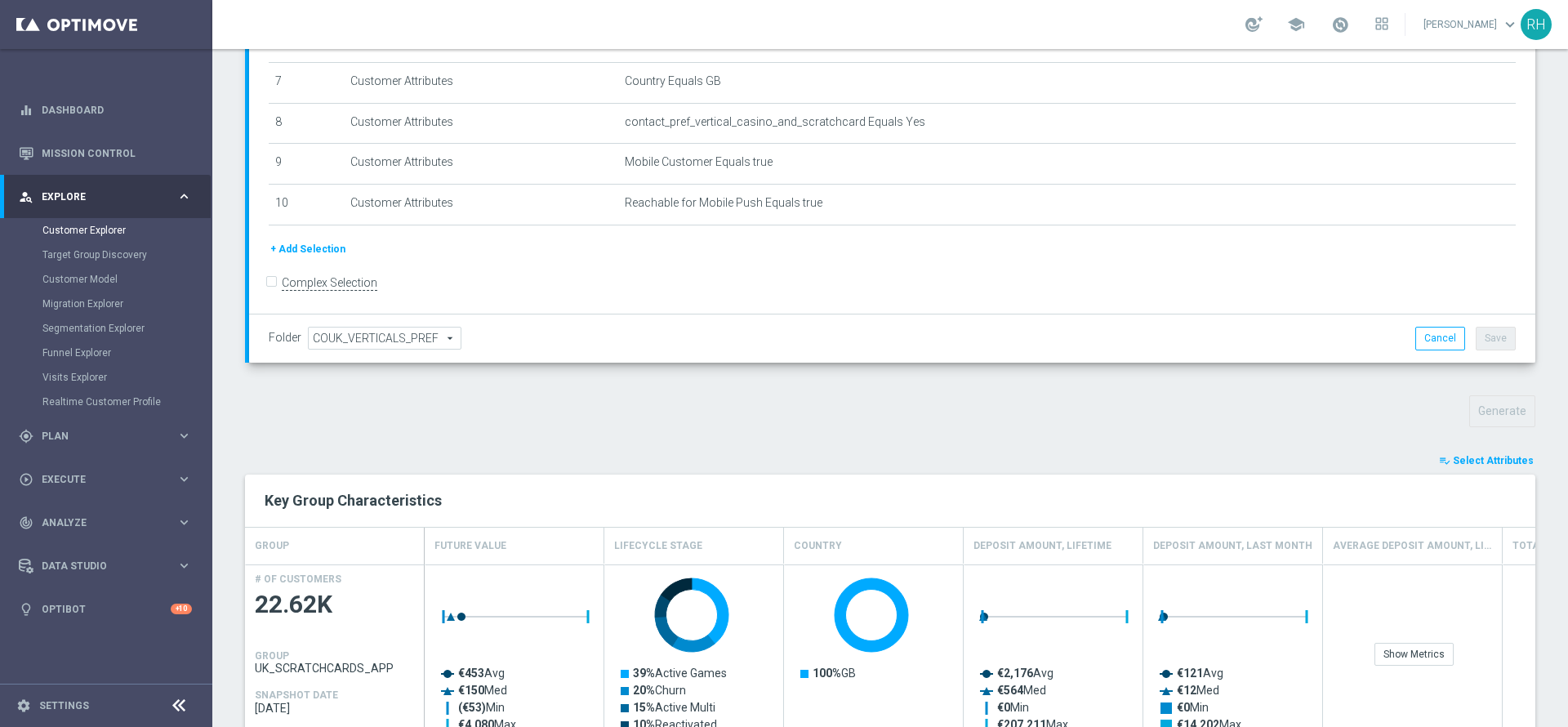
click at [308, 248] on button "+ Add Selection" at bounding box center [307, 249] width 78 height 18
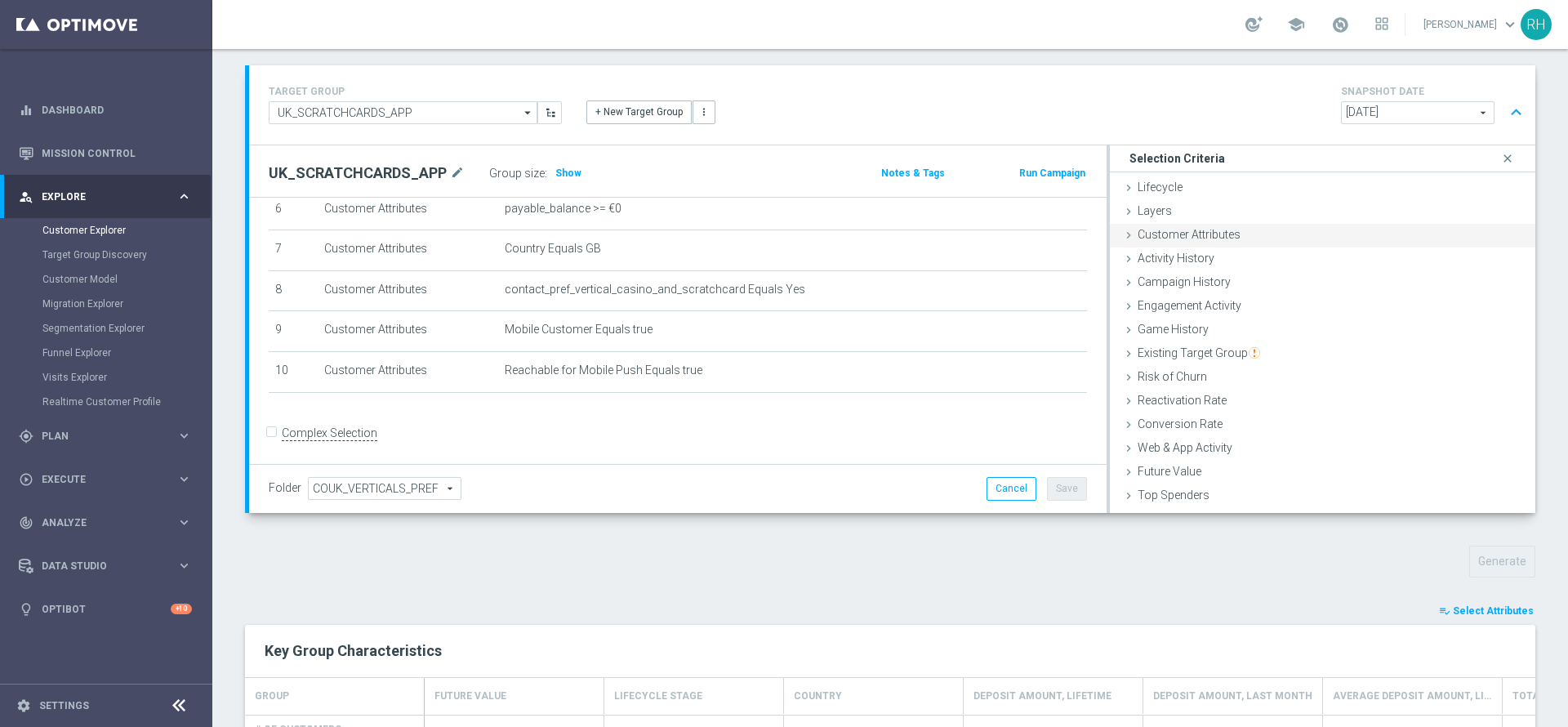
scroll to position [94, 0]
click at [1187, 194] on div "Lifecycle done" at bounding box center [1321, 189] width 425 height 24
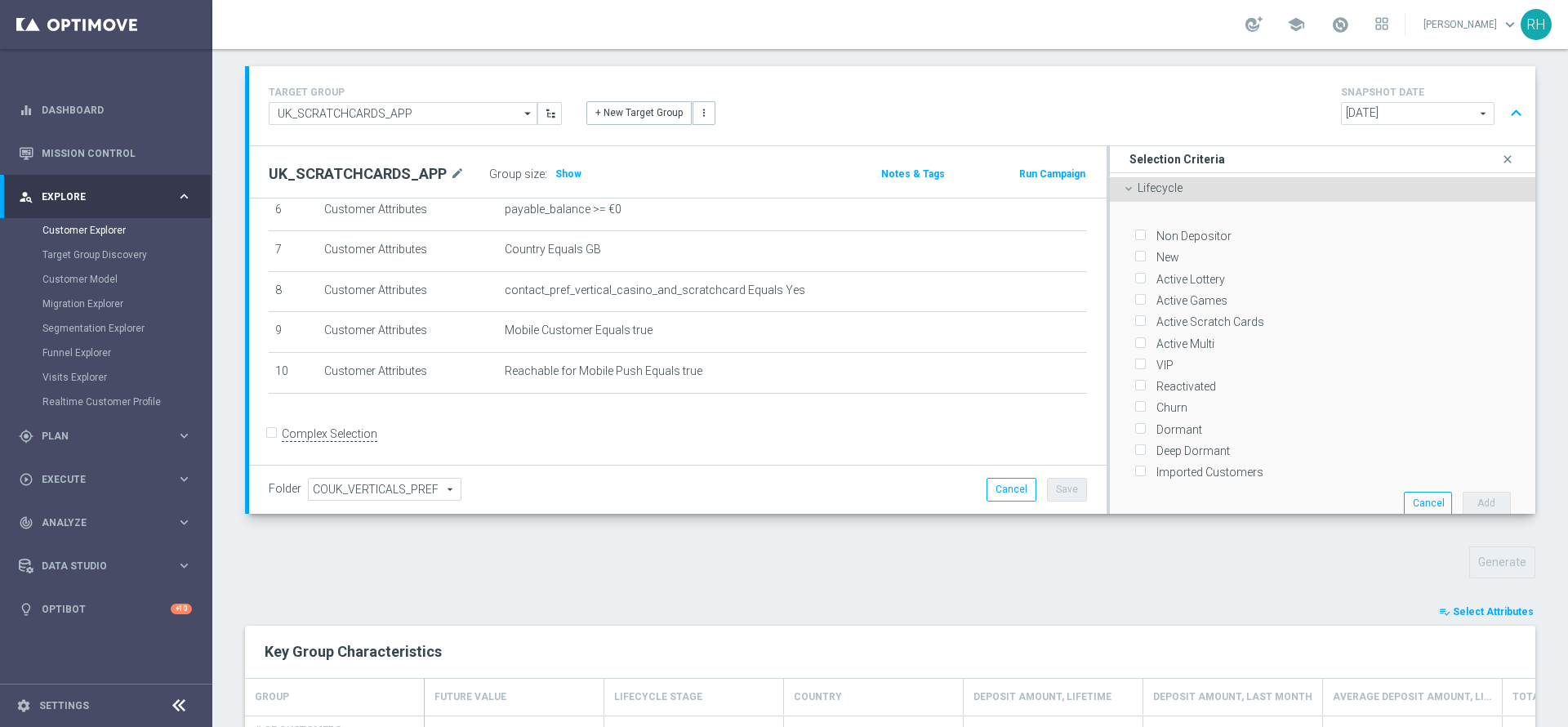
click at [1184, 234] on label "Non Depositor" at bounding box center [1191, 236] width 81 height 15
click at [1145, 234] on input "Non Depositor" at bounding box center [1139, 237] width 11 height 11
checkbox input "true"
click at [1463, 499] on button "Add" at bounding box center [1486, 502] width 48 height 23
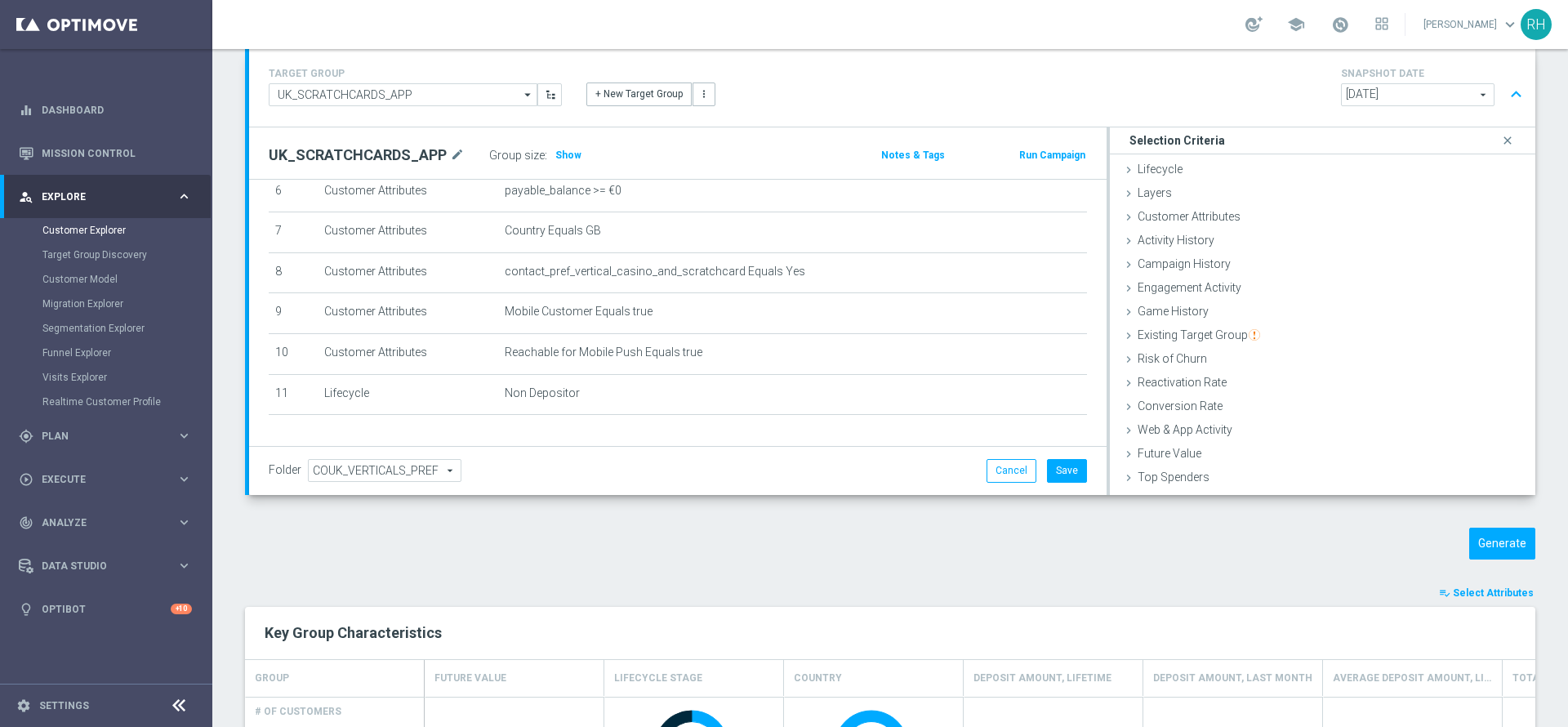
scroll to position [136, 0]
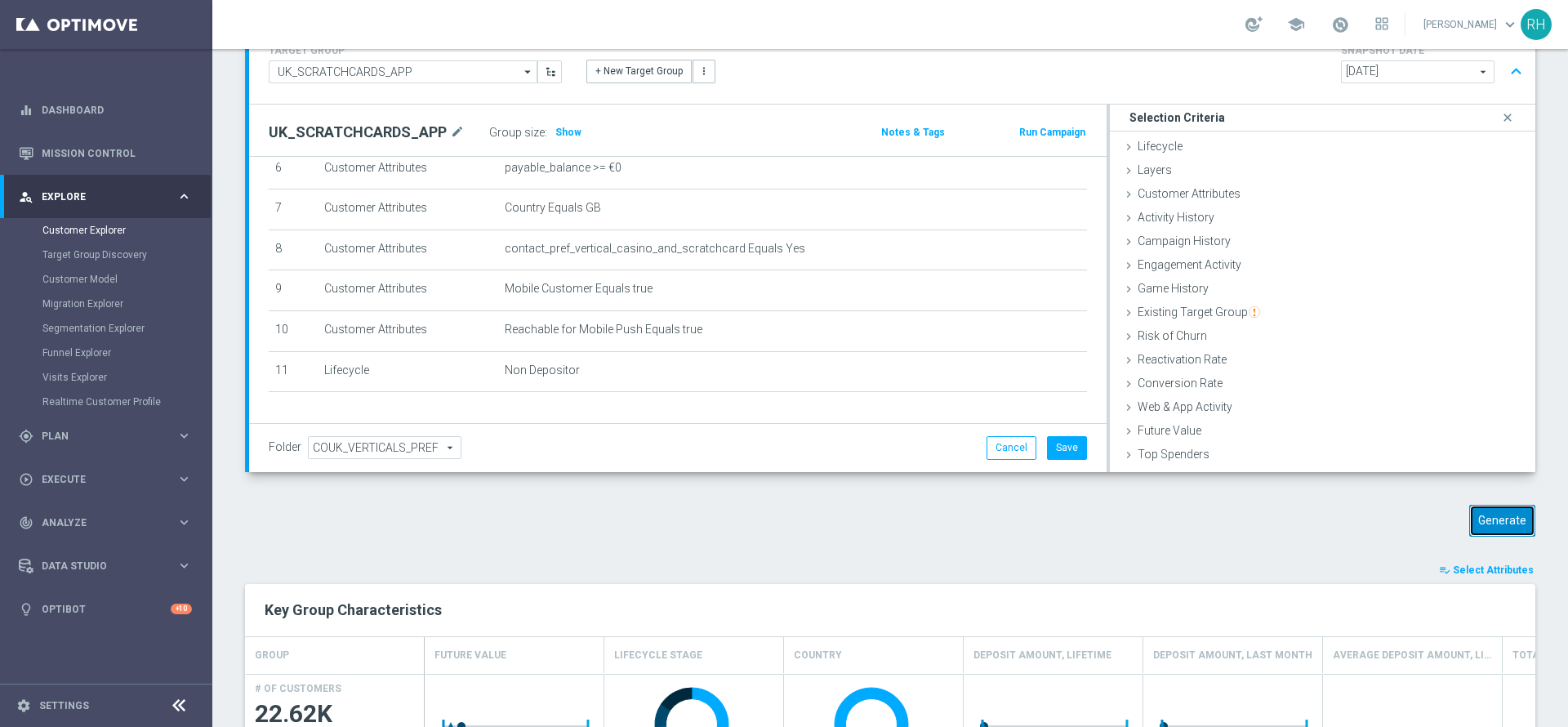
click at [1479, 517] on button "Generate" at bounding box center [1502, 520] width 66 height 32
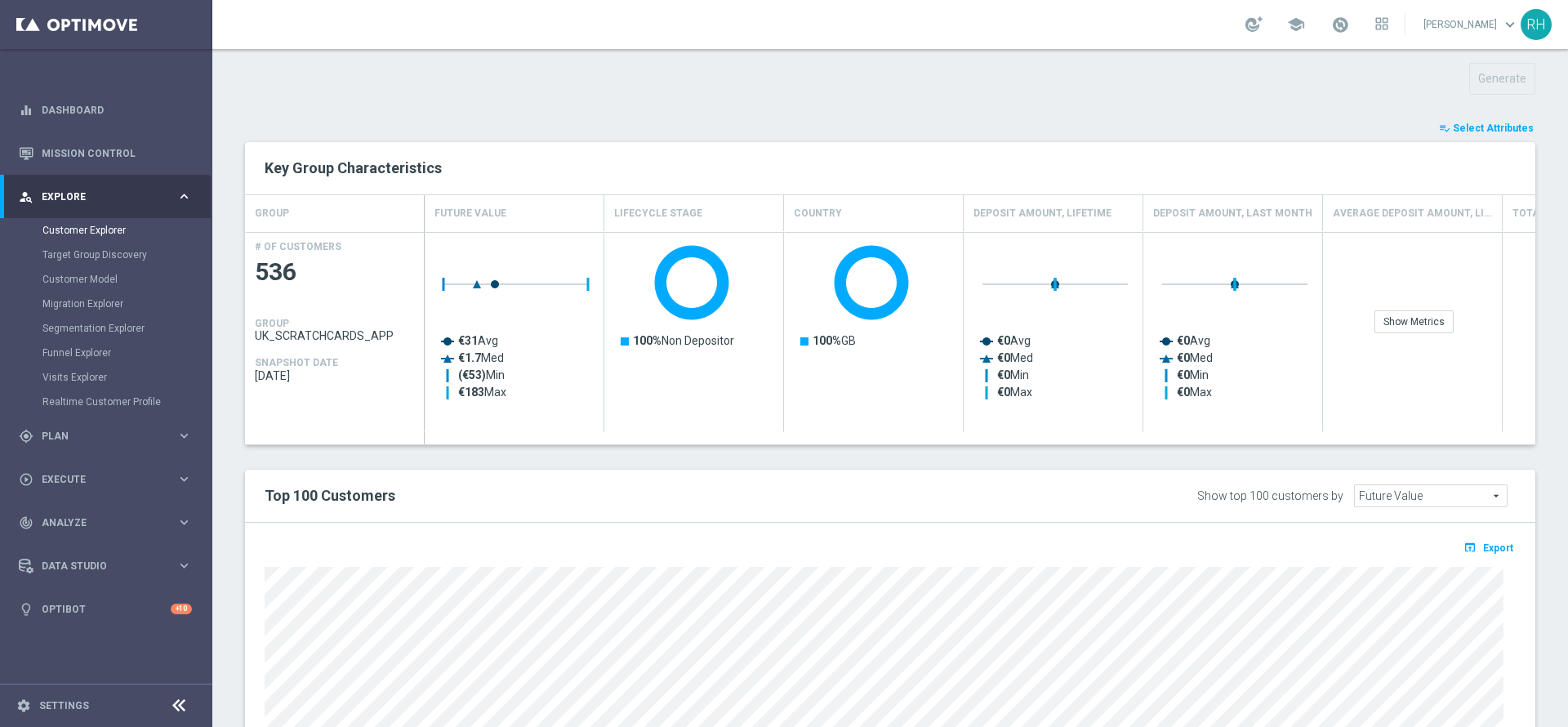
scroll to position [789, 0]
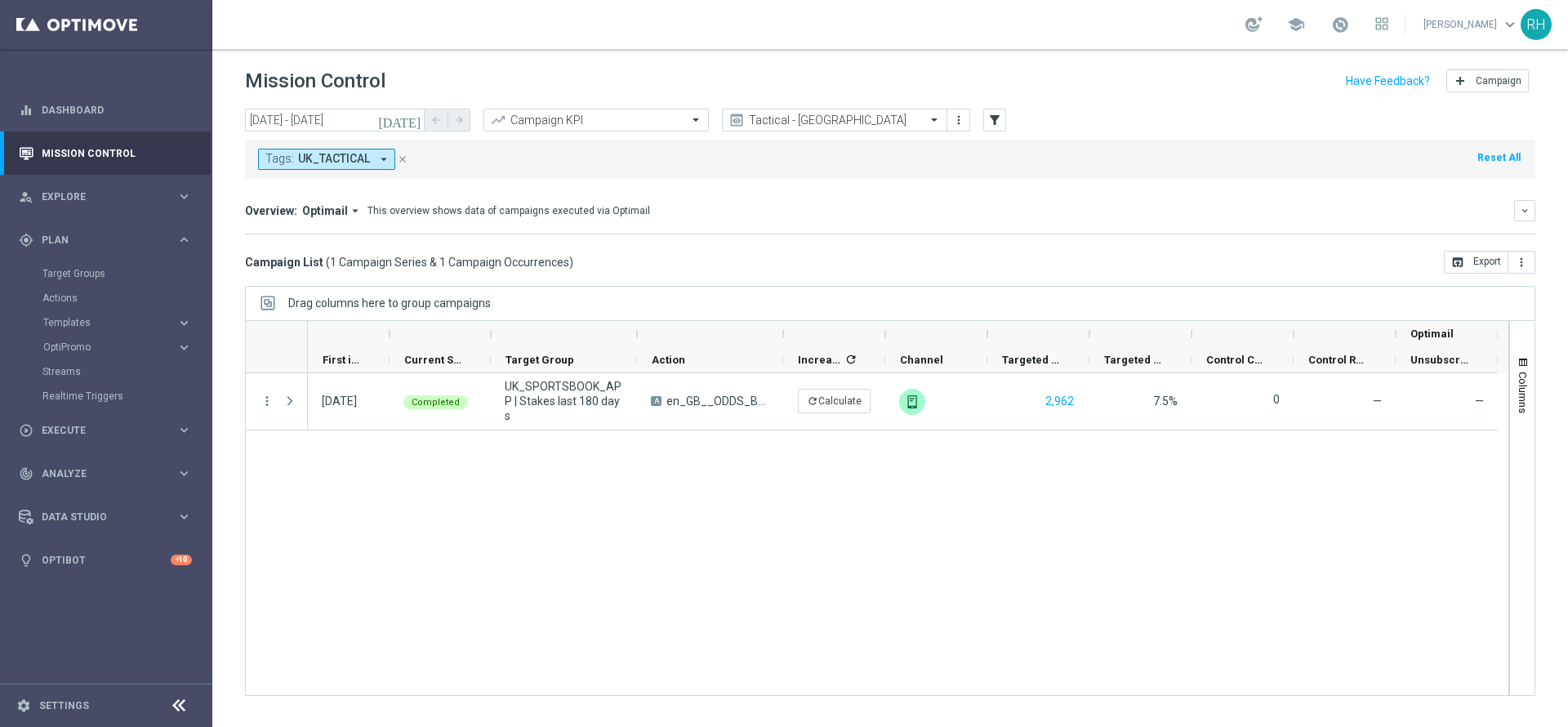
click at [930, 301] on div "Drag columns here to group campaigns" at bounding box center [890, 303] width 1291 height 34
click at [1069, 474] on div "[DATE] Completed UK_SPORTSBOOK_APP | Stakes last 180 days A en_GB__ODDS_BOOST_2…" at bounding box center [908, 534] width 1200 height 322
click at [1079, 500] on div "[DATE] Completed UK_SPORTSBOOK_APP | Stakes last 180 days A en_GB__ODDS_BOOST_2…" at bounding box center [908, 534] width 1200 height 322
click at [1078, 499] on div "[DATE] Completed UK_SPORTSBOOK_APP | Stakes last 180 days A en_GB__ODDS_BOOST_2…" at bounding box center [908, 534] width 1200 height 322
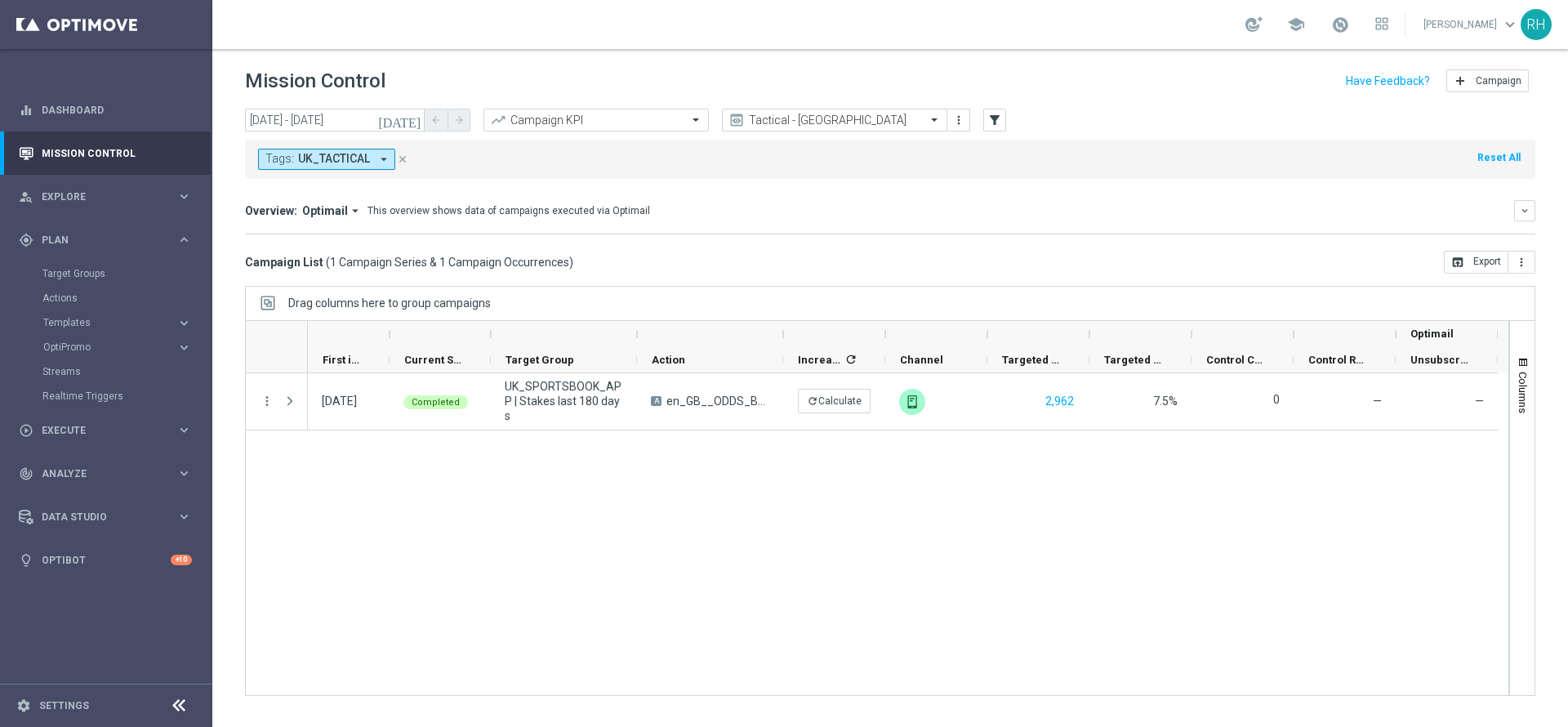
click at [1078, 499] on div "[DATE] Completed UK_SPORTSBOOK_APP | Stakes last 180 days A en_GB__ODDS_BOOST_2…" at bounding box center [908, 534] width 1200 height 322
click at [1080, 499] on div "[DATE] Completed UK_SPORTSBOOK_APP | Stakes last 180 days A en_GB__ODDS_BOOST_2…" at bounding box center [908, 534] width 1200 height 322
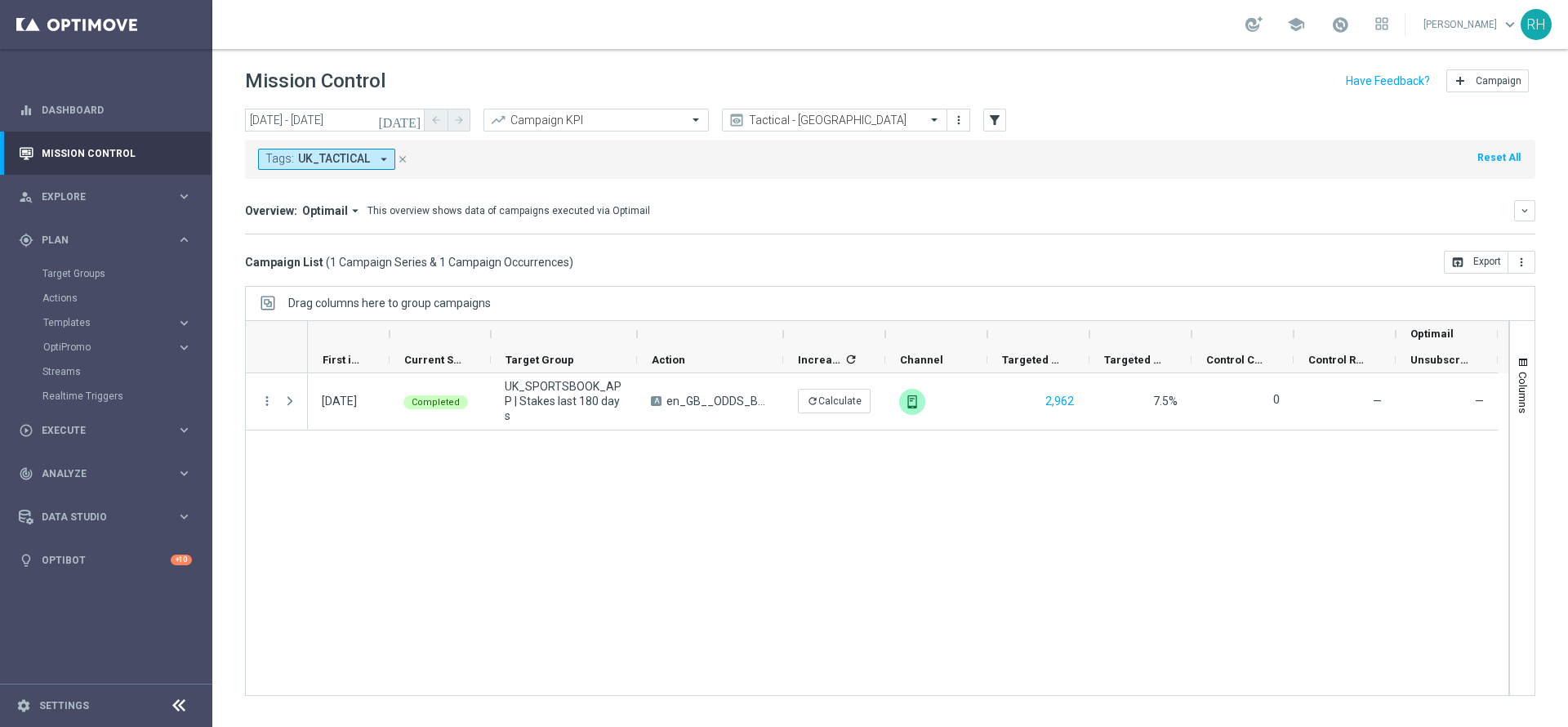
click at [1080, 499] on div "[DATE] Completed UK_SPORTSBOOK_APP | Stakes last 180 days A en_GB__ODDS_BOOST_2…" at bounding box center [908, 534] width 1200 height 322
click at [87, 274] on link "Target Groups" at bounding box center [106, 274] width 128 height 13
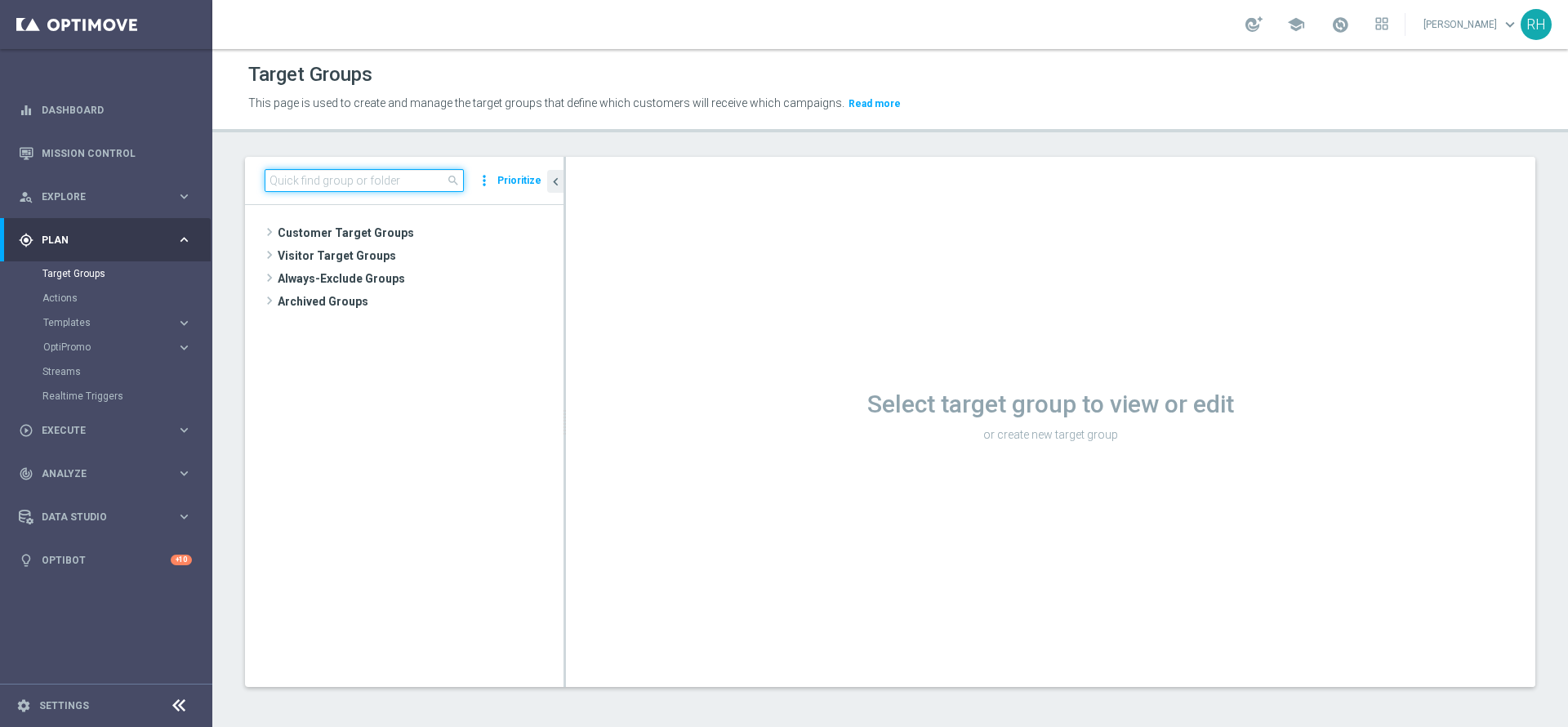
click at [322, 177] on input at bounding box center [364, 180] width 199 height 23
paste input "UK_LOTTO_EMAIL | All Actives, Reactivated"
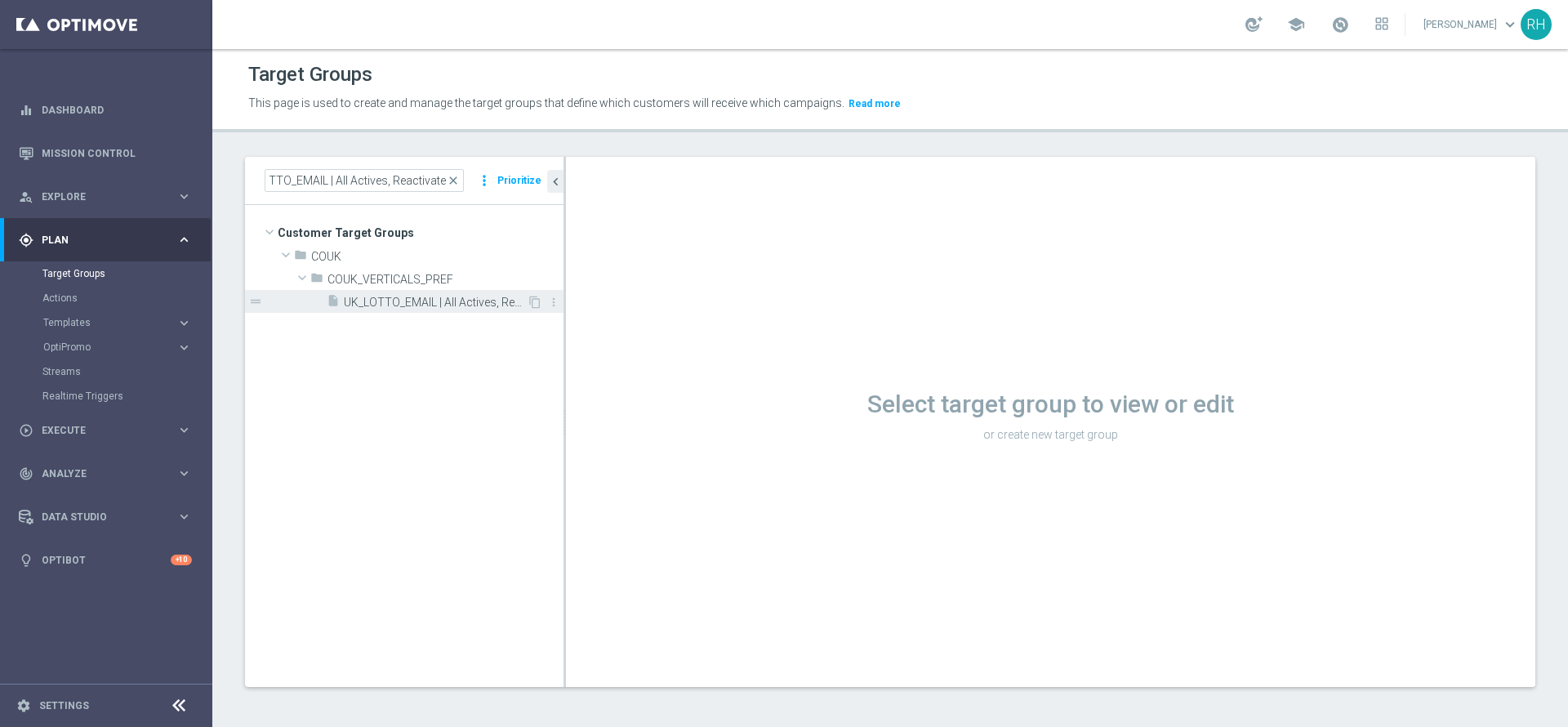
click at [385, 306] on span "UK_LOTTO_EMAIL | All Actives, Reactivated" at bounding box center [435, 302] width 183 height 14
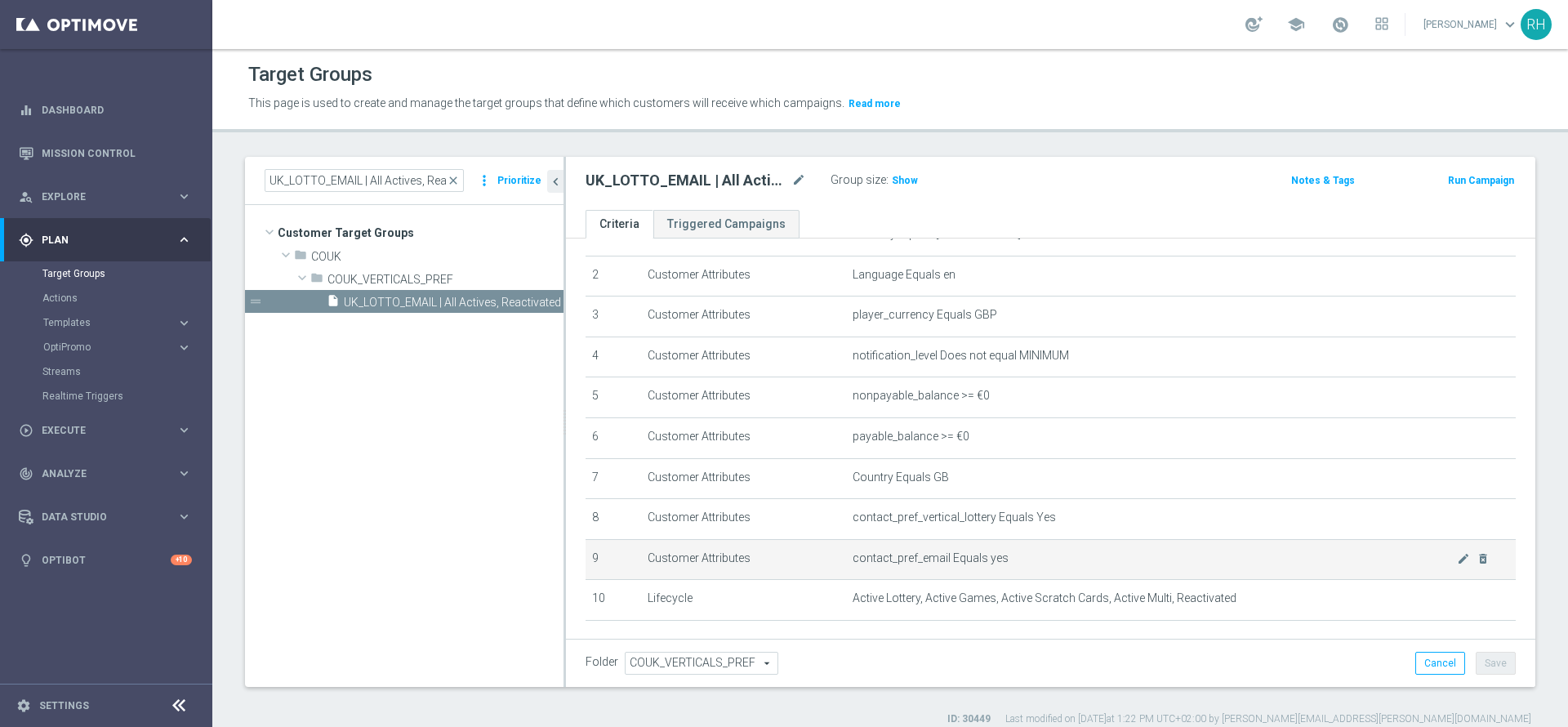
scroll to position [154, 0]
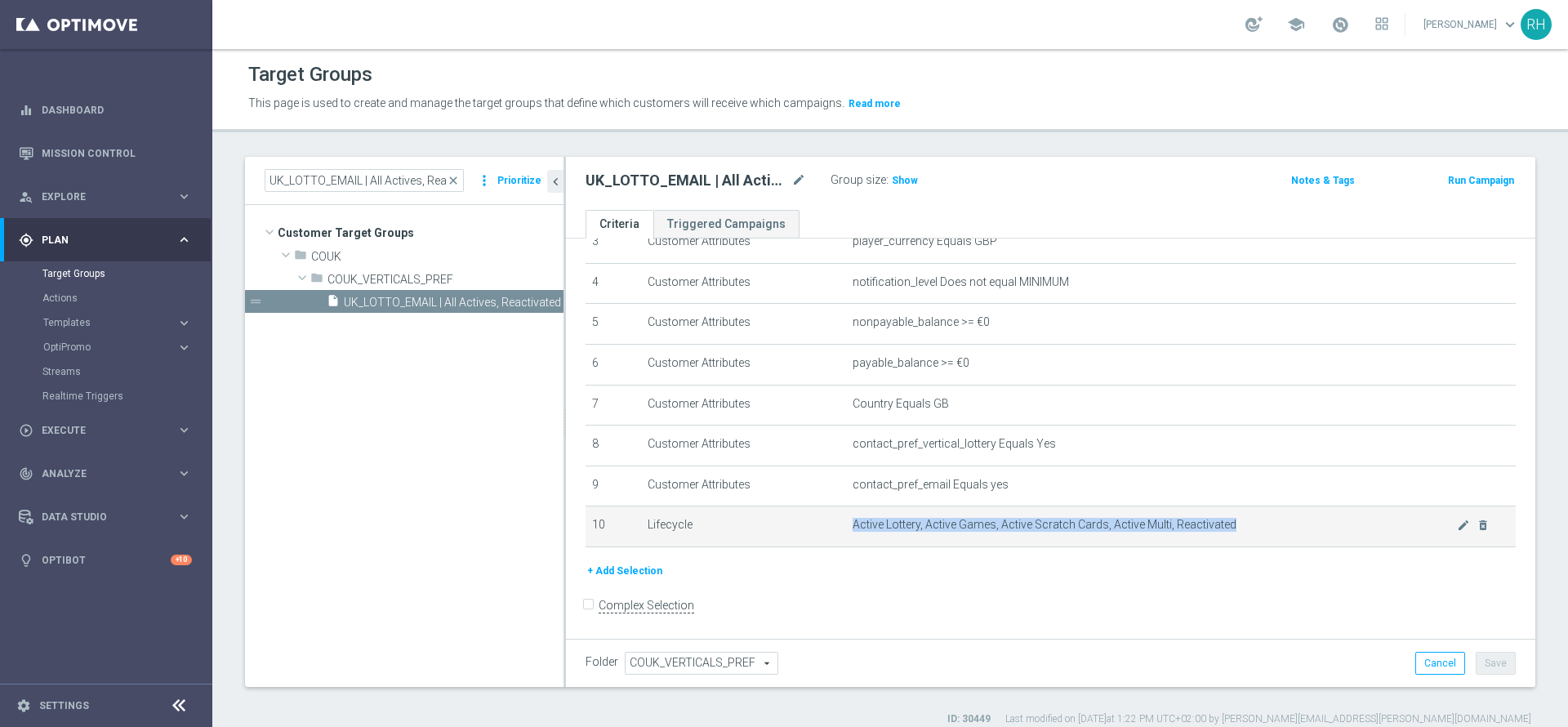
drag, startPoint x: 1239, startPoint y: 524, endPoint x: 841, endPoint y: 519, distance: 398.0
click at [846, 519] on td "Active Lottery, Active Games, Active Scratch Cards, Active Multi, Reactivated m…" at bounding box center [1180, 527] width 670 height 41
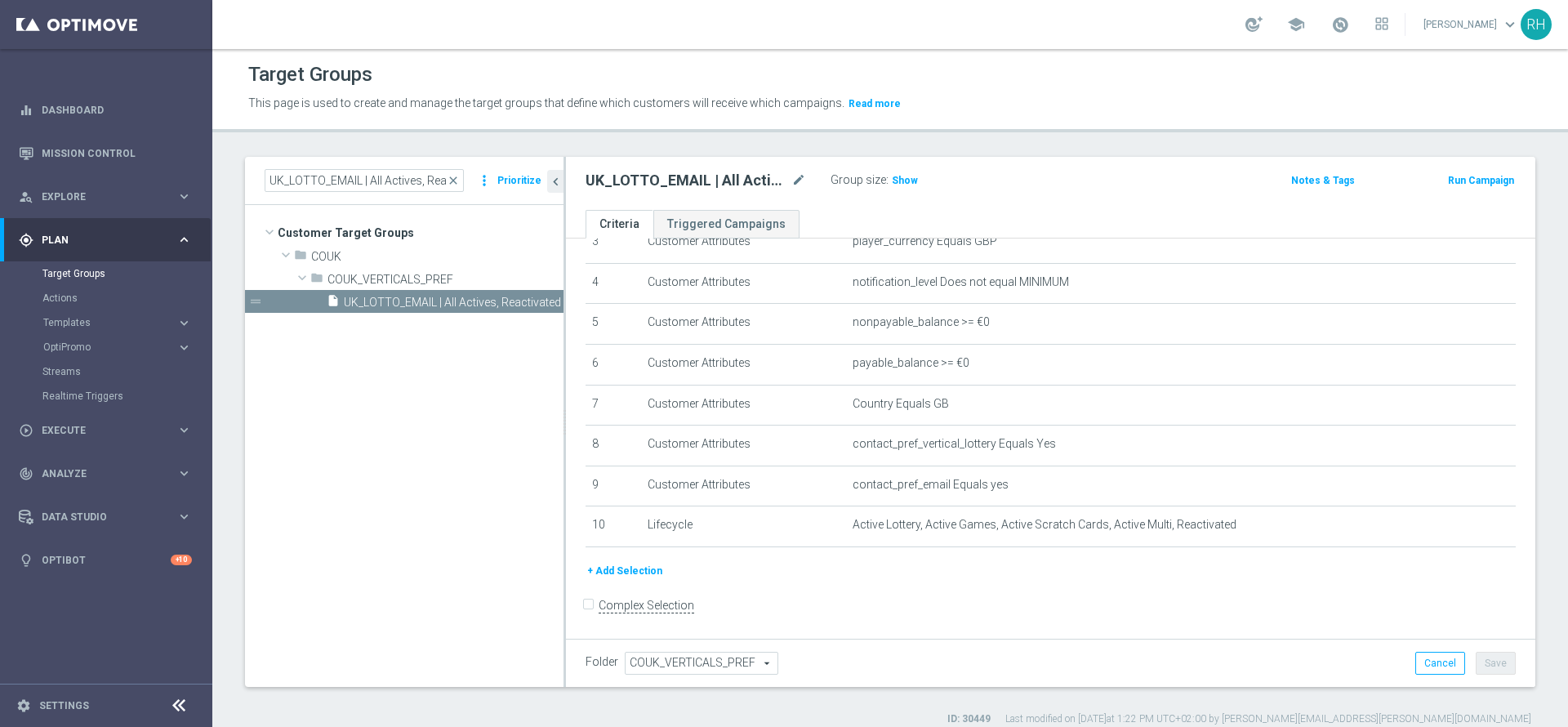
drag, startPoint x: 842, startPoint y: 521, endPoint x: 866, endPoint y: 573, distance: 57.3
click at [847, 525] on td "Active Lottery, Active Games, Active Scratch Cards, Active Multi, Reactivated m…" at bounding box center [1180, 527] width 670 height 41
click at [867, 582] on div "+ Add Selection" at bounding box center [1050, 577] width 954 height 30
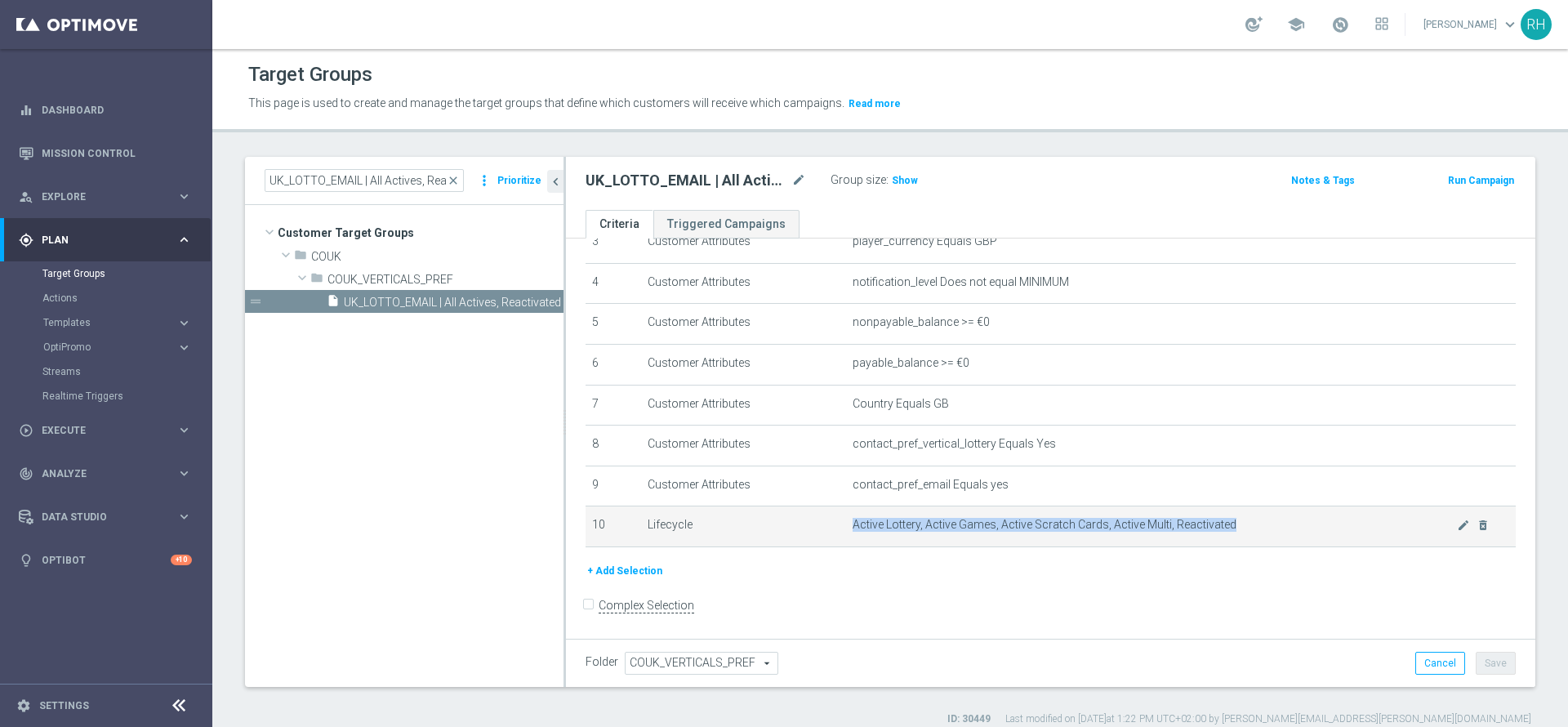
drag, startPoint x: 847, startPoint y: 524, endPoint x: 1264, endPoint y: 523, distance: 417.0
click at [1263, 524] on span "Active Lottery, Active Games, Active Scratch Cards, Active Multi, Reactivated" at bounding box center [1155, 524] width 605 height 14
click at [1264, 523] on span "Active Lottery, Active Games, Active Scratch Cards, Active Multi, Reactivated" at bounding box center [1155, 524] width 605 height 14
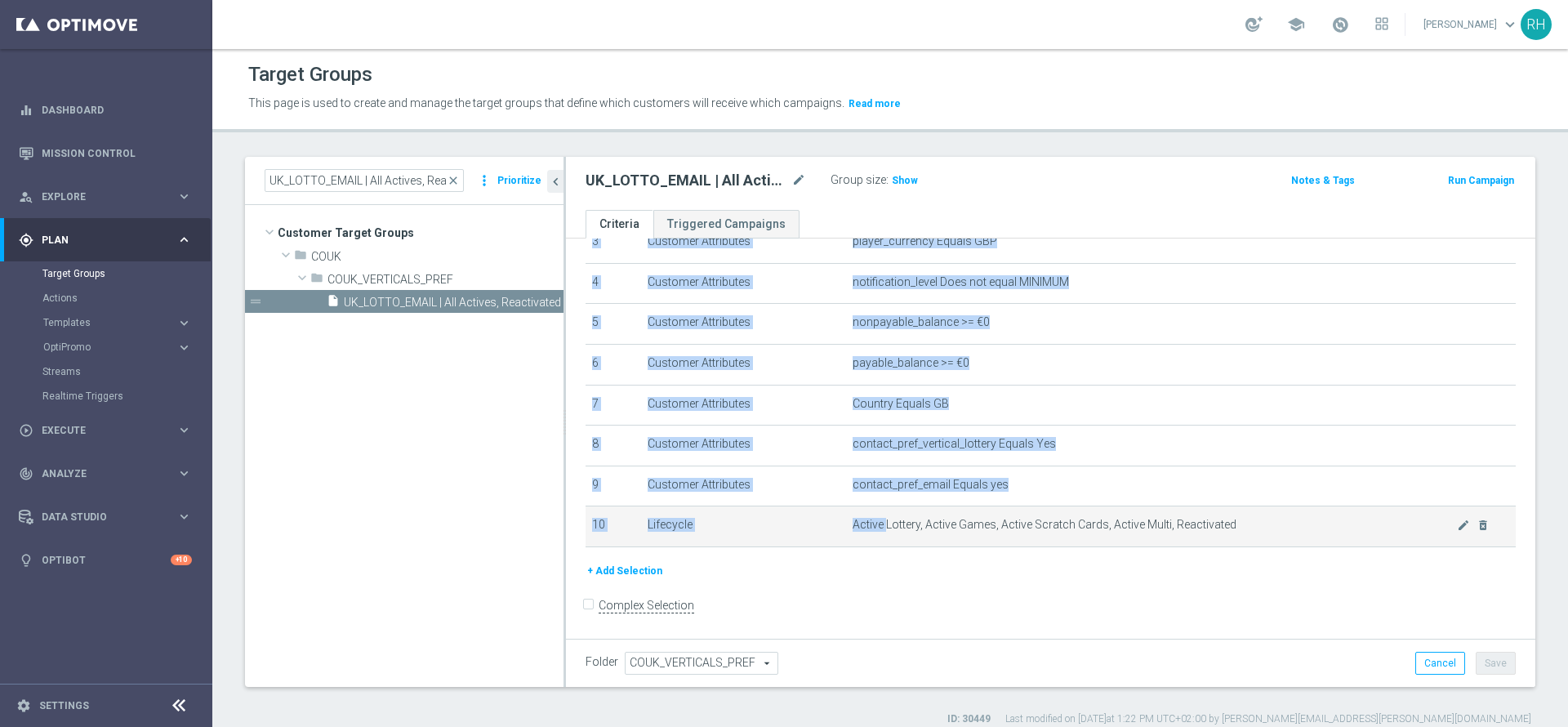
drag, startPoint x: 1263, startPoint y: 523, endPoint x: 901, endPoint y: 523, distance: 362.0
click at [903, 523] on span "Active Lottery, Active Games, Active Scratch Cards, Active Multi, Reactivated" at bounding box center [1155, 524] width 605 height 14
click at [901, 523] on span "Active Lottery, Active Games, Active Scratch Cards, Active Multi, Reactivated" at bounding box center [1155, 524] width 605 height 14
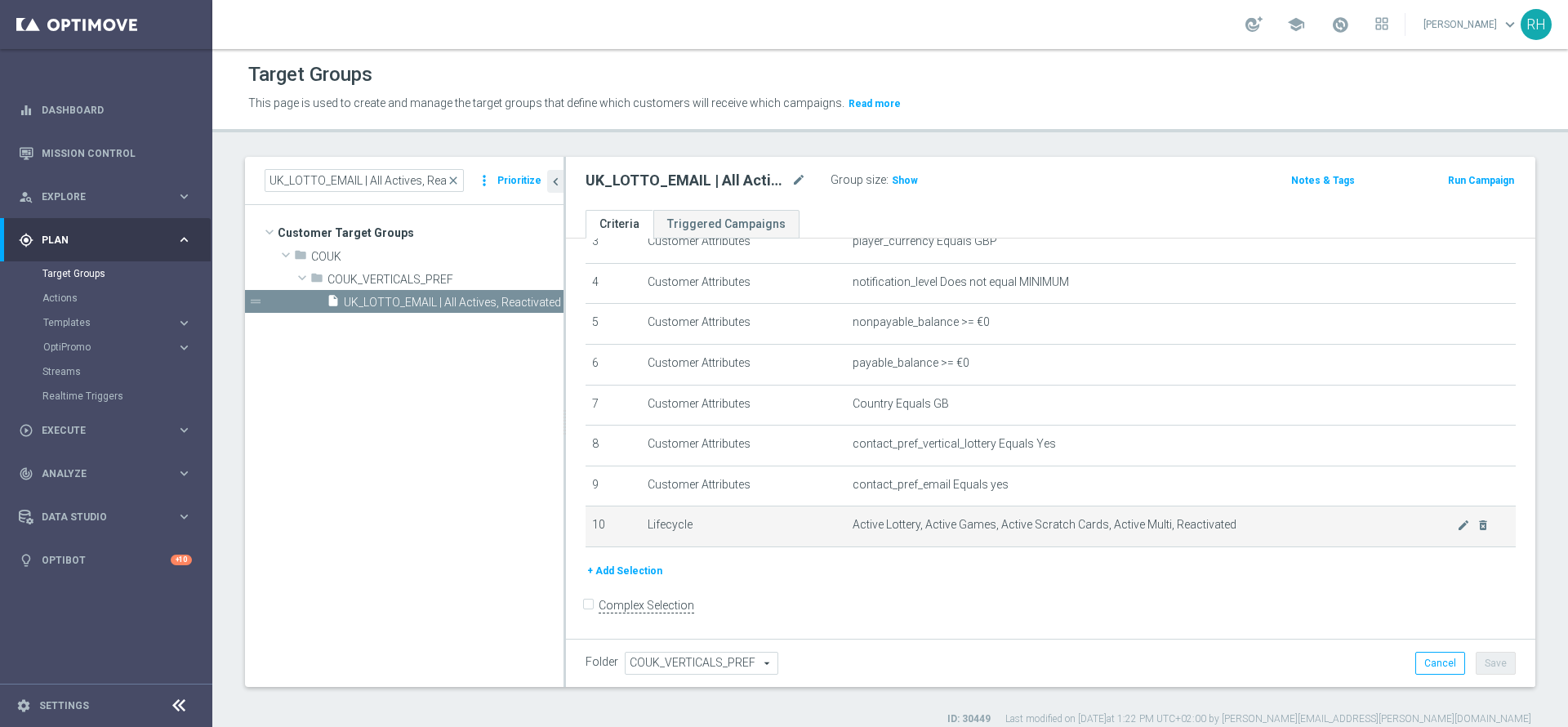
click at [828, 526] on td "Lifecycle" at bounding box center [743, 527] width 205 height 41
click at [908, 634] on form "Complex Selection Invalid Expression" at bounding box center [1050, 622] width 930 height 61
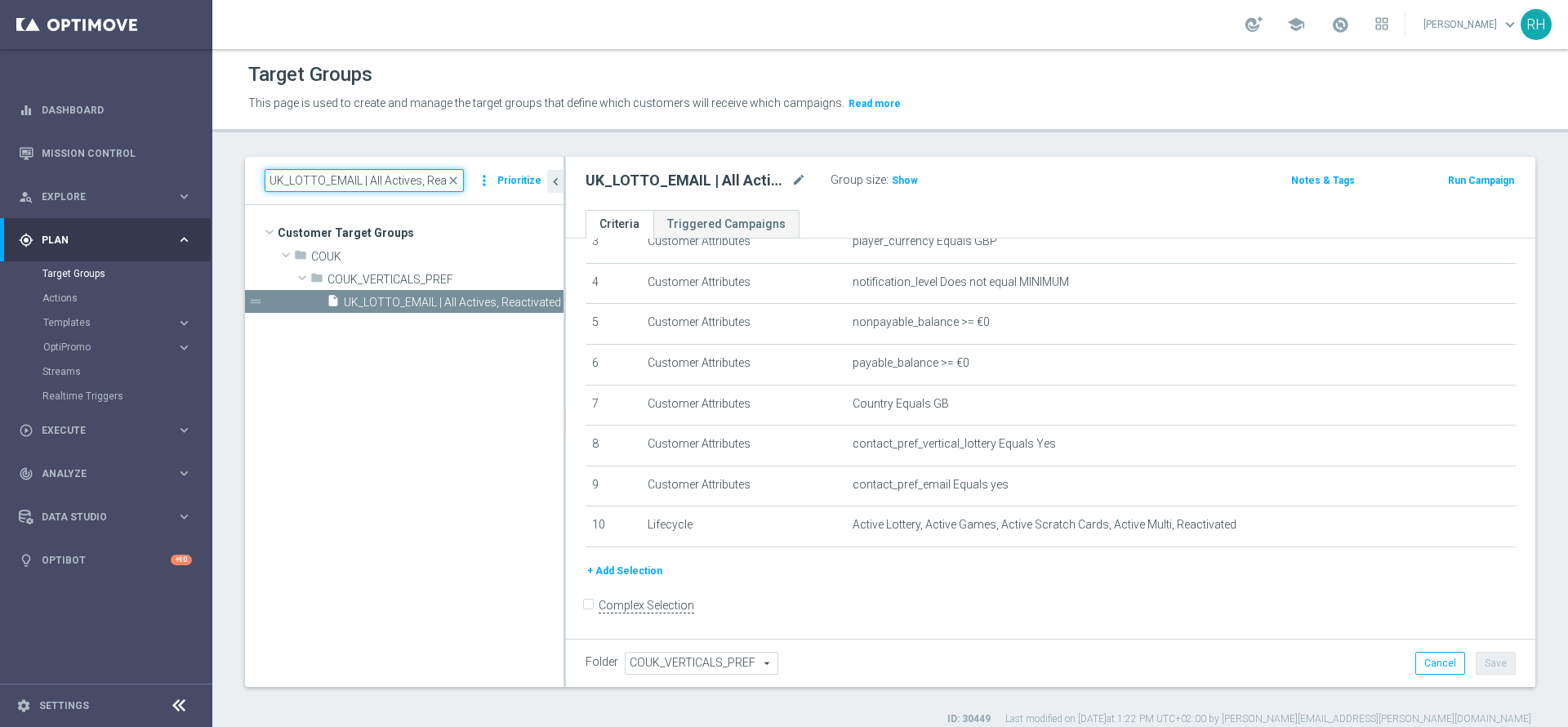
click at [408, 174] on input "UK_LOTTO_EMAIL | All Actives, Reactivated" at bounding box center [364, 180] width 199 height 23
paste input ""UK_LOTTO_EMAIL | New, All Actives, Reactivated, Churn ""
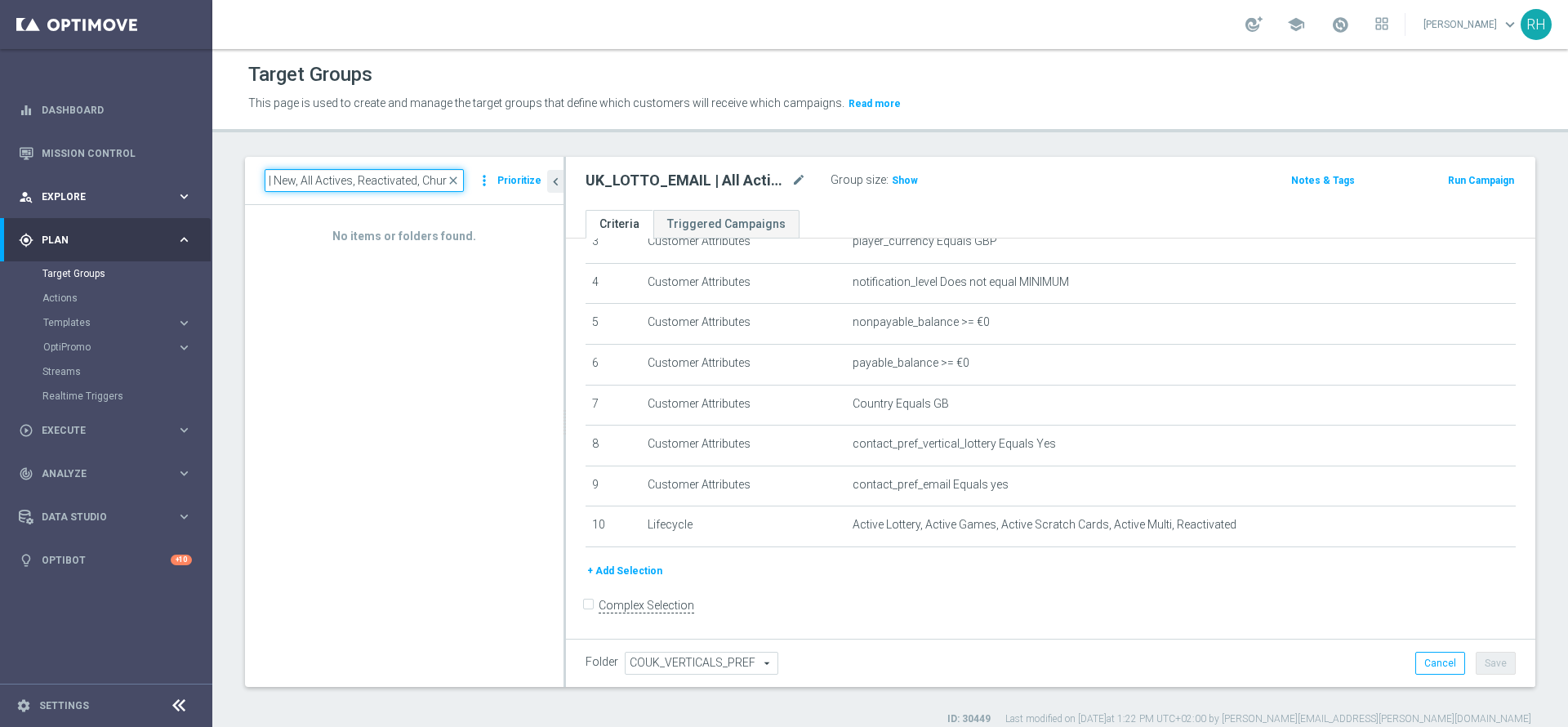
scroll to position [0, 0]
drag, startPoint x: 401, startPoint y: 178, endPoint x: 210, endPoint y: 182, distance: 191.0
click at [210, 182] on main "equalizer Dashboard Mission Control" at bounding box center [784, 364] width 1568 height 727
click at [272, 178] on input ""UK_LOTTO_EMAIL | New, All Actives, Reactivated, Churn" at bounding box center [364, 180] width 199 height 23
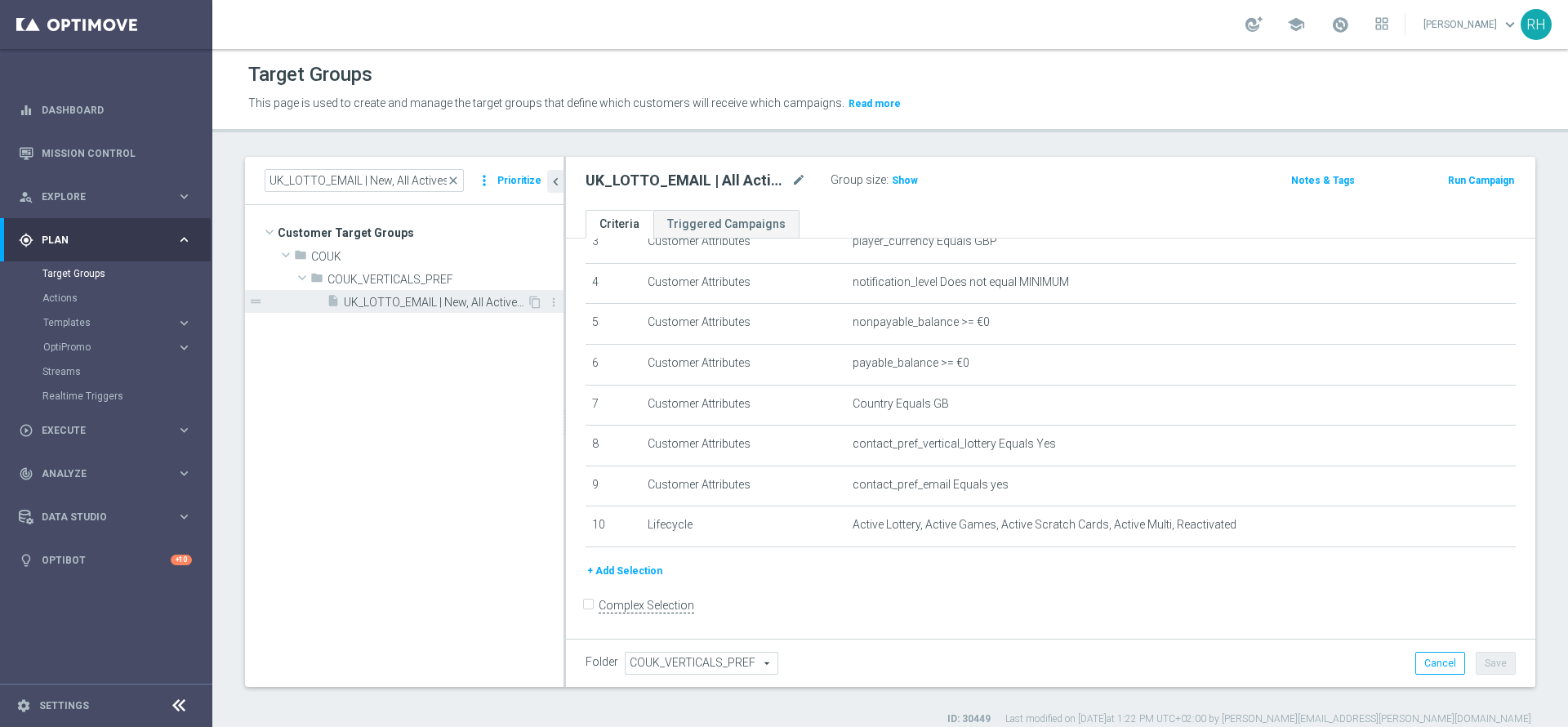
click at [353, 306] on span "UK_LOTTO_EMAIL | New, All Actives, Reactivated, Churn" at bounding box center [435, 302] width 183 height 14
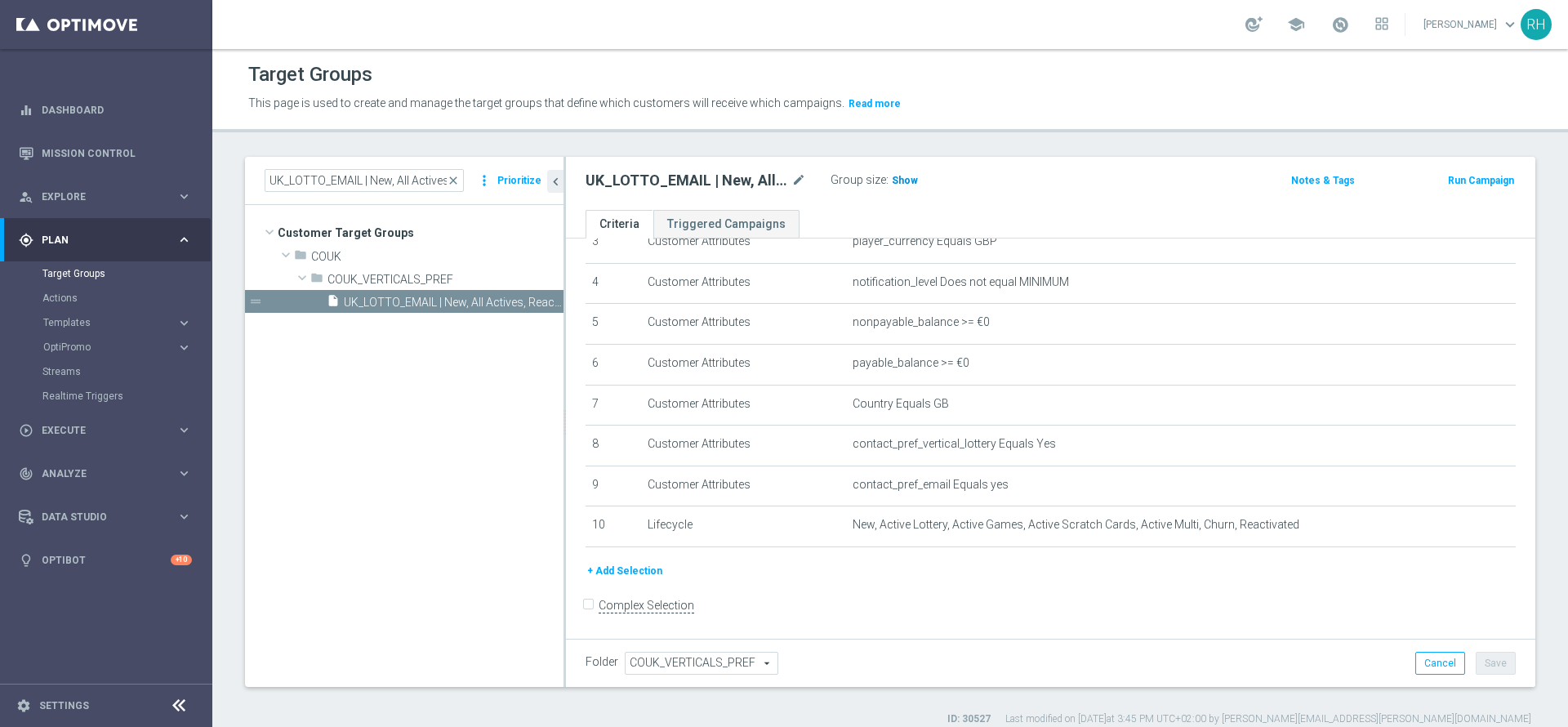
click at [909, 176] on span "Show" at bounding box center [905, 180] width 26 height 12
click at [923, 184] on span "119,491" at bounding box center [913, 182] width 40 height 15
click at [676, 171] on h2 "UK_LOTTO_EMAIL | New, All Actives, Reactivated, Churn" at bounding box center [686, 180] width 202 height 20
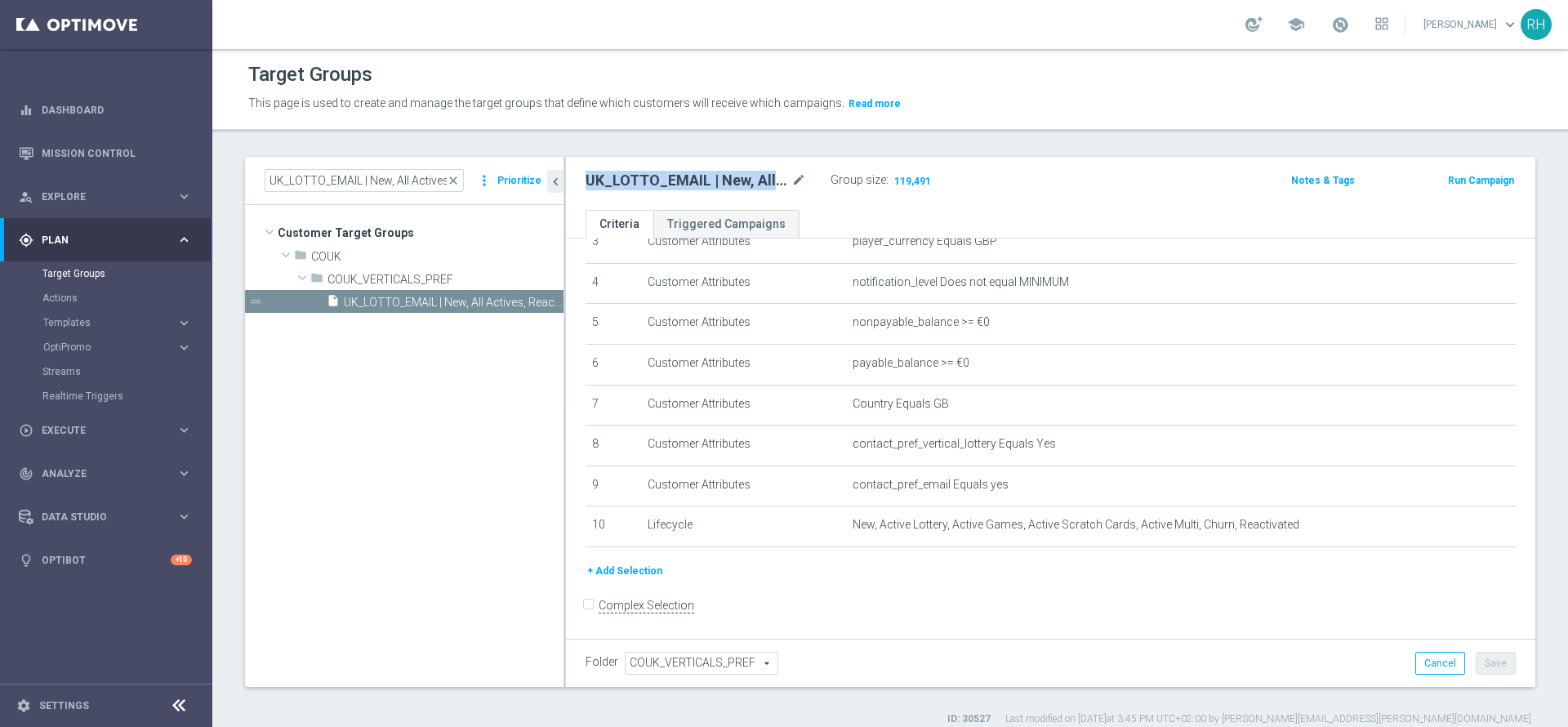
copy div "UK_LOTTO_EMAIL | New, All Actives, Reactivated, Churn"
click at [430, 175] on input "UK_LOTTO_EMAIL | New, All Actives, Reactivated, Churn" at bounding box center [364, 180] width 199 height 23
paste input "CASINO_EMAIL | HVC_PlayerIdentification_"
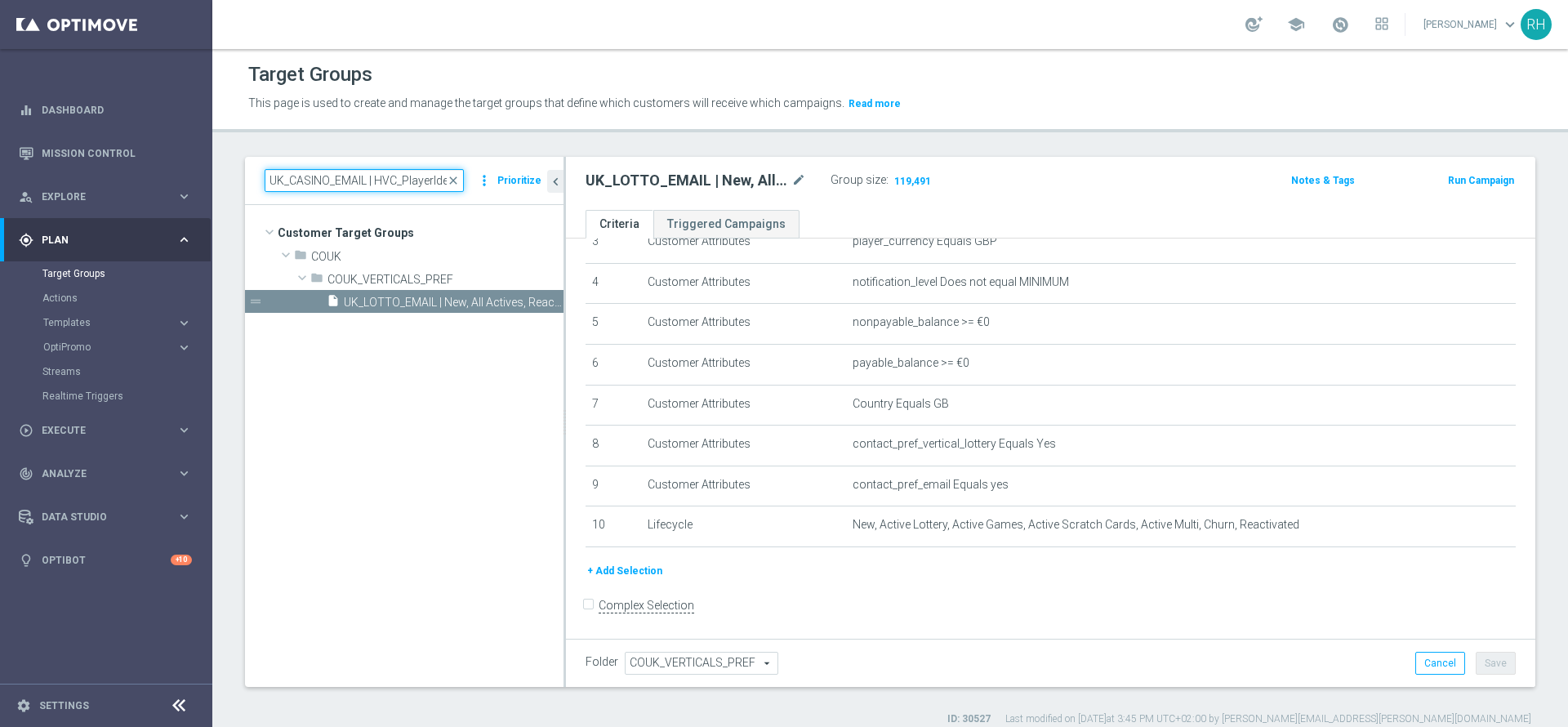
scroll to position [0, 53]
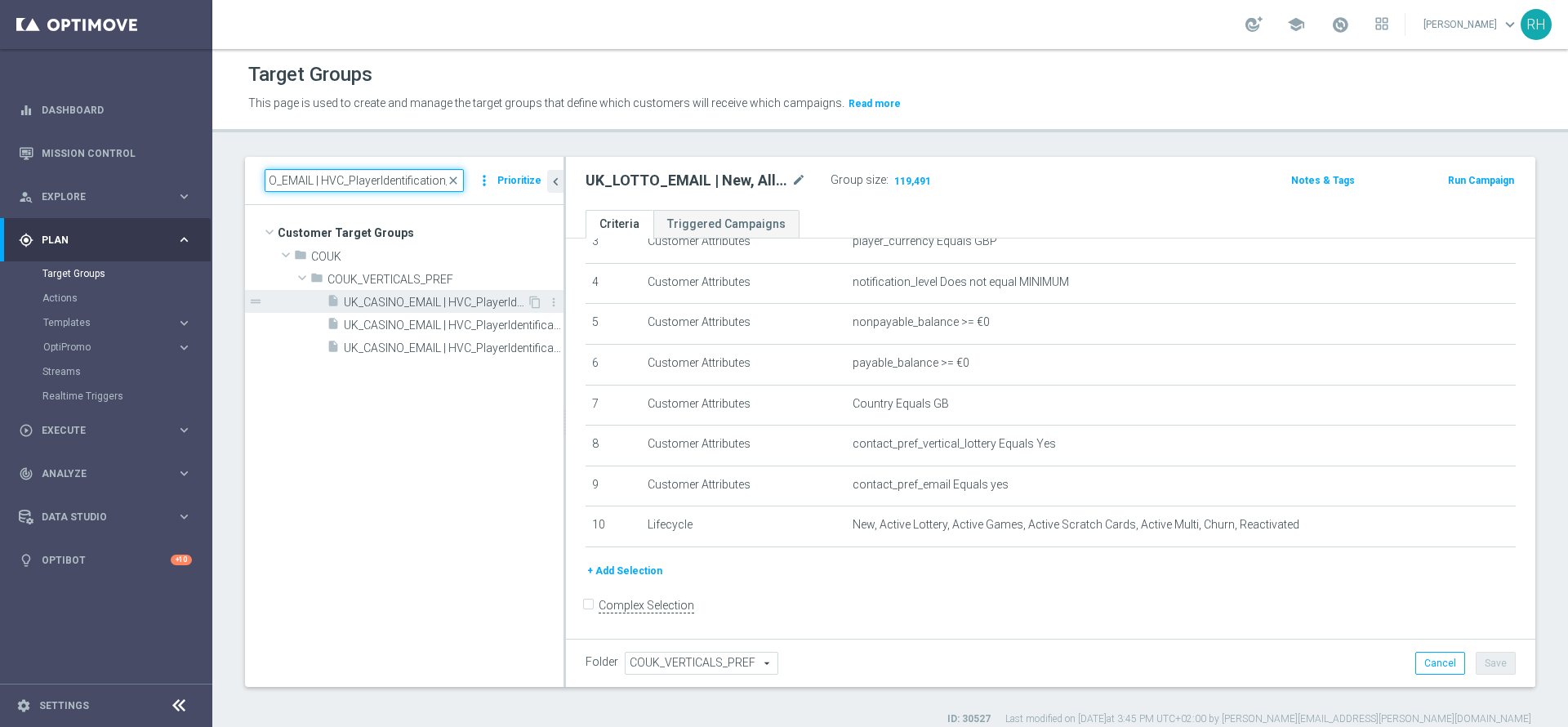
type input "UK_CASINO_EMAIL | HVC_PlayerIdentification_"
click at [448, 304] on span "UK_CASINO_EMAIL | HVC_PlayerIdentification_Big Loss_BigDeps" at bounding box center [435, 302] width 183 height 14
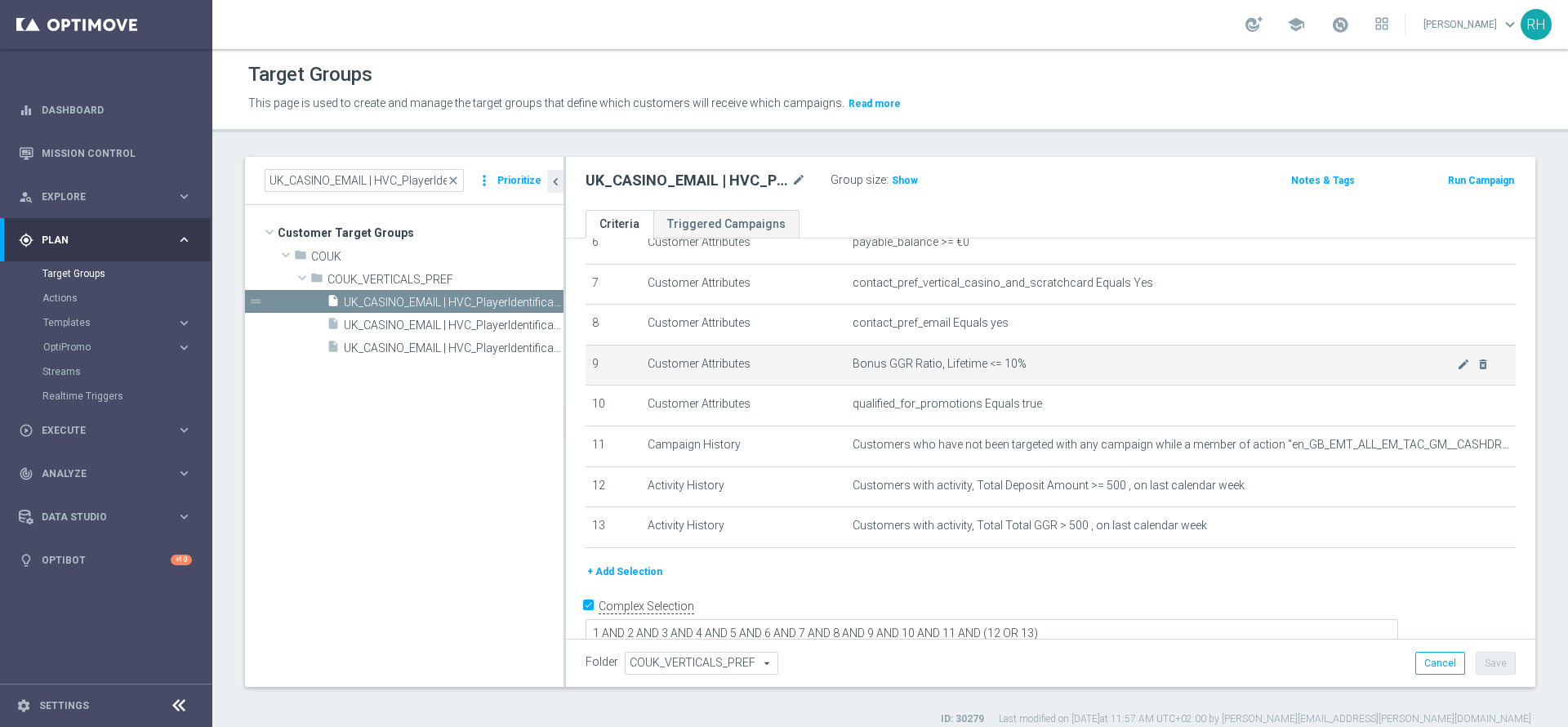
scroll to position [278, 0]
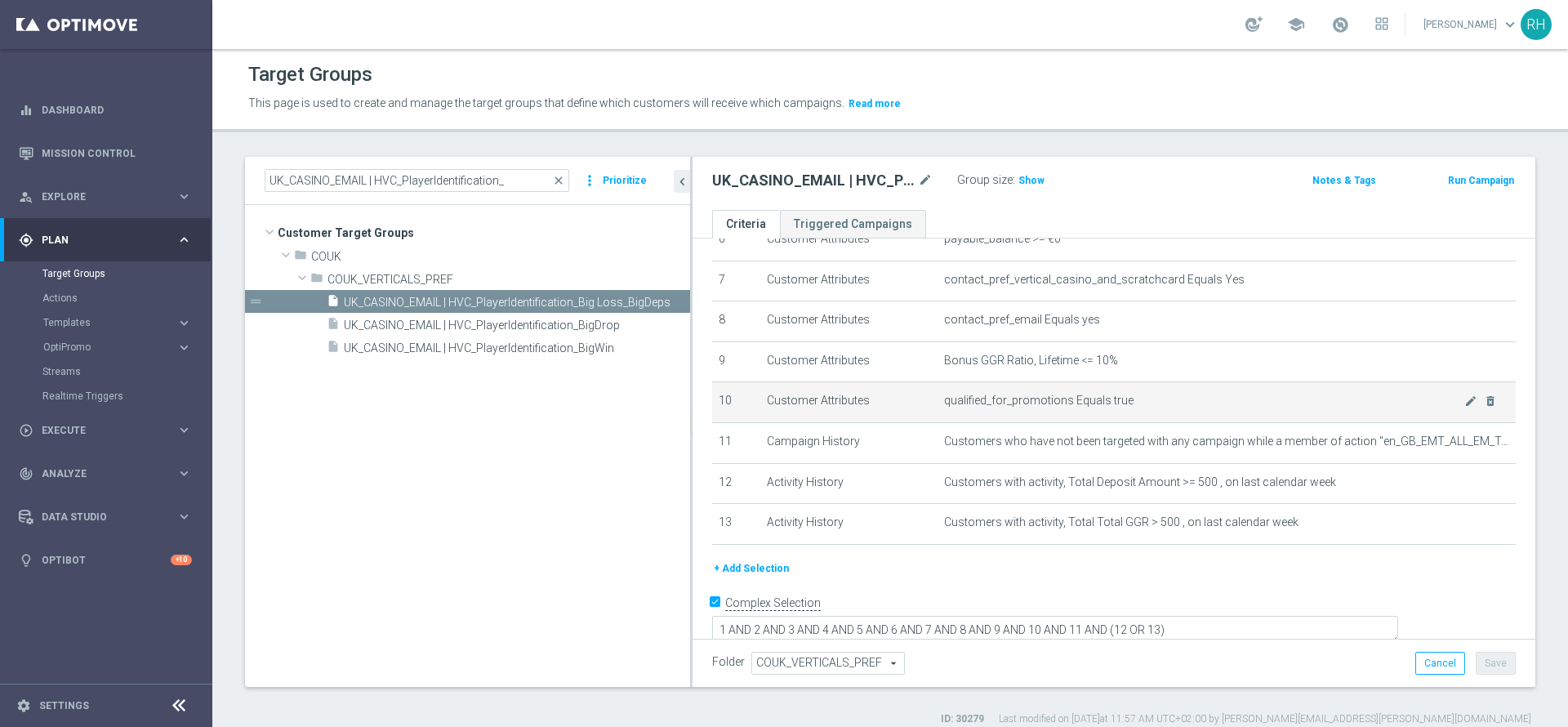
drag, startPoint x: 564, startPoint y: 406, endPoint x: 889, endPoint y: 408, distance: 325.0
click at [889, 408] on as-split "UK_CASINO_EMAIL | HVC_PlayerIdentification_ close more_vert Prioritize Customer…" at bounding box center [890, 422] width 1291 height 530
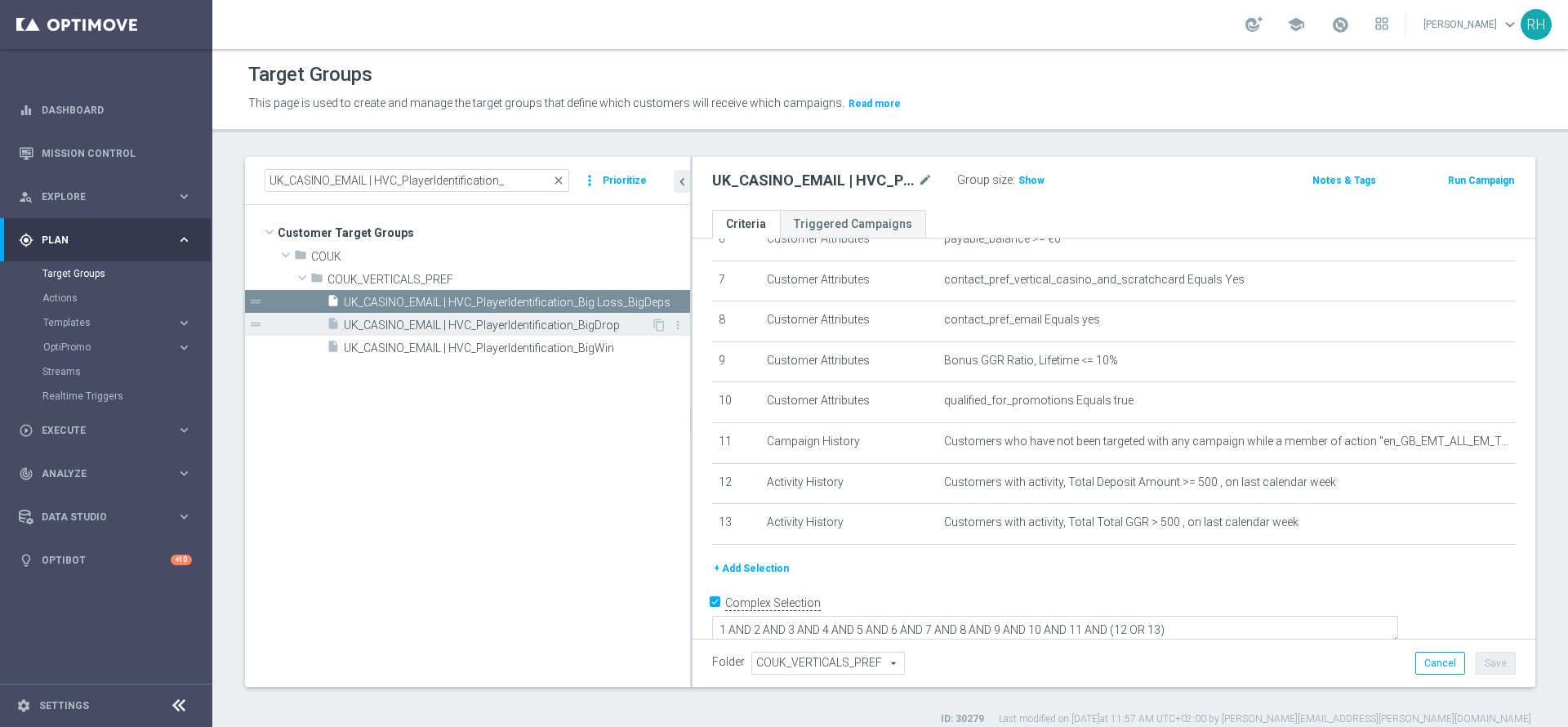
click at [552, 328] on span "UK_CASINO_EMAIL | HVC_PlayerIdentification_BigDrop" at bounding box center [497, 325] width 307 height 14
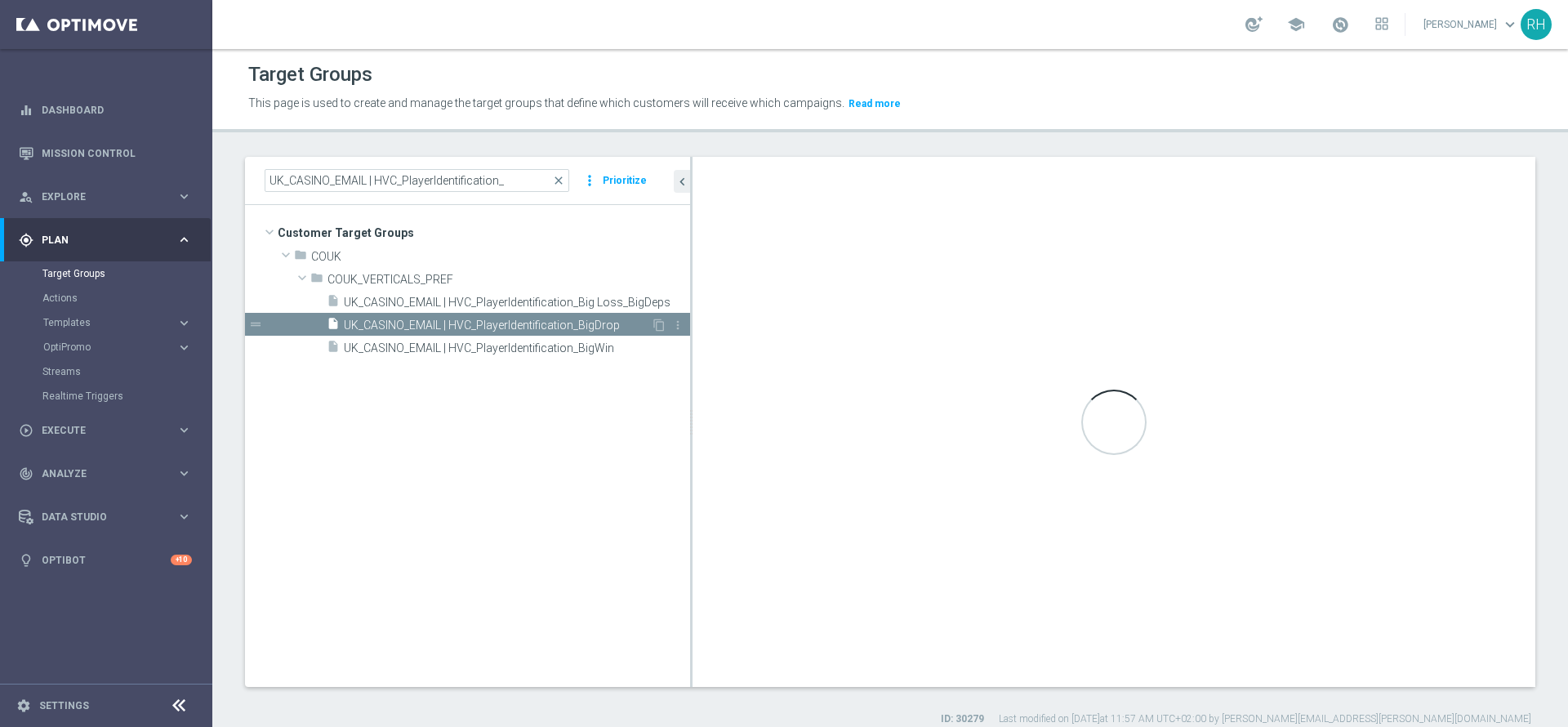
checkbox input "false"
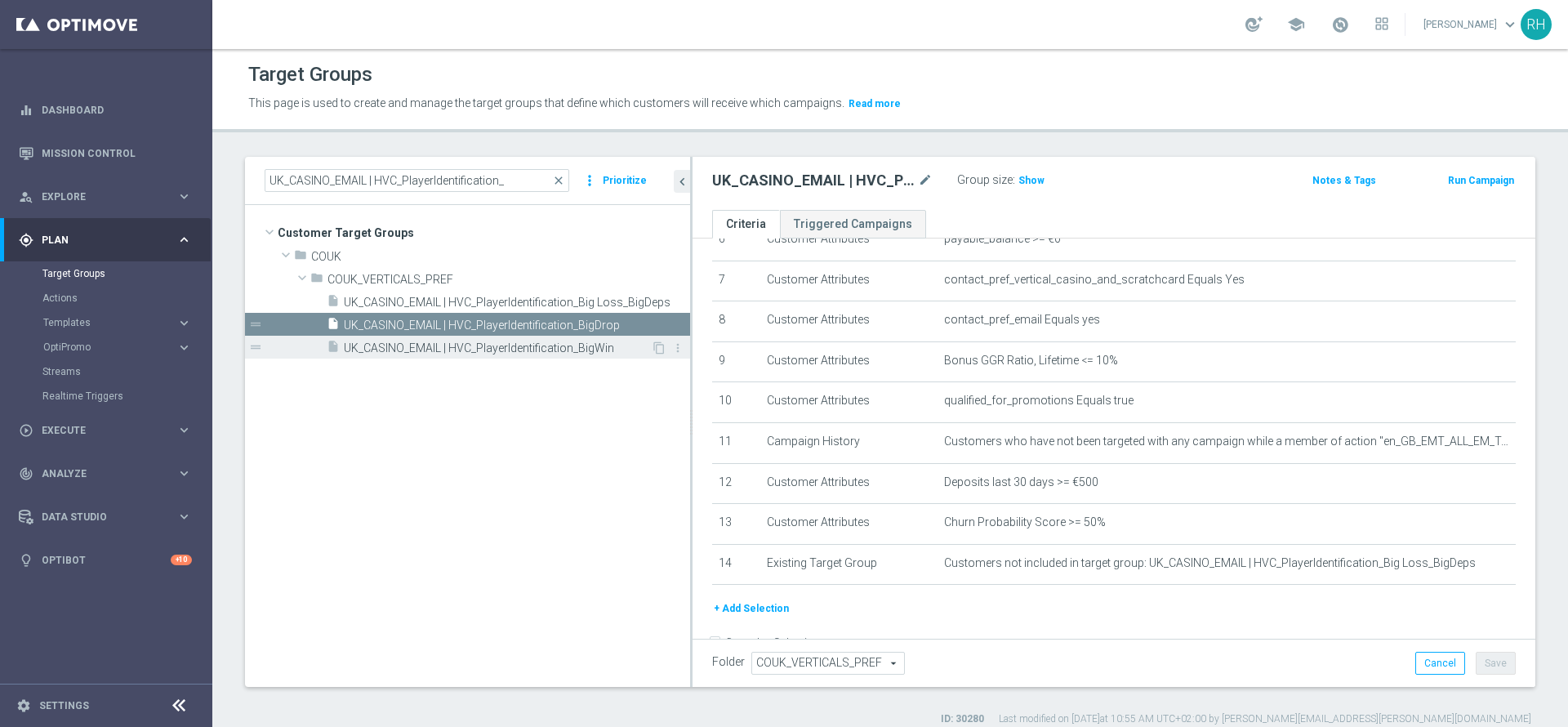
click at [509, 344] on span "UK_CASINO_EMAIL | HVC_PlayerIdentification_BigWin" at bounding box center [497, 348] width 307 height 14
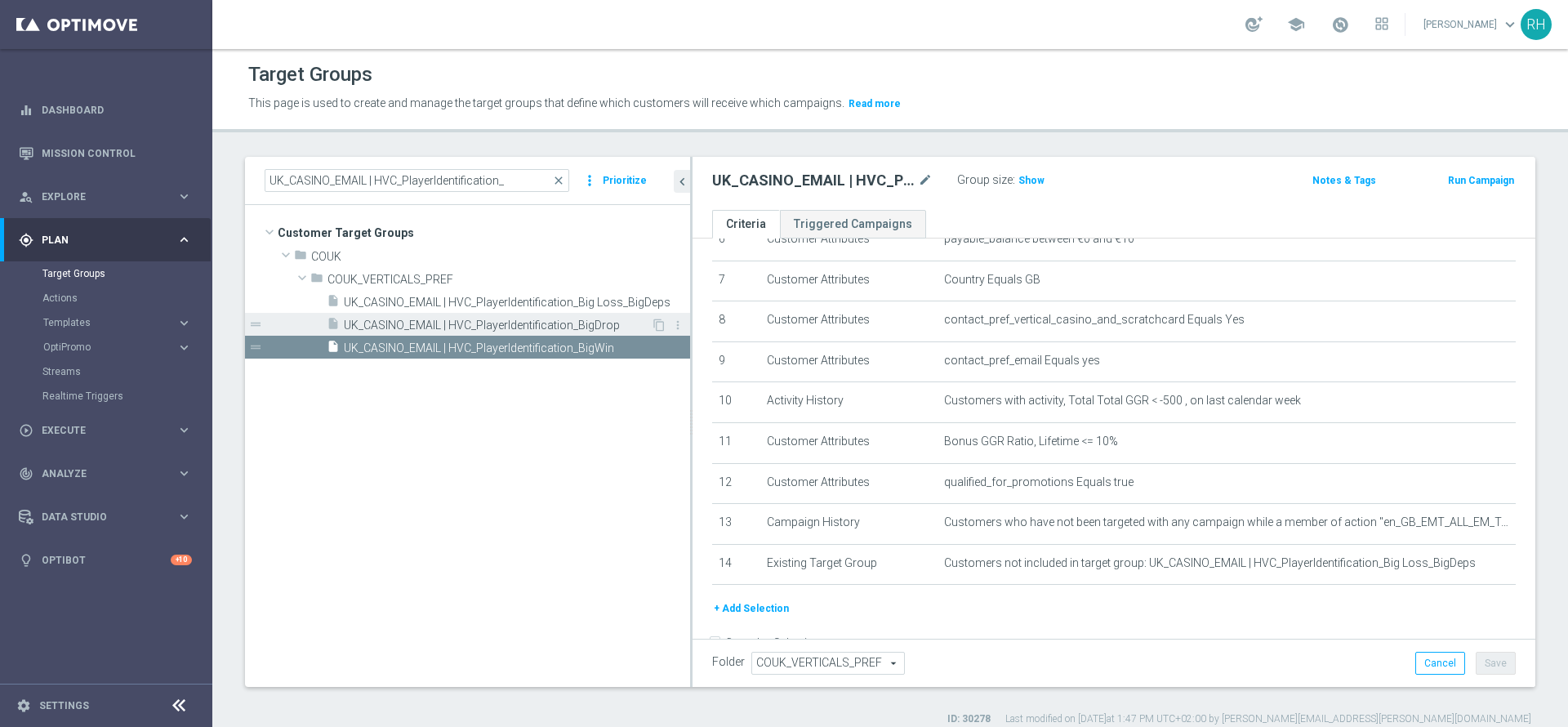
click at [535, 314] on div "insert_drive_file UK_CASINO_EMAIL | HVC_PlayerIdentification_BigDrop" at bounding box center [489, 324] width 324 height 23
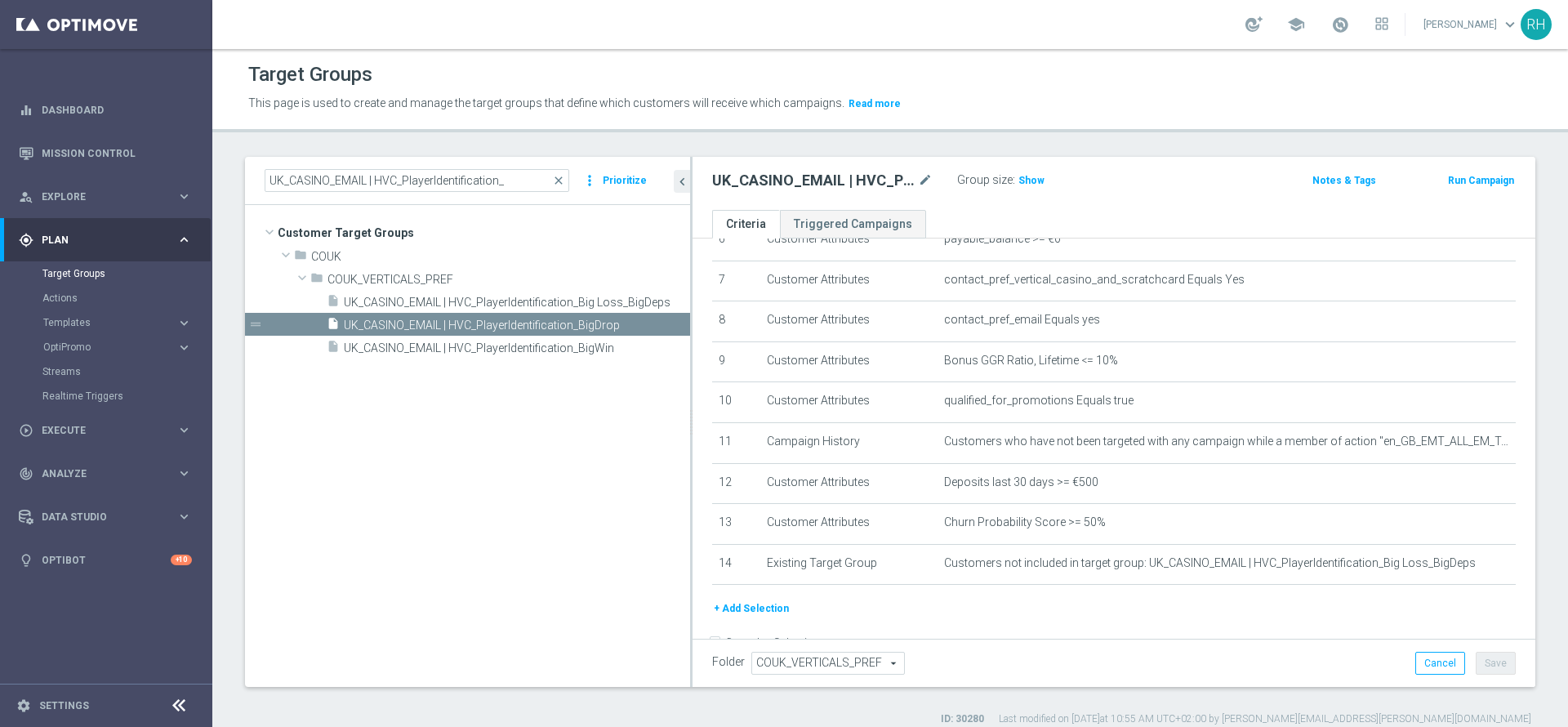
click at [727, 117] on header "Target Groups This page is used to create and manage the target groups that def…" at bounding box center [890, 91] width 1356 height 83
click at [112, 142] on link "Mission Control" at bounding box center [117, 153] width 150 height 44
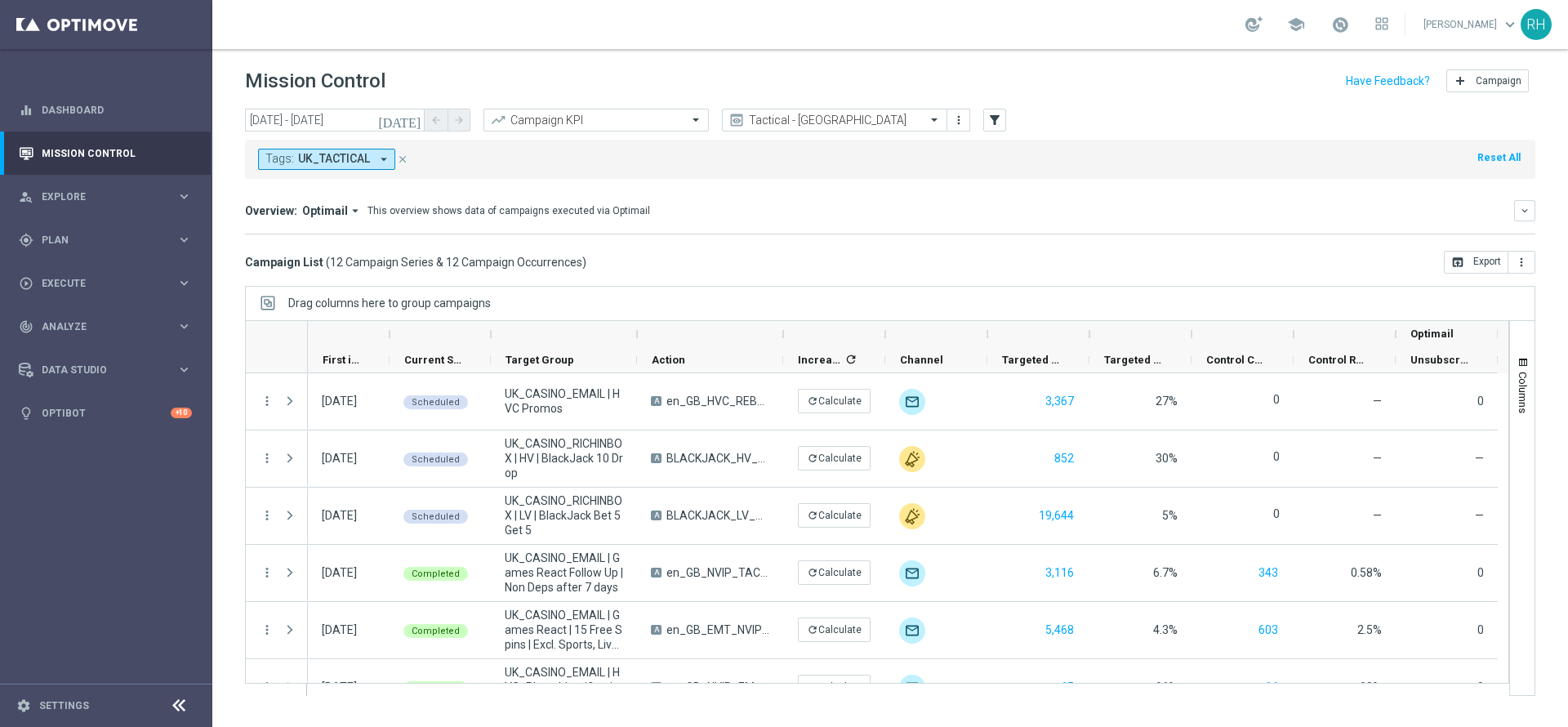
click at [1361, 155] on div "Tags: UK_TACTICAL arrow_drop_down close Reset All" at bounding box center [890, 159] width 1291 height 39
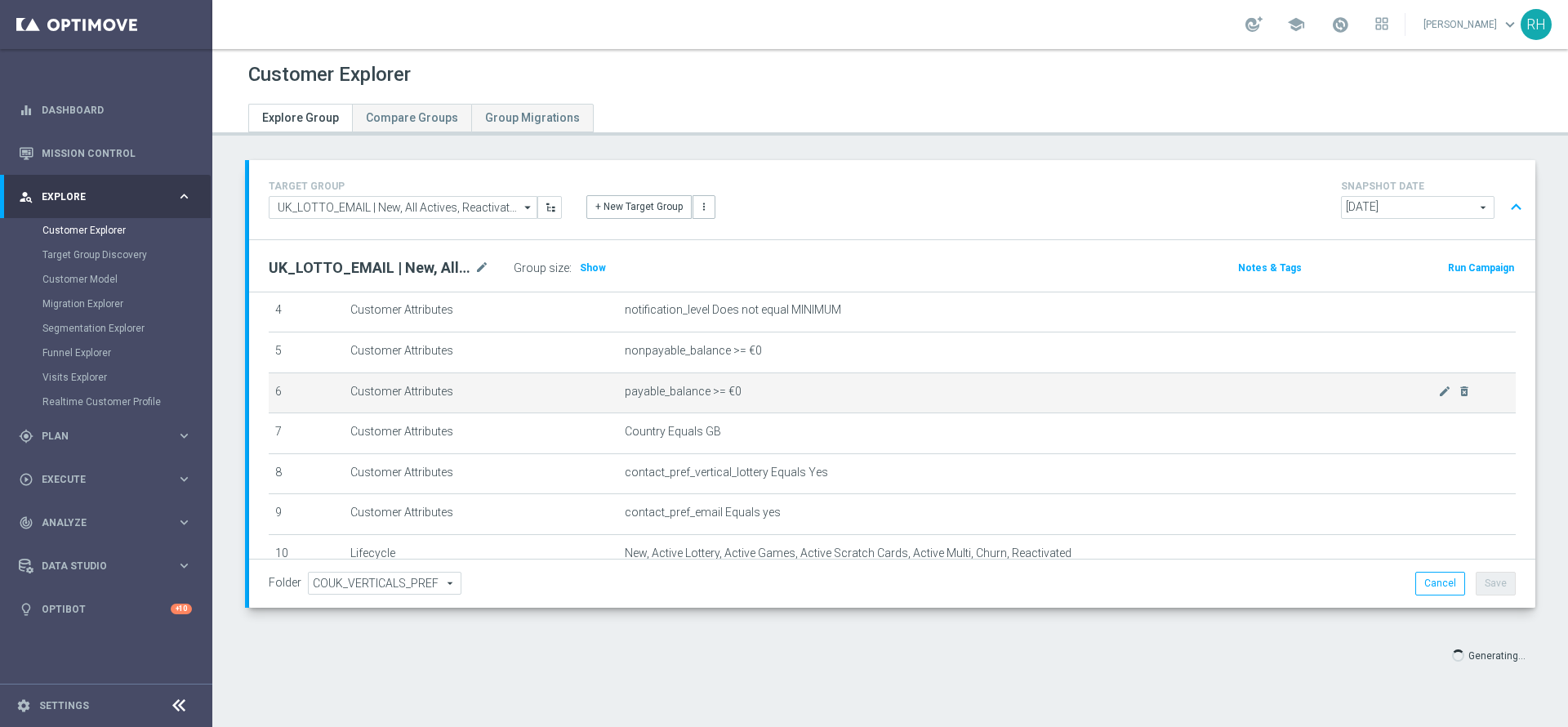
scroll to position [285, 0]
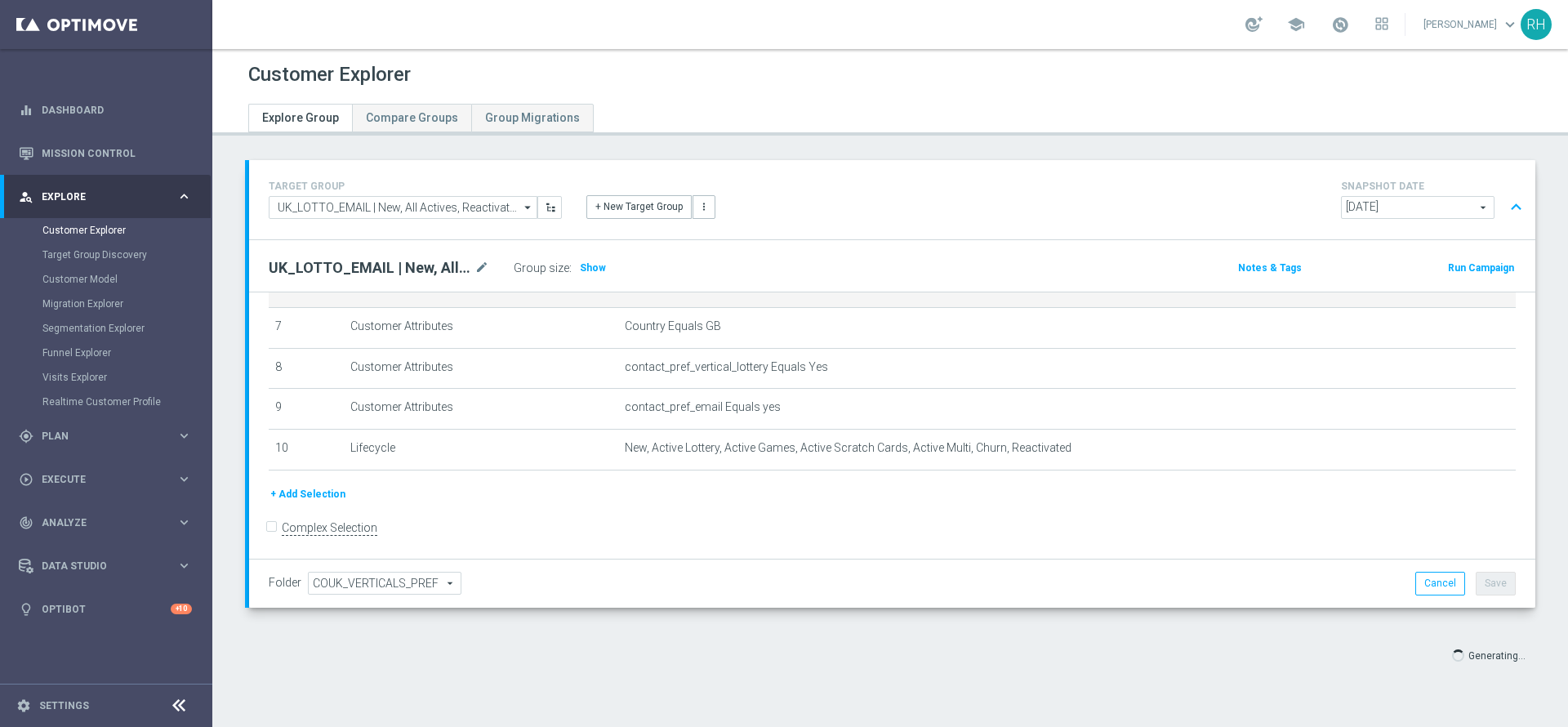
click at [1064, 557] on form "Complex Selection Invalid Expression" at bounding box center [892, 545] width 1247 height 58
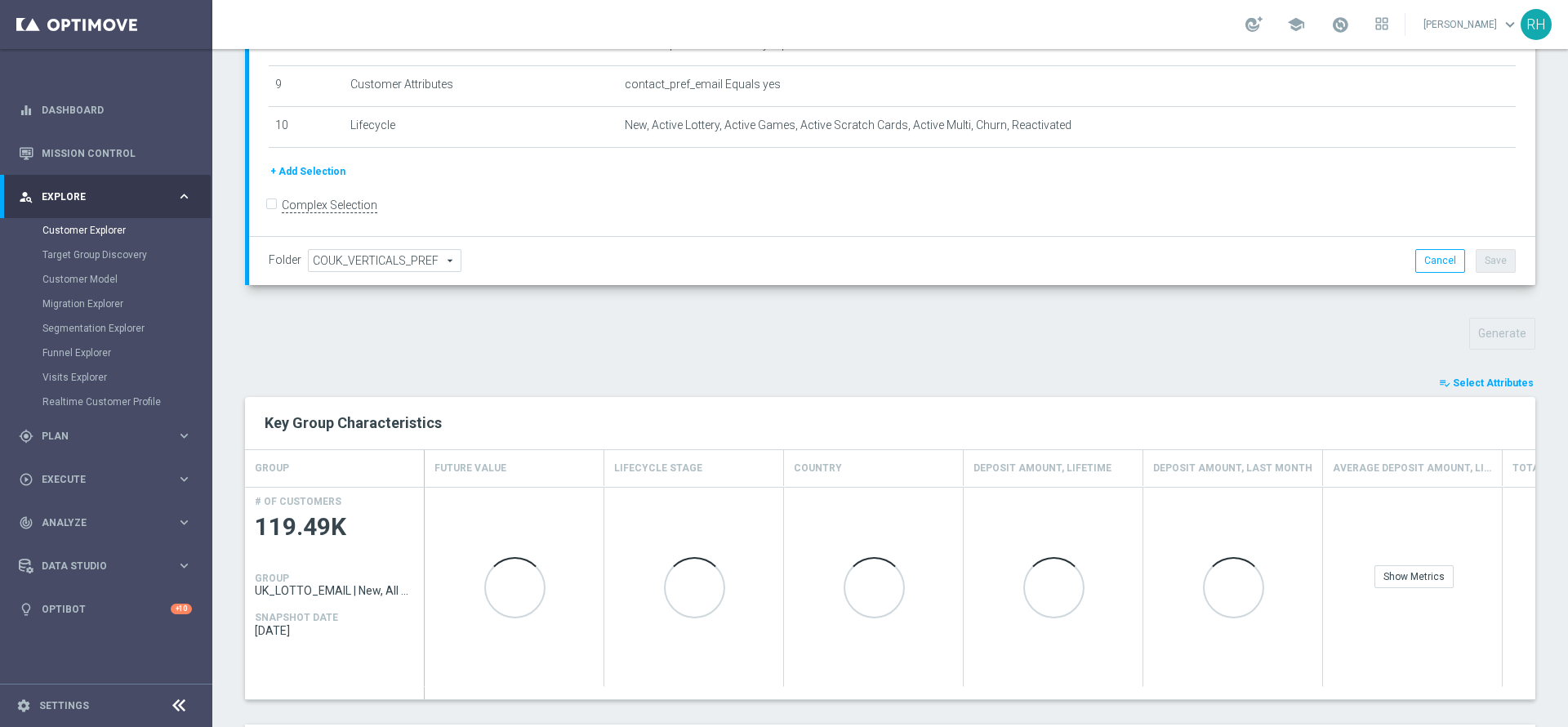
scroll to position [453, 0]
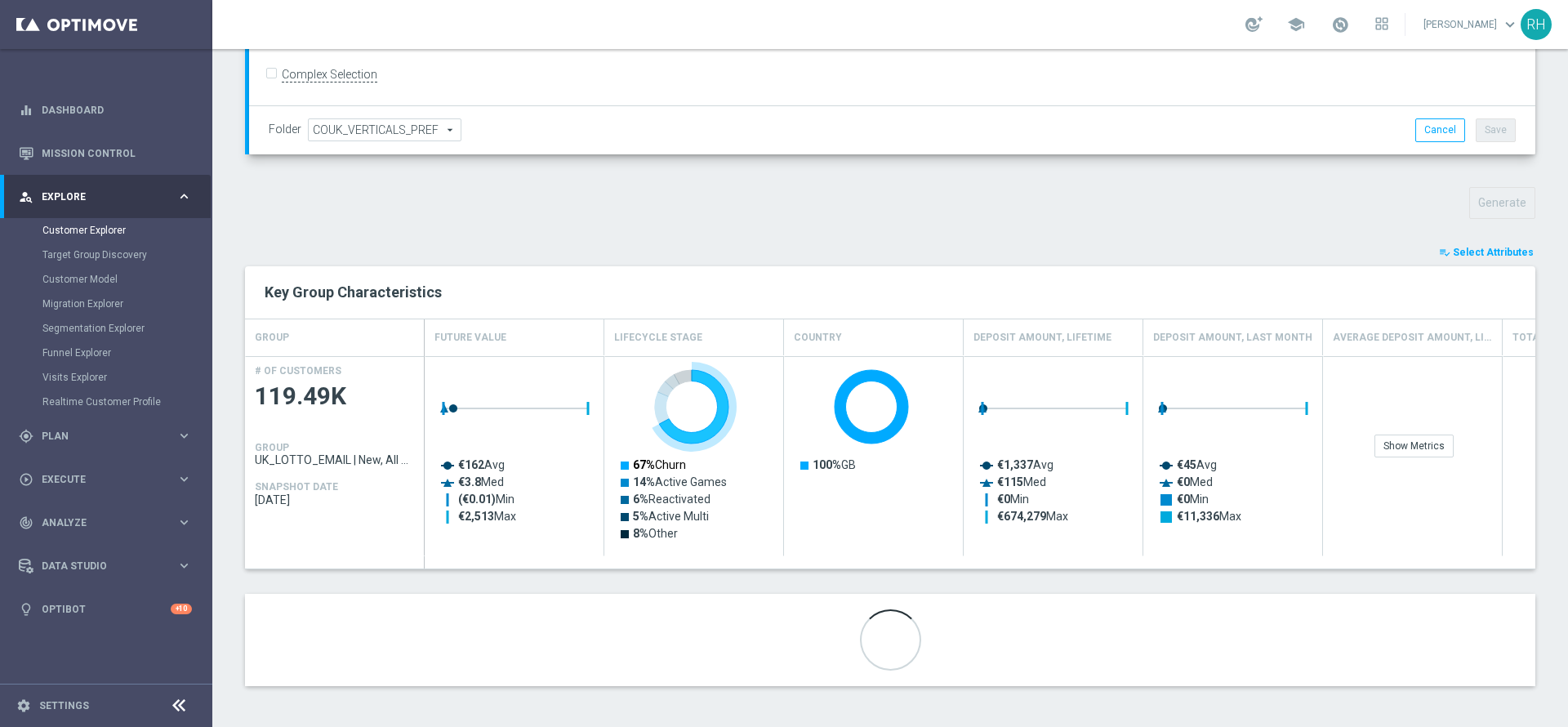
click at [673, 466] on text "67% Churn" at bounding box center [659, 464] width 53 height 13
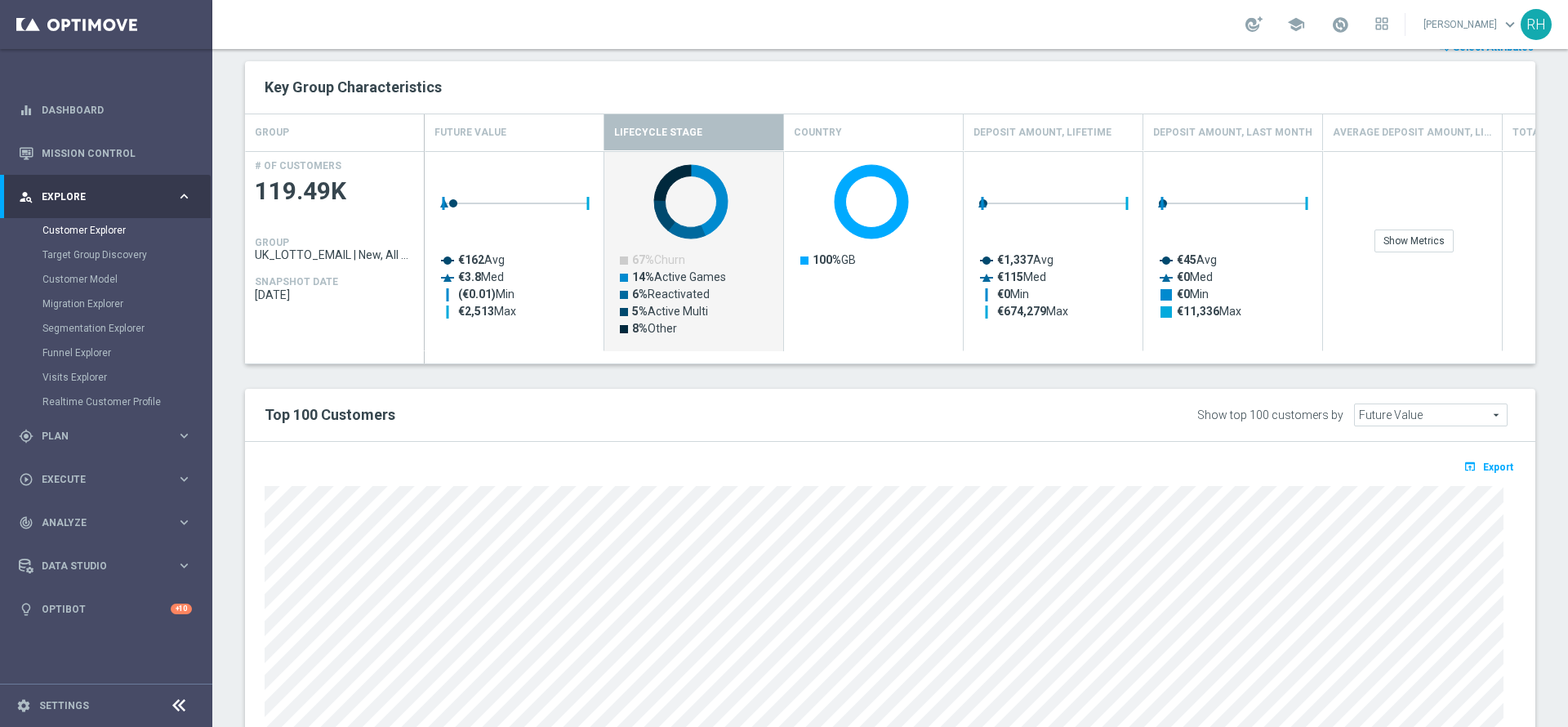
scroll to position [472, 0]
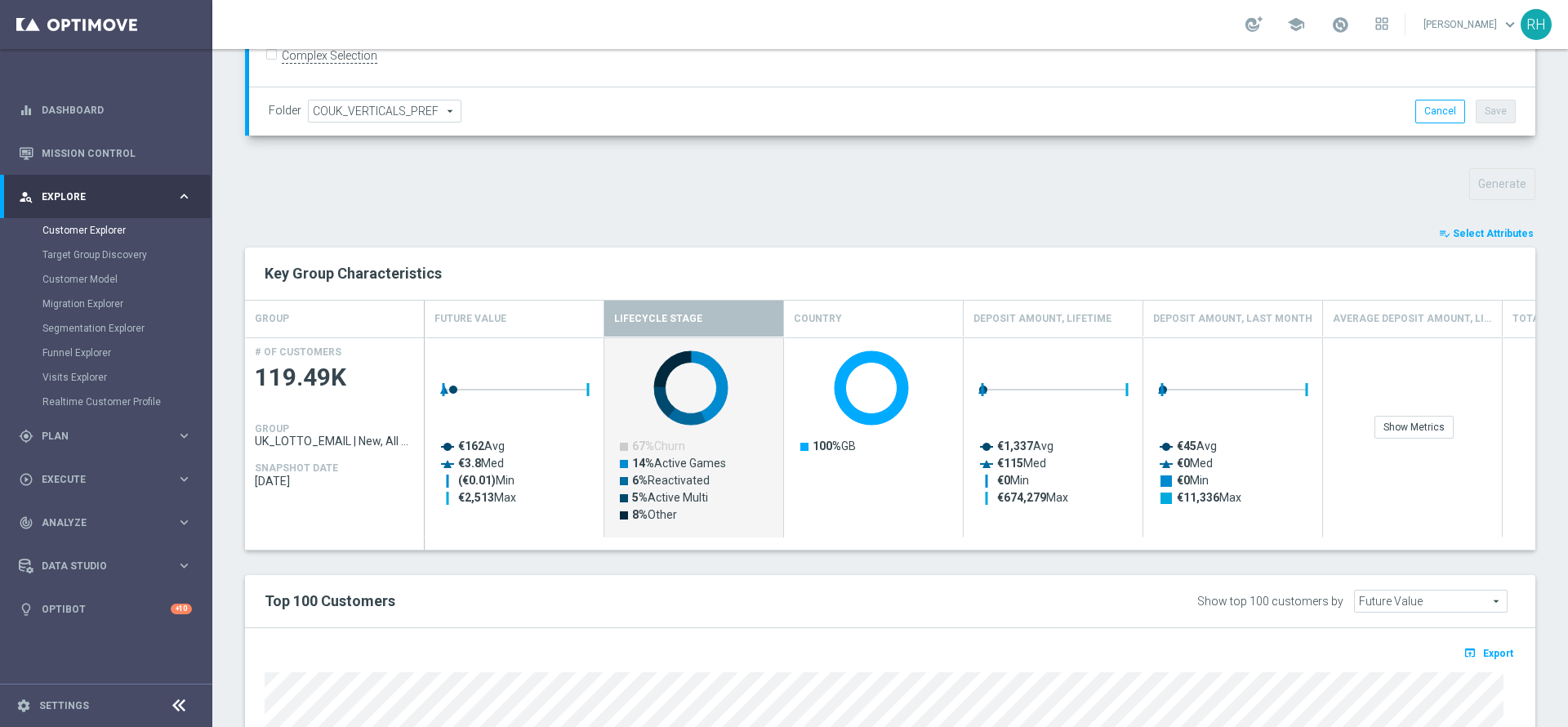
click at [1000, 235] on div "playlist_add_check Select Attributes" at bounding box center [890, 234] width 1315 height 18
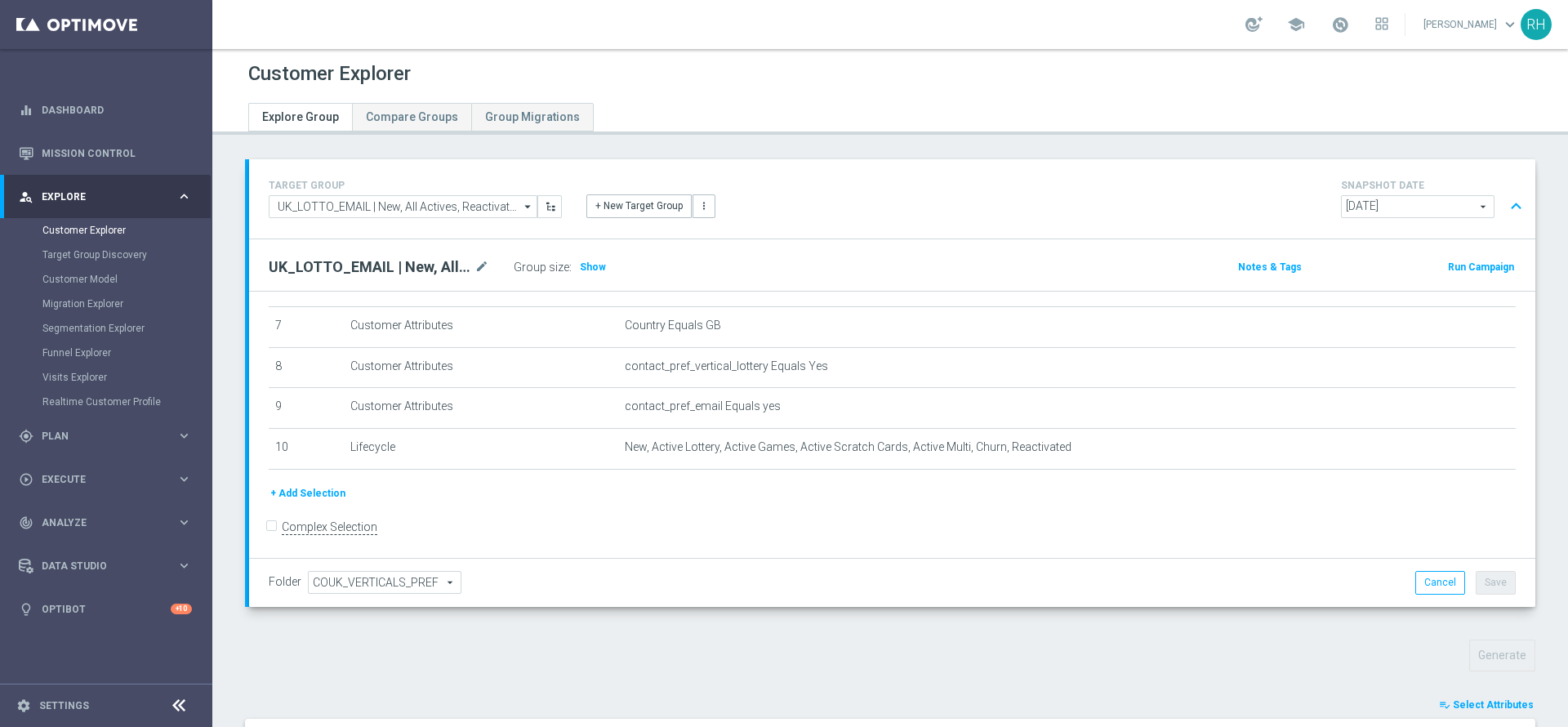
scroll to position [0, 0]
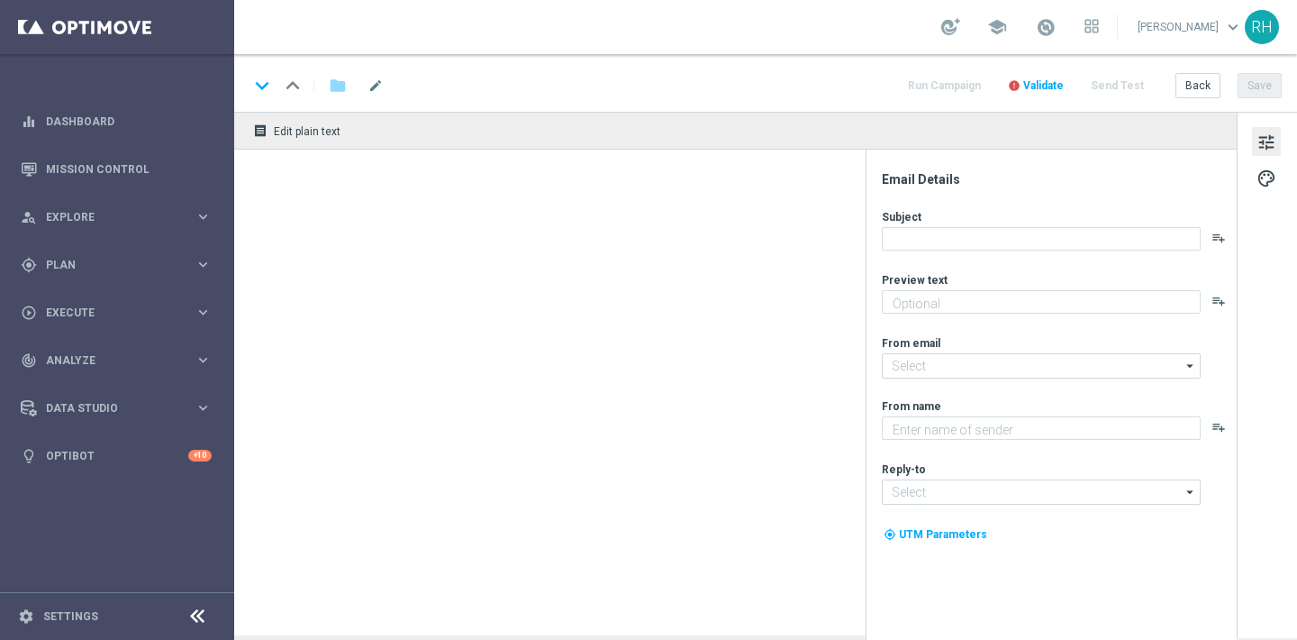
type textarea "[%FIRST_NAME%], could this SuperDraw be yours?"
type textarea "Lottoland"
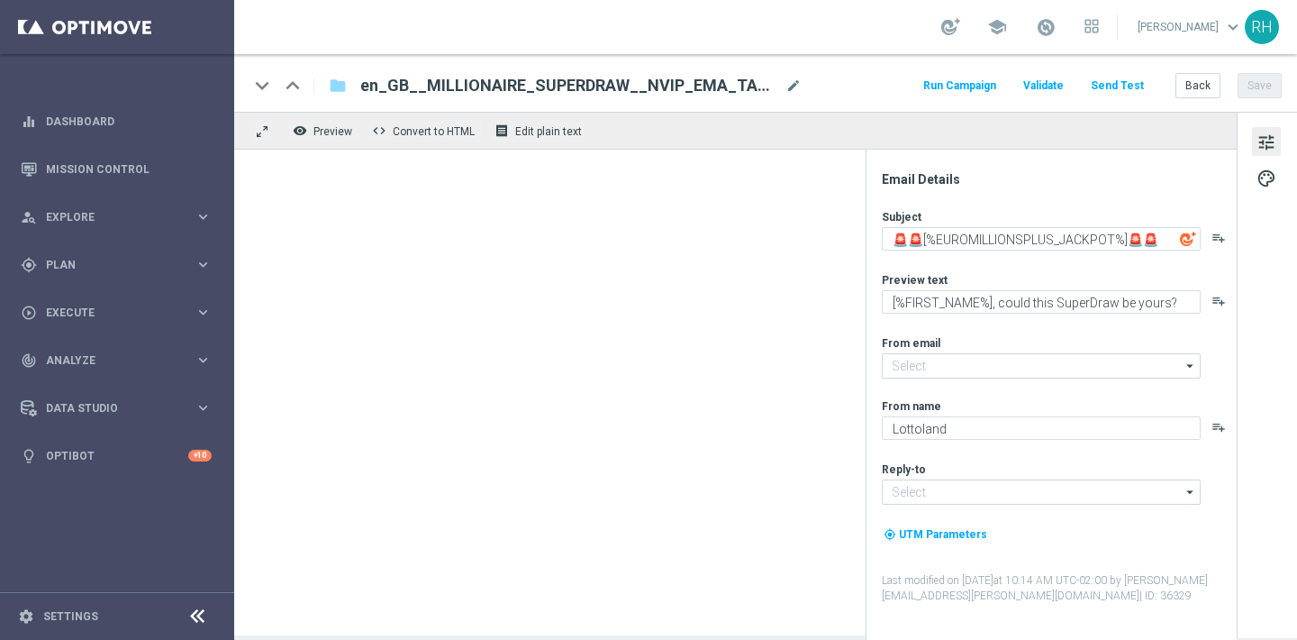
type input "[EMAIL_ADDRESS][DOMAIN_NAME]"
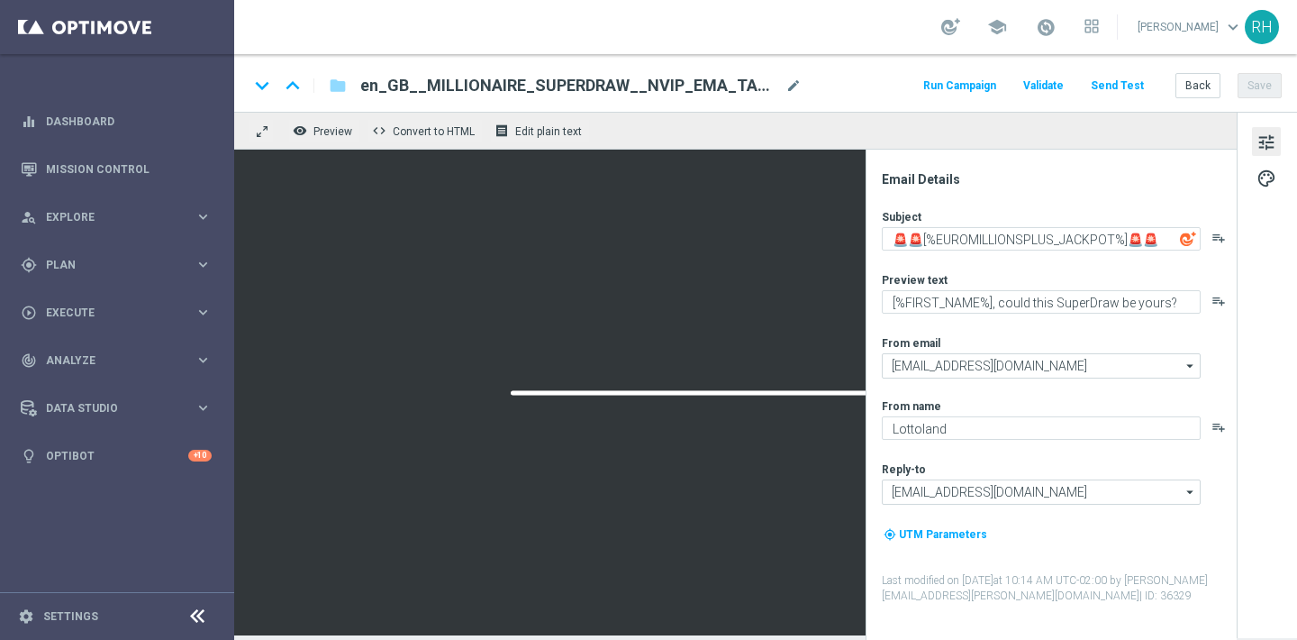
click at [1117, 79] on button "Send Test" at bounding box center [1117, 86] width 59 height 24
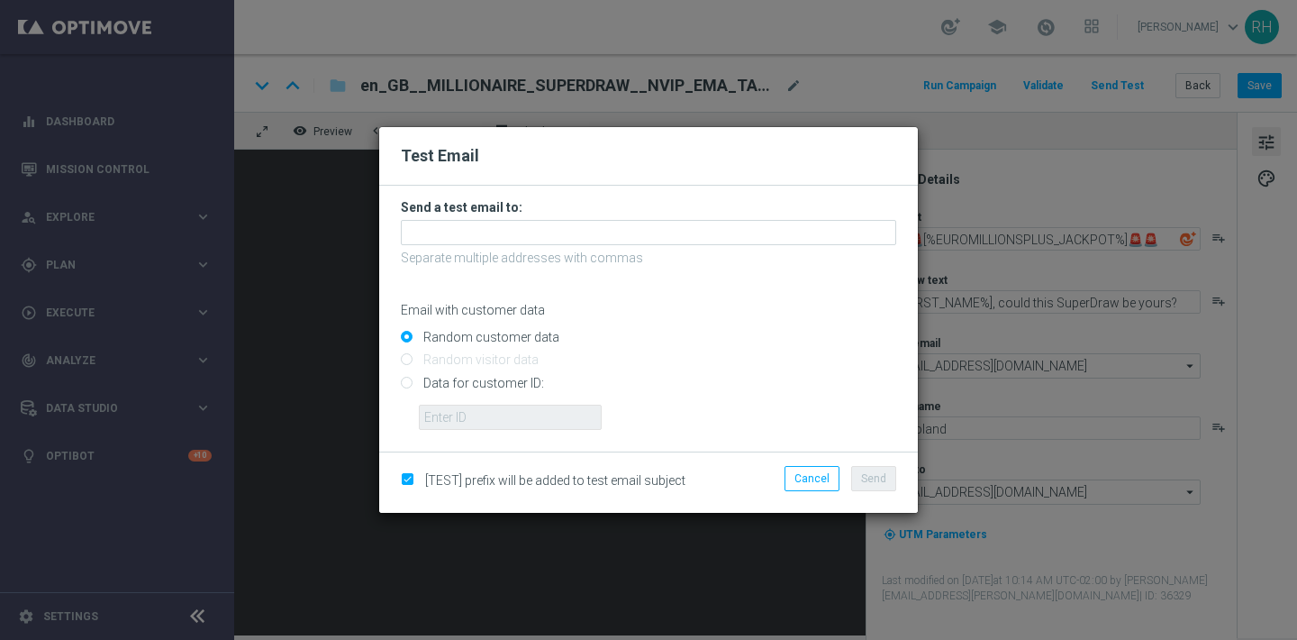
click at [411, 383] on input "Data for customer ID:" at bounding box center [649, 390] width 496 height 25
radio input "true"
click at [437, 412] on input "text" at bounding box center [510, 417] width 183 height 25
type input "9388689"
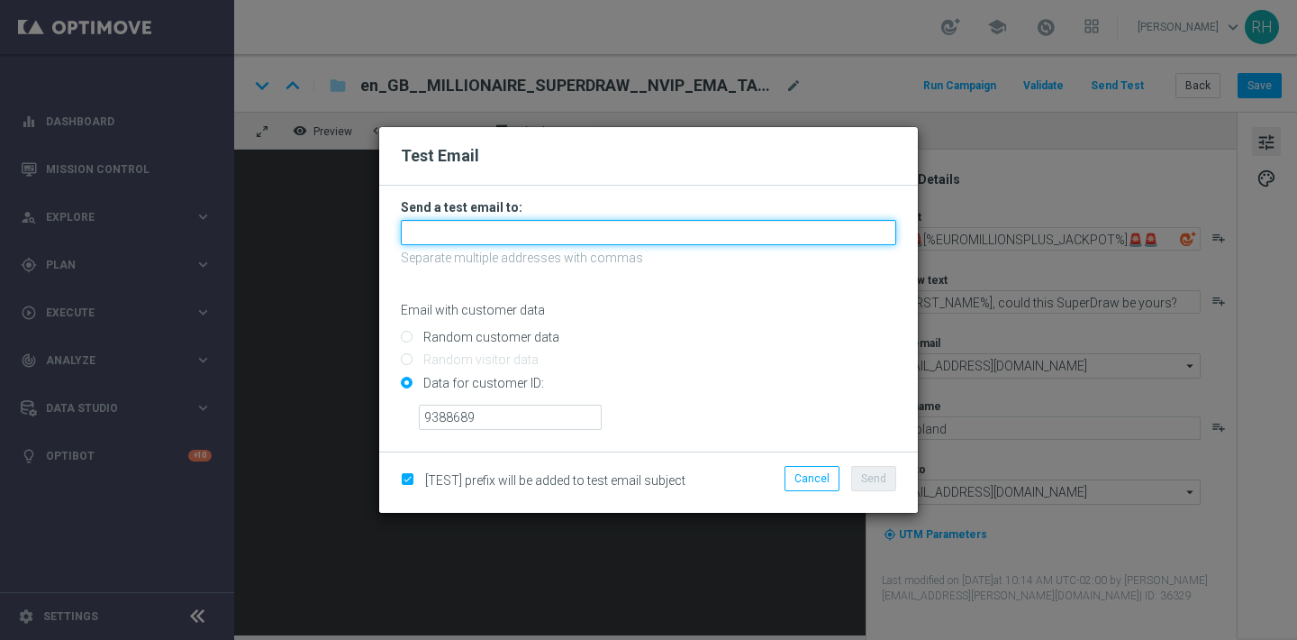
click at [539, 231] on input "text" at bounding box center [649, 232] width 496 height 25
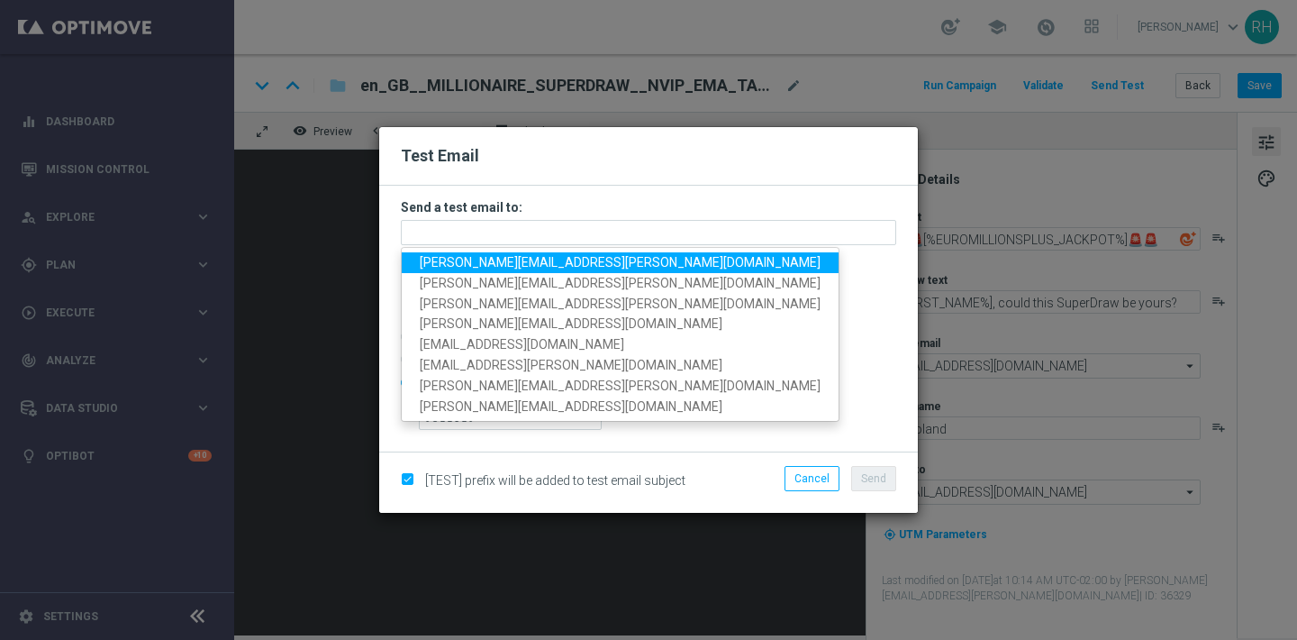
click at [445, 264] on span "[PERSON_NAME][EMAIL_ADDRESS][PERSON_NAME][DOMAIN_NAME]" at bounding box center [620, 262] width 401 height 14
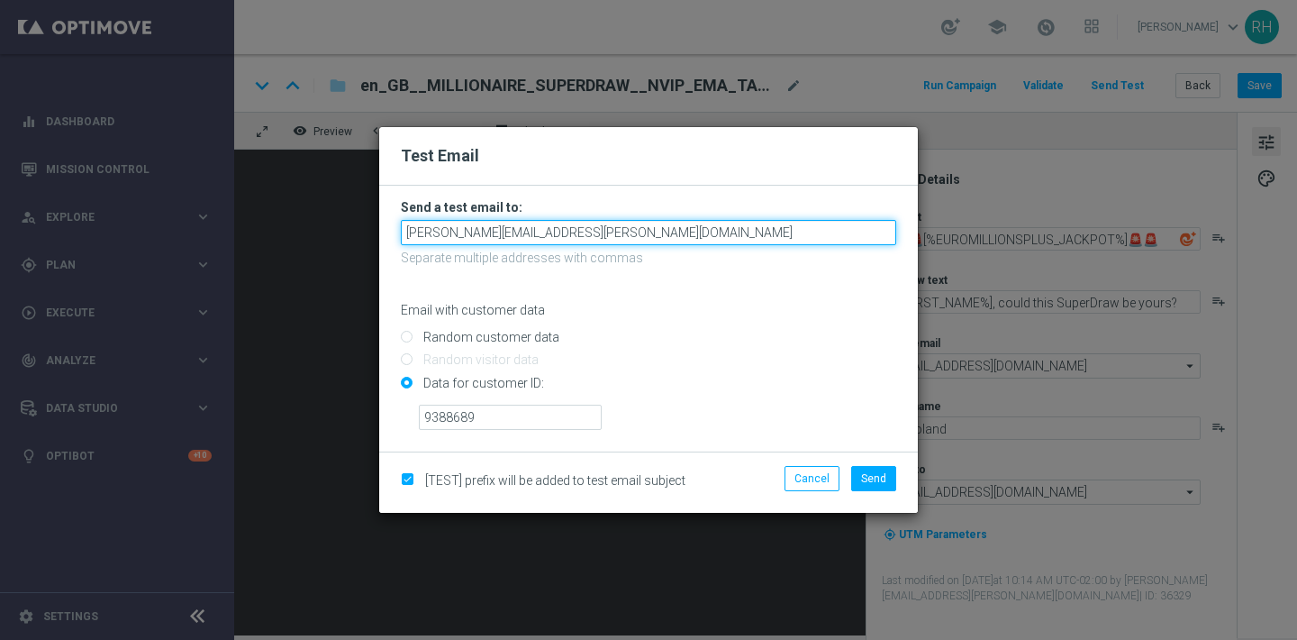
click at [579, 238] on input "[PERSON_NAME][EMAIL_ADDRESS][PERSON_NAME][DOMAIN_NAME]" at bounding box center [649, 232] width 496 height 25
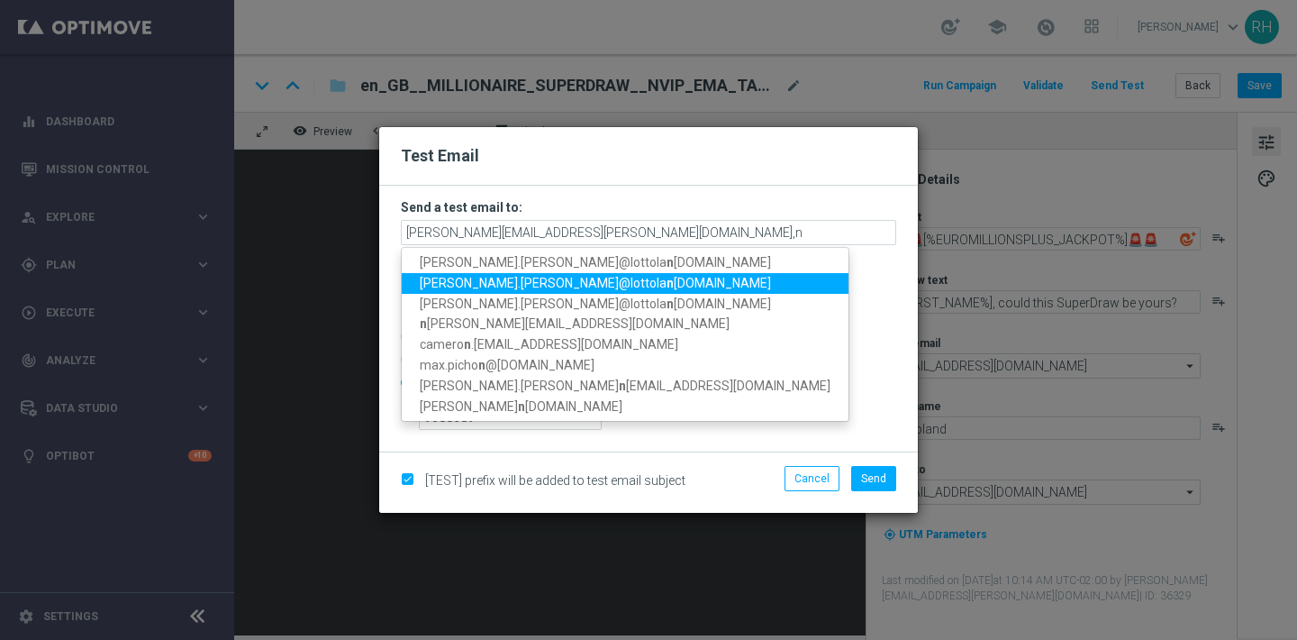
click at [567, 284] on span "marta.triay@lottola n d.com" at bounding box center [595, 283] width 351 height 14
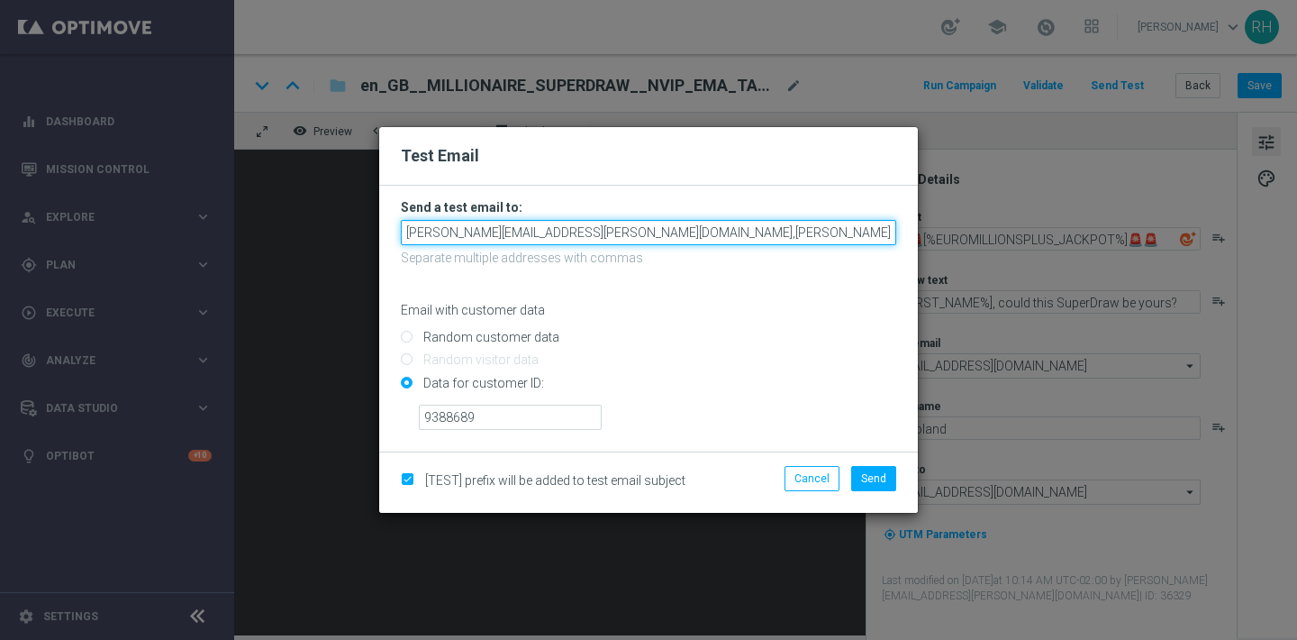
click at [745, 230] on input "ricky.hubbard@lottoland.com,marta.triay@lottoland.com" at bounding box center [649, 232] width 496 height 25
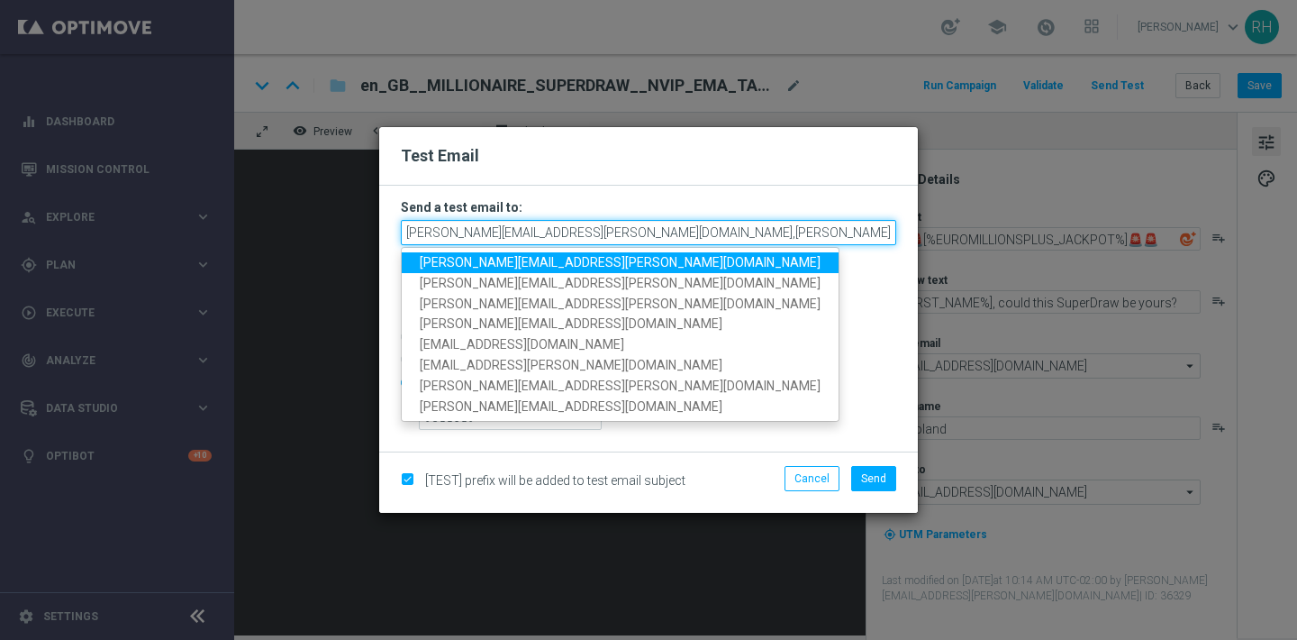
paste input "[PERSON_NAME][EMAIL_ADDRESS][PERSON_NAME][DOMAIN_NAME]"
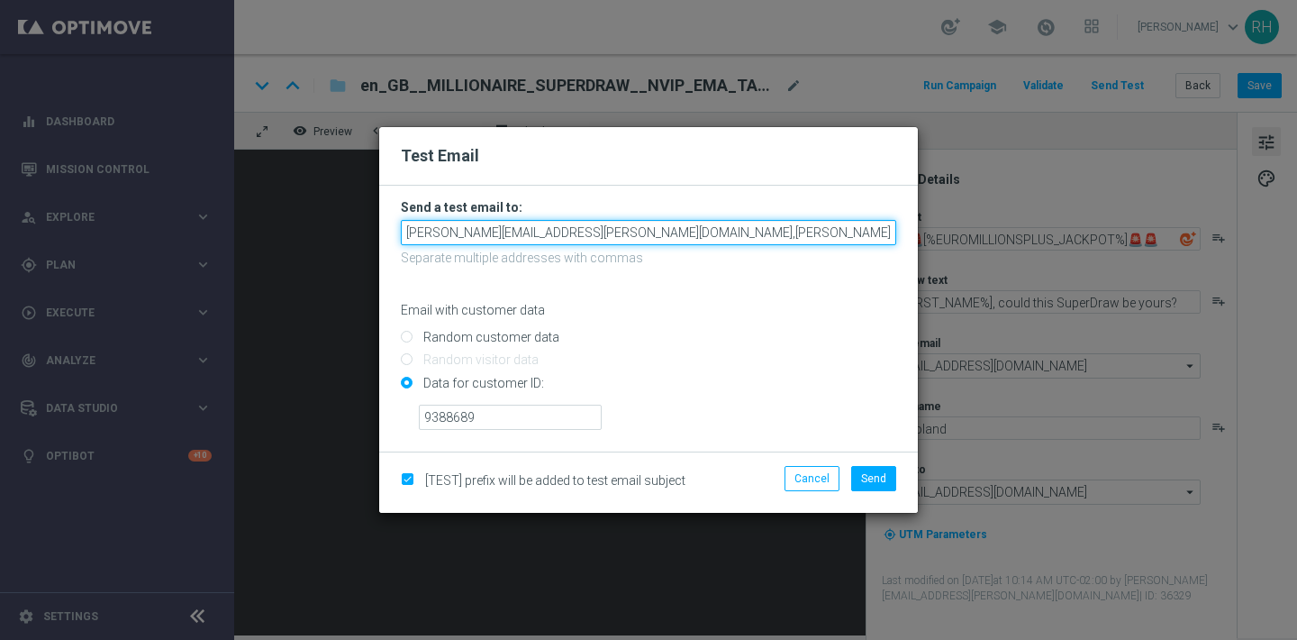
type input "ricky.hubbard@lottoland.com,marta.triay@lottoland.com,nicholas.kosub@lottoland.…"
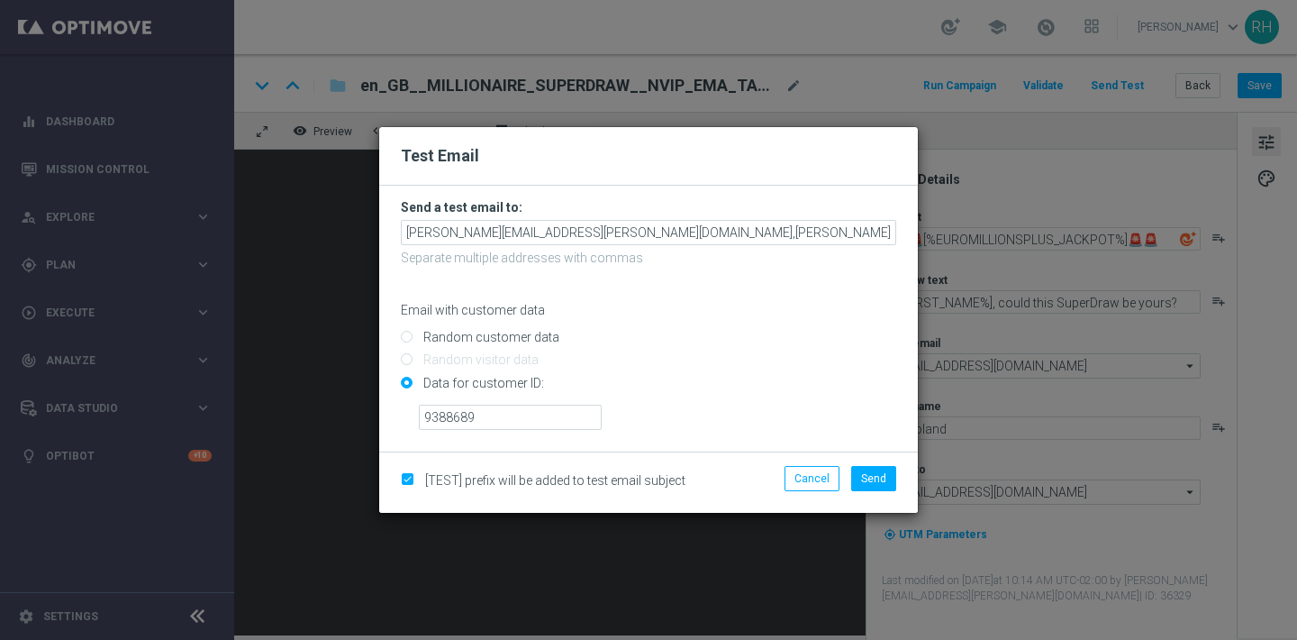
click at [757, 274] on div "Email with customer data" at bounding box center [649, 294] width 496 height 48
click at [883, 477] on span "Send" at bounding box center [873, 478] width 25 height 13
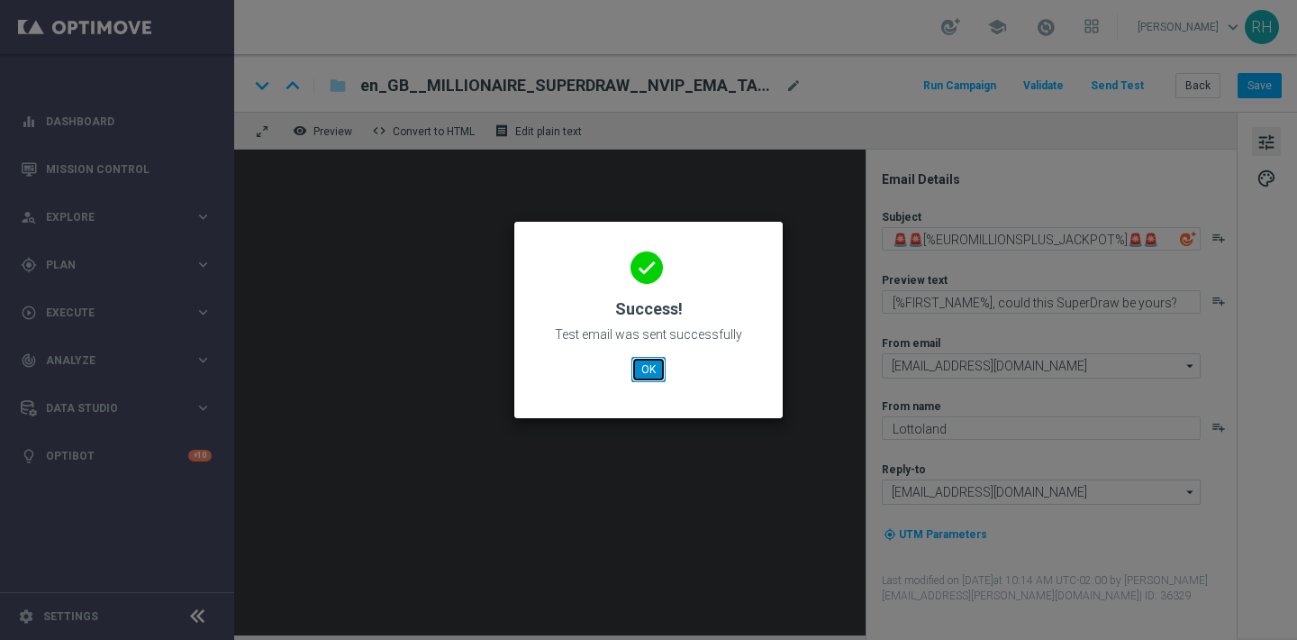
click at [654, 367] on button "OK" at bounding box center [649, 369] width 34 height 25
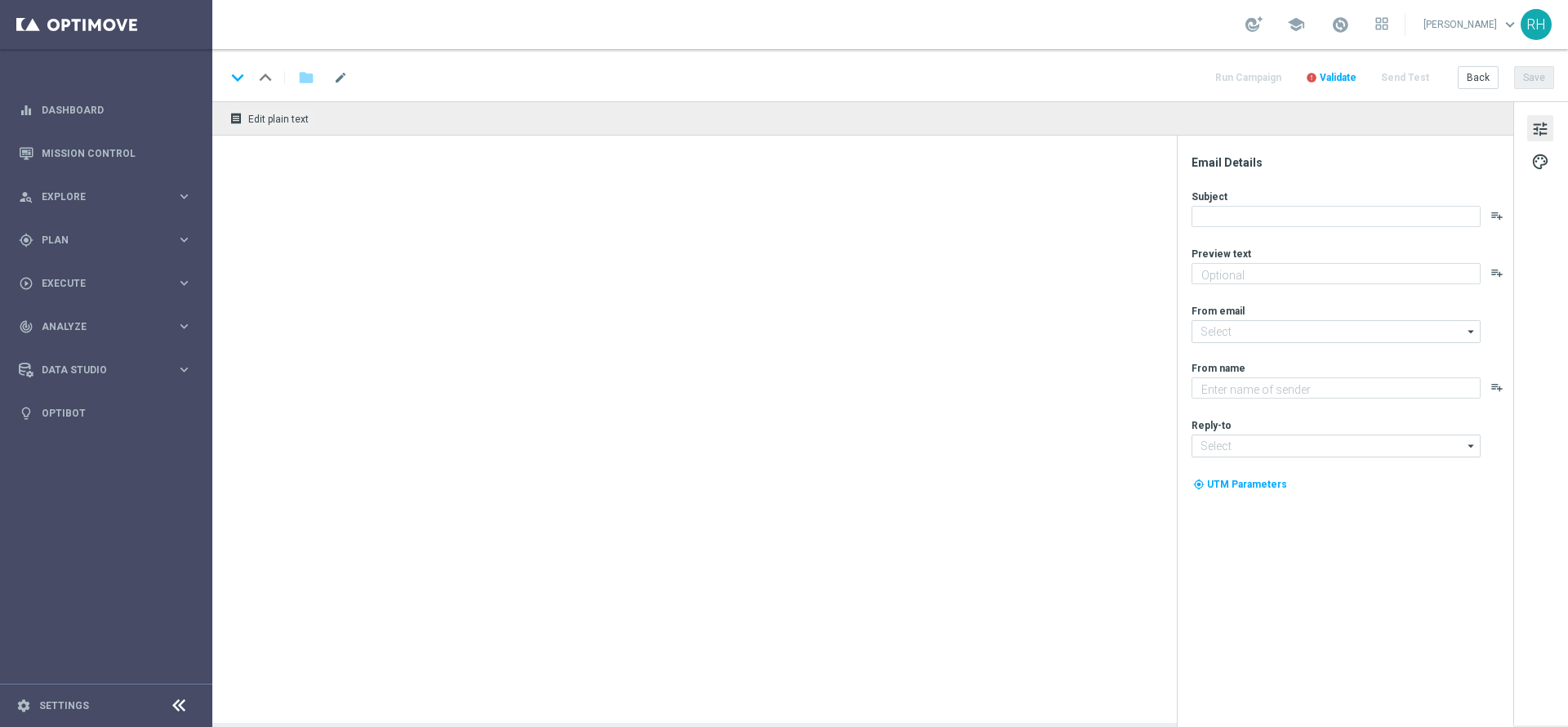
type textarea "[%FIRST_NAME%], could this SuperDraw be yours?"
type textarea "Lottoland"
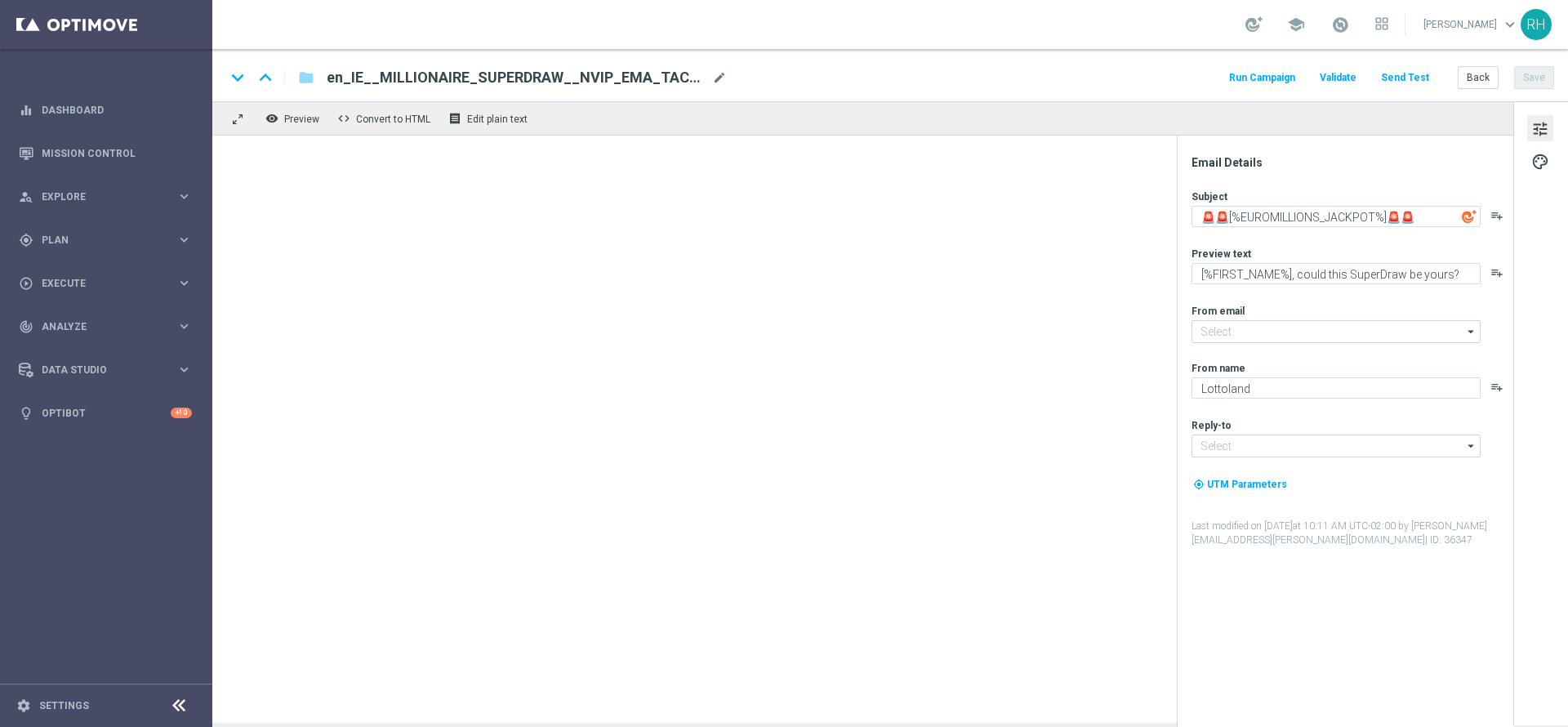
type input "[EMAIL_ADDRESS][DOMAIN_NAME]"
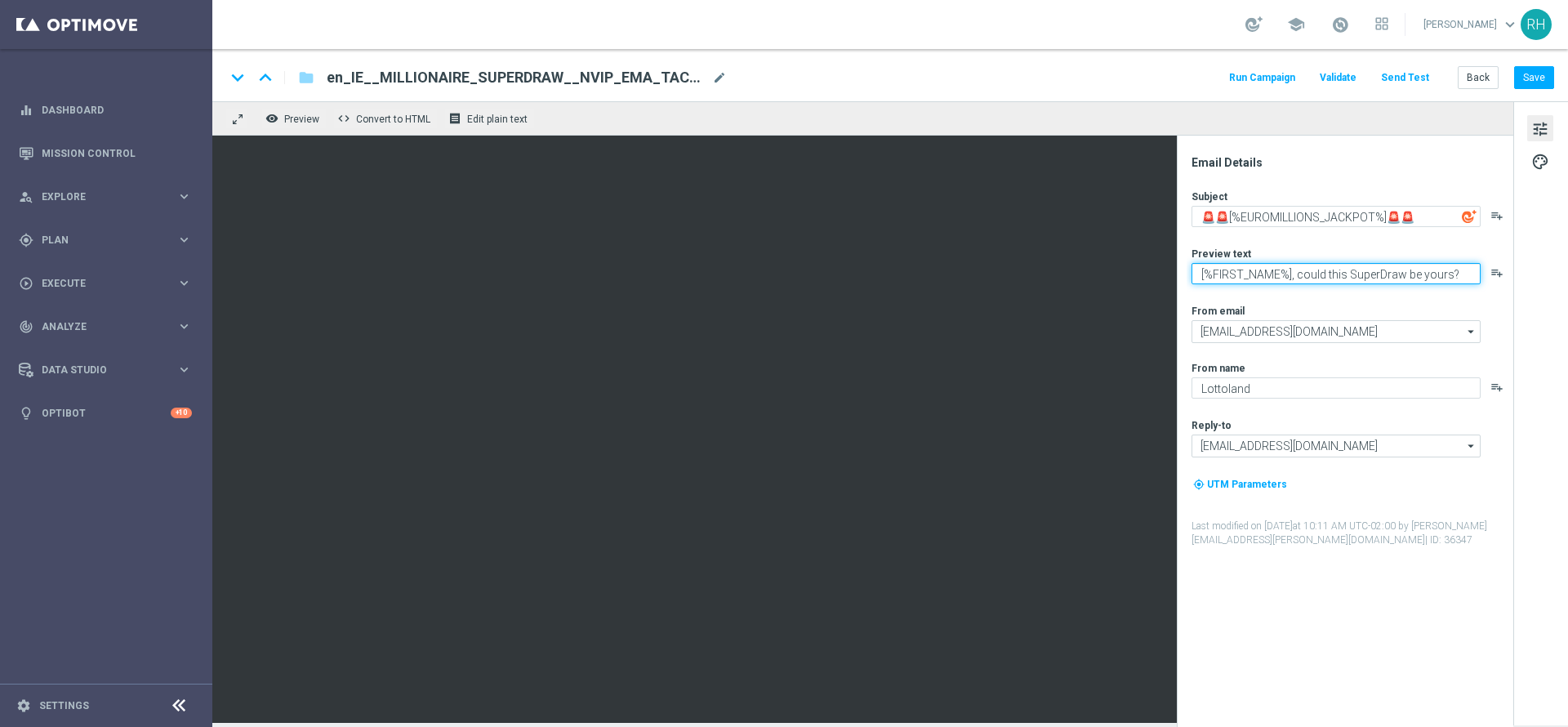
click at [1366, 277] on textarea "[%FIRST_NAME%], could this SuperDraw be yours?" at bounding box center [1336, 273] width 289 height 21
click at [1366, 276] on textarea "[%FIRST_NAME%], could this SuperDraw be yours?" at bounding box center [1336, 273] width 289 height 21
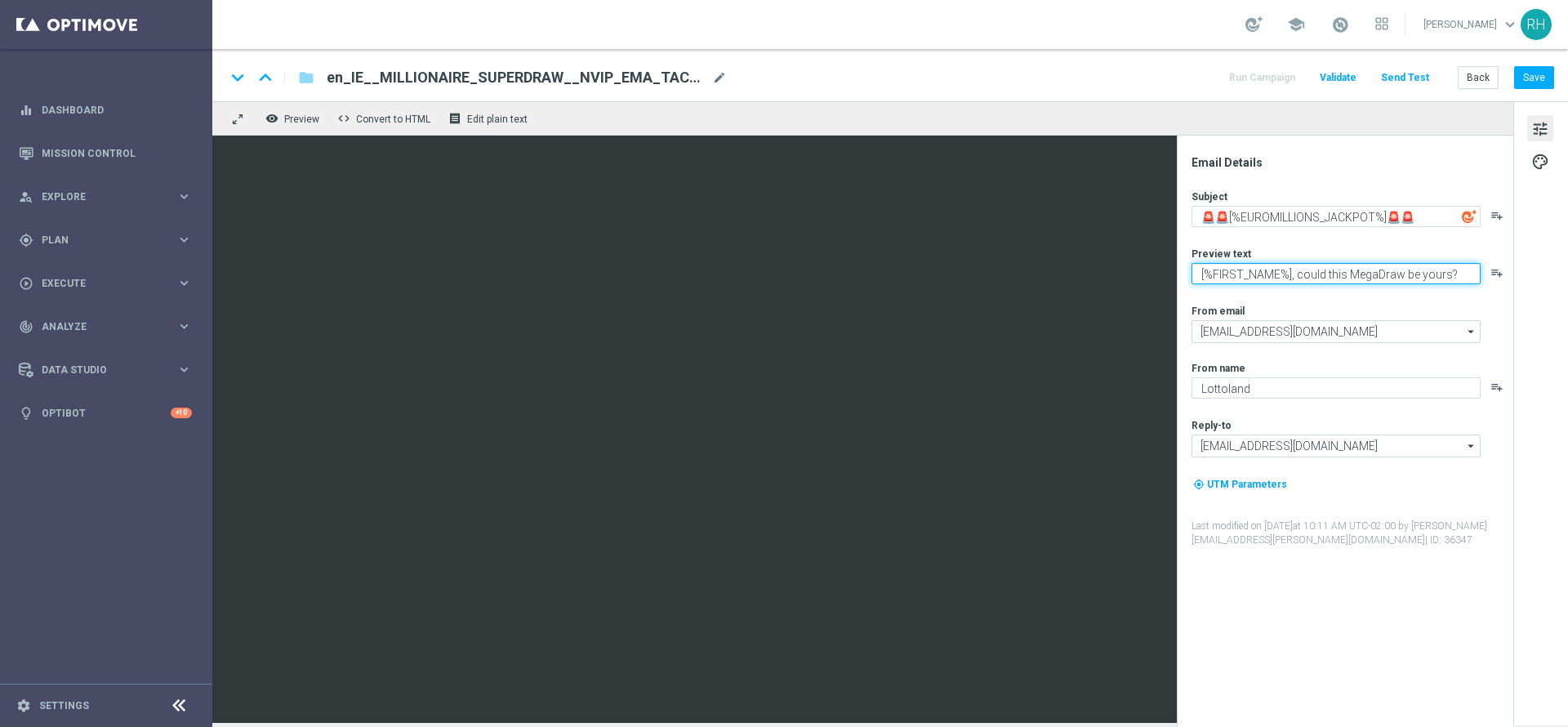
click at [1352, 279] on textarea "[%FIRST_NAME%], could this MegaDraw be yours?" at bounding box center [1336, 273] width 289 height 21
type textarea "[%FIRST_NAME%], could this MegaDraw be yours?"
click at [1369, 267] on textarea "[%FIRST_NAME%], could this MegaDraw be yours?" at bounding box center [1336, 273] width 289 height 21
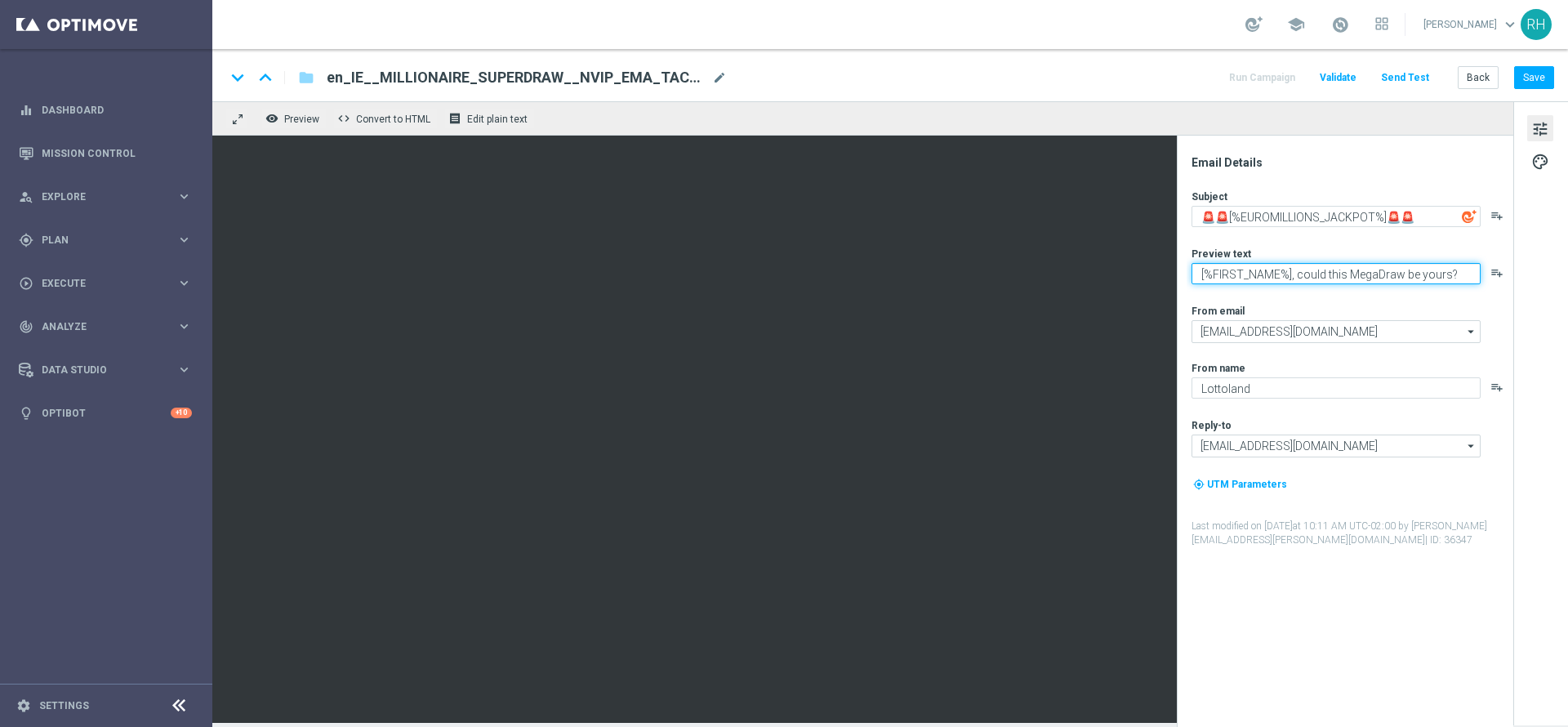
click at [1369, 274] on textarea "[%FIRST_NAME%], could this MegaDraw be yours?" at bounding box center [1336, 273] width 289 height 21
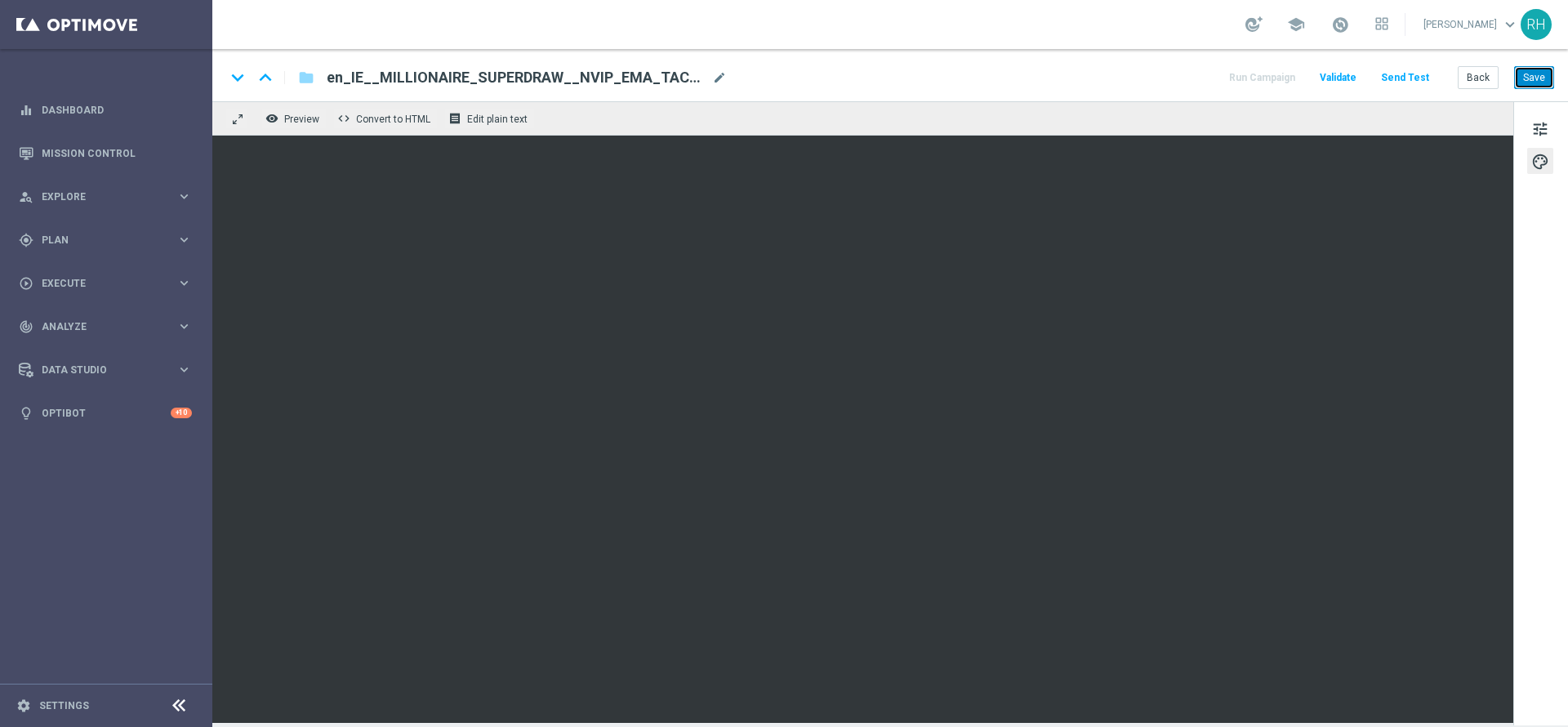
click at [1534, 76] on button "Save" at bounding box center [1534, 77] width 40 height 23
click at [1531, 78] on button "Save" at bounding box center [1534, 77] width 40 height 23
click at [1402, 75] on button "Send Test" at bounding box center [1405, 78] width 53 height 22
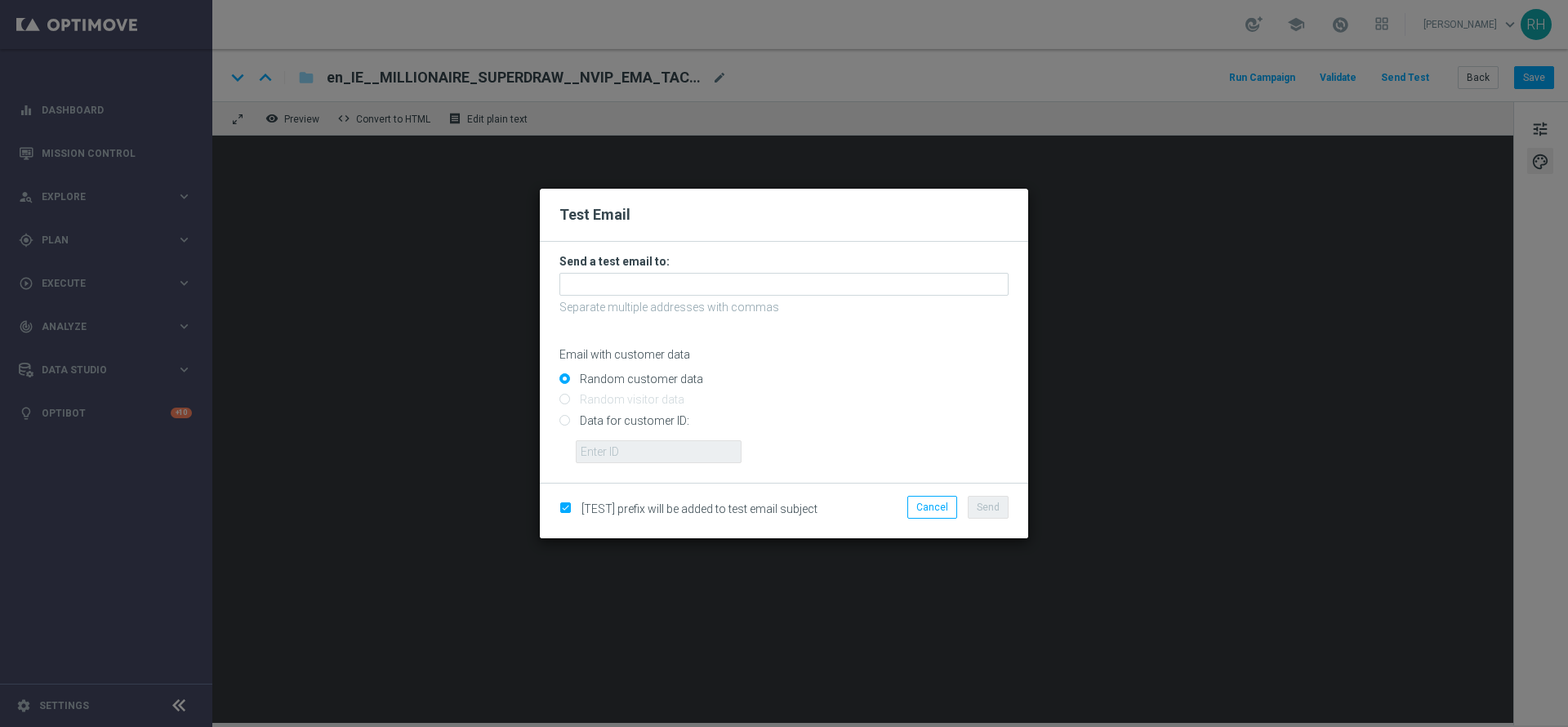
click at [559, 423] on input "Data for customer ID:" at bounding box center [784, 427] width 450 height 23
radio input "true"
click at [598, 452] on input "text" at bounding box center [658, 451] width 166 height 23
type input "9388754"
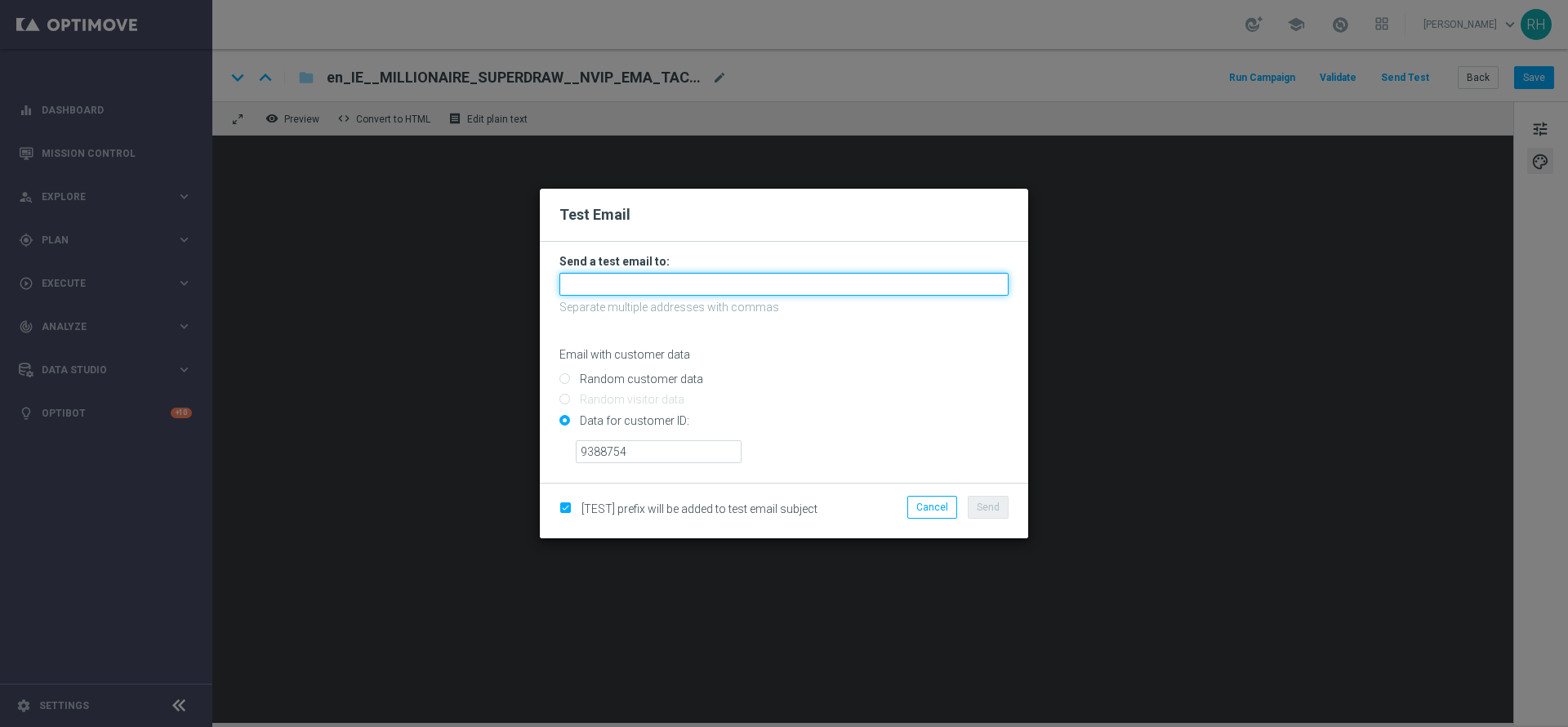
click at [693, 276] on input "text" at bounding box center [784, 284] width 450 height 23
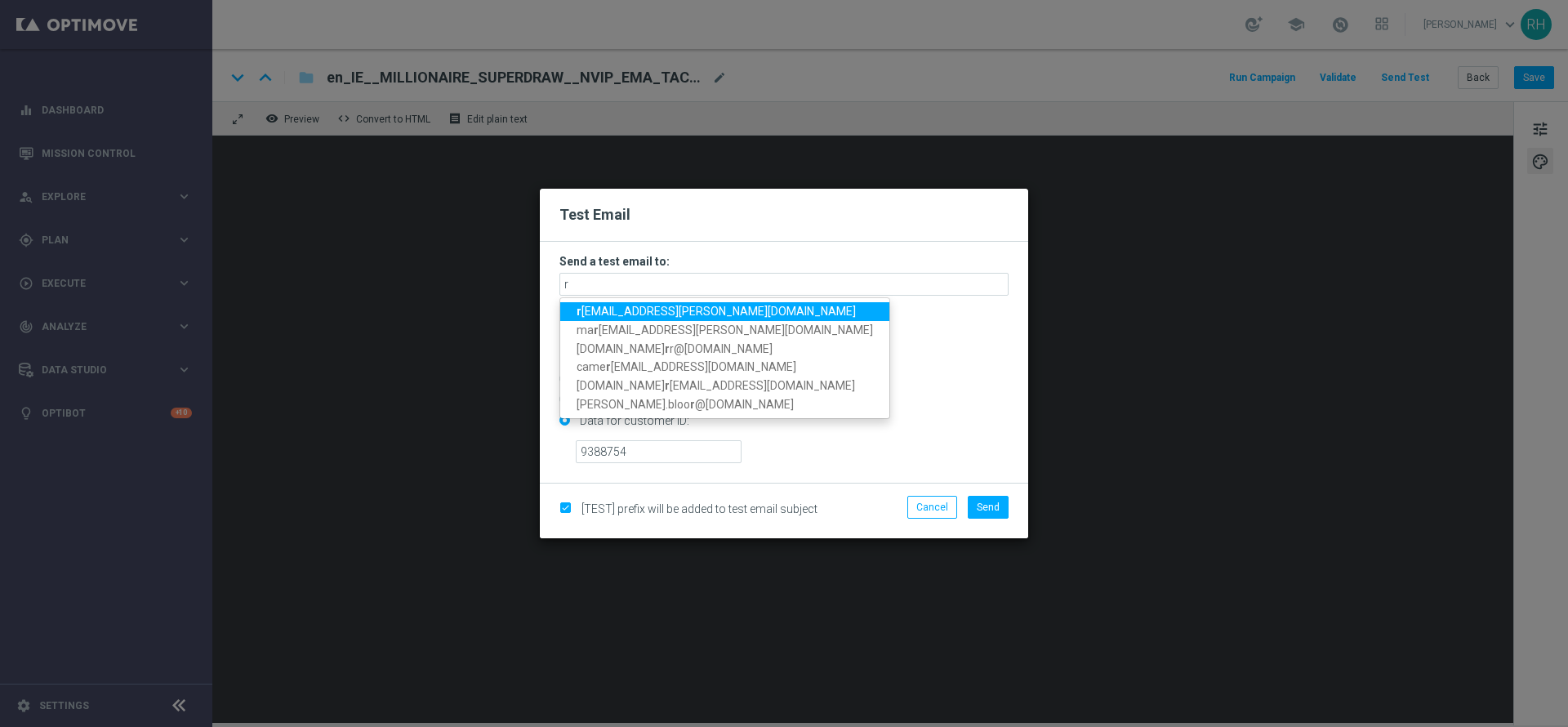
click at [907, 334] on div "Email with customer data" at bounding box center [784, 340] width 450 height 44
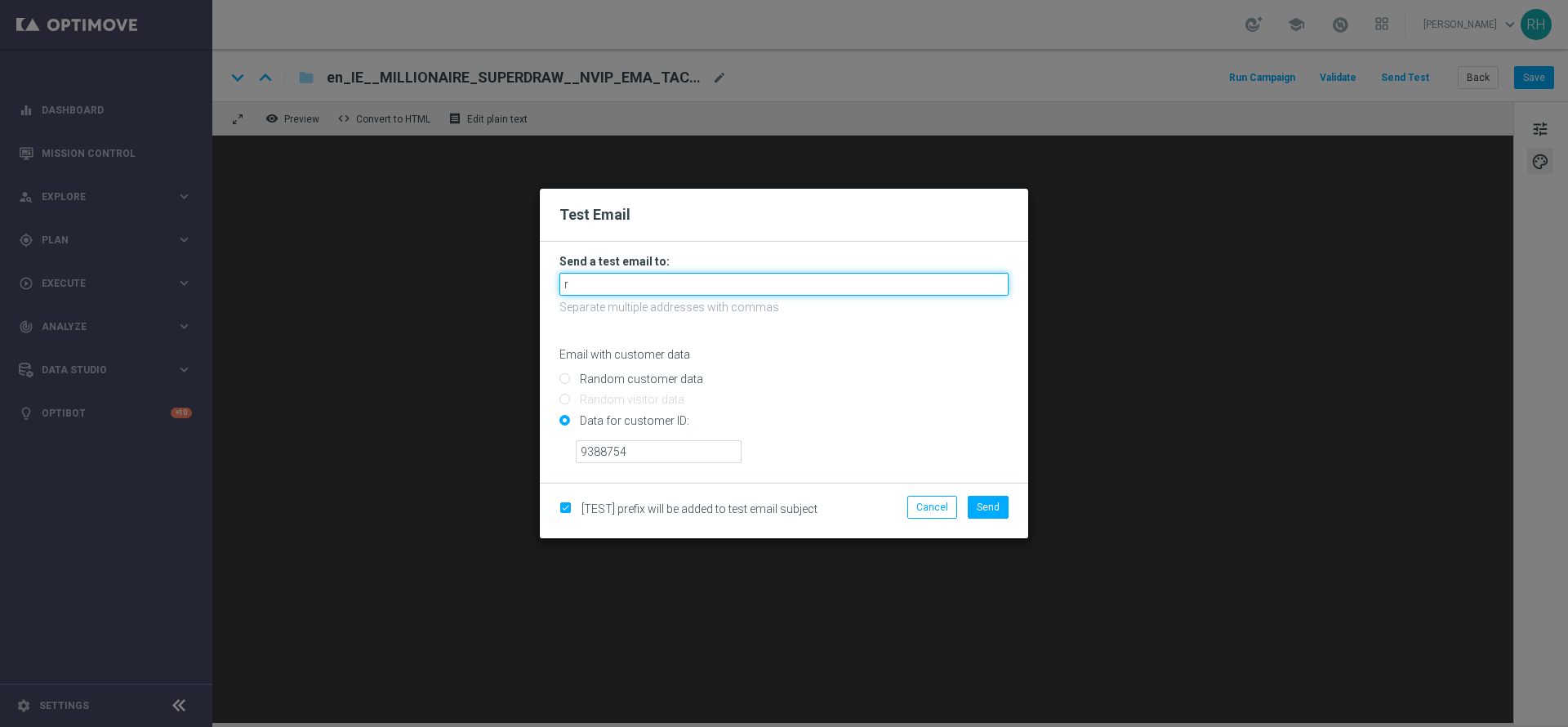
click at [668, 292] on input "r" at bounding box center [784, 284] width 450 height 23
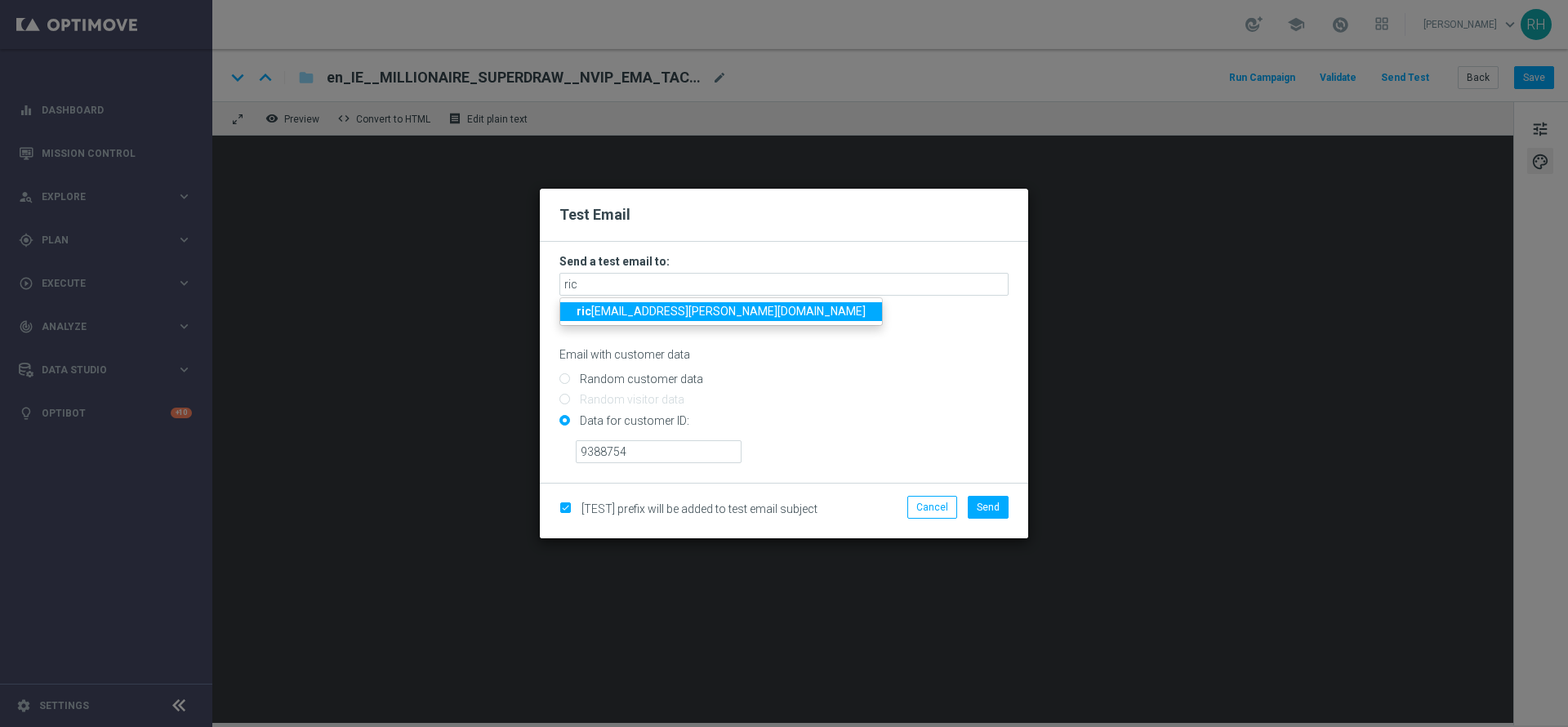
click at [602, 307] on span "ric ky.hubbard@lottoland.com" at bounding box center [721, 311] width 289 height 13
type input "ricky.hubbard@lottoland.com"
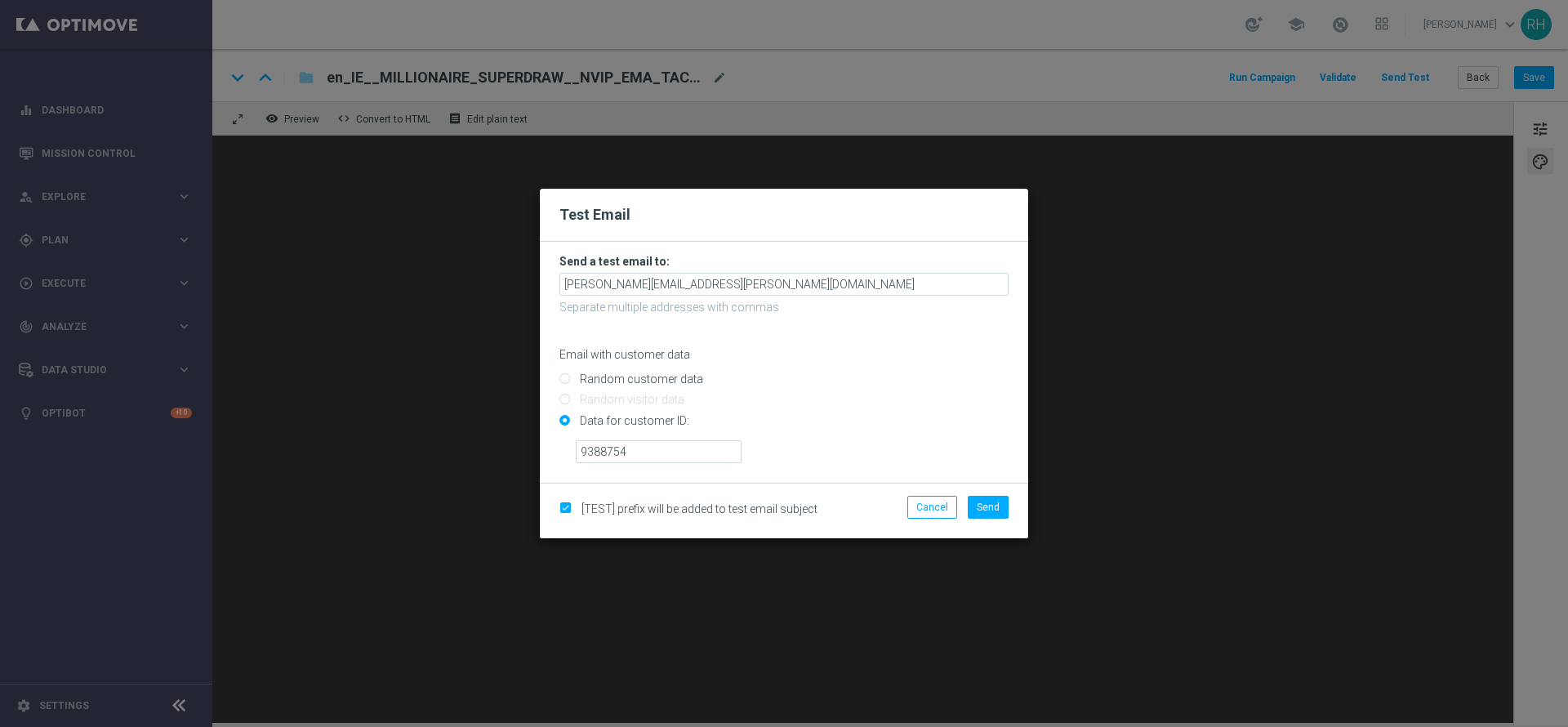
click at [859, 376] on input "Random customer data" at bounding box center [784, 386] width 450 height 23
radio input "true"
click at [614, 423] on input "Data for customer ID:" at bounding box center [784, 427] width 450 height 23
radio input "true"
click at [996, 517] on button "Send" at bounding box center [988, 507] width 41 height 23
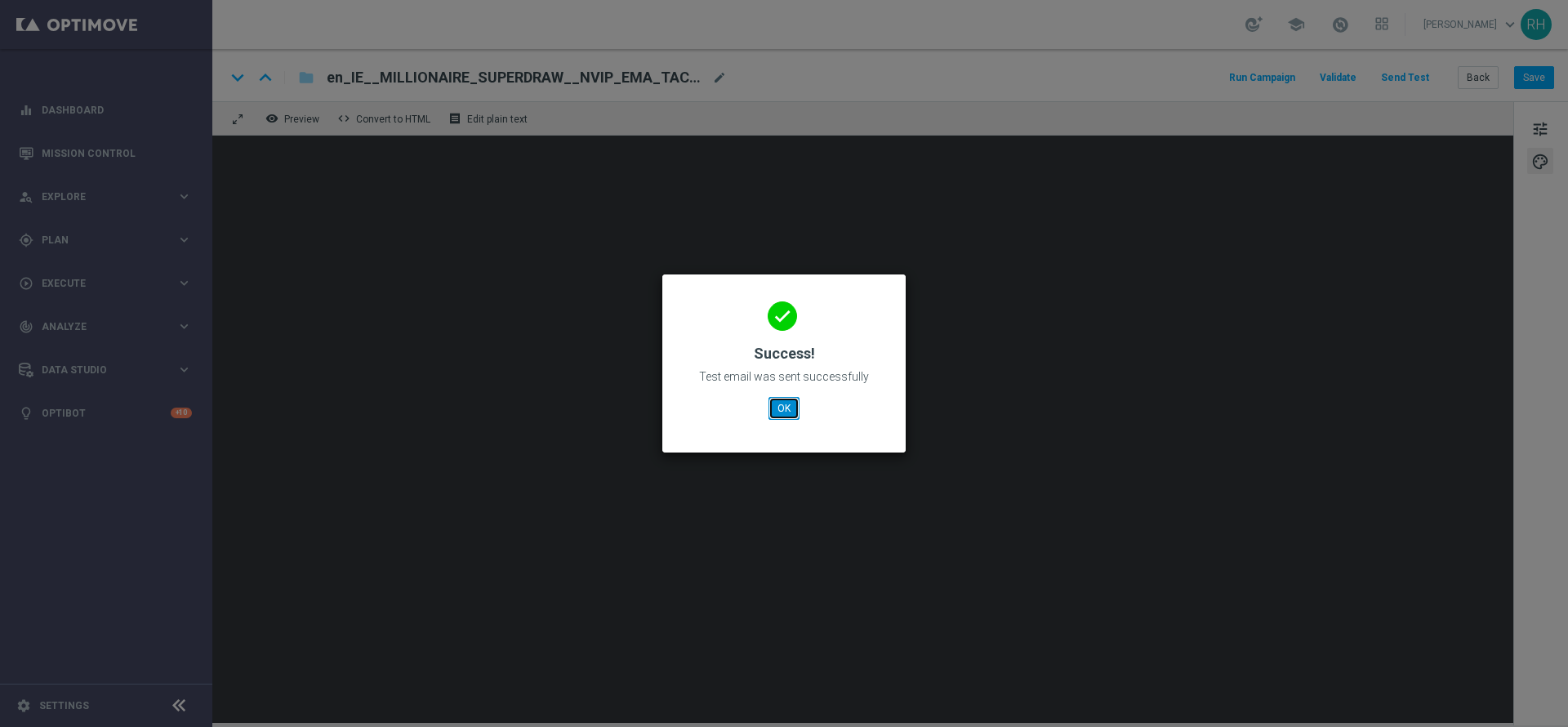
click at [781, 410] on button "OK" at bounding box center [784, 408] width 31 height 23
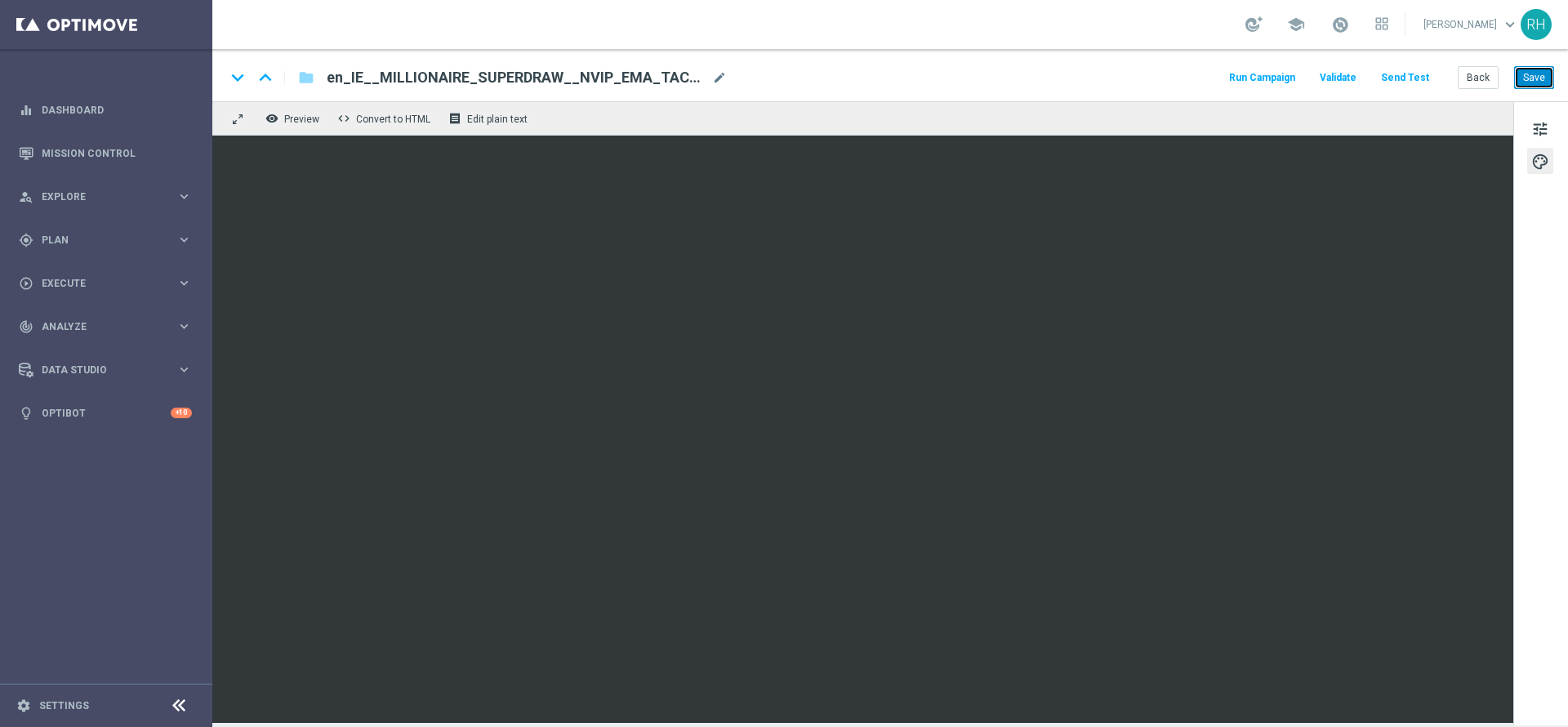
click at [1534, 73] on button "Save" at bounding box center [1534, 77] width 40 height 23
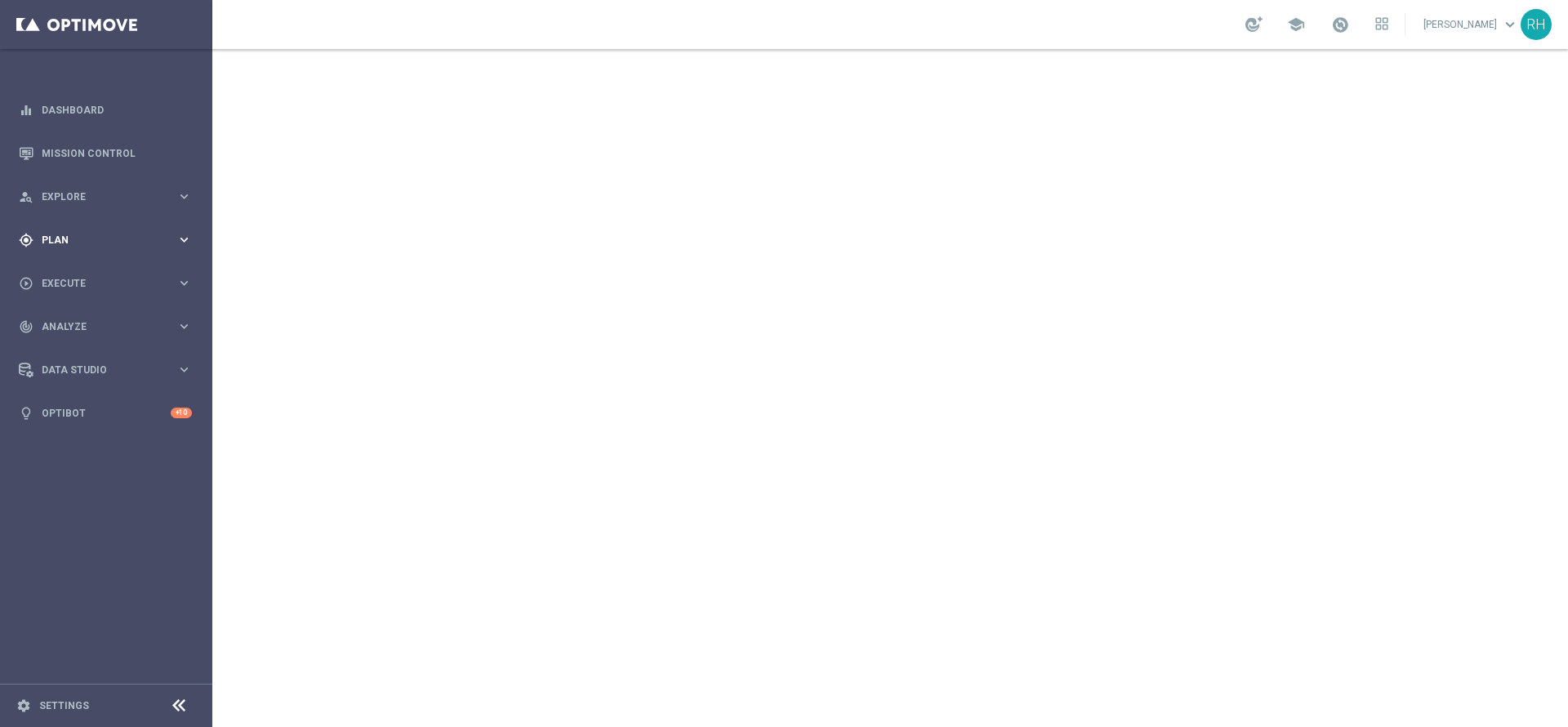
click at [136, 235] on span "Plan" at bounding box center [109, 239] width 135 height 10
click at [132, 320] on span "Templates" at bounding box center [102, 322] width 117 height 10
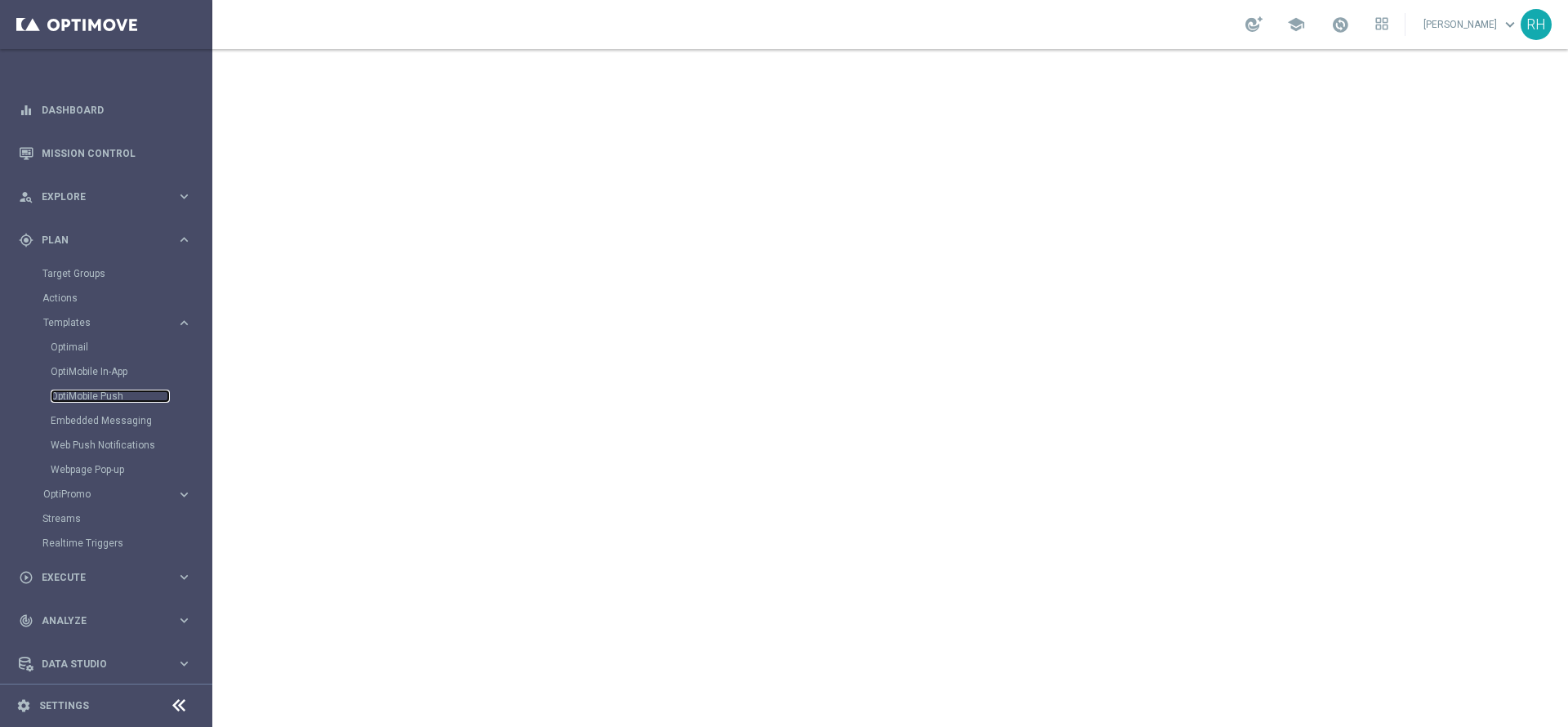
click at [110, 399] on link "OptiMobile Push" at bounding box center [111, 396] width 120 height 13
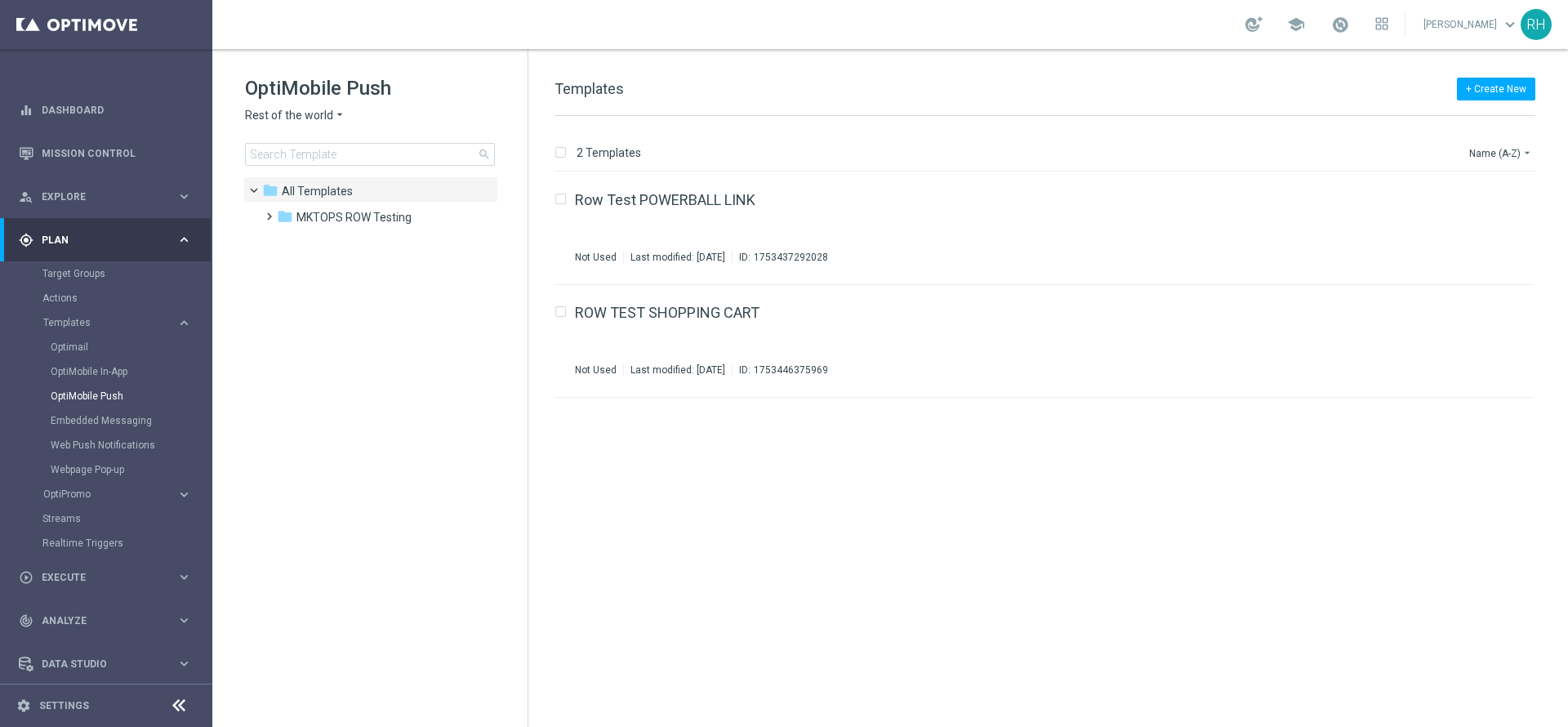
click at [317, 116] on span "Rest of the world" at bounding box center [288, 115] width 88 height 15
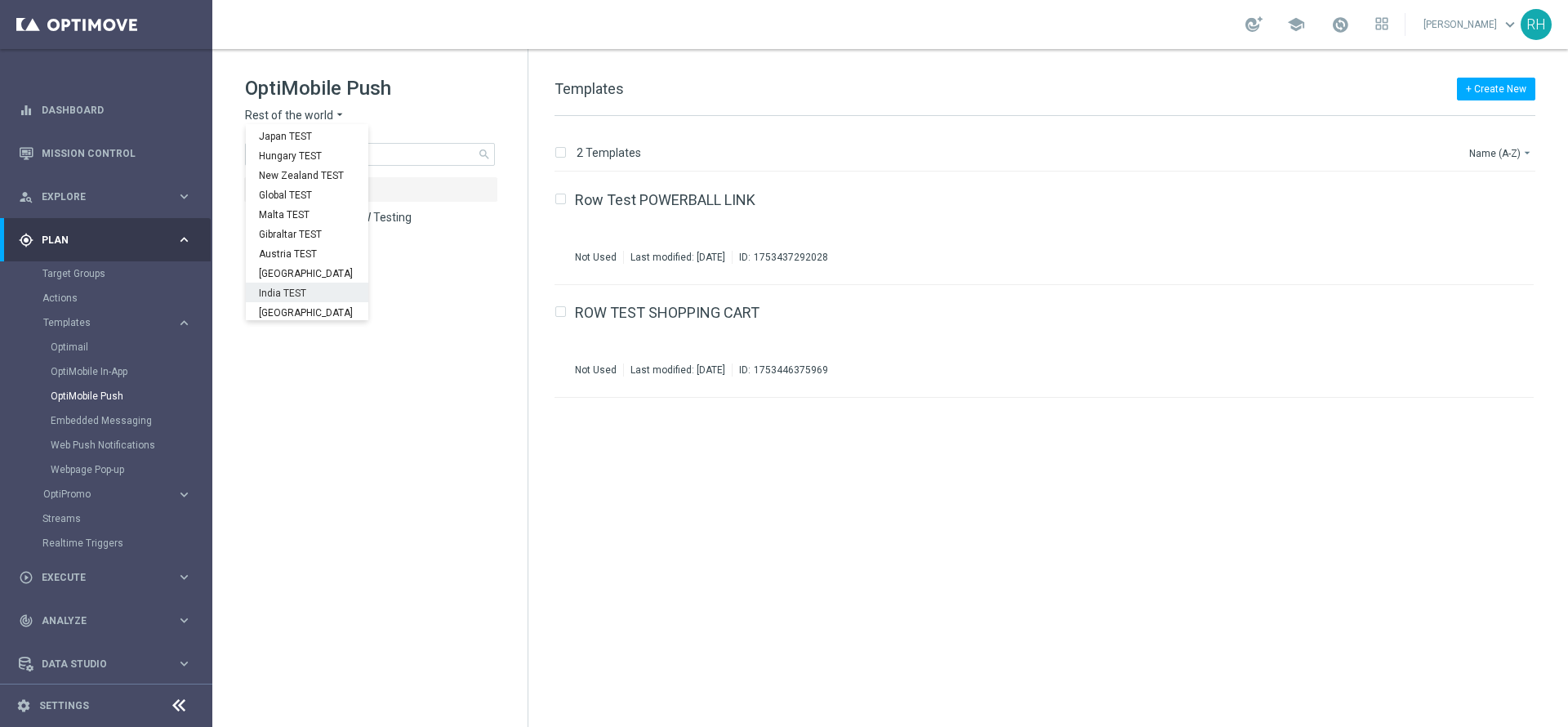
scroll to position [509, 0]
click at [302, 292] on div "UK" at bounding box center [306, 291] width 122 height 20
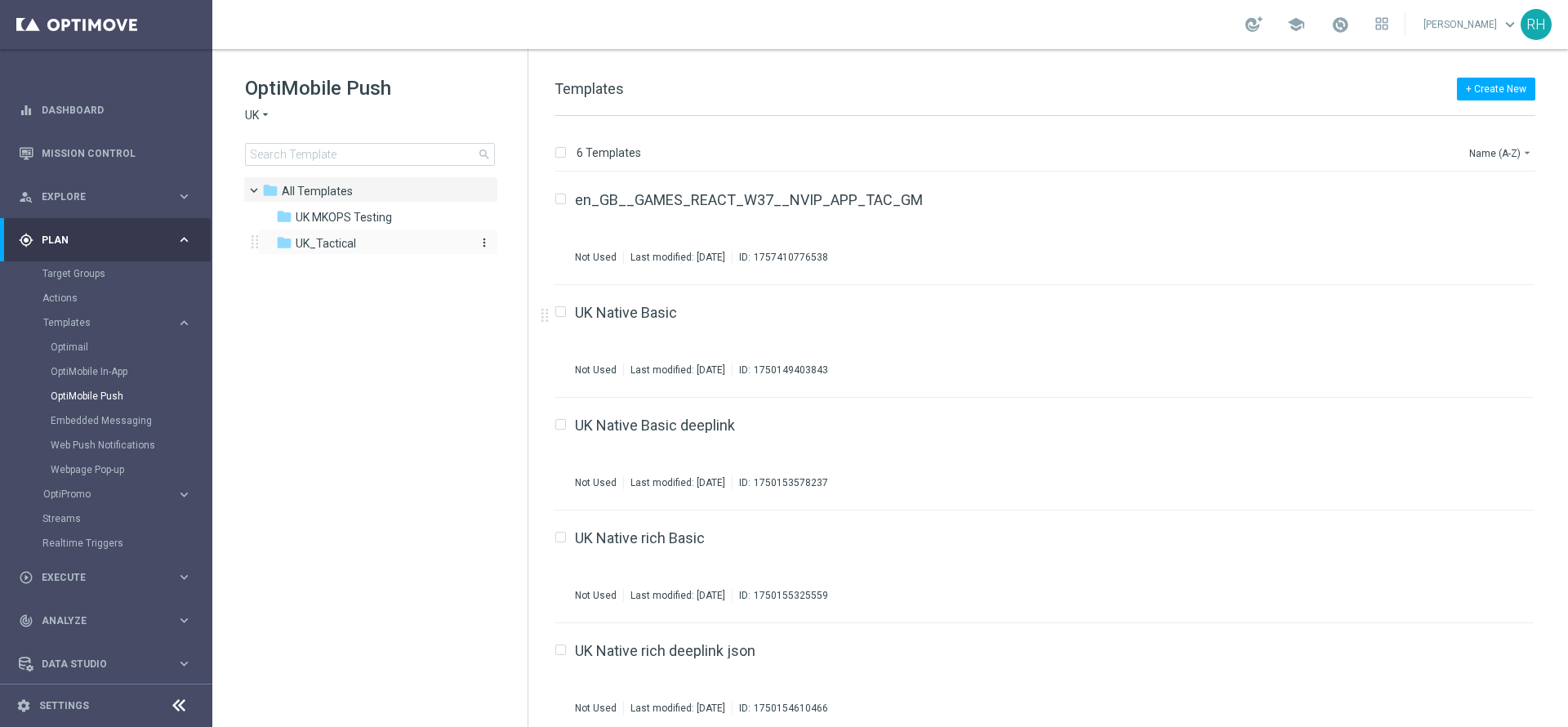
click at [340, 235] on div "folder UK_Tactical" at bounding box center [370, 244] width 188 height 19
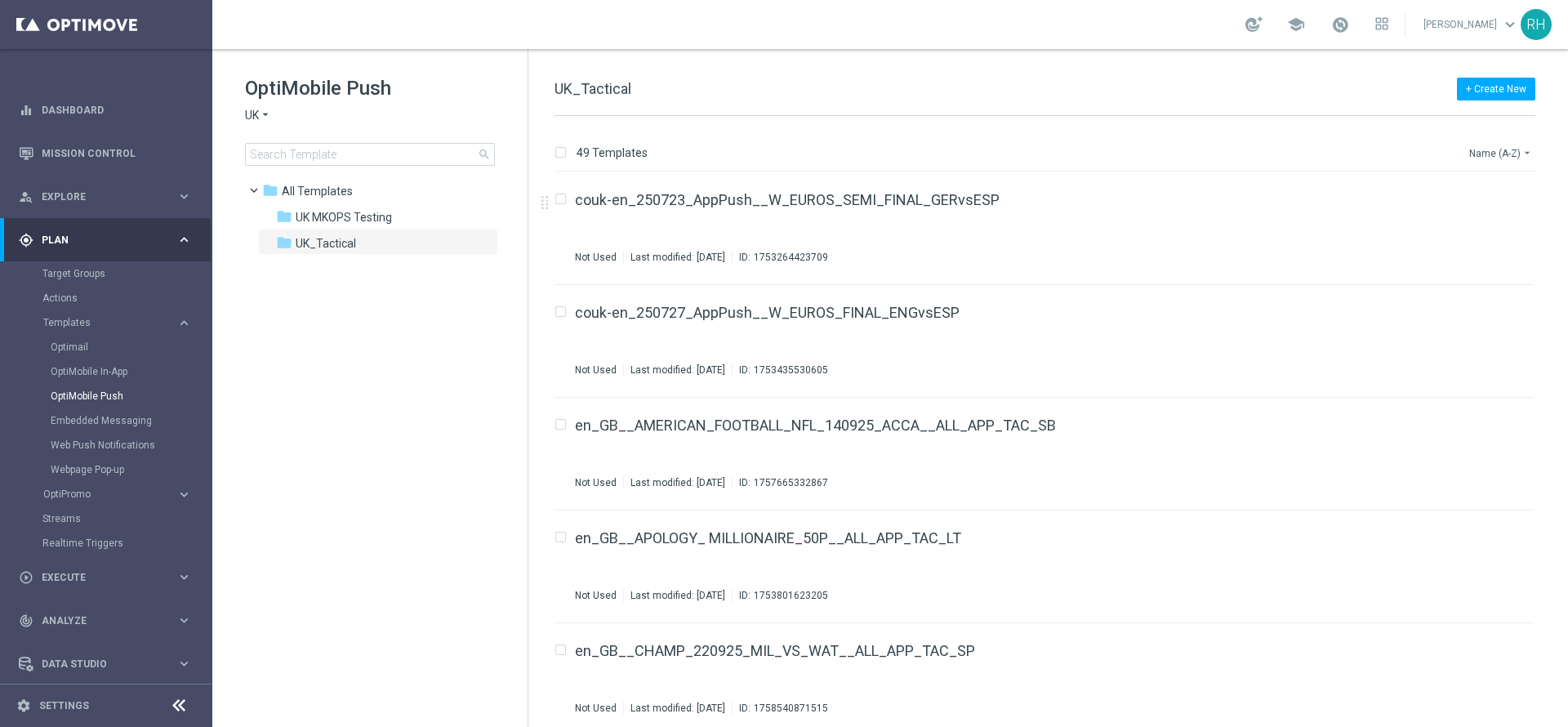
click at [1514, 158] on button "Name (A-Z) arrow_drop_down" at bounding box center [1501, 153] width 68 height 20
click at [1490, 228] on span "Date Modified (Newest)" at bounding box center [1472, 225] width 110 height 12
click at [1365, 98] on div "+ Create New UK_Tactical" at bounding box center [1045, 97] width 981 height 37
click at [1250, 313] on div "en_GB__MILLIONAIRE_SUPERDRAW_ALERT__NVIP_APP_TAC_LT" at bounding box center [1020, 313] width 890 height 15
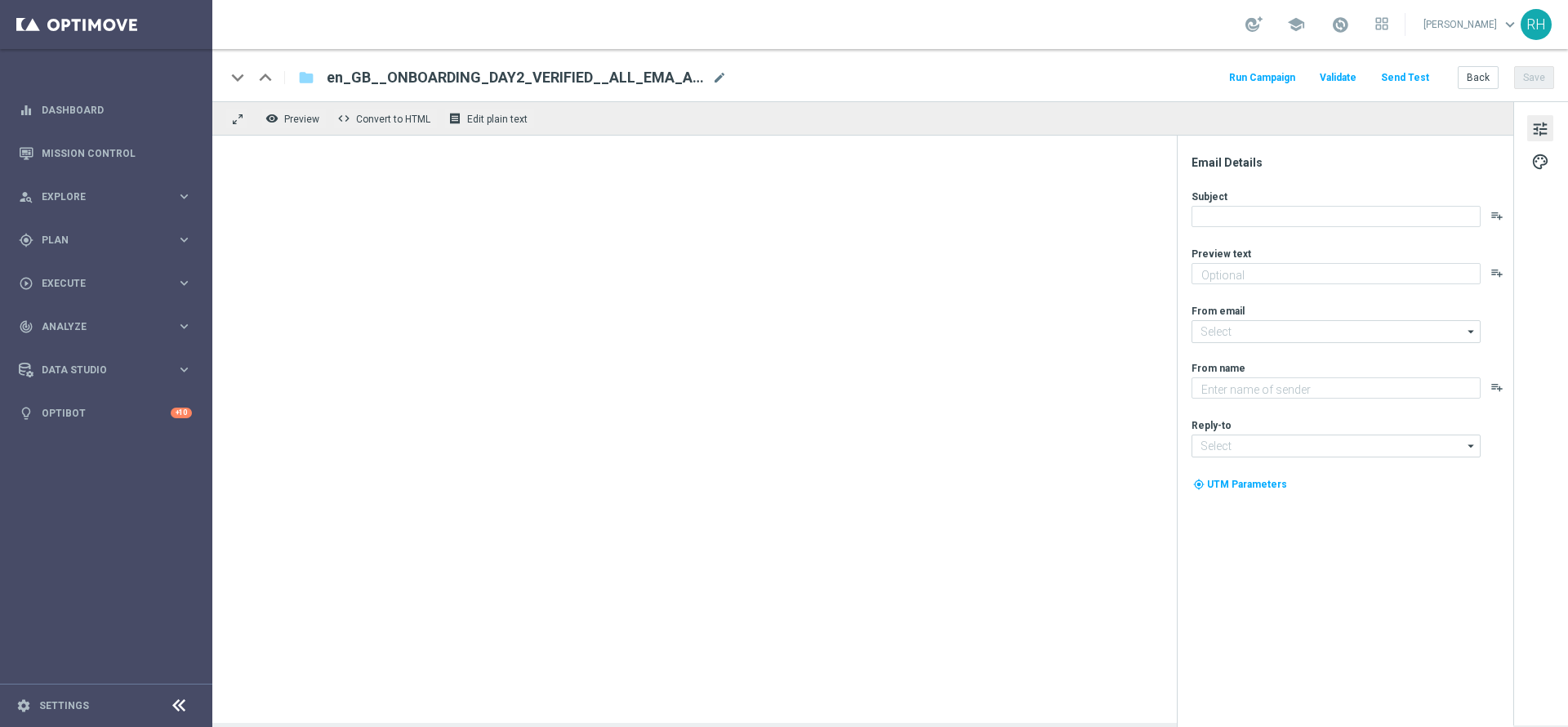
type textarea "All you need to do to get your account ready for those big wins!"
type textarea "Lottoland"
type input "[EMAIL_ADDRESS][DOMAIN_NAME]"
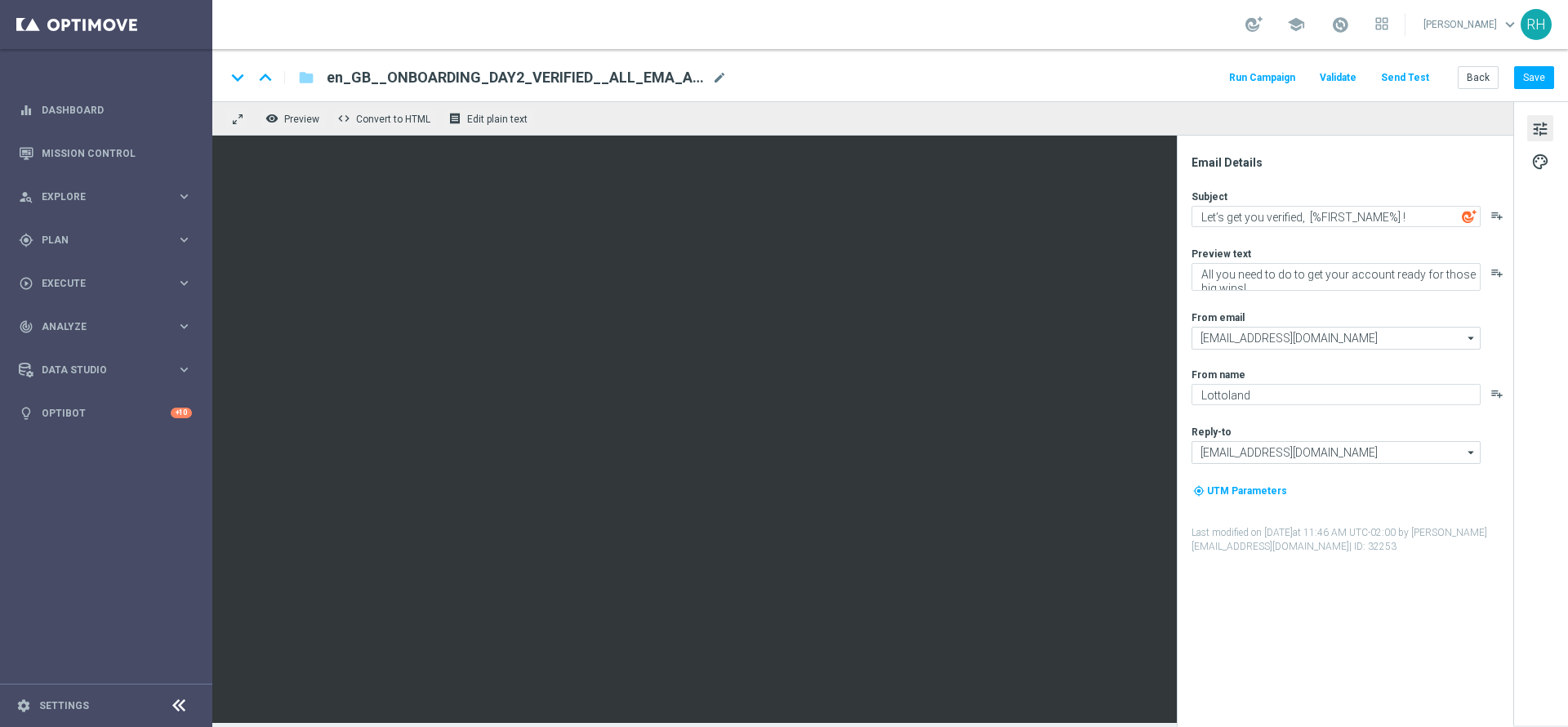
click at [1402, 82] on button "Send Test" at bounding box center [1405, 78] width 53 height 22
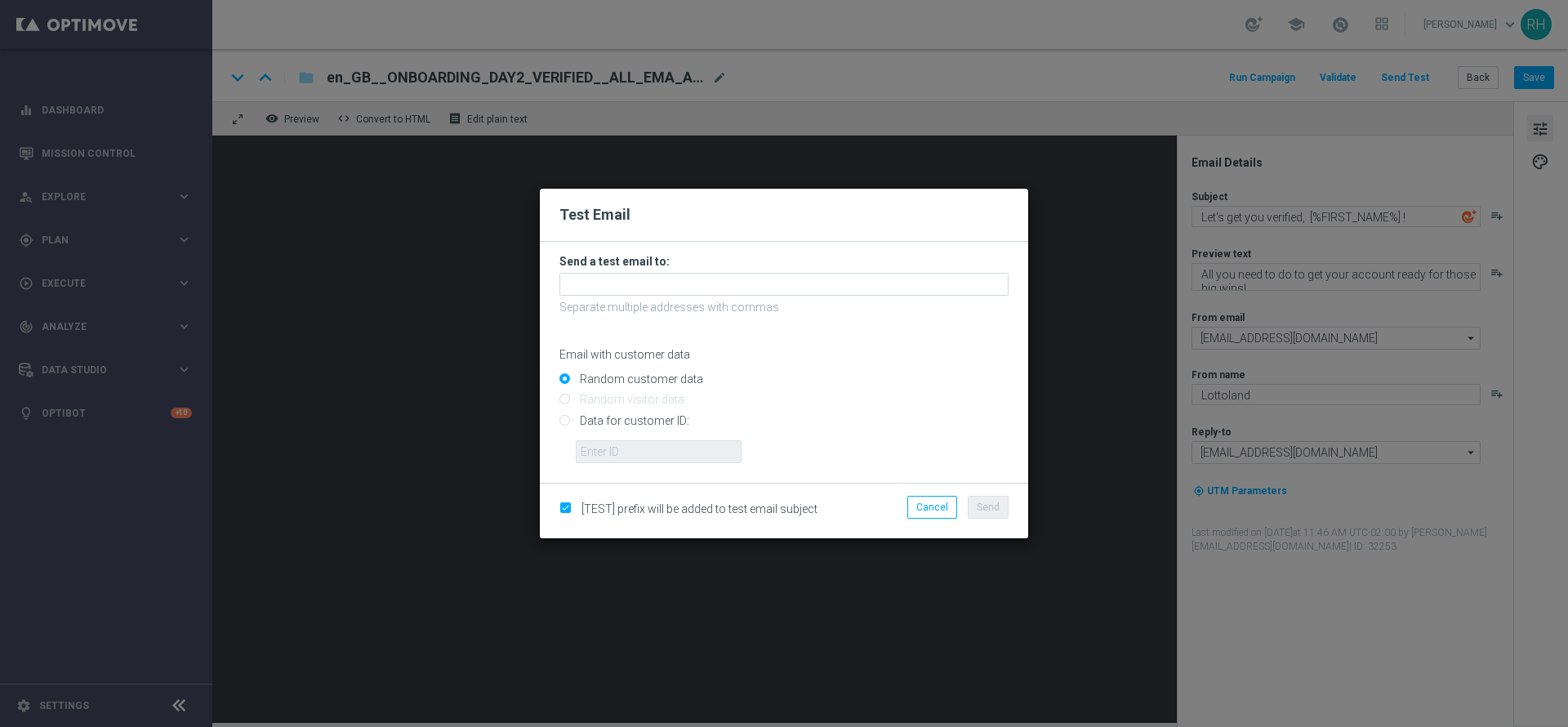
click at [563, 417] on input "Data for customer ID:" at bounding box center [784, 427] width 450 height 23
radio input "true"
click at [611, 461] on input "text" at bounding box center [658, 451] width 166 height 23
type input "9388689"
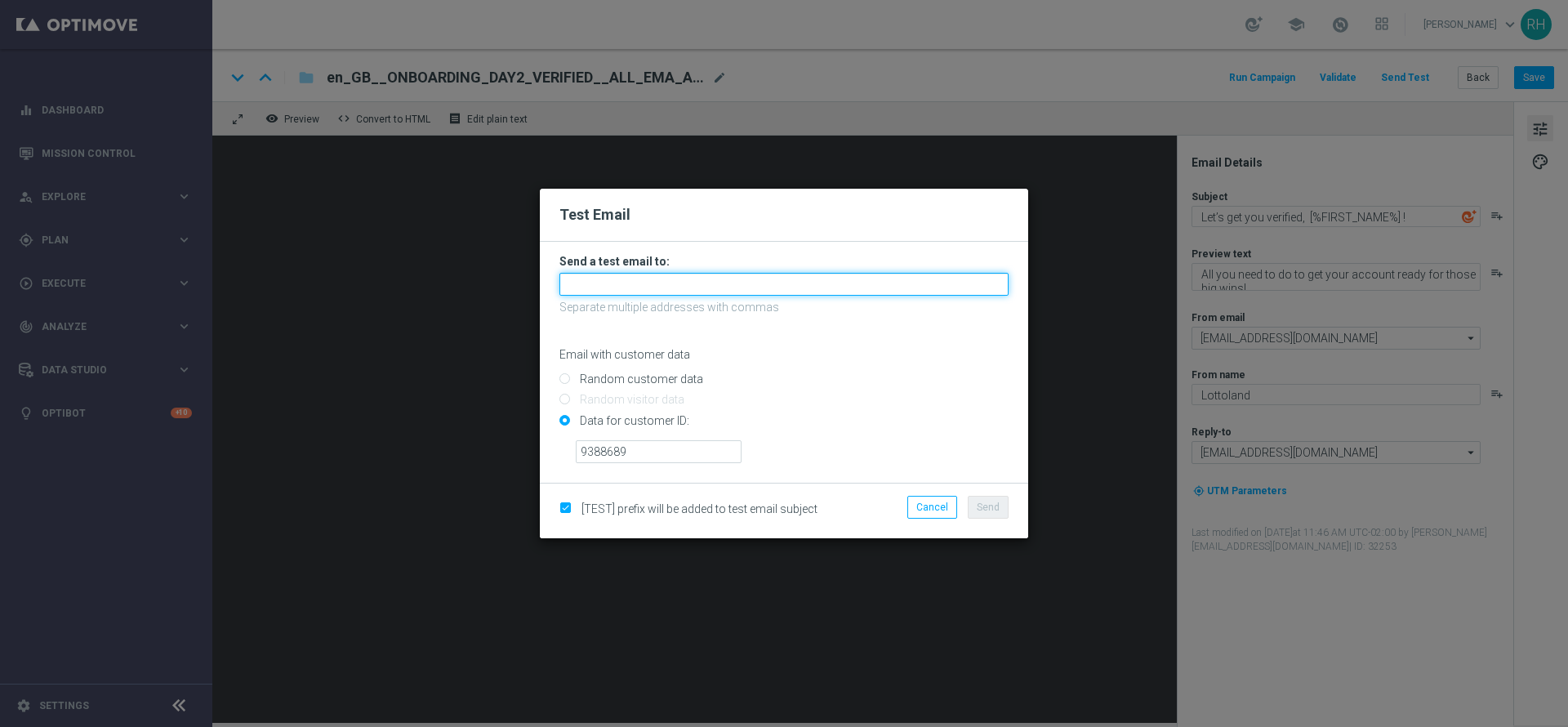
click at [656, 286] on input "text" at bounding box center [784, 284] width 450 height 23
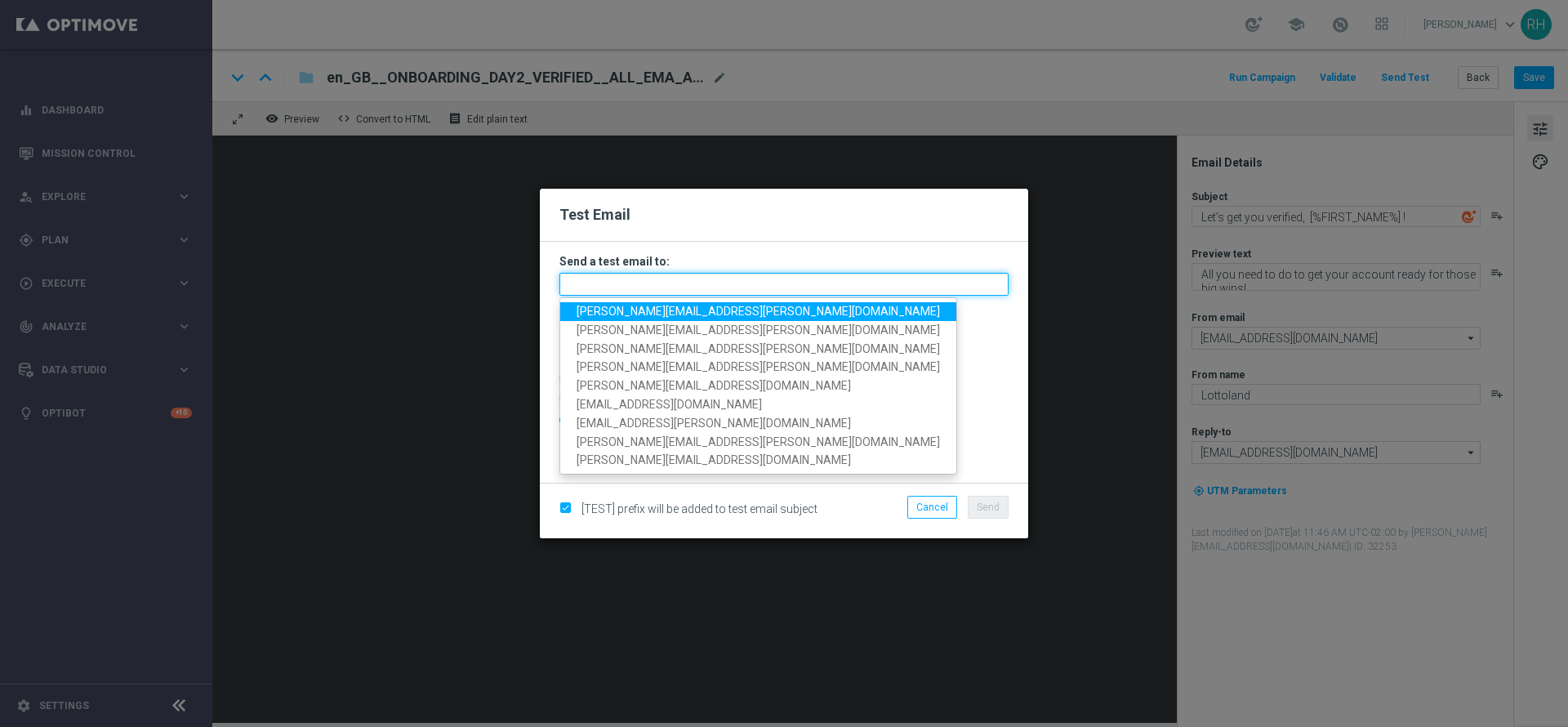
paste input "[PERSON_NAME][EMAIL_ADDRESS][PERSON_NAME][DOMAIN_NAME]"
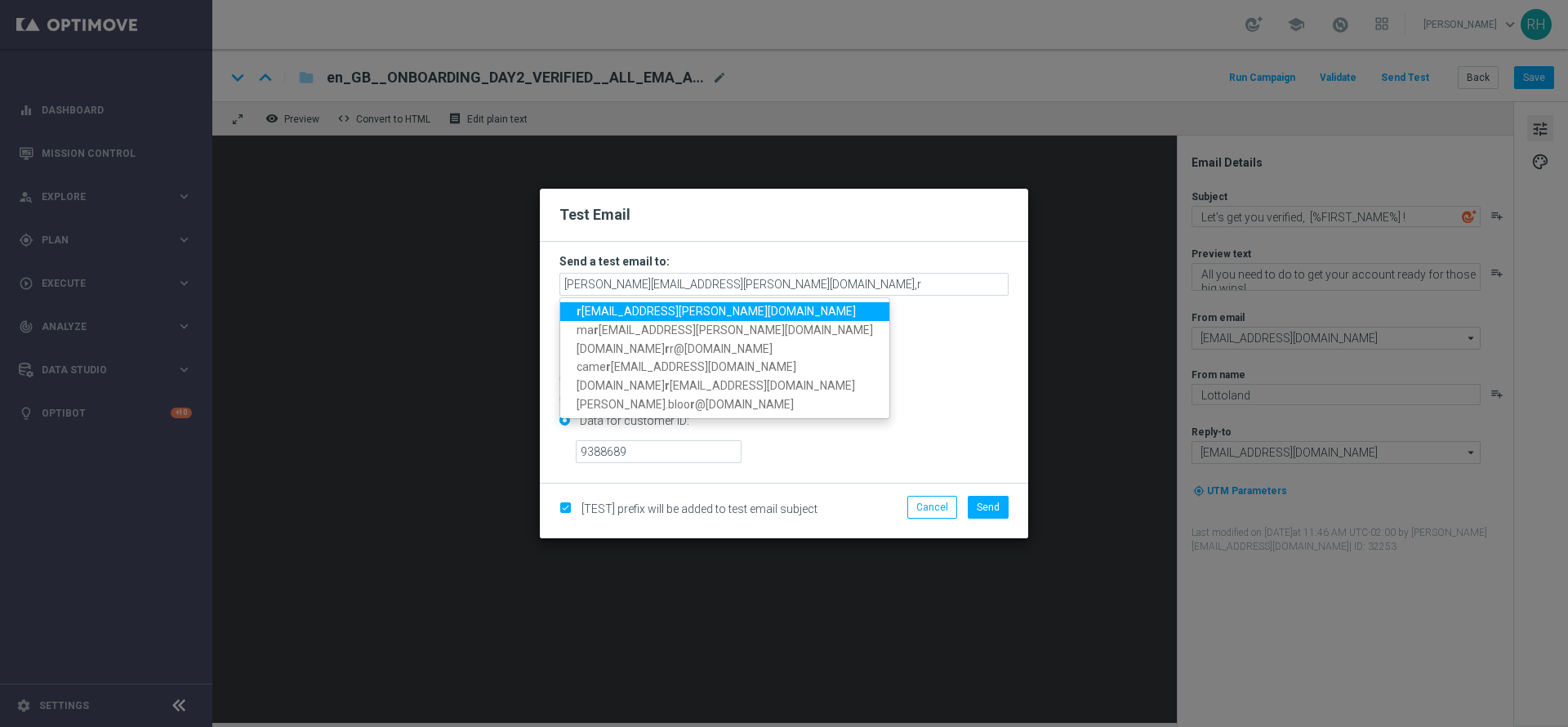
click at [654, 317] on span "r [EMAIL_ADDRESS][PERSON_NAME][DOMAIN_NAME]" at bounding box center [716, 311] width 279 height 13
type input "[PERSON_NAME][EMAIL_ADDRESS][PERSON_NAME][DOMAIN_NAME],[PERSON_NAME][DOMAIN_NAM…"
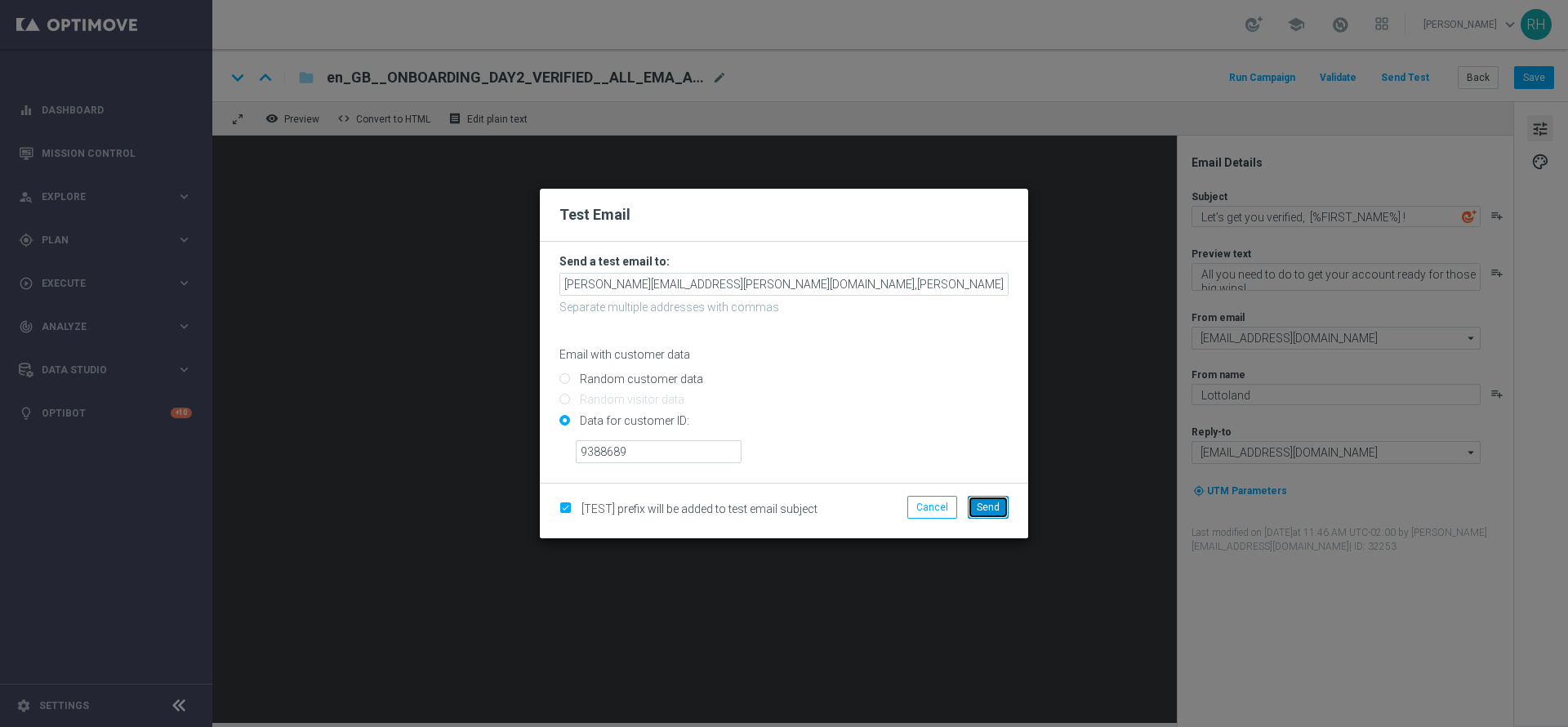
click at [996, 508] on span "Send" at bounding box center [988, 507] width 23 height 12
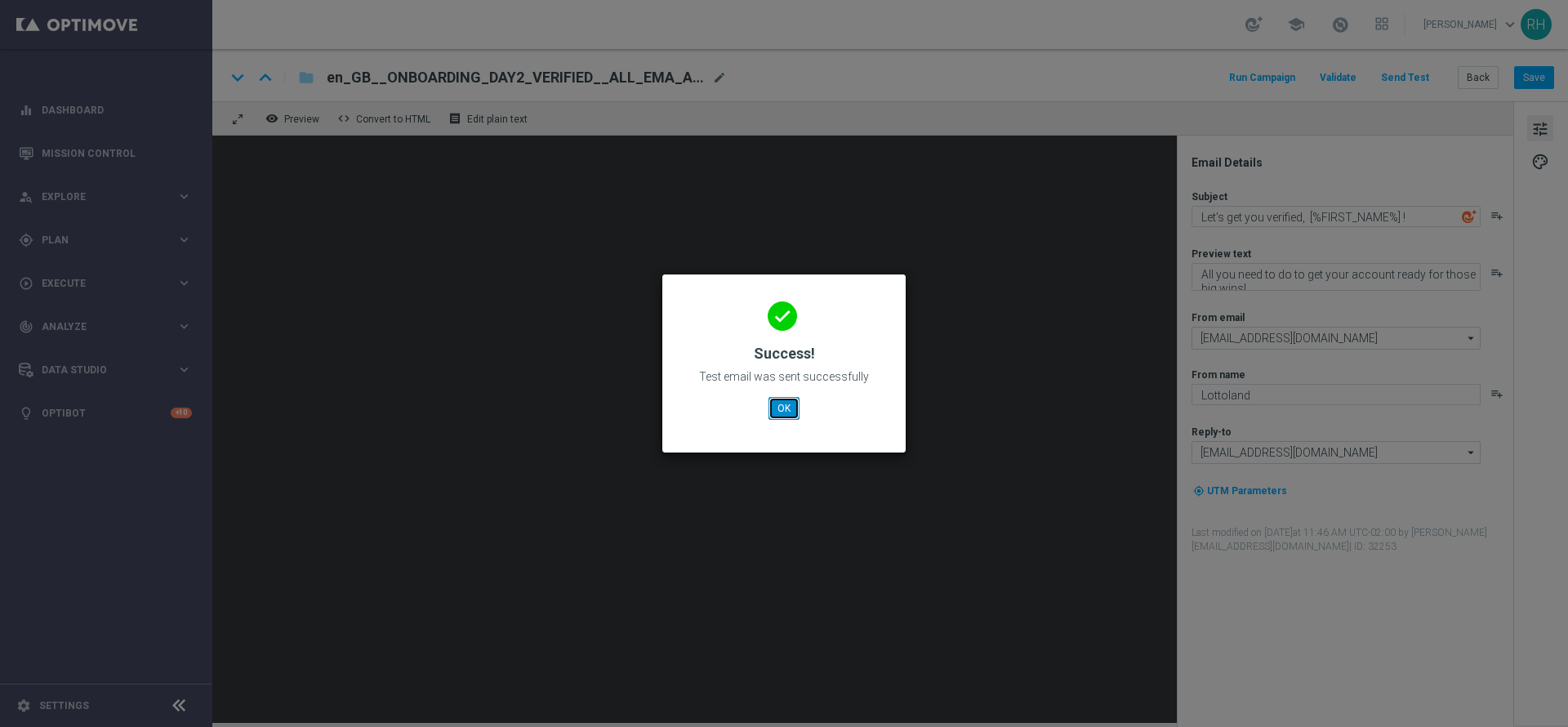
click at [798, 418] on button "OK" at bounding box center [784, 408] width 31 height 23
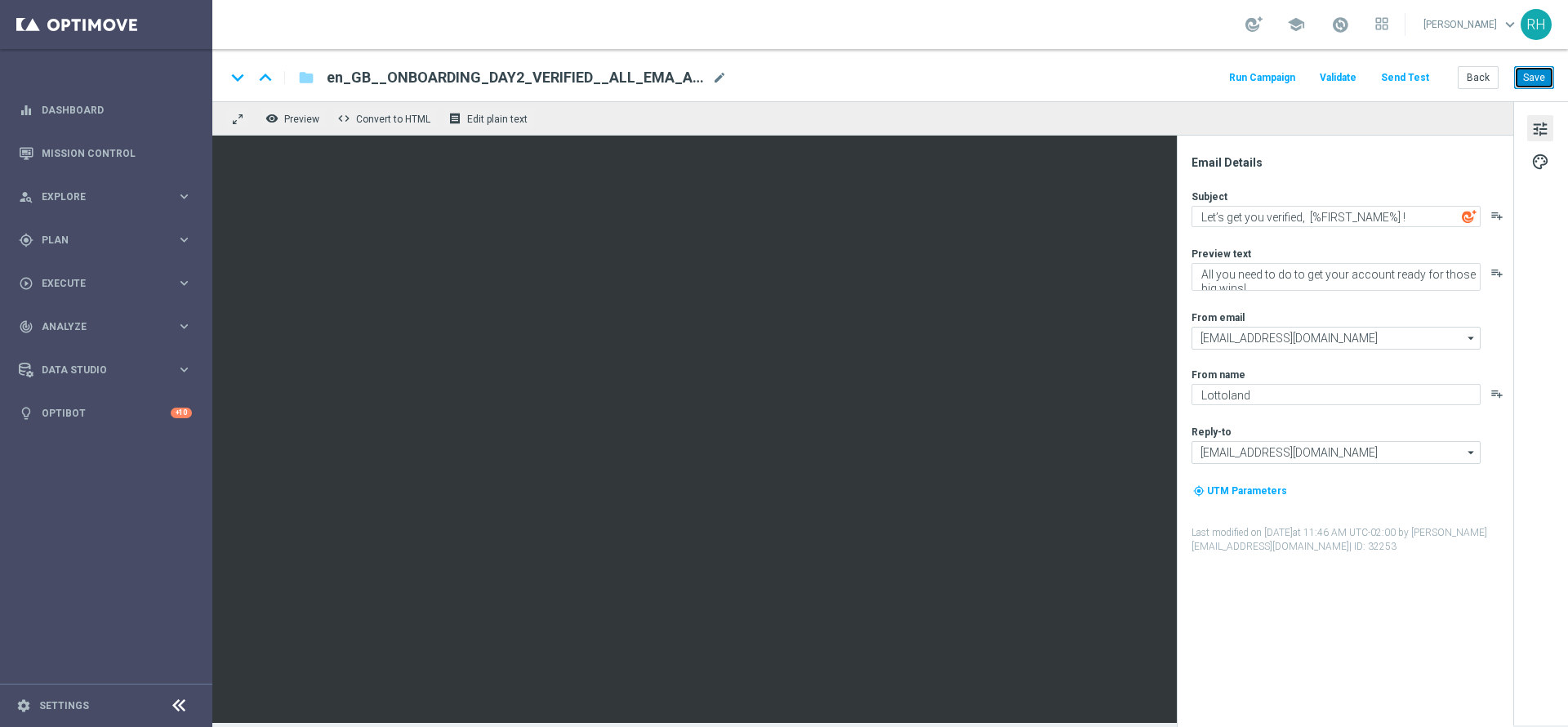
click at [1530, 75] on button "Save" at bounding box center [1534, 77] width 40 height 23
click at [1138, 52] on div "keyboard_arrow_down keyboard_arrow_up folder en_GB__ONBOARDING_DAY2_VERIFIED__A…" at bounding box center [890, 75] width 1356 height 53
